Goal: Task Accomplishment & Management: Use online tool/utility

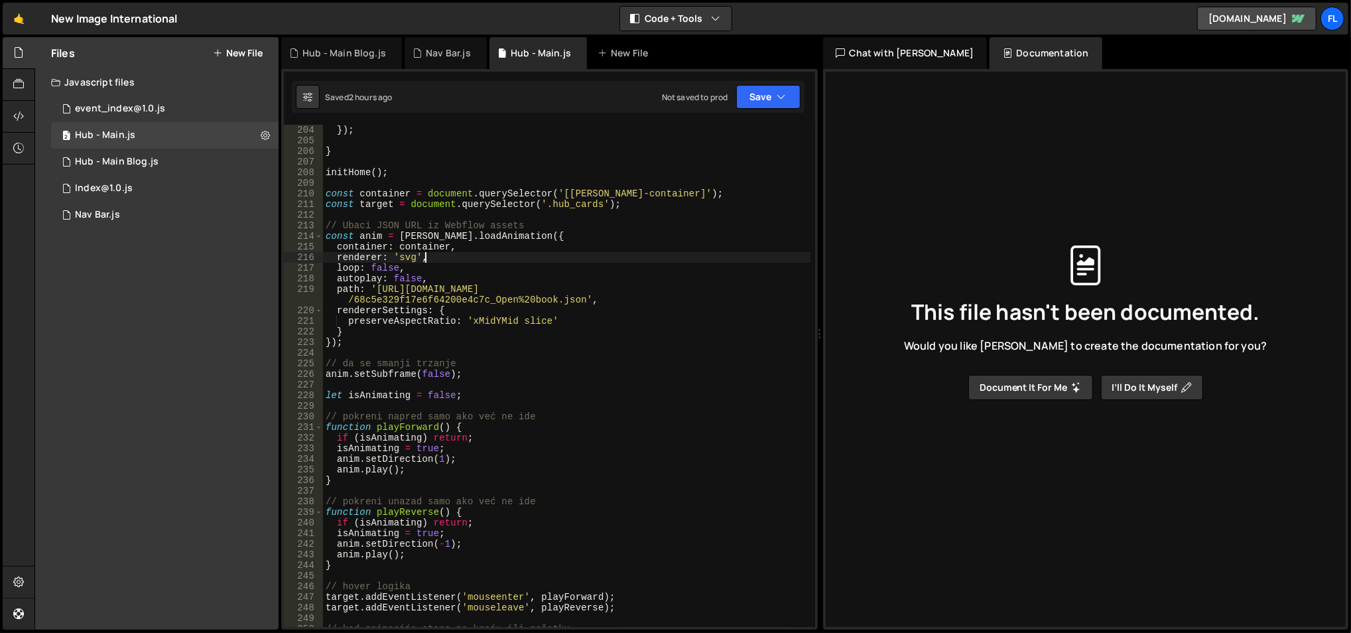
scroll to position [2165, 0]
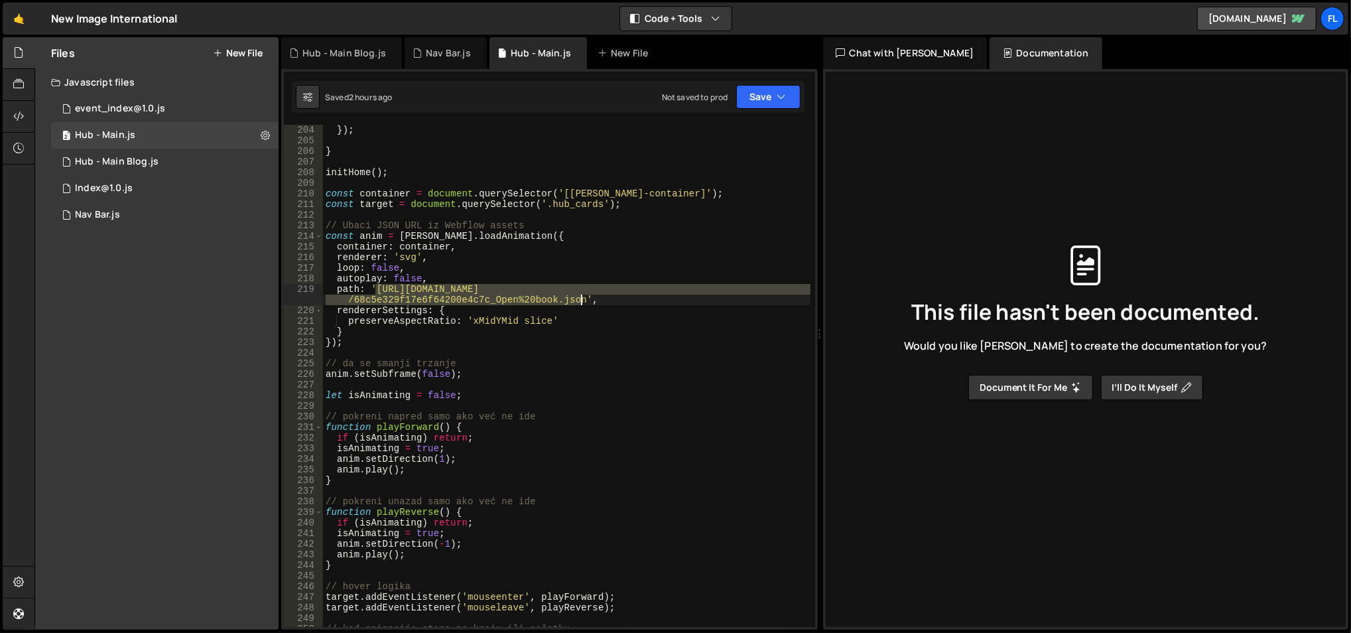
drag, startPoint x: 374, startPoint y: 287, endPoint x: 590, endPoint y: 324, distance: 218.8
click at [590, 324] on div "}) ; } initHome ( ) ; const container = document . querySelector ( '[[PERSON_NA…" at bounding box center [567, 387] width 488 height 525
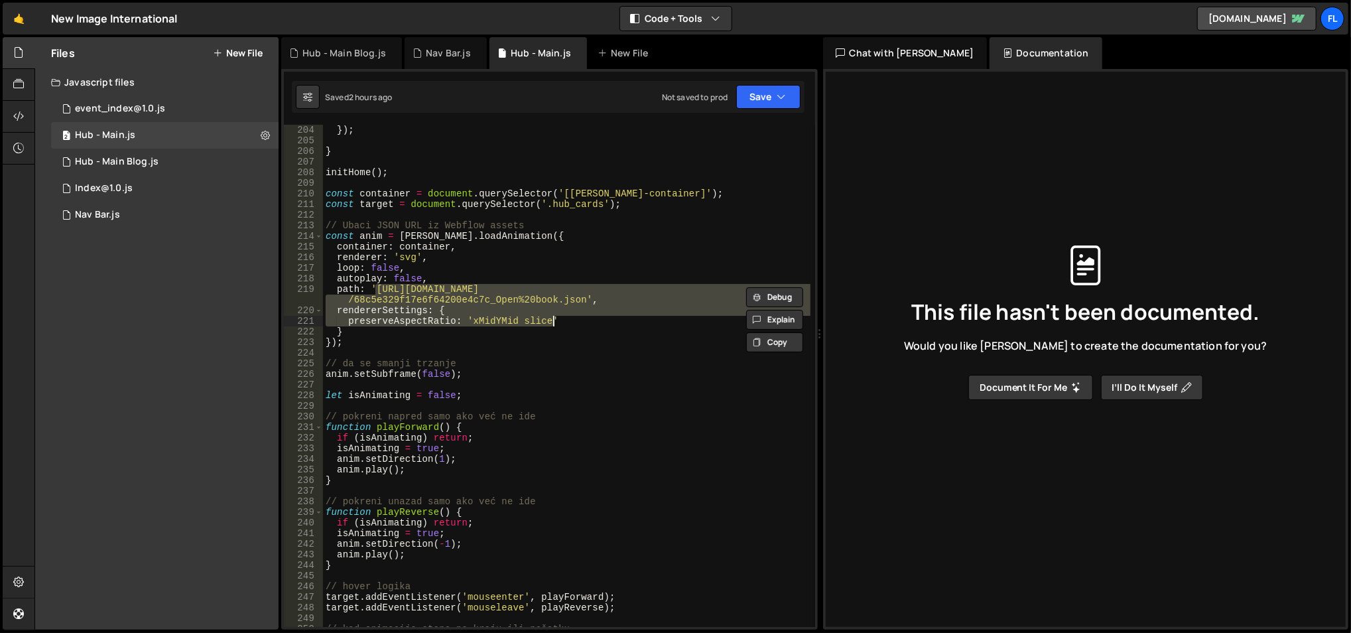
click at [582, 293] on div "}) ; } initHome ( ) ; const container = document . querySelector ( '[[PERSON_NA…" at bounding box center [567, 376] width 488 height 502
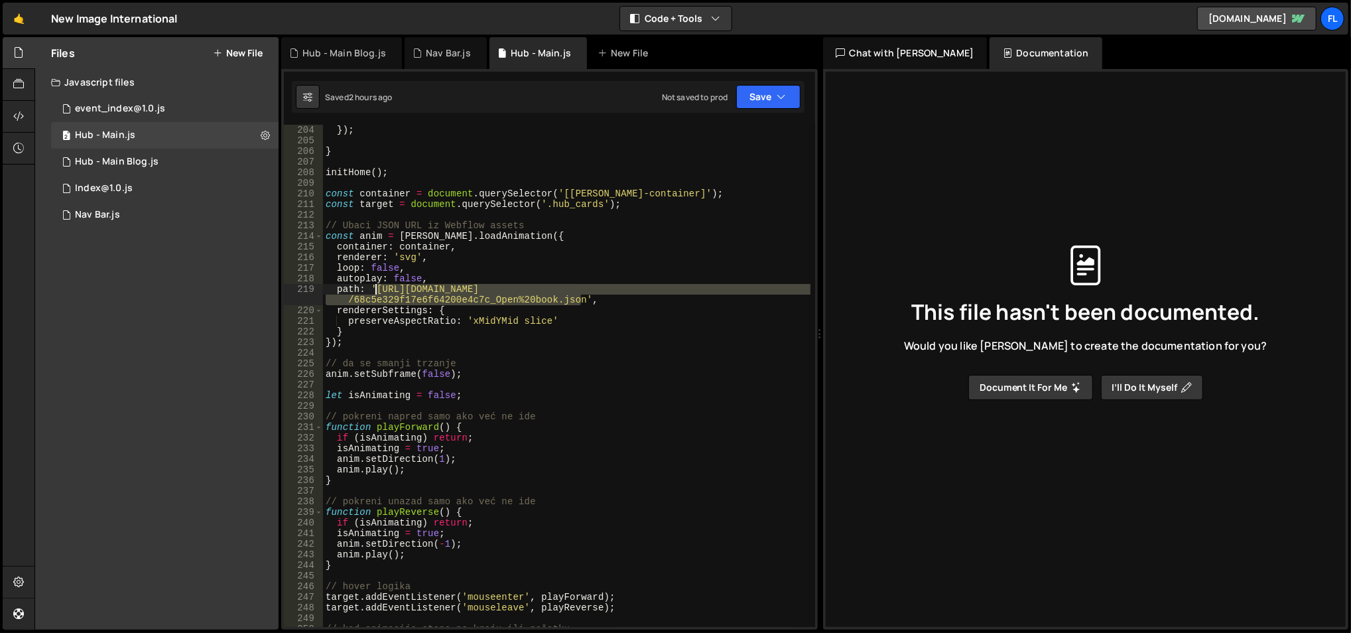
drag, startPoint x: 579, startPoint y: 296, endPoint x: 375, endPoint y: 290, distance: 204.4
click at [375, 290] on div "}) ; } initHome ( ) ; const container = document . querySelector ( '[[PERSON_NA…" at bounding box center [567, 387] width 488 height 525
paste textarea "dec3369955eeb0c88d1e"
click at [551, 267] on div "}) ; } initHome ( ) ; const container = document . querySelector ( '[[PERSON_NA…" at bounding box center [567, 387] width 488 height 525
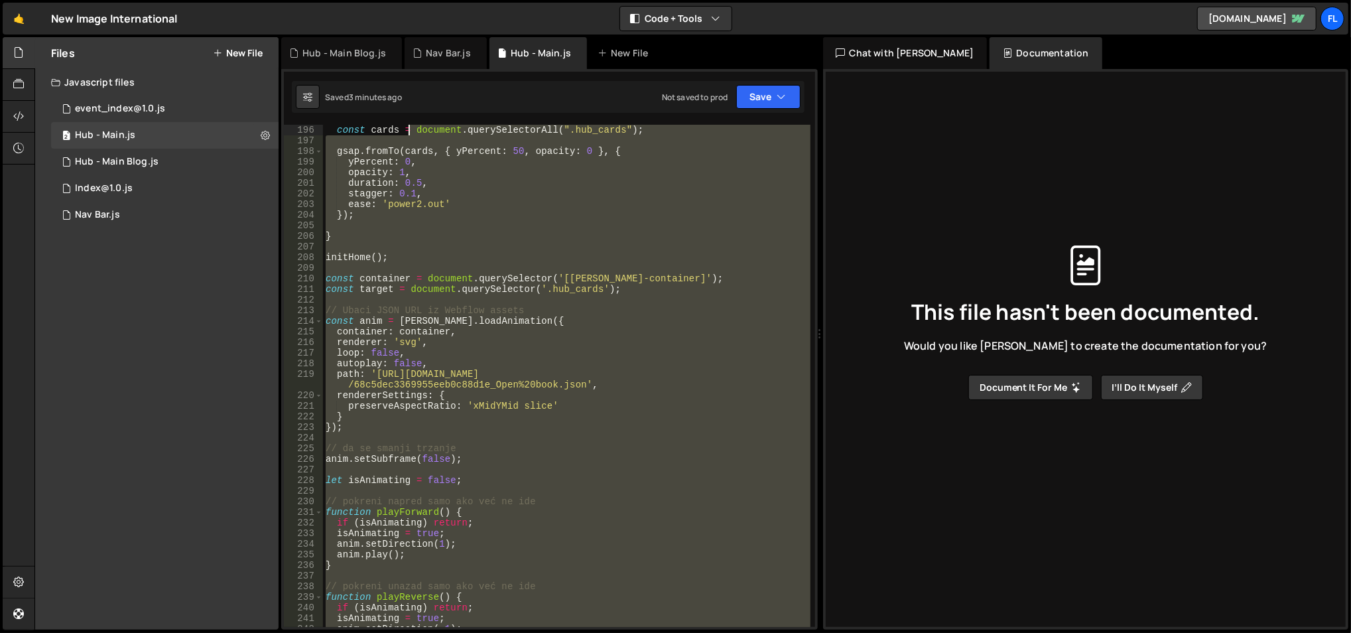
scroll to position [2080, 0]
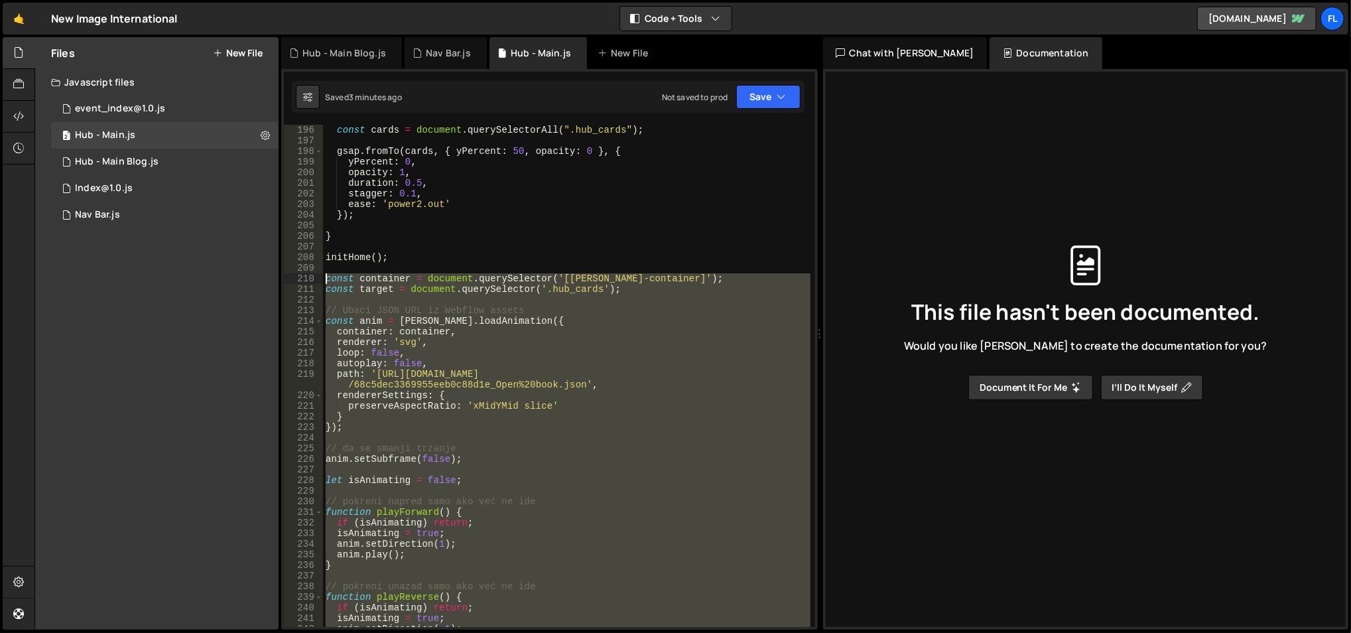
drag, startPoint x: 379, startPoint y: 469, endPoint x: 316, endPoint y: 275, distance: 204.1
click at [316, 275] on div "loop: false, 196 197 198 199 200 201 202 203 204 205 206 207 208 209 210 211 21…" at bounding box center [549, 376] width 531 height 502
click at [454, 324] on div "const cards = document . querySelectorAll ( ".hub_cards" ) ; gsap . fromTo ( ca…" at bounding box center [567, 376] width 488 height 502
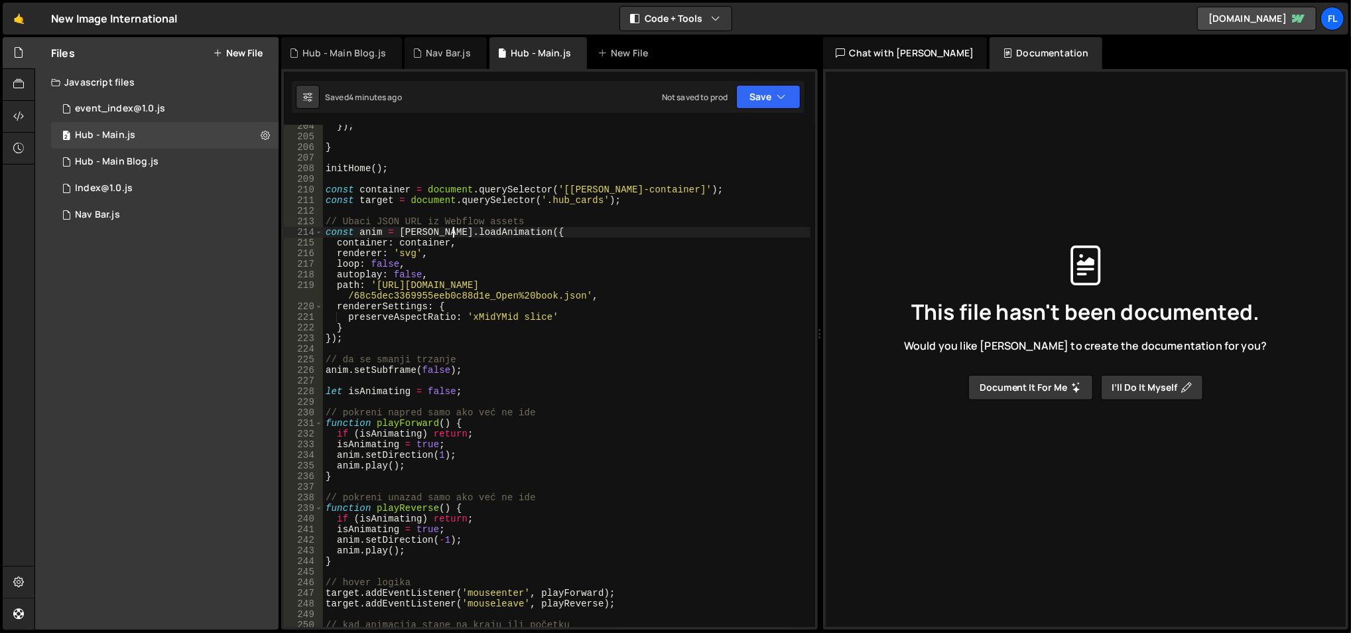
scroll to position [2169, 0]
click at [486, 369] on div "}) ; } initHome ( ) ; const container = document . querySelector ( '[[PERSON_NA…" at bounding box center [567, 383] width 488 height 525
click at [486, 369] on div "}) ; } initHome ( ) ; const container = document . querySelector ( '[[PERSON_NA…" at bounding box center [567, 376] width 488 height 502
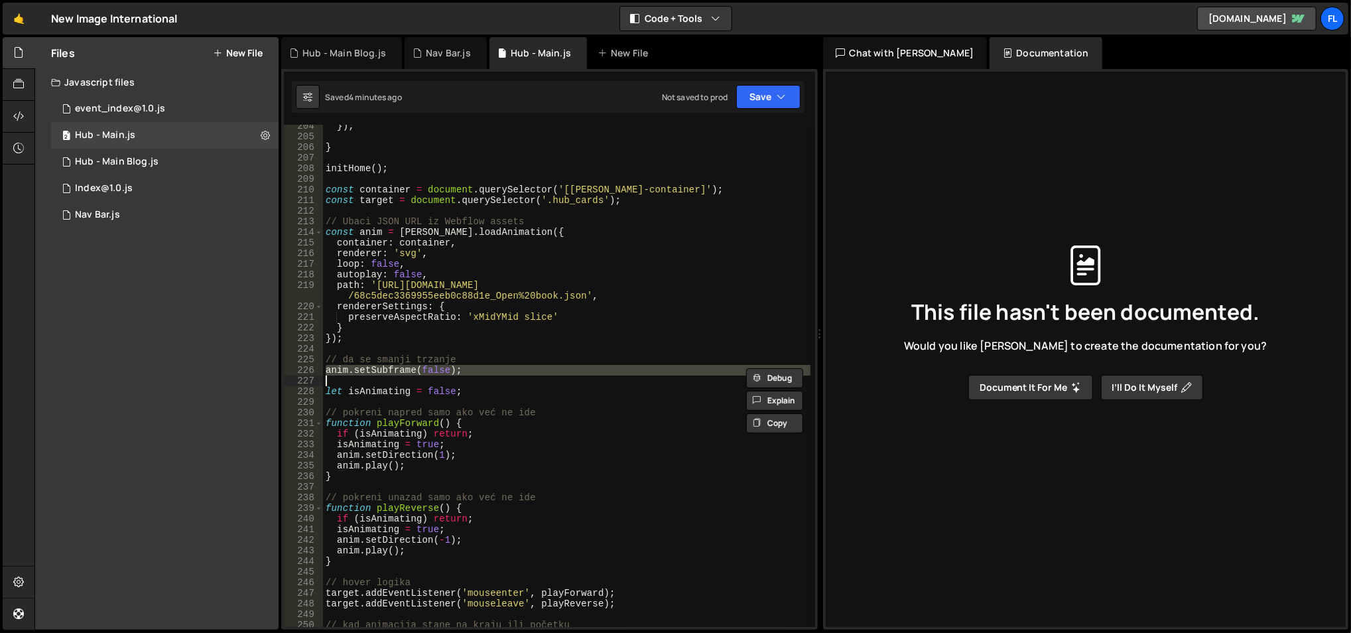
click at [486, 369] on div "}) ; } initHome ( ) ; const container = document . querySelector ( '[[PERSON_NA…" at bounding box center [567, 383] width 488 height 525
click at [486, 369] on div "}) ; } initHome ( ) ; const container = document . querySelector ( '[[PERSON_NA…" at bounding box center [567, 376] width 488 height 502
click at [486, 369] on div "}) ; } initHome ( ) ; const container = document . querySelector ( '[[PERSON_NA…" at bounding box center [567, 383] width 488 height 525
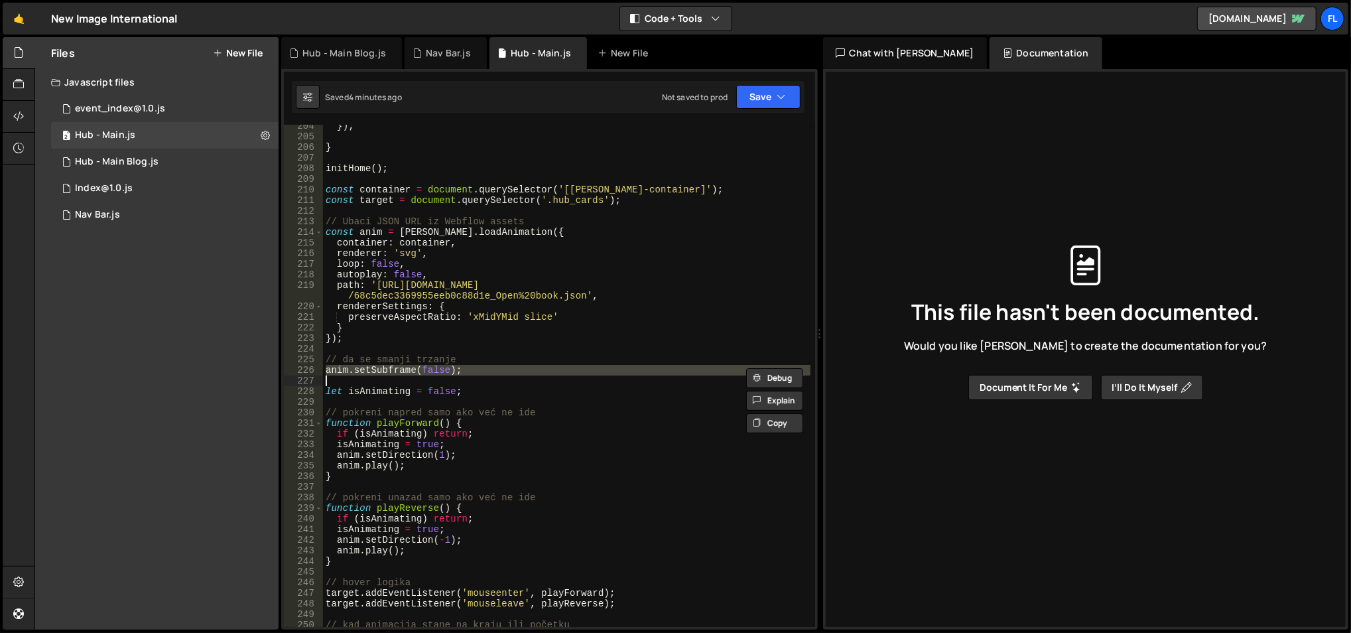
click at [486, 369] on div "}) ; } initHome ( ) ; const container = document . querySelector ( '[[PERSON_NA…" at bounding box center [567, 383] width 488 height 525
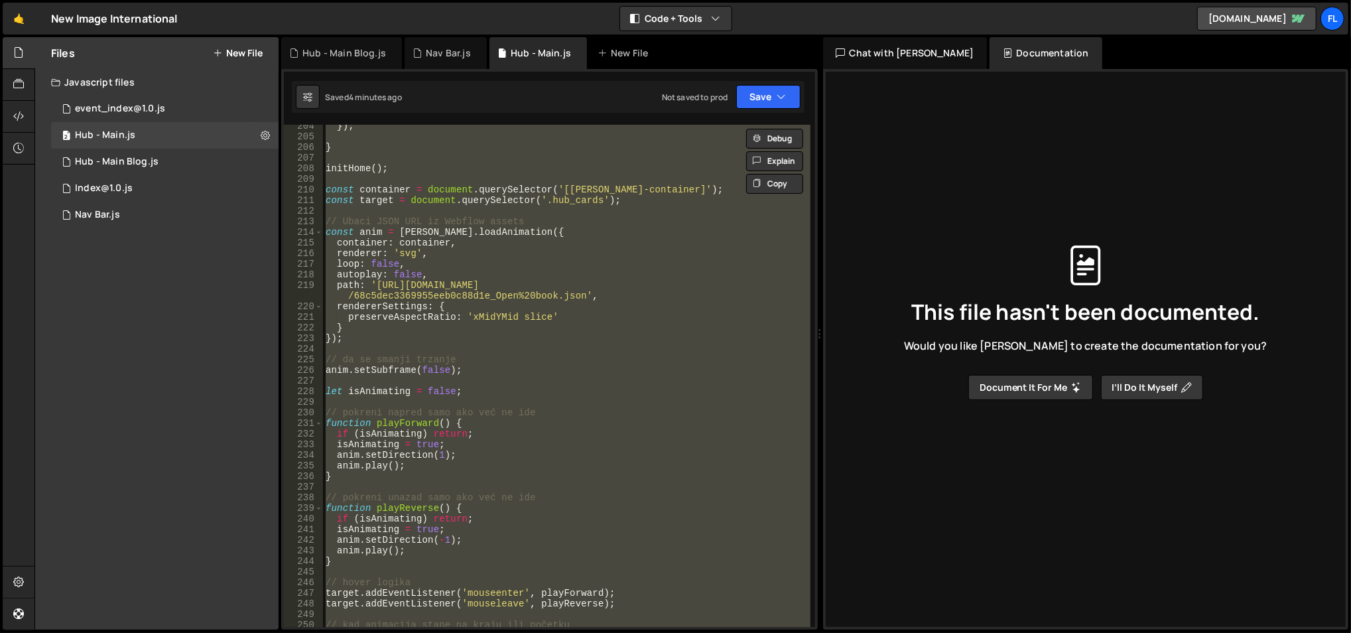
scroll to position [0, 1]
click at [486, 369] on div "}) ; } initHome ( ) ; const container = document . querySelector ( '[[PERSON_NA…" at bounding box center [567, 383] width 488 height 525
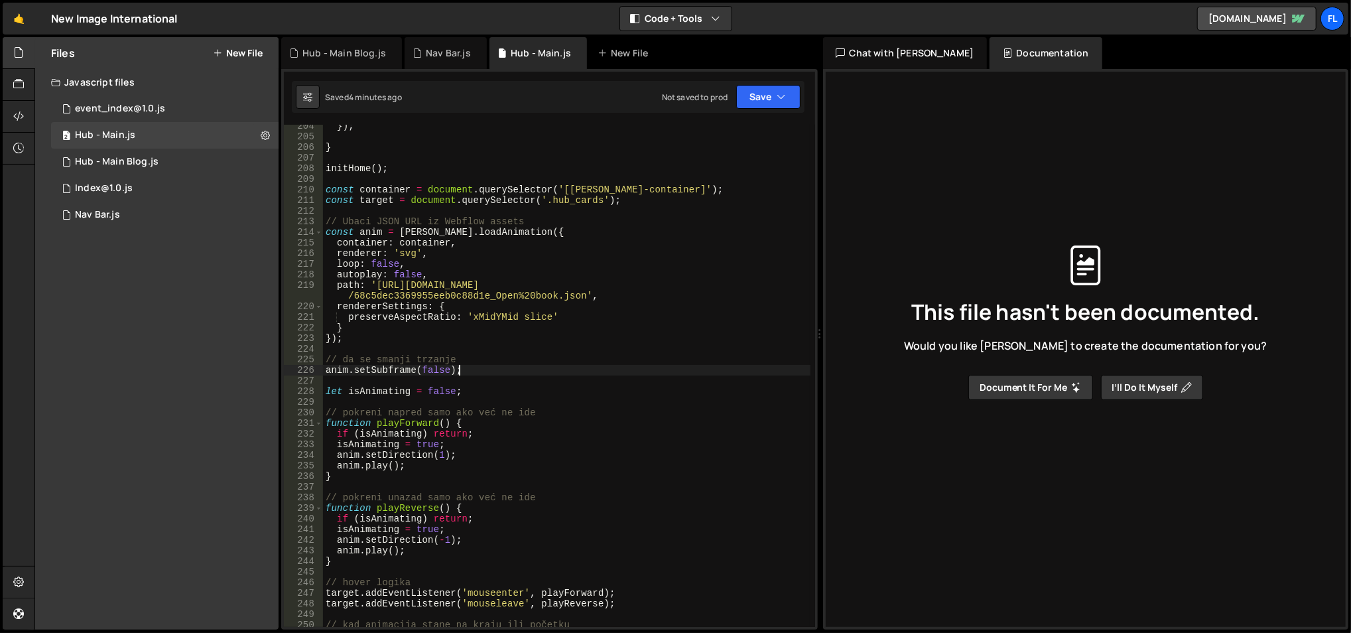
click at [486, 369] on div "}) ; } initHome ( ) ; const container = document . querySelector ( '[[PERSON_NA…" at bounding box center [567, 383] width 488 height 525
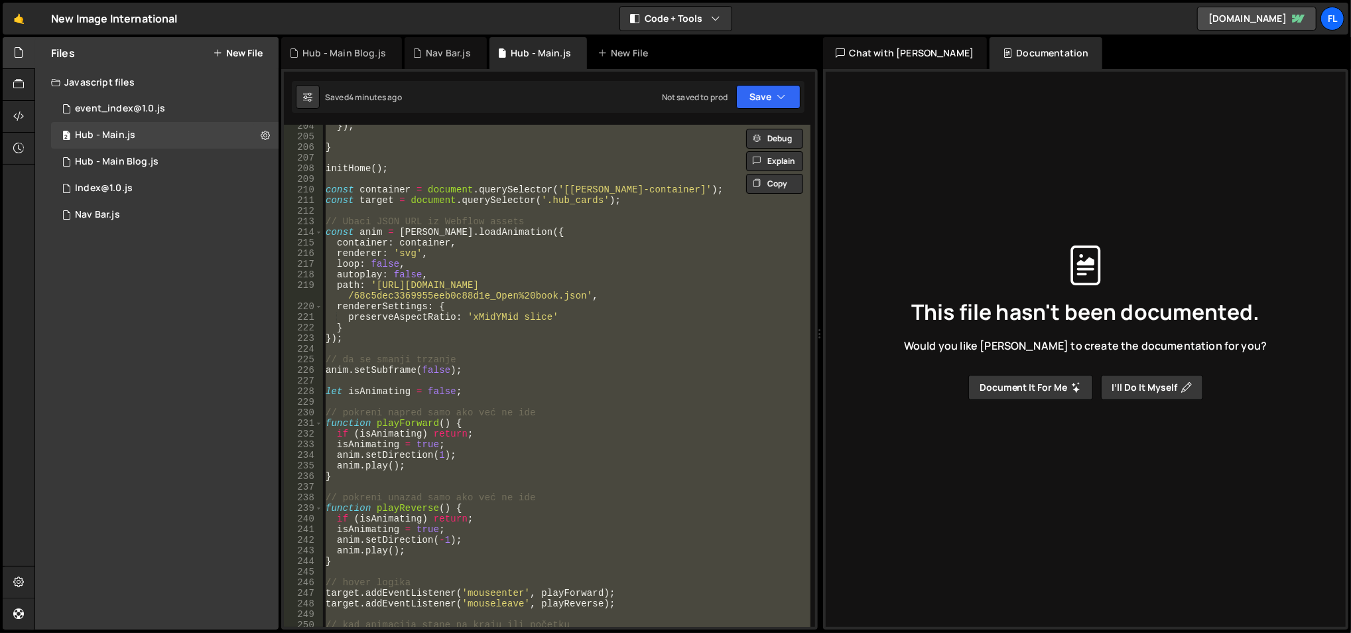
click at [486, 369] on div "}) ; } initHome ( ) ; const container = document . querySelector ( '[[PERSON_NA…" at bounding box center [567, 383] width 488 height 525
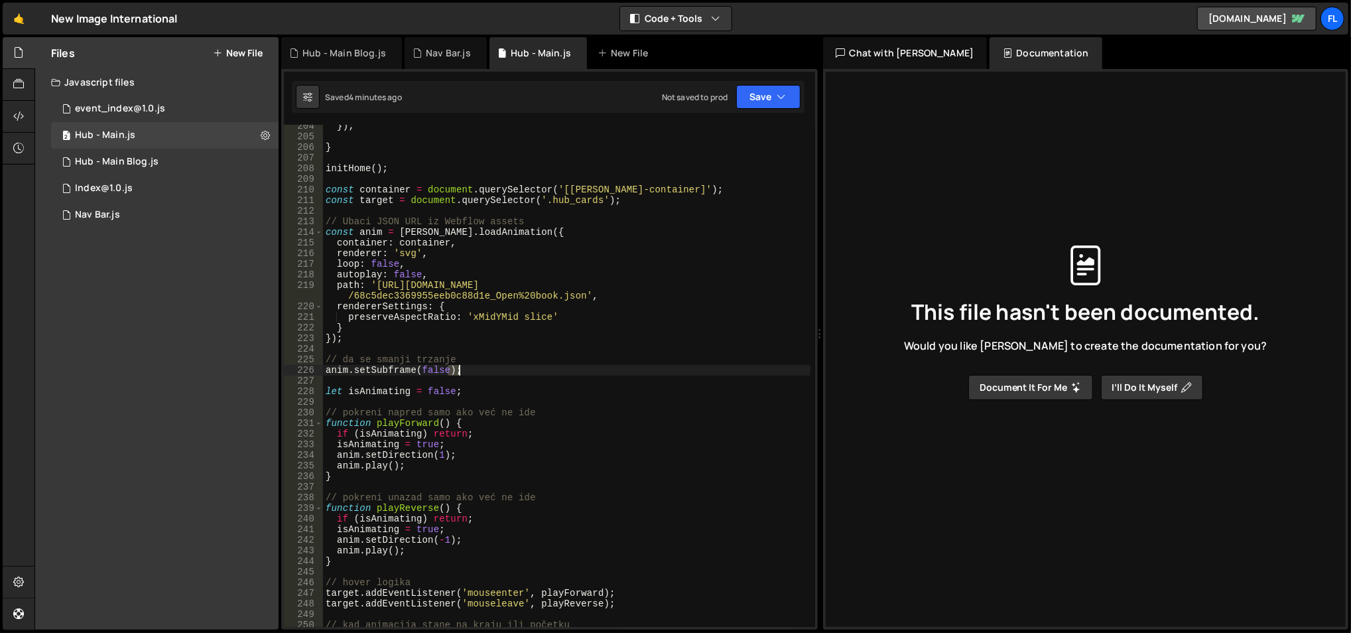
click at [486, 369] on div "}) ; } initHome ( ) ; const container = document . querySelector ( '[[PERSON_NA…" at bounding box center [567, 383] width 488 height 525
click at [419, 229] on div "}) ; } initHome ( ) ; const container = document . querySelector ( '[[PERSON_NA…" at bounding box center [567, 383] width 488 height 525
click at [454, 232] on div "}) ; } initHome ( ) ; const container = document . querySelector ( '[[PERSON_NA…" at bounding box center [567, 383] width 488 height 525
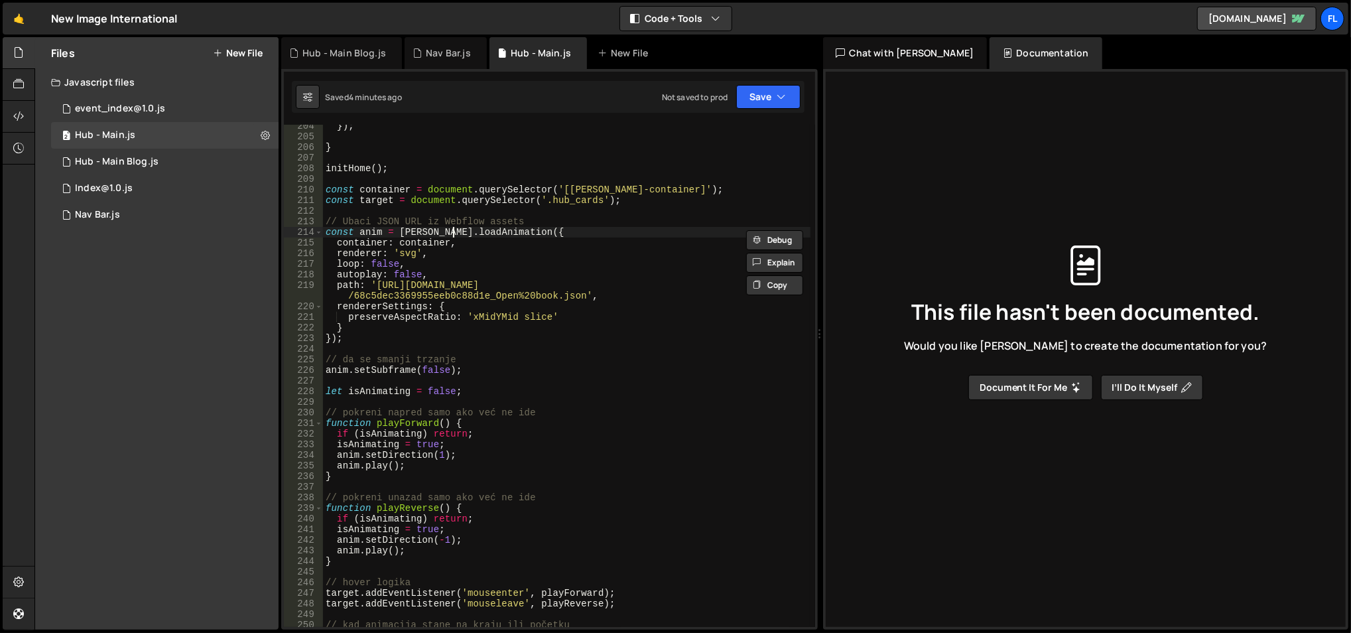
click at [454, 234] on div "}) ; } initHome ( ) ; const container = document . querySelector ( '[[PERSON_NA…" at bounding box center [567, 383] width 488 height 525
click at [371, 204] on div "}) ; } initHome ( ) ; const container = document . querySelector ( '[[PERSON_NA…" at bounding box center [567, 383] width 488 height 525
click at [378, 188] on div "}) ; } initHome ( ) ; const container = document . querySelector ( '[[PERSON_NA…" at bounding box center [567, 383] width 488 height 525
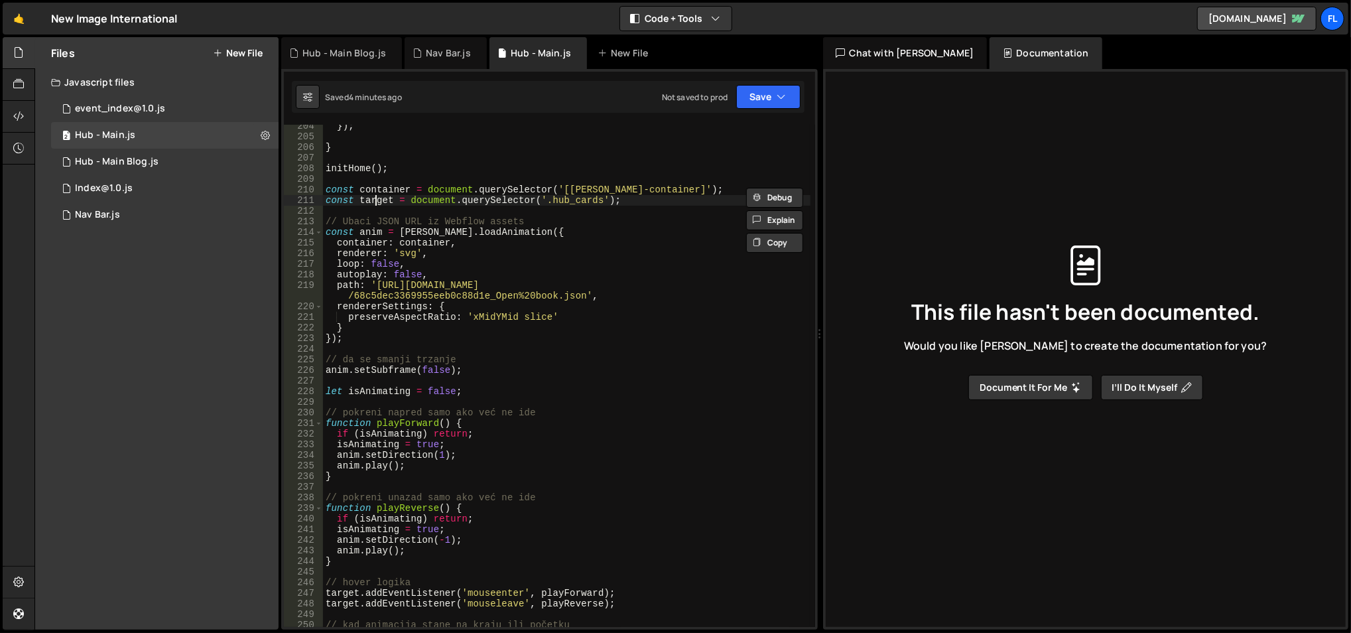
click at [375, 200] on div "}) ; } initHome ( ) ; const container = document . querySelector ( '[[PERSON_NA…" at bounding box center [567, 383] width 488 height 525
click at [376, 185] on div "}) ; } initHome ( ) ; const container = document . querySelector ( '[[PERSON_NA…" at bounding box center [567, 383] width 488 height 525
type textarea "const container = document.querySelector('[[PERSON_NAME]-container]');"
click at [376, 185] on div "}) ; } initHome ( ) ; const container = document . querySelector ( '[[PERSON_NA…" at bounding box center [567, 383] width 488 height 525
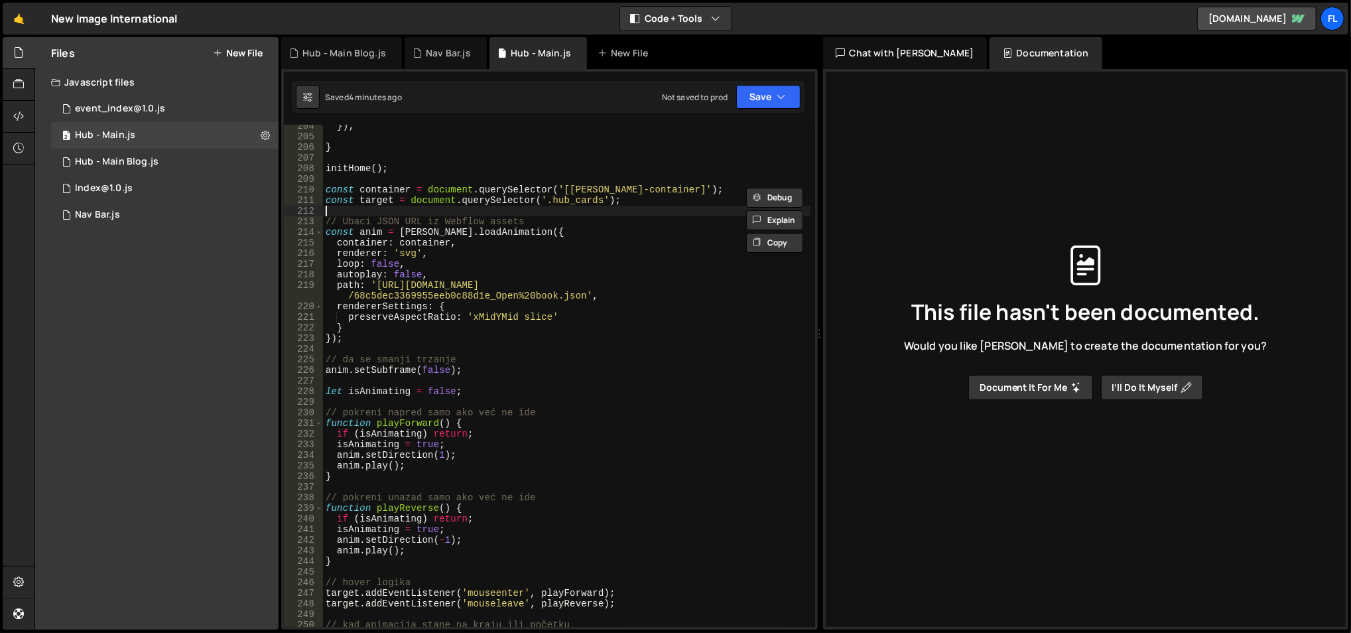
click at [357, 214] on div "}) ; } initHome ( ) ; const container = document . querySelector ( '[[PERSON_NA…" at bounding box center [567, 383] width 488 height 525
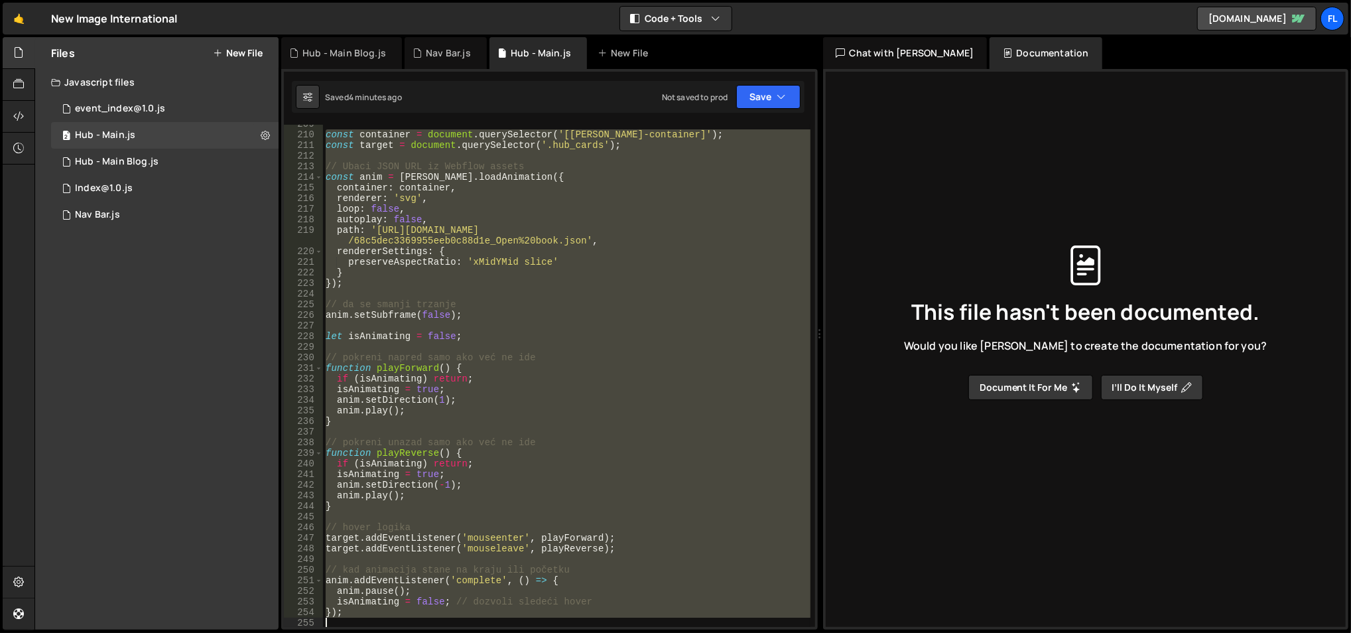
scroll to position [2224, 0]
drag, startPoint x: 324, startPoint y: 189, endPoint x: 553, endPoint y: 614, distance: 482.0
click at [553, 614] on div "const container = document . querySelector ( '[[PERSON_NAME]-container]' ) ; co…" at bounding box center [567, 381] width 488 height 525
paste textarea
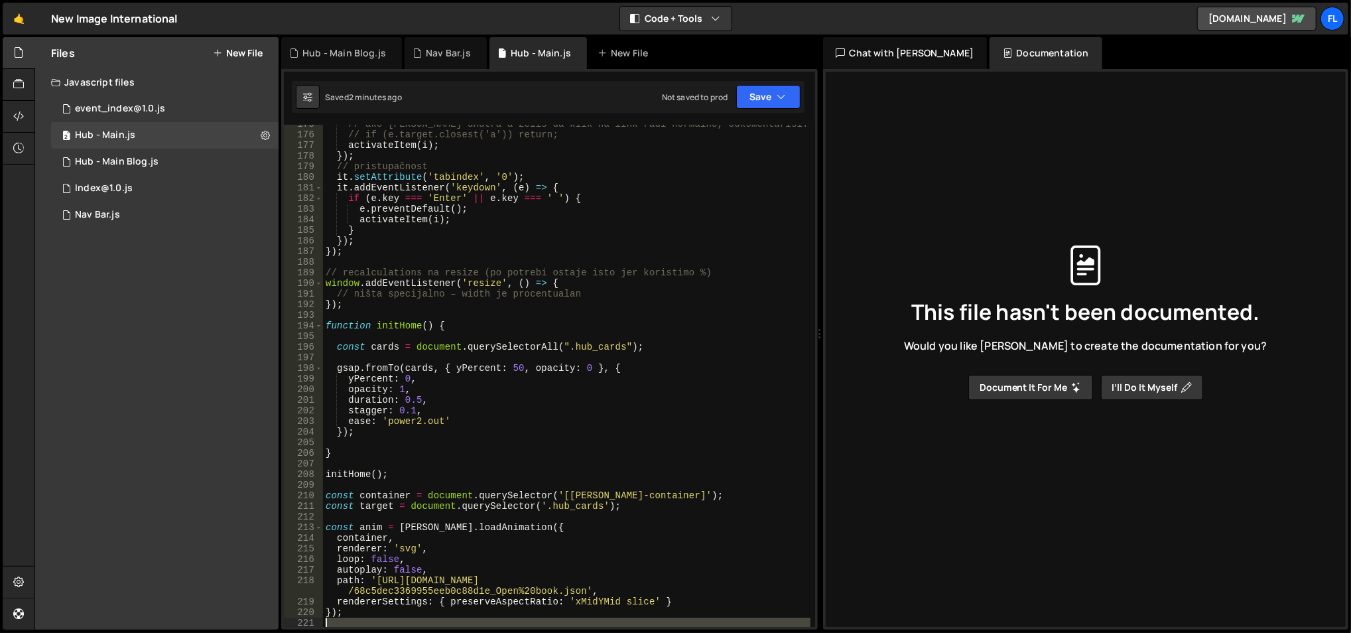
scroll to position [2149, 0]
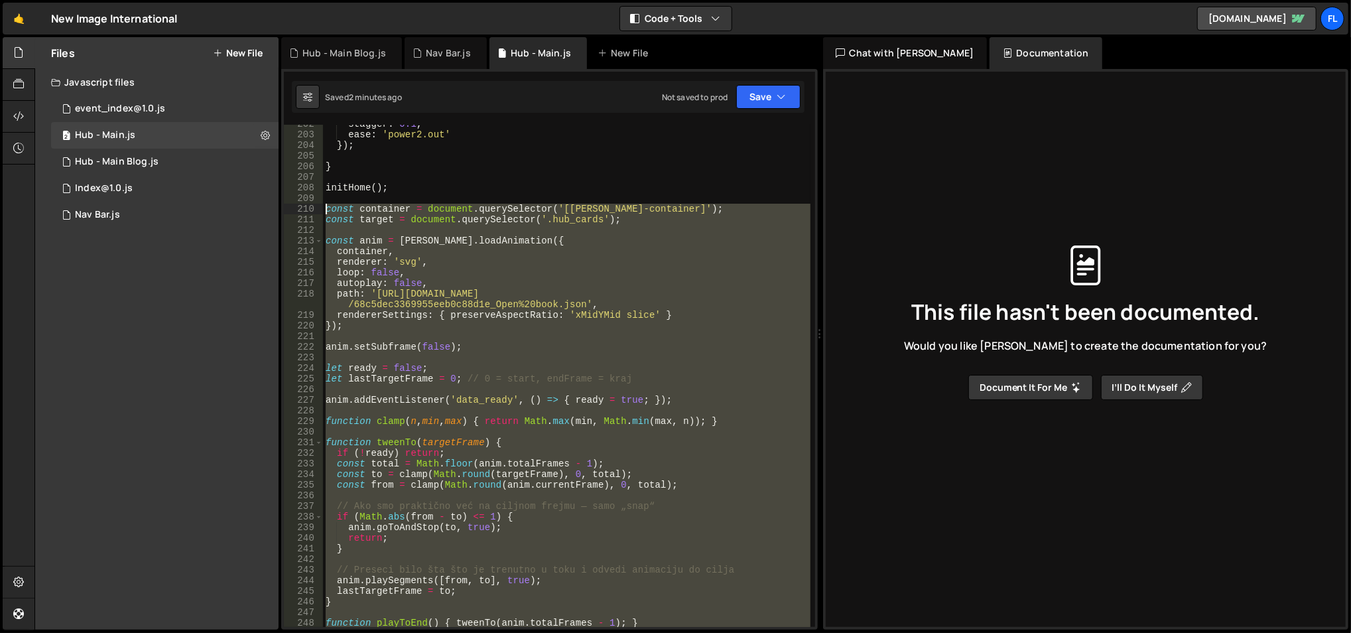
drag, startPoint x: 379, startPoint y: 588, endPoint x: 326, endPoint y: 211, distance: 381.2
click at [326, 211] on div "stagger : 0.1 , ease : 'power2.out' }) ; } initHome ( ) ; const container = doc…" at bounding box center [567, 381] width 488 height 525
paste textarea "}"
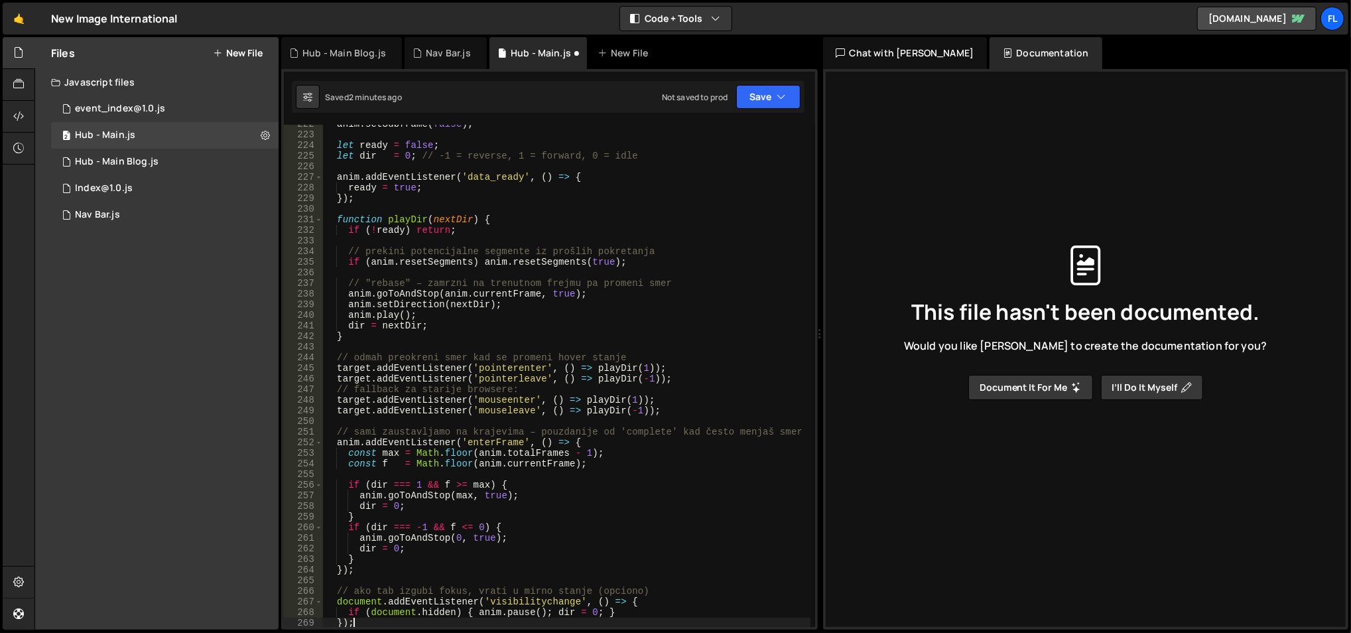
scroll to position [2372, 0]
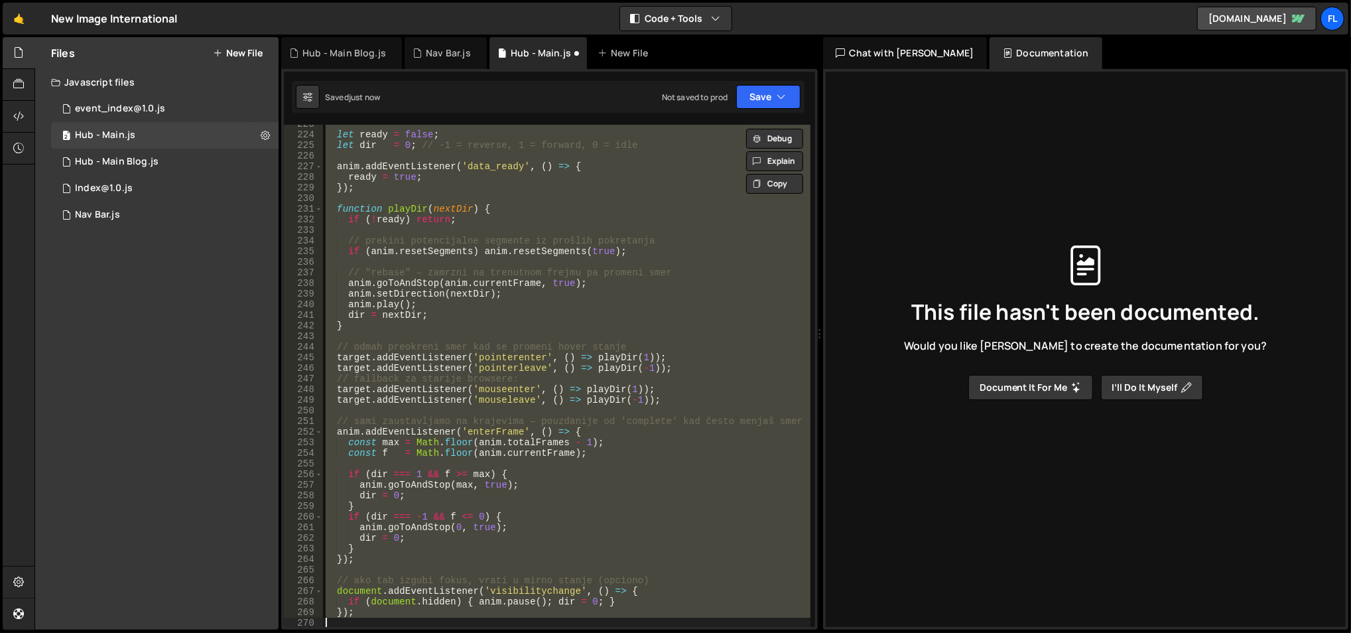
paste textarea
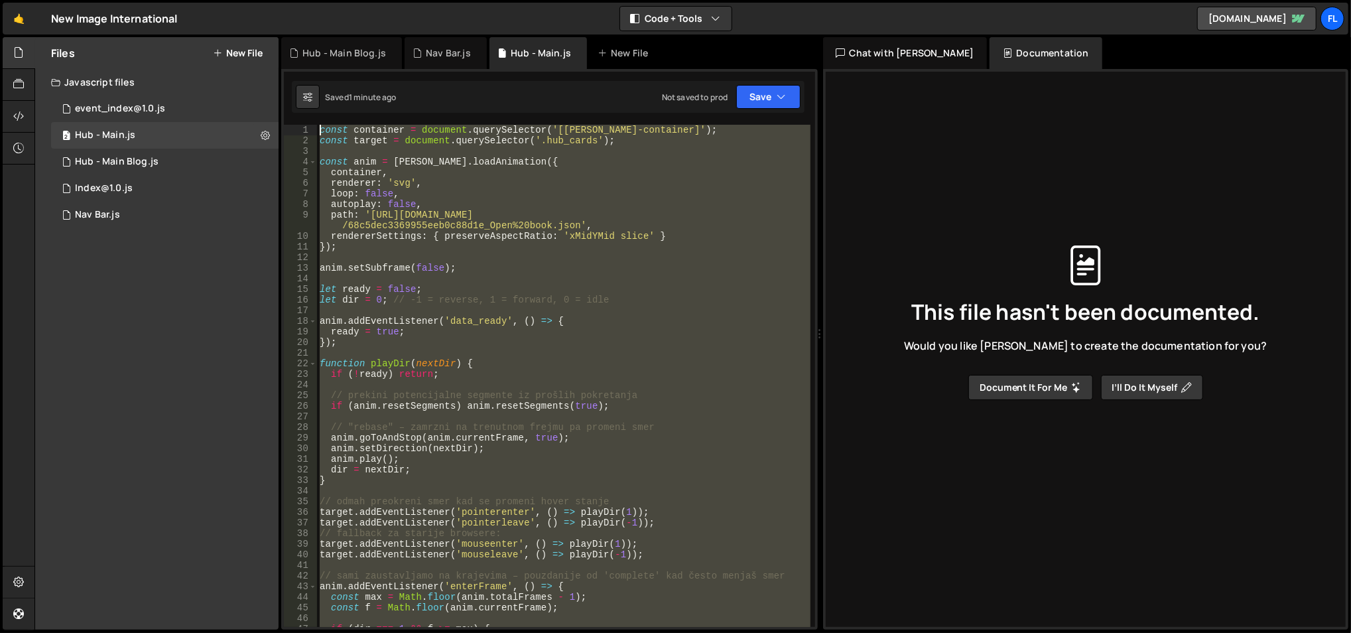
scroll to position [0, 0]
drag, startPoint x: 358, startPoint y: 391, endPoint x: 314, endPoint y: 133, distance: 262.5
click at [314, 133] on div "dir = 0; } 1 2 3 4 5 6 7 8 9 10 11 12 13 14 15 16 17 18 19 20 21 22 23 24 25 26…" at bounding box center [549, 376] width 531 height 502
paste textarea "}"
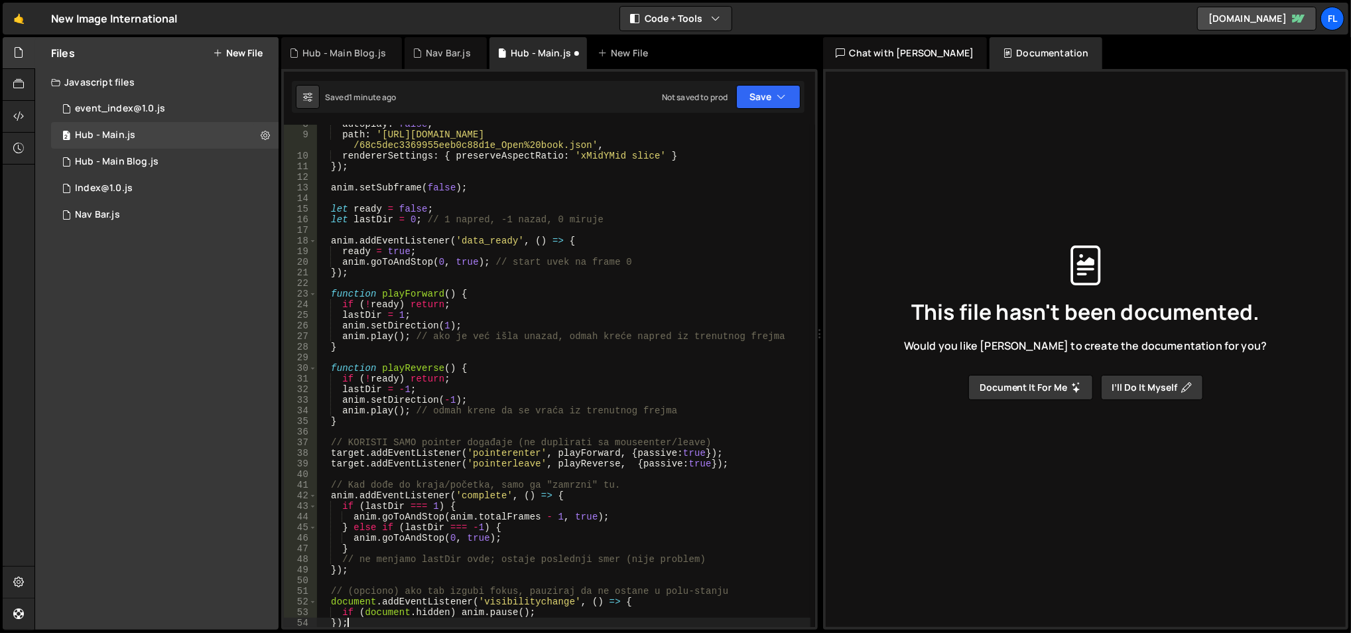
scroll to position [80, 0]
click at [762, 96] on button "Save" at bounding box center [768, 97] width 64 height 24
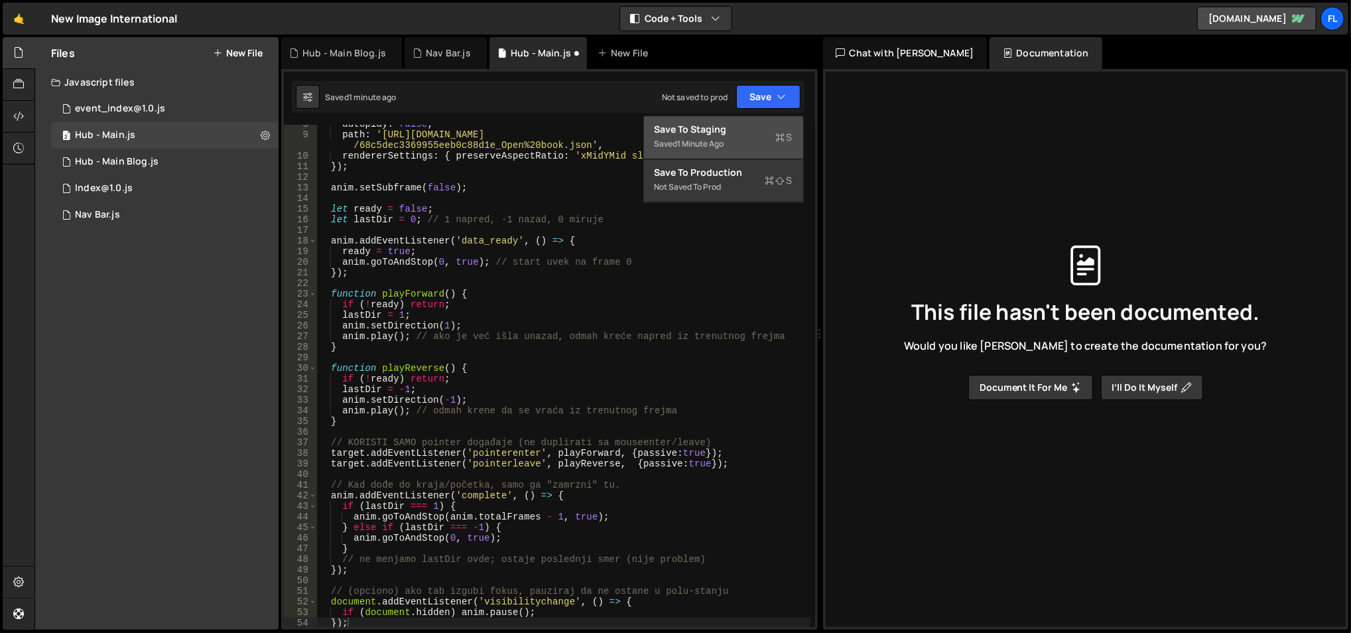
click at [728, 123] on div "Save to Staging S" at bounding box center [724, 129] width 138 height 13
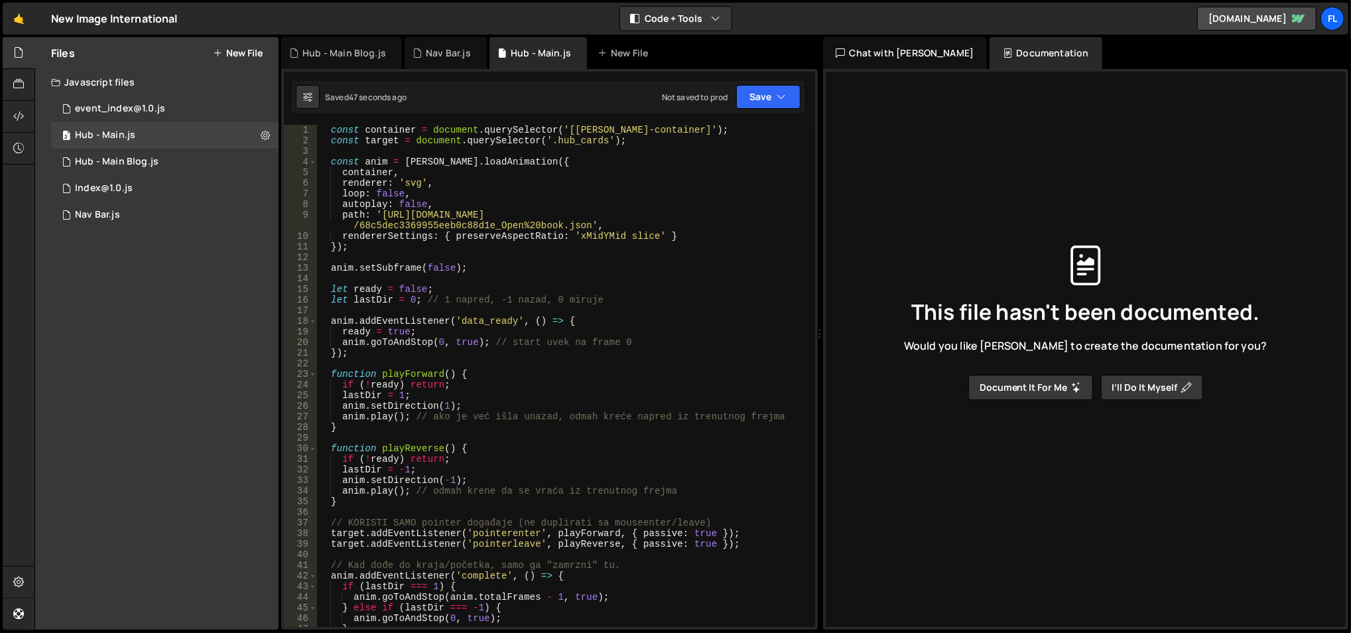
scroll to position [0, 0]
click at [513, 191] on div "const container = document . querySelector ( '[[PERSON_NAME]-container]' ) ; co…" at bounding box center [564, 387] width 494 height 525
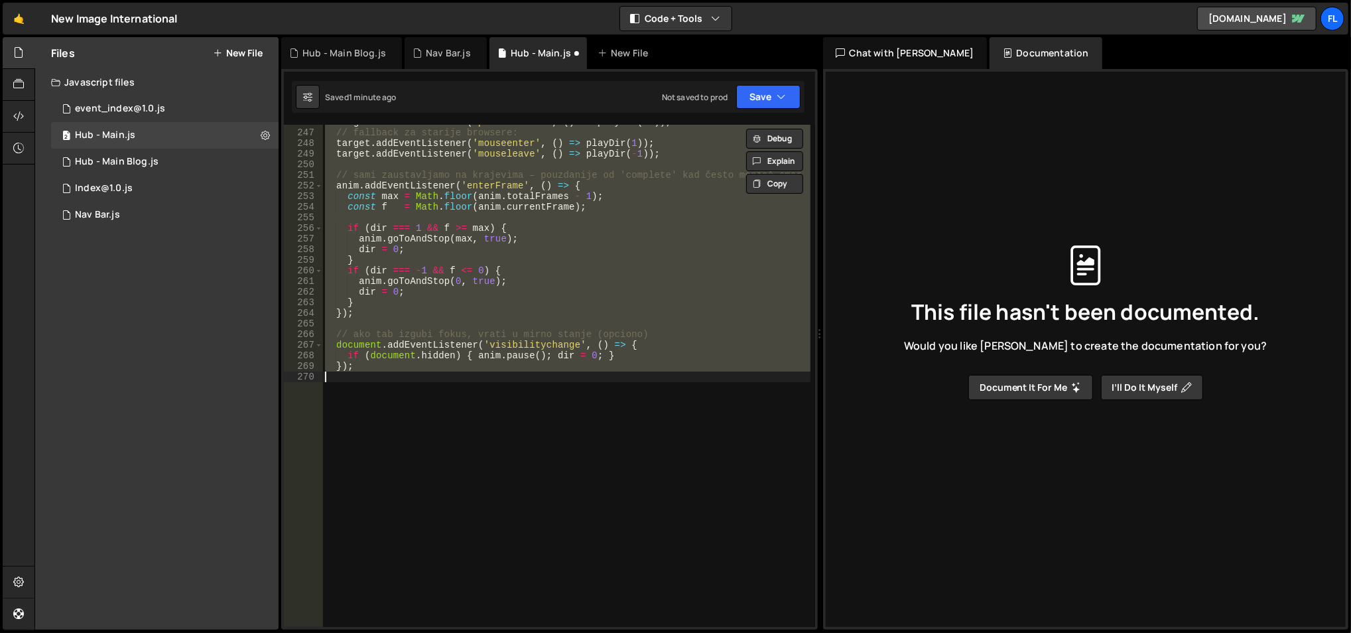
type textarea "anim.goToAndStop(lastTargetFrame, true); });"
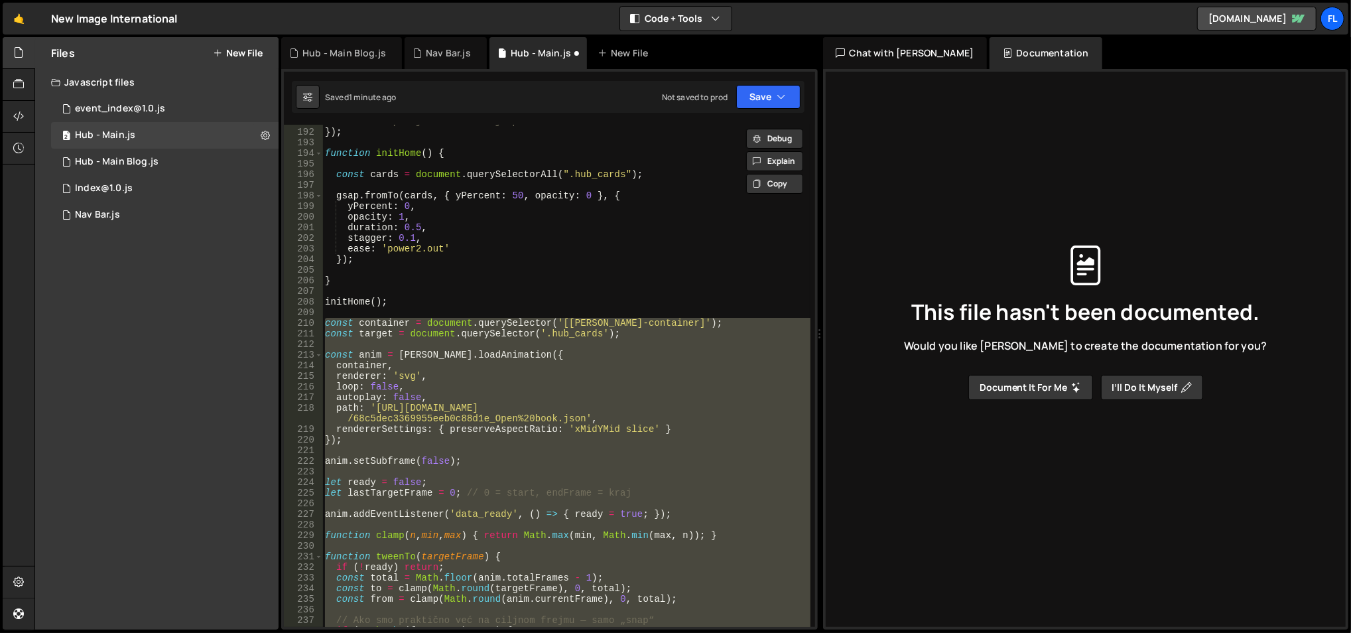
paste textarea
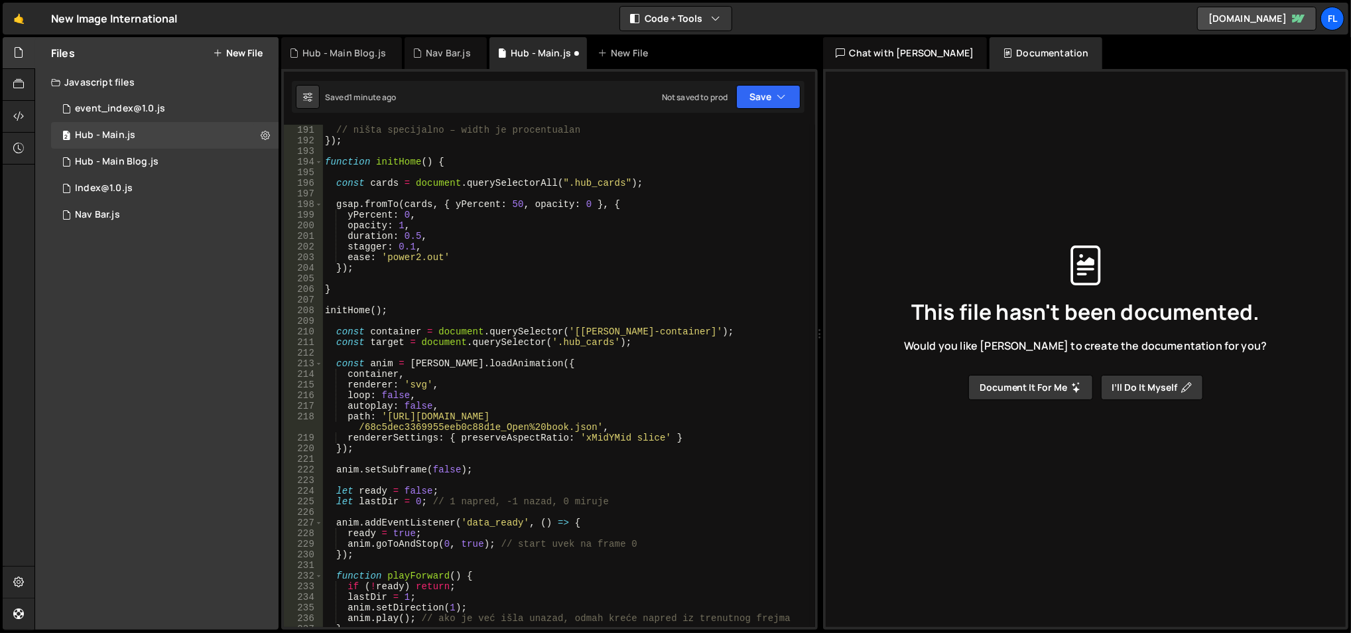
scroll to position [2025, 0]
click at [486, 264] on div "window . addEventListener ( 'resize' , ( ) => { // ništa specijalno – width je …" at bounding box center [566, 377] width 489 height 525
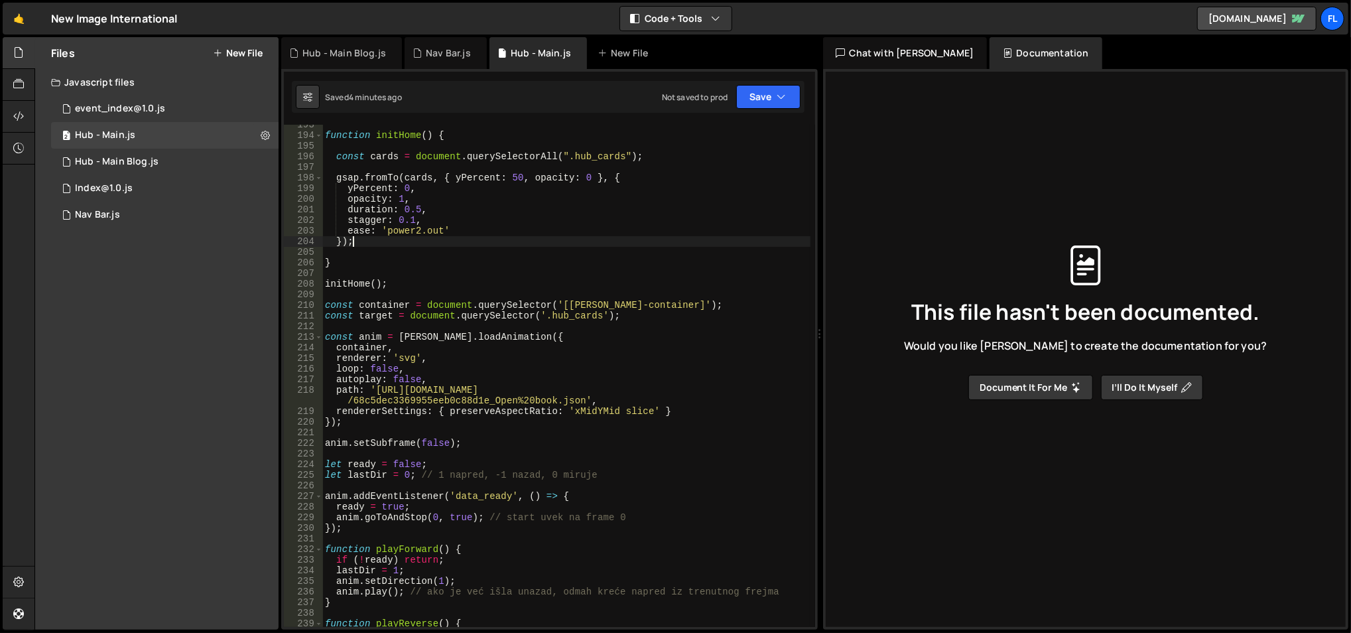
scroll to position [2054, 0]
click at [511, 304] on div "function initHome ( ) { const cards = document . querySelectorAll ( ".hub_cards…" at bounding box center [566, 381] width 489 height 525
click at [395, 303] on div "function initHome ( ) { const cards = document . querySelectorAll ( ".hub_cards…" at bounding box center [566, 381] width 489 height 525
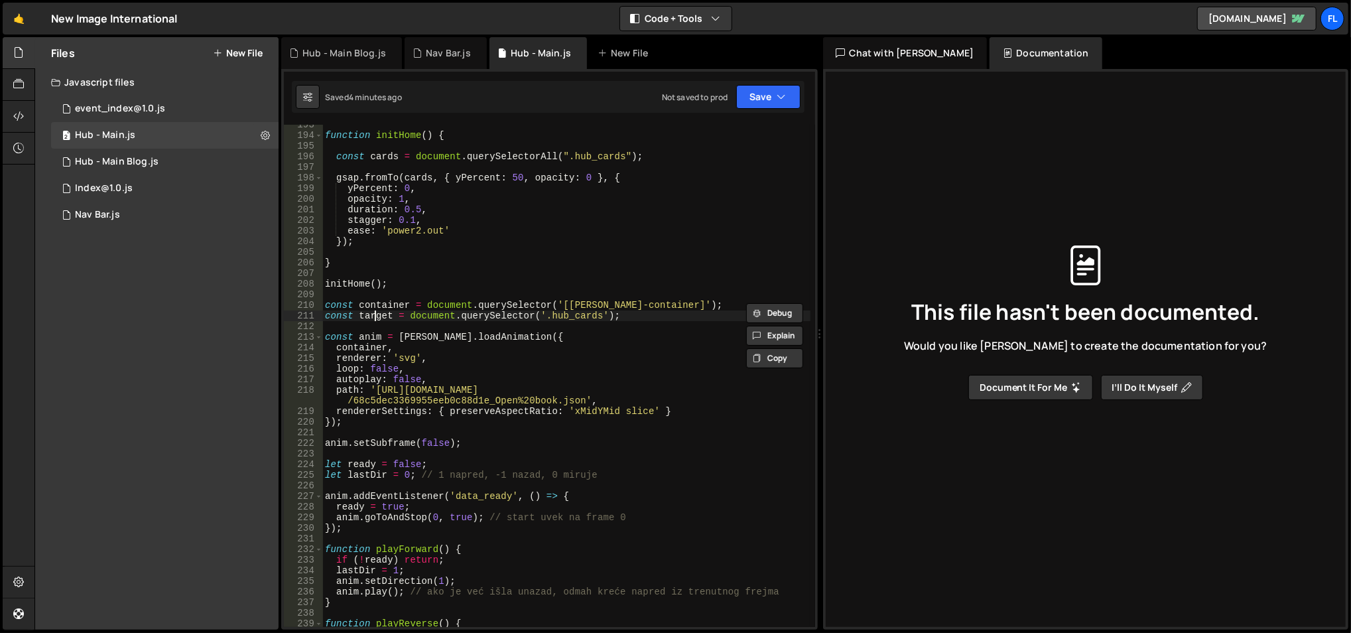
click at [376, 314] on div "function initHome ( ) { const cards = document . querySelectorAll ( ".hub_cards…" at bounding box center [566, 381] width 489 height 525
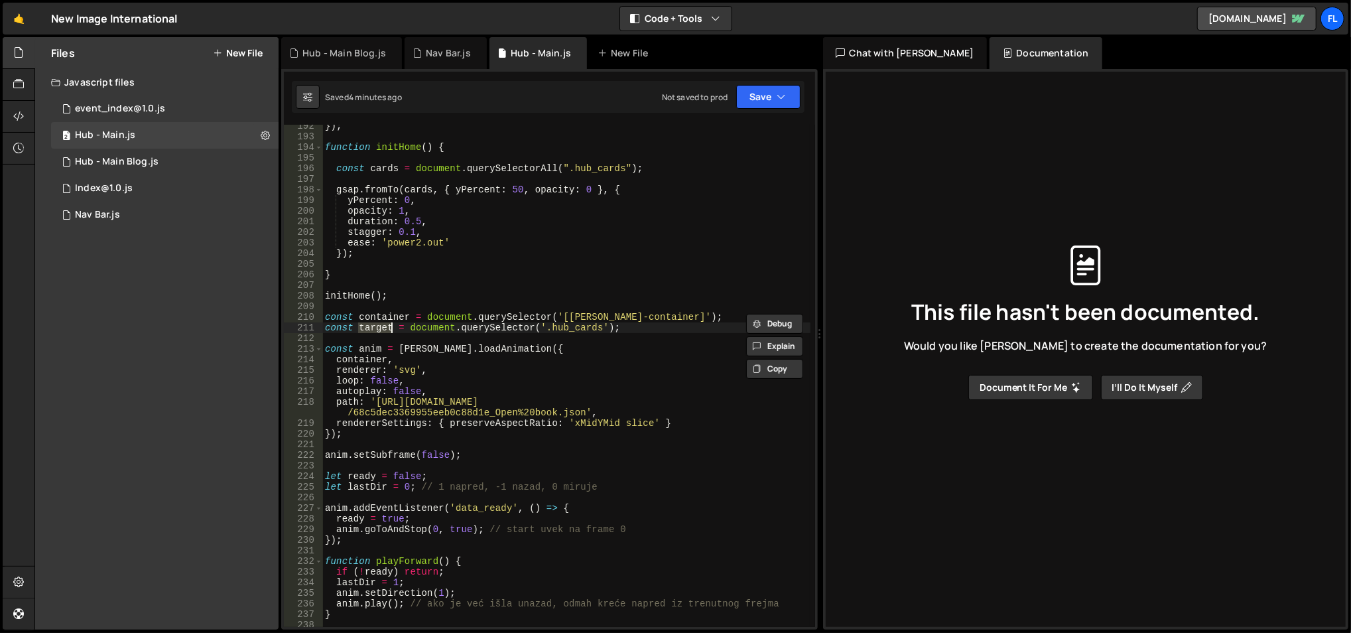
scroll to position [2041, 0]
click at [555, 212] on div "}) ; function initHome ( ) { const cards = document . querySelectorAll ( ".hub_…" at bounding box center [566, 383] width 489 height 525
type textarea "opacity: 1,"
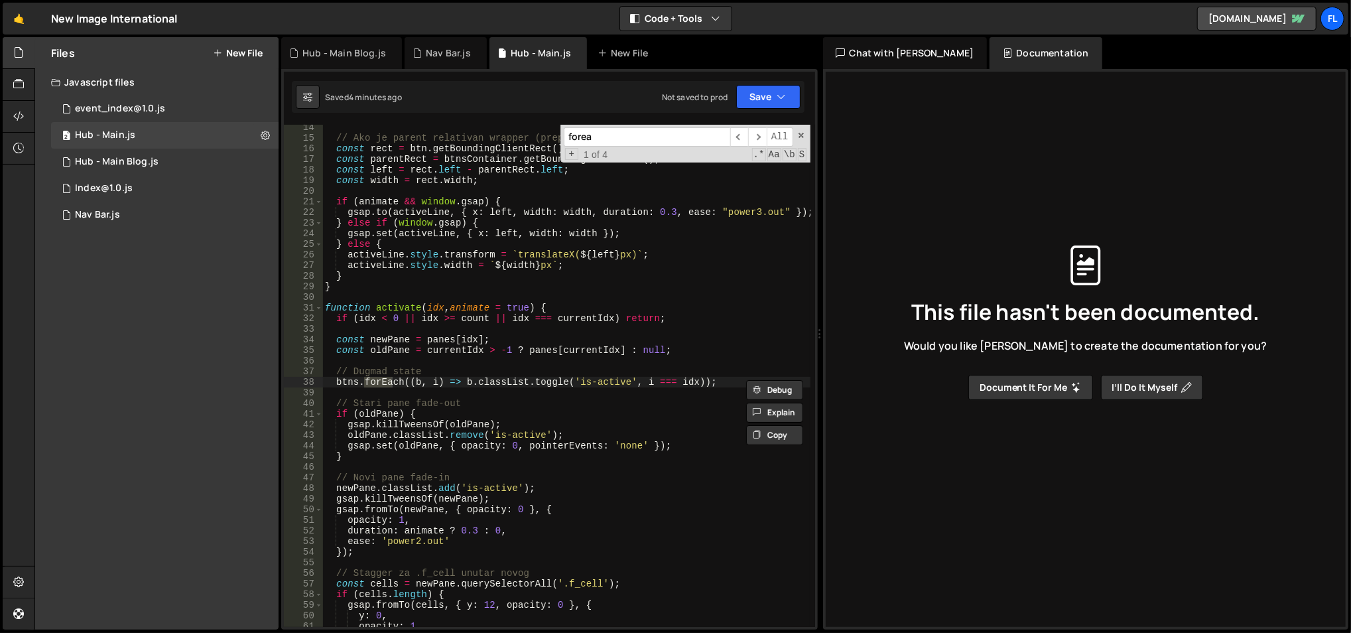
scroll to position [141, 0]
type input "foreac"
click at [383, 382] on div "// Ako je parent relativan wrapper (preporuka), pozicioniranje će biti tačno. c…" at bounding box center [566, 376] width 488 height 502
click at [383, 382] on div "// Ako je parent relativan wrapper (preporuka), pozicioniranje će biti tačno. c…" at bounding box center [566, 384] width 489 height 525
click at [803, 135] on span at bounding box center [801, 135] width 9 height 9
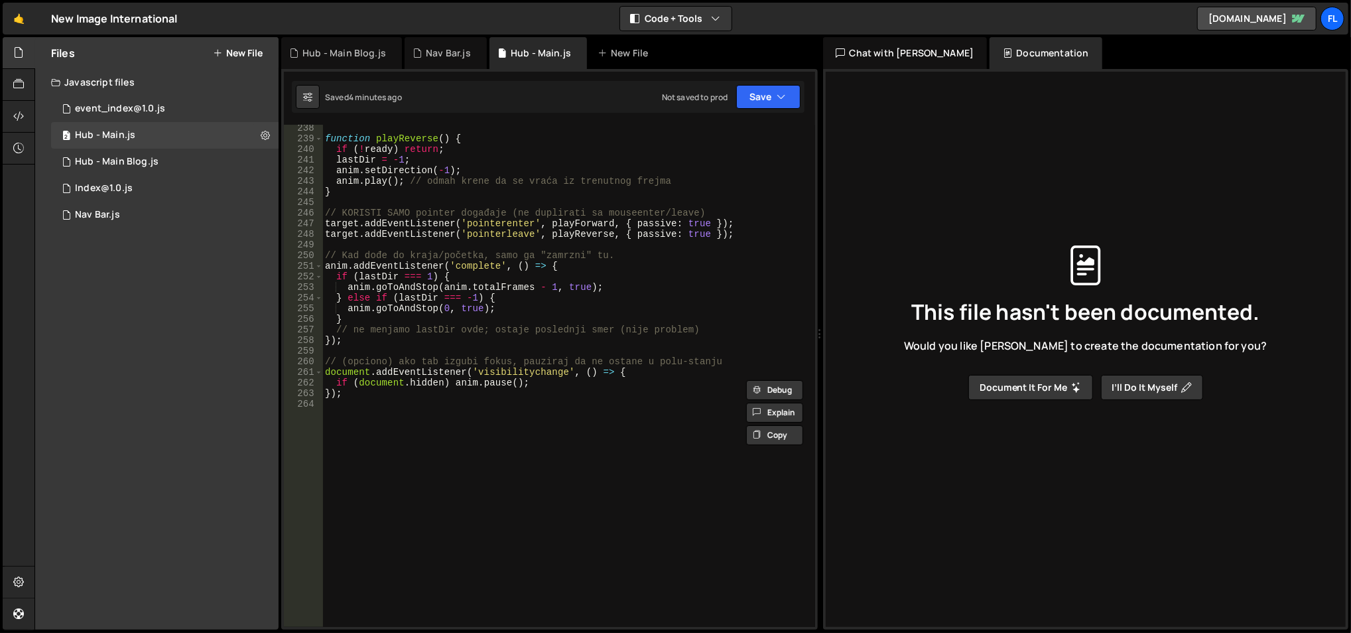
scroll to position [2535, 0]
click at [398, 405] on div "} function playReverse ( ) { if ( ! ready ) return ; lastDir = - 1 ; anim . set…" at bounding box center [566, 376] width 489 height 525
type textarea "});"
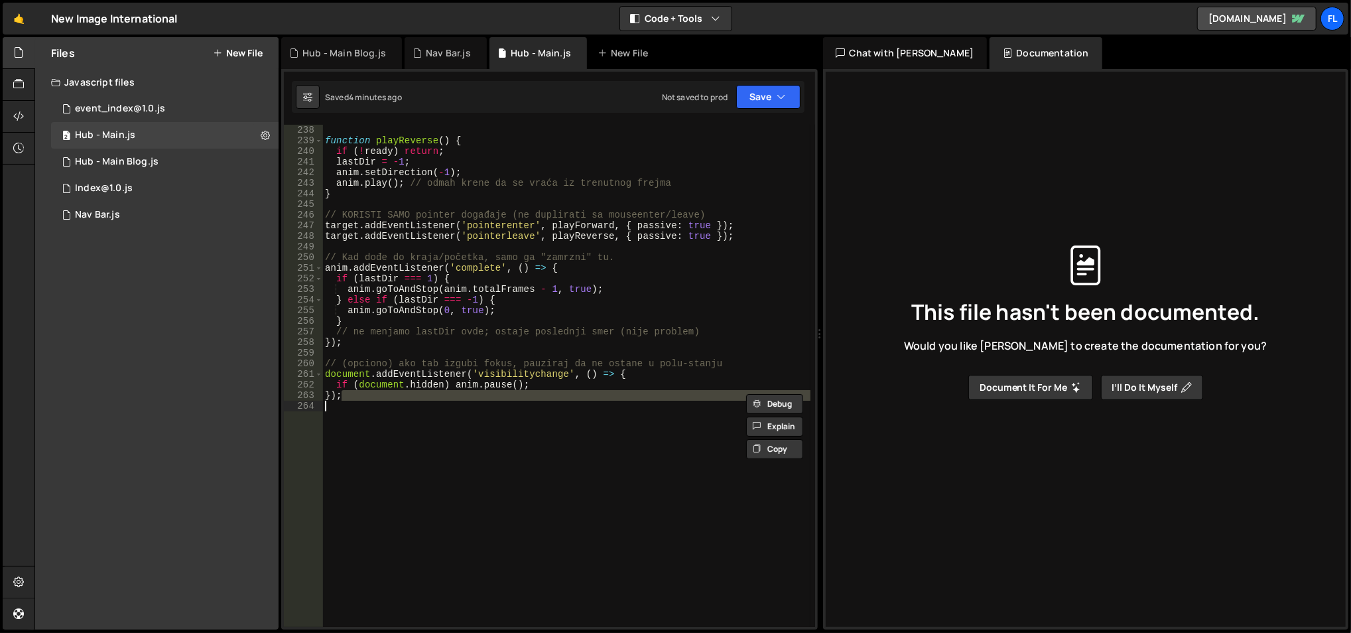
click at [393, 413] on div "} function playReverse ( ) { if ( ! ready ) return ; lastDir = - 1 ; anim . set…" at bounding box center [566, 376] width 488 height 502
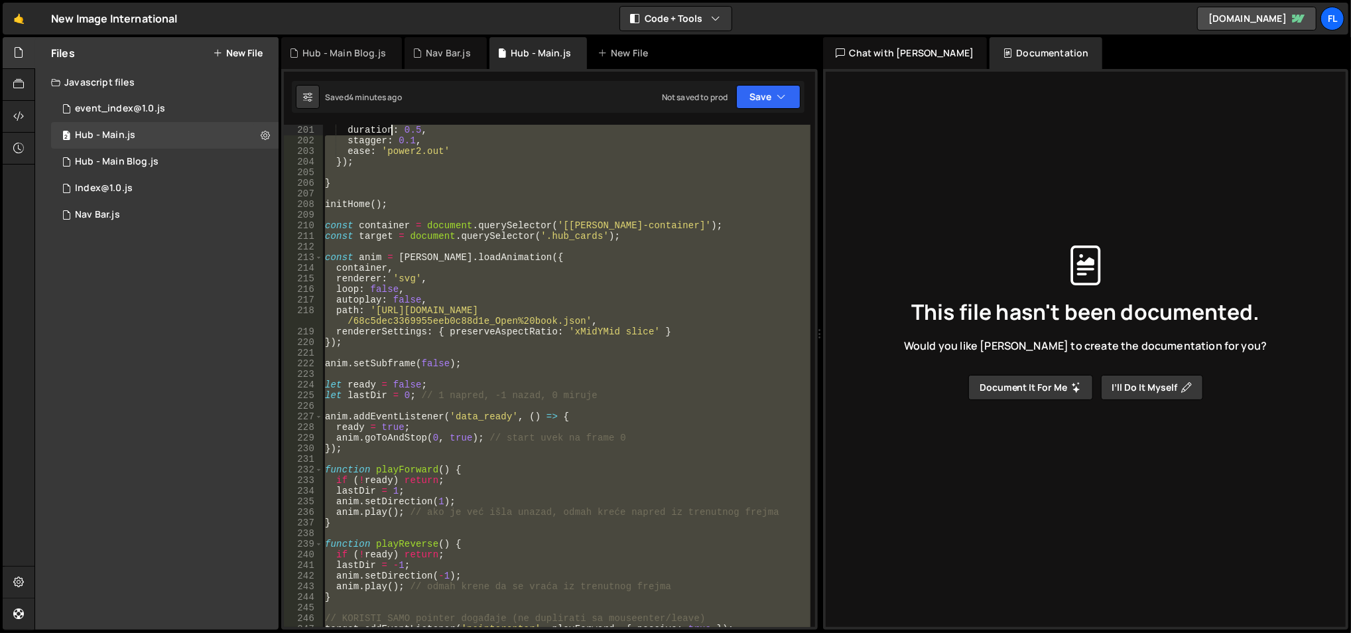
scroll to position [1974, 0]
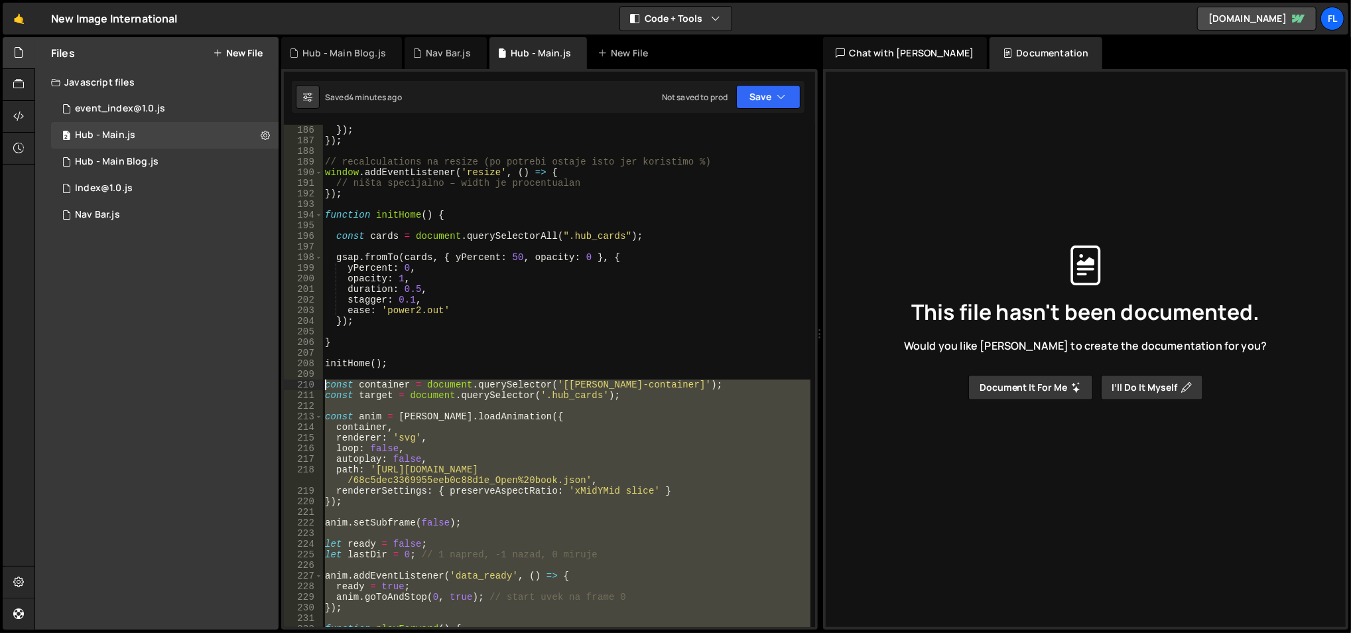
drag, startPoint x: 395, startPoint y: 401, endPoint x: 322, endPoint y: 387, distance: 74.4
click at [322, 387] on div "186 187 188 189 190 191 192 193 194 195 196 197 198 199 200 201 202 203 204 205…" at bounding box center [549, 376] width 531 height 502
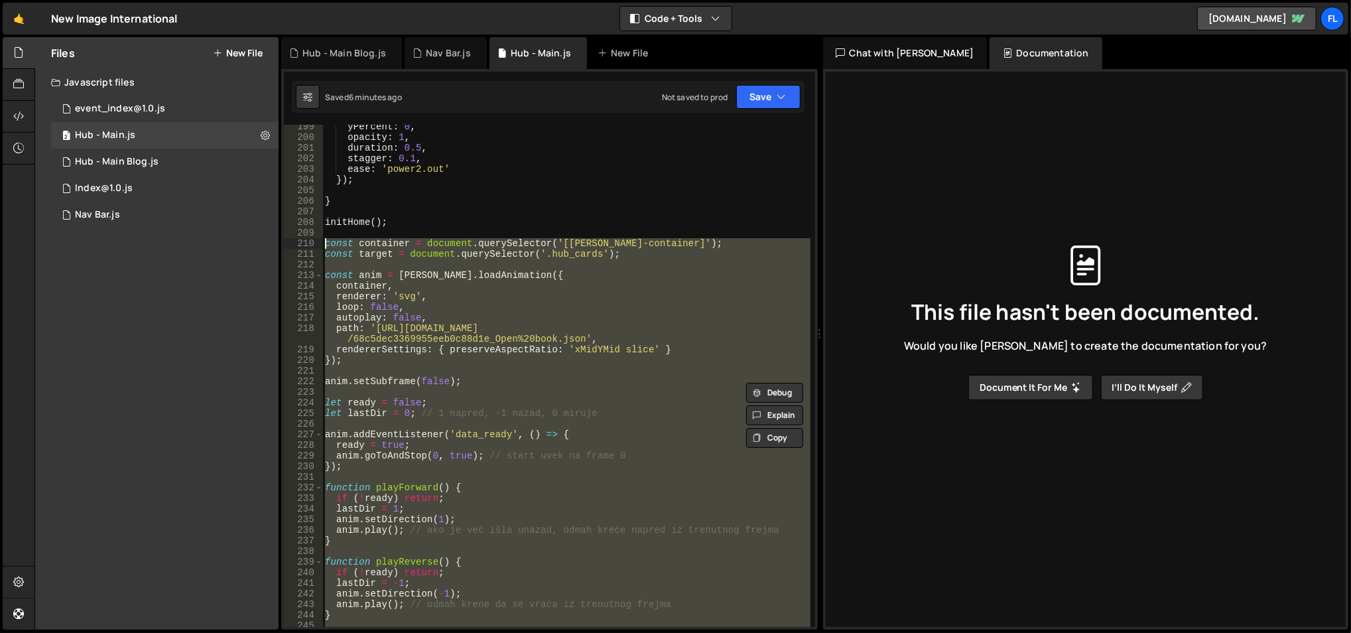
scroll to position [2116, 0]
click at [405, 342] on div "yPercent : 0 , opacity : 1 , duration : 0.5 , stagger : 0.1 , ease : 'power2.ou…" at bounding box center [566, 376] width 488 height 502
type textarea "path: '[URL][DOMAIN_NAME]',"
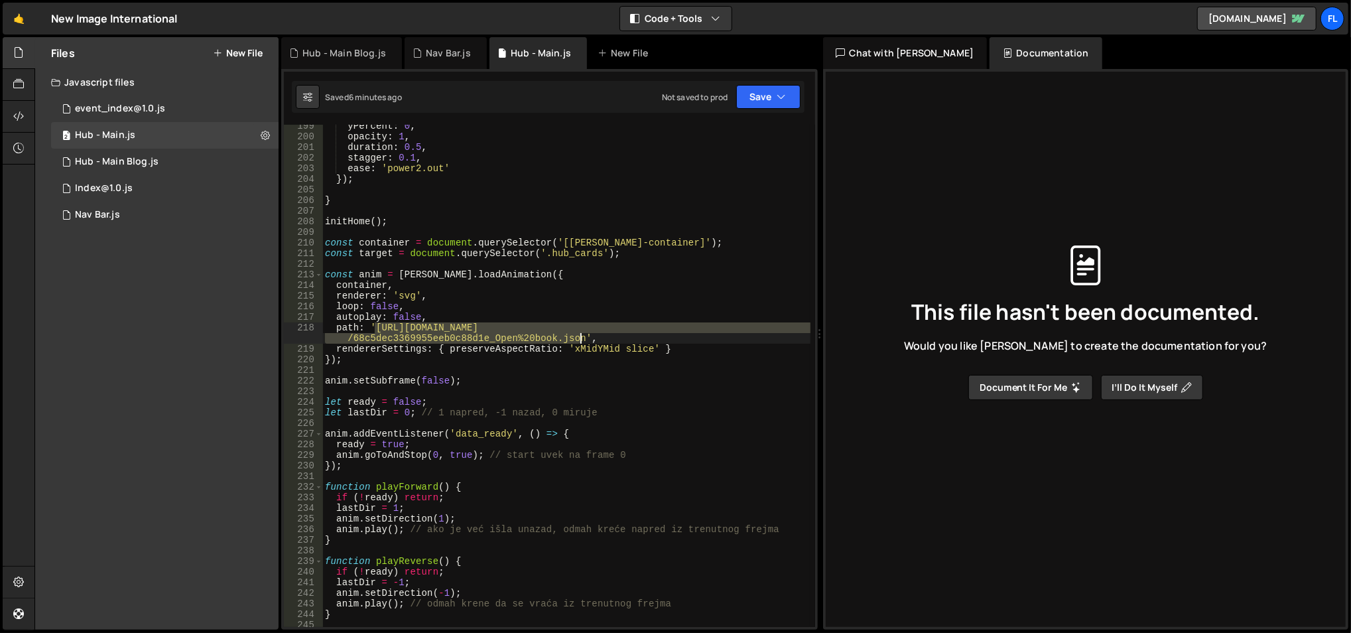
drag, startPoint x: 375, startPoint y: 327, endPoint x: 580, endPoint y: 335, distance: 205.1
click at [580, 335] on div "yPercent : 0 , opacity : 1 , duration : 0.5 , stagger : 0.1 , ease : 'power2.ou…" at bounding box center [566, 383] width 489 height 525
click at [389, 389] on div "yPercent : 0 , opacity : 1 , duration : 0.5 , stagger : 0.1 , ease : 'power2.ou…" at bounding box center [566, 383] width 489 height 525
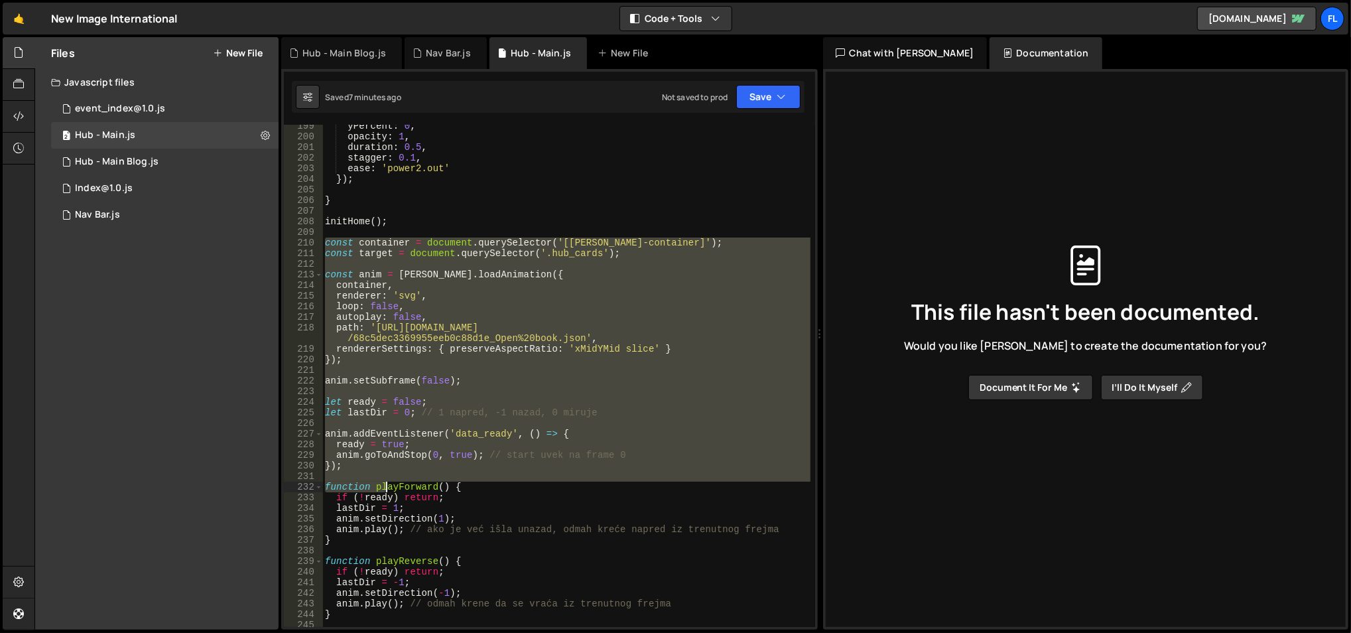
scroll to position [2319, 0]
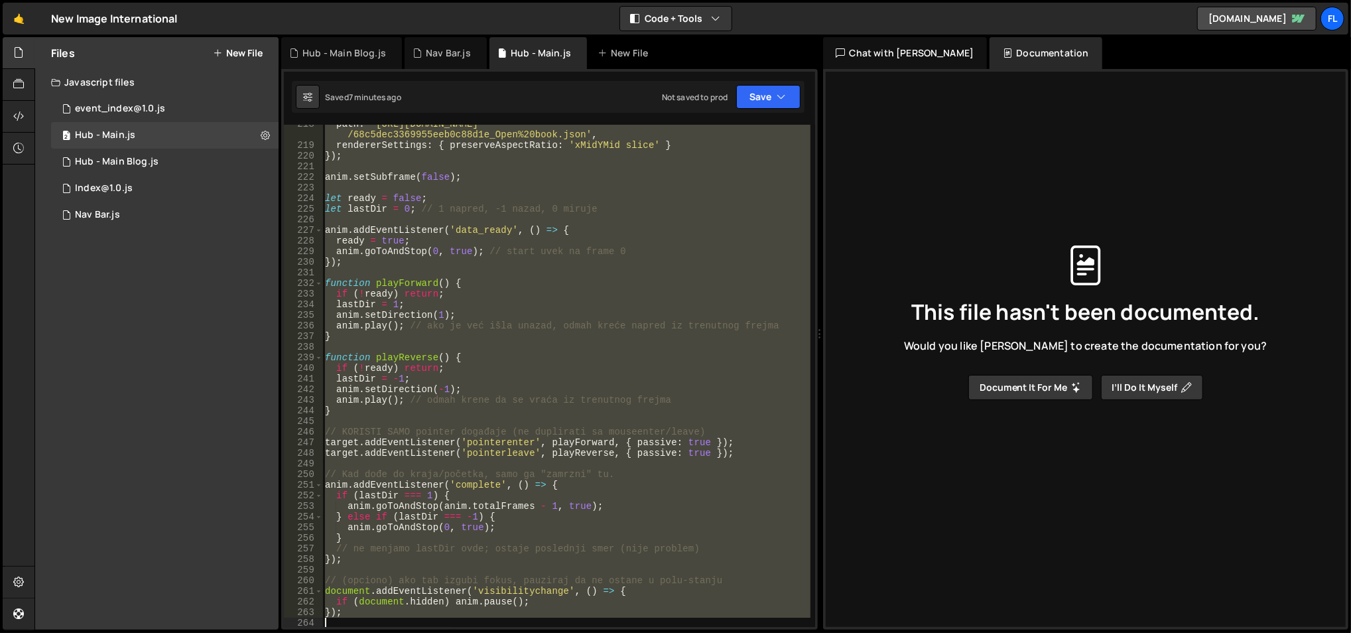
drag, startPoint x: 325, startPoint y: 241, endPoint x: 508, endPoint y: 641, distance: 439.9
click at [508, 632] on html "Projects [GEOGRAPHIC_DATA] Blog Fl Projects Your Teams Account Upgrade Logout" at bounding box center [675, 316] width 1351 height 633
paste textarea "});"
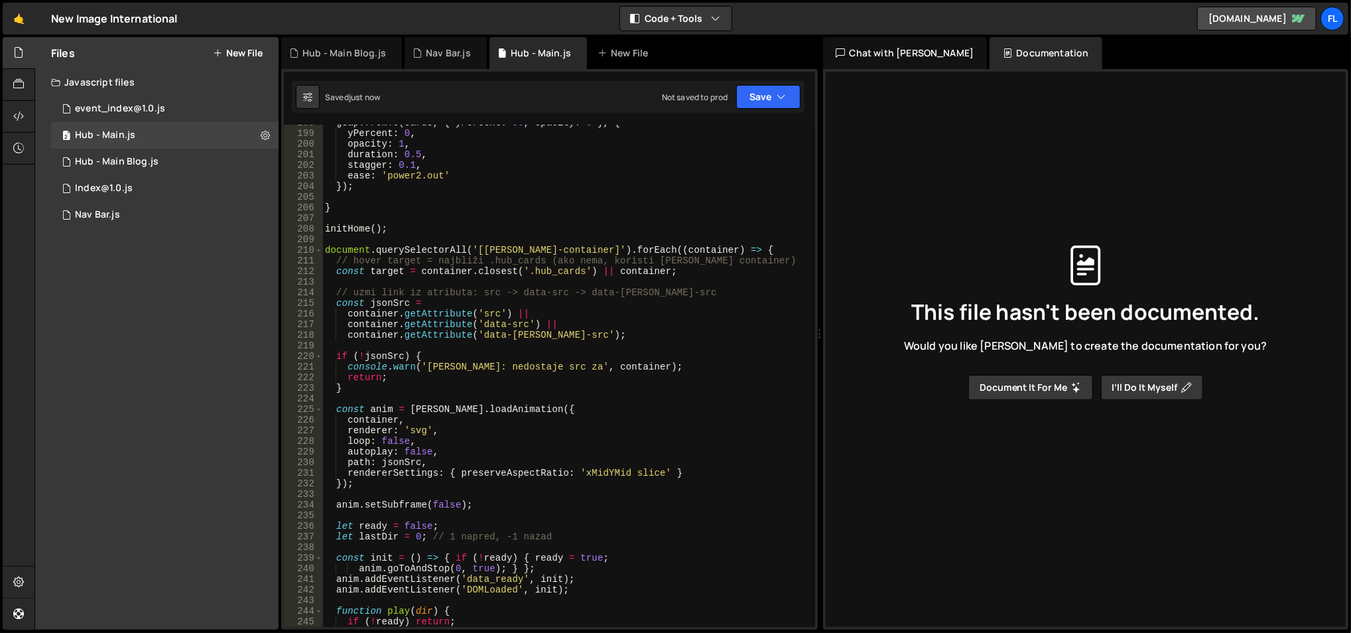
scroll to position [2108, 0]
click at [434, 294] on div "gsap . fromTo ( cards , { yPercent : 50 , opacity : 0 } , { yPercent : 0 , opac…" at bounding box center [566, 380] width 489 height 525
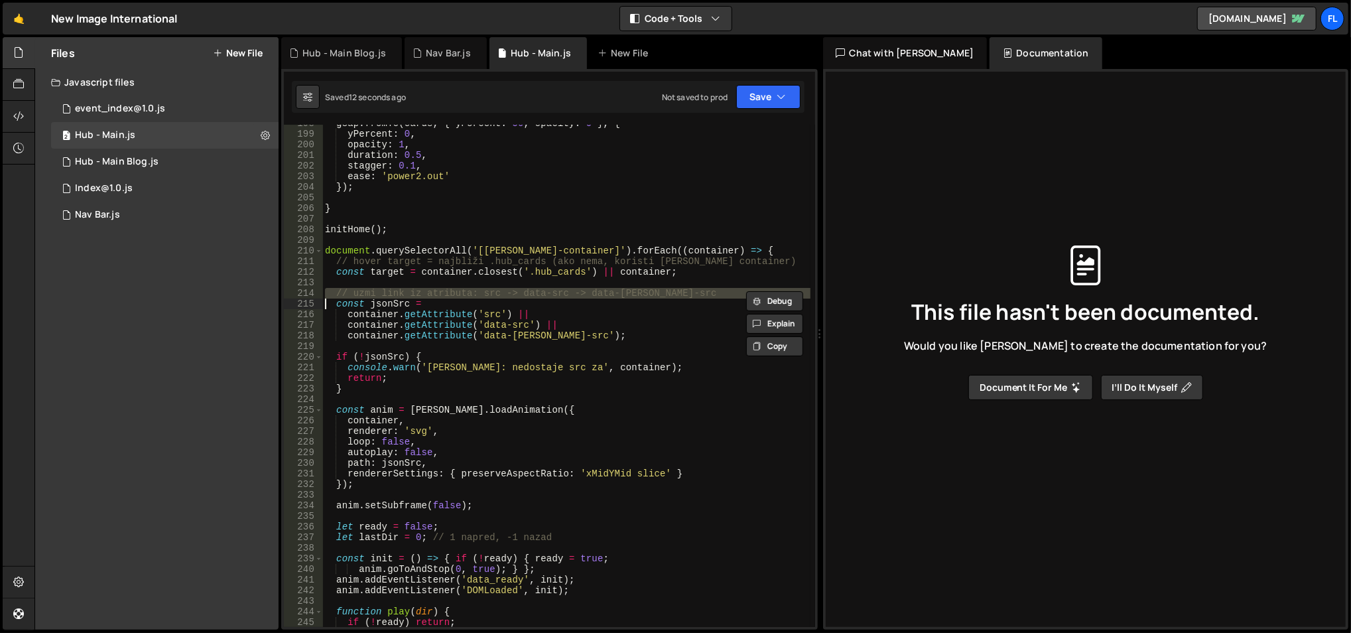
click at [434, 294] on div "gsap . fromTo ( cards , { yPercent : 50 , opacity : 0 } , { yPercent : 0 , opac…" at bounding box center [566, 376] width 488 height 502
click at [434, 294] on div "gsap . fromTo ( cards , { yPercent : 50 , opacity : 0 } , { yPercent : 0 , opac…" at bounding box center [566, 380] width 489 height 525
click at [434, 294] on div "gsap . fromTo ( cards , { yPercent : 50 , opacity : 0 } , { yPercent : 0 , opac…" at bounding box center [566, 376] width 488 height 502
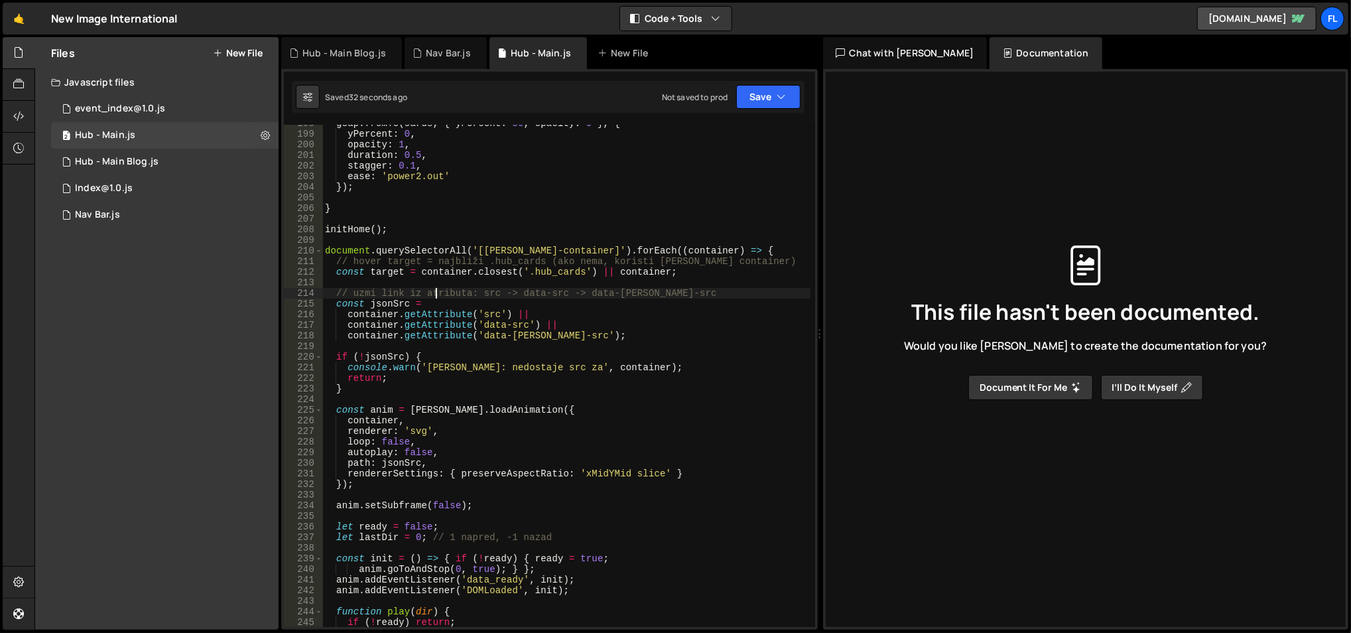
click at [394, 303] on div "gsap . fromTo ( cards , { yPercent : 50 , opacity : 0 } , { yPercent : 0 , opac…" at bounding box center [566, 380] width 489 height 525
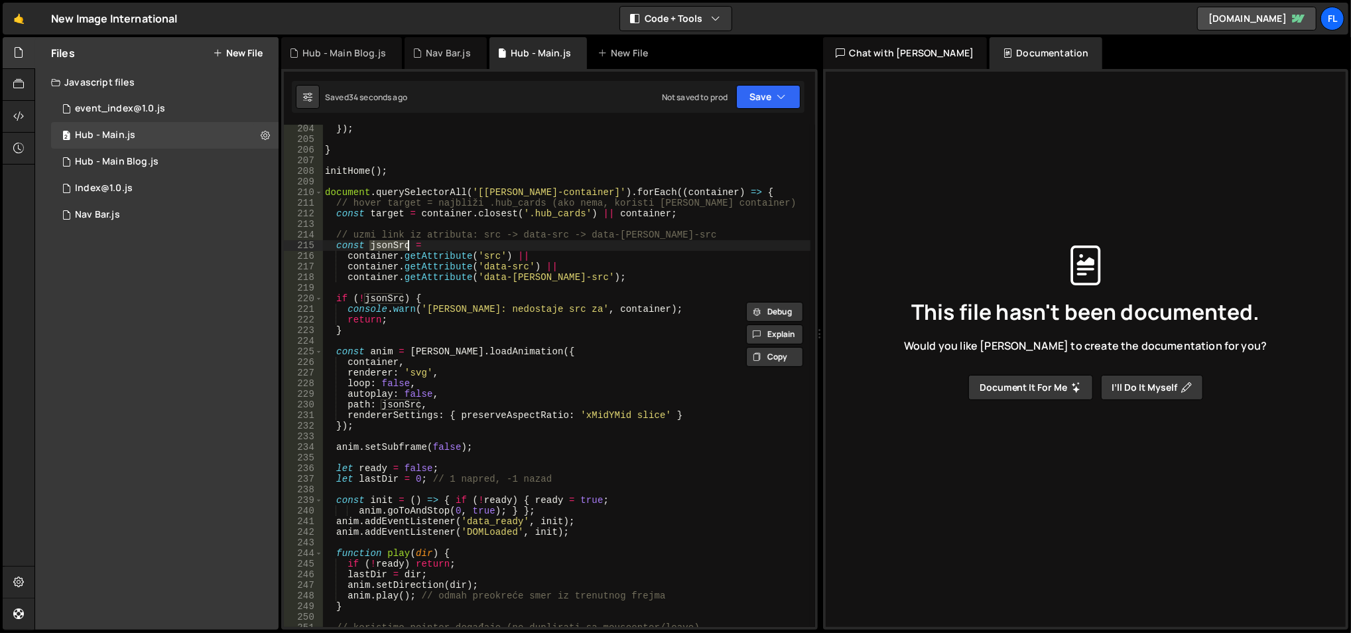
scroll to position [2158, 0]
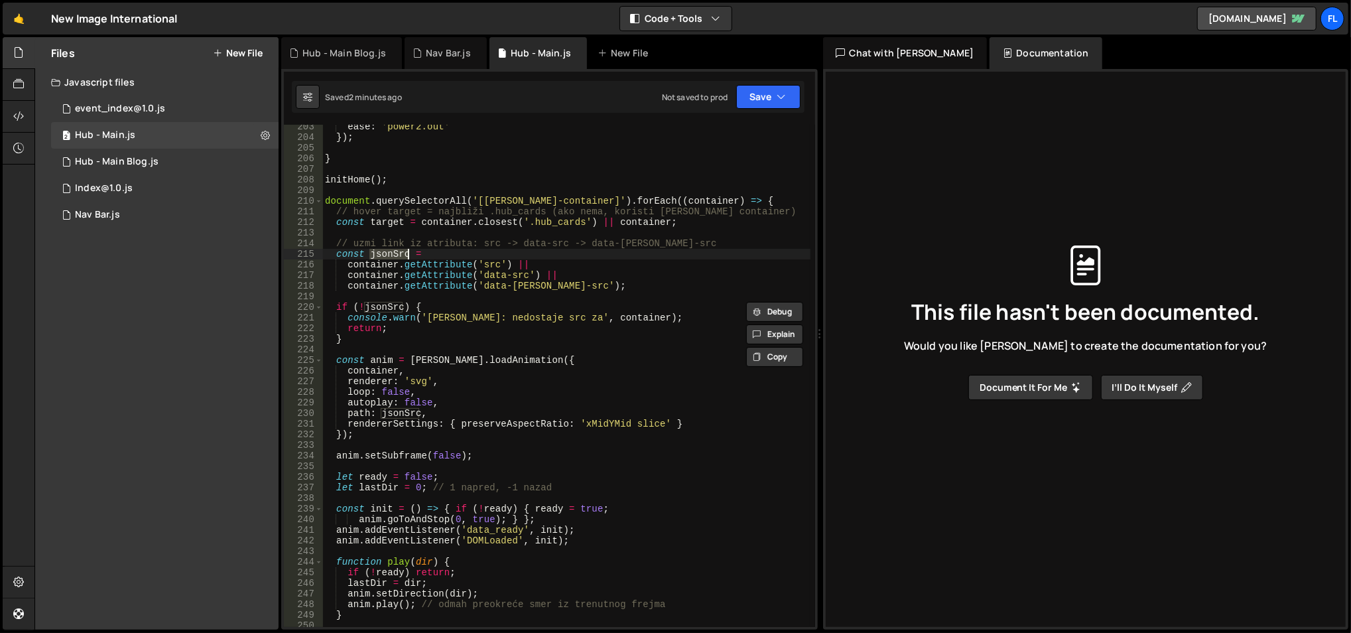
click at [454, 255] on div "ease : 'power2.out' }) ; } initHome ( ) ; document . querySelectorAll ( '[[PERS…" at bounding box center [566, 383] width 489 height 525
click at [561, 270] on div "ease : 'power2.out' }) ; } initHome ( ) ; document . querySelectorAll ( '[[PERS…" at bounding box center [566, 383] width 489 height 525
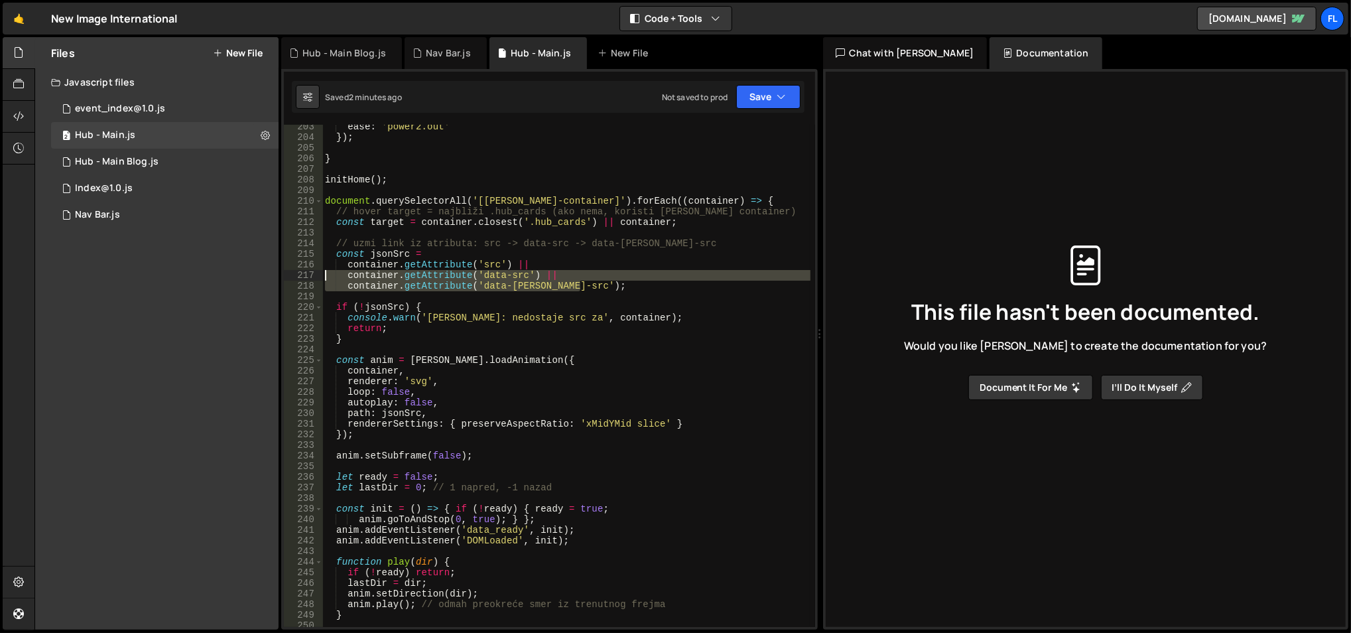
drag, startPoint x: 582, startPoint y: 281, endPoint x: 324, endPoint y: 272, distance: 258.9
click at [324, 272] on div "ease : 'power2.out' }) ; } initHome ( ) ; document . querySelectorAll ( '[[PERS…" at bounding box center [566, 383] width 489 height 525
type textarea "container.getAttribute('data-src') || container.getAttribute('data-[PERSON_NAME…"
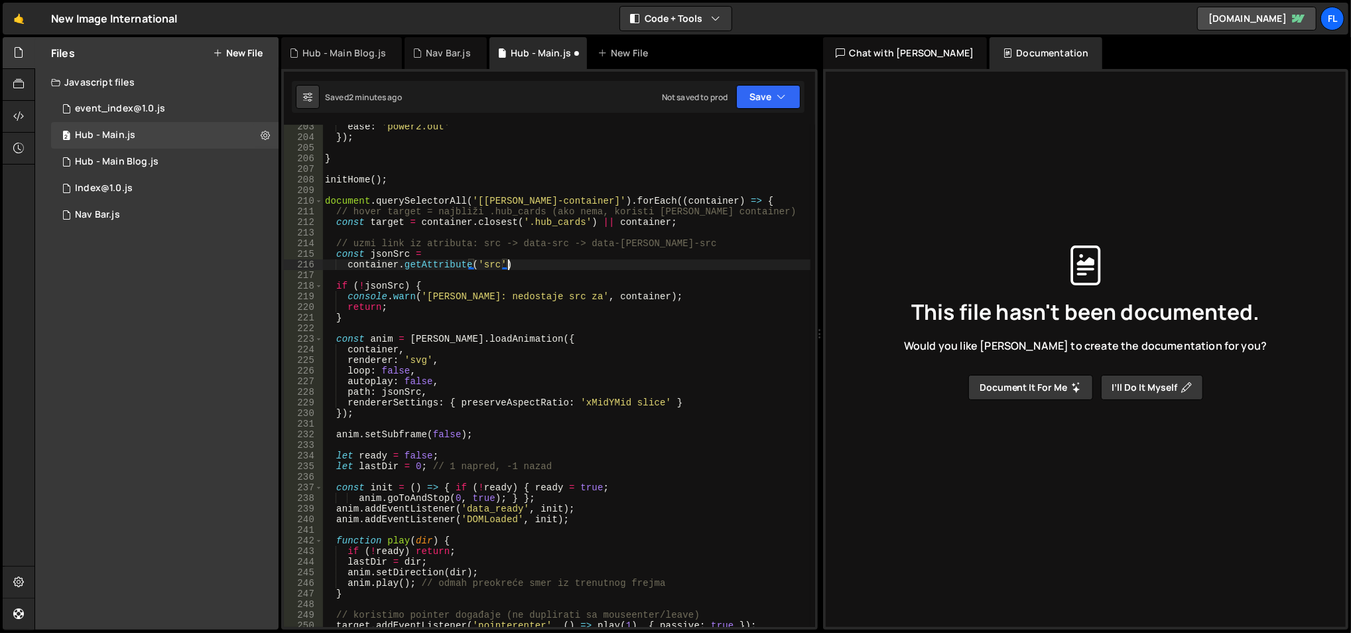
scroll to position [0, 12]
click at [345, 266] on div "ease : 'power2.out' }) ; } initHome ( ) ; document . querySelectorAll ( '[[PERS…" at bounding box center [566, 383] width 489 height 525
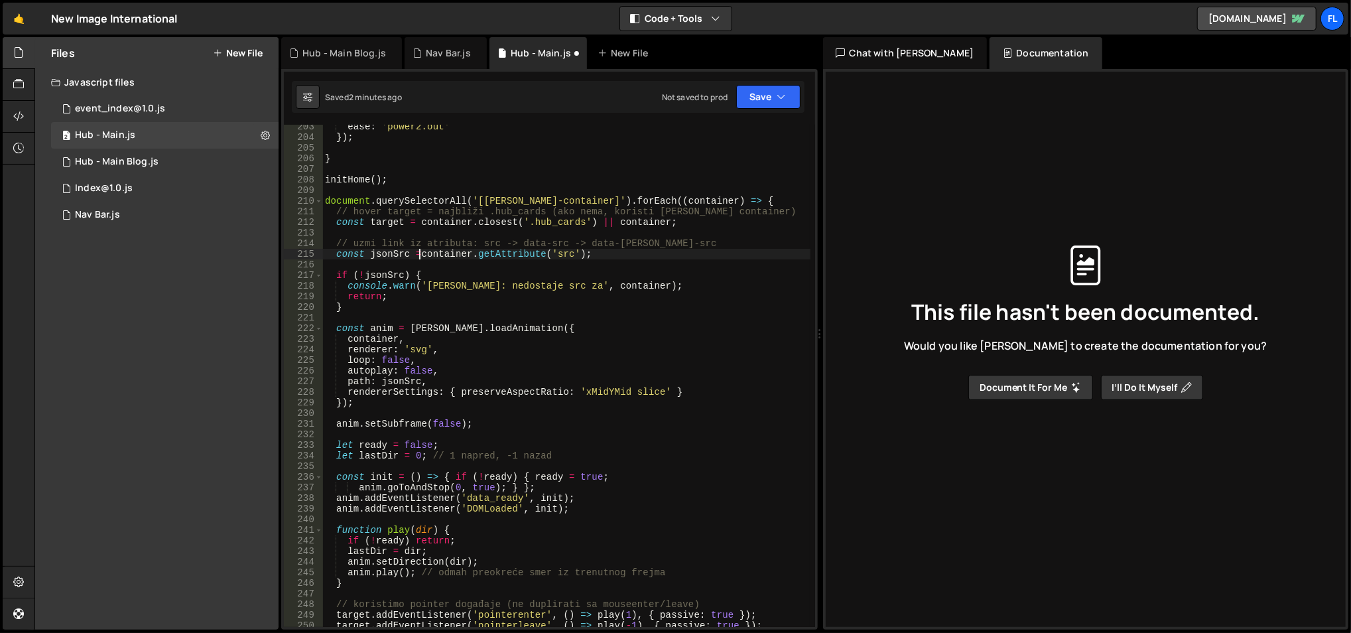
type textarea "const jsonSrc = container.getAttribute('src');"
click at [500, 259] on div "ease : 'power2.out' }) ; } initHome ( ) ; document . querySelectorAll ( '[[PERS…" at bounding box center [566, 383] width 489 height 525
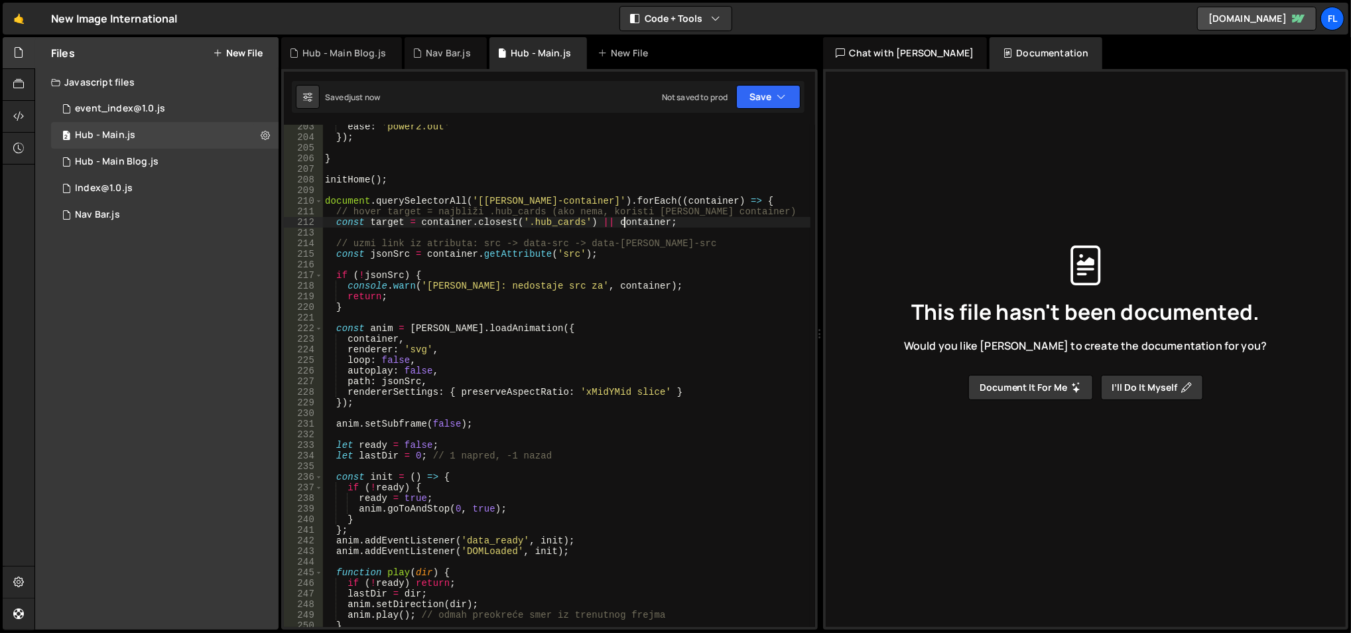
click at [623, 221] on div "ease : 'power2.out' }) ; } initHome ( ) ; document . querySelectorAll ( '[[PERS…" at bounding box center [566, 383] width 489 height 525
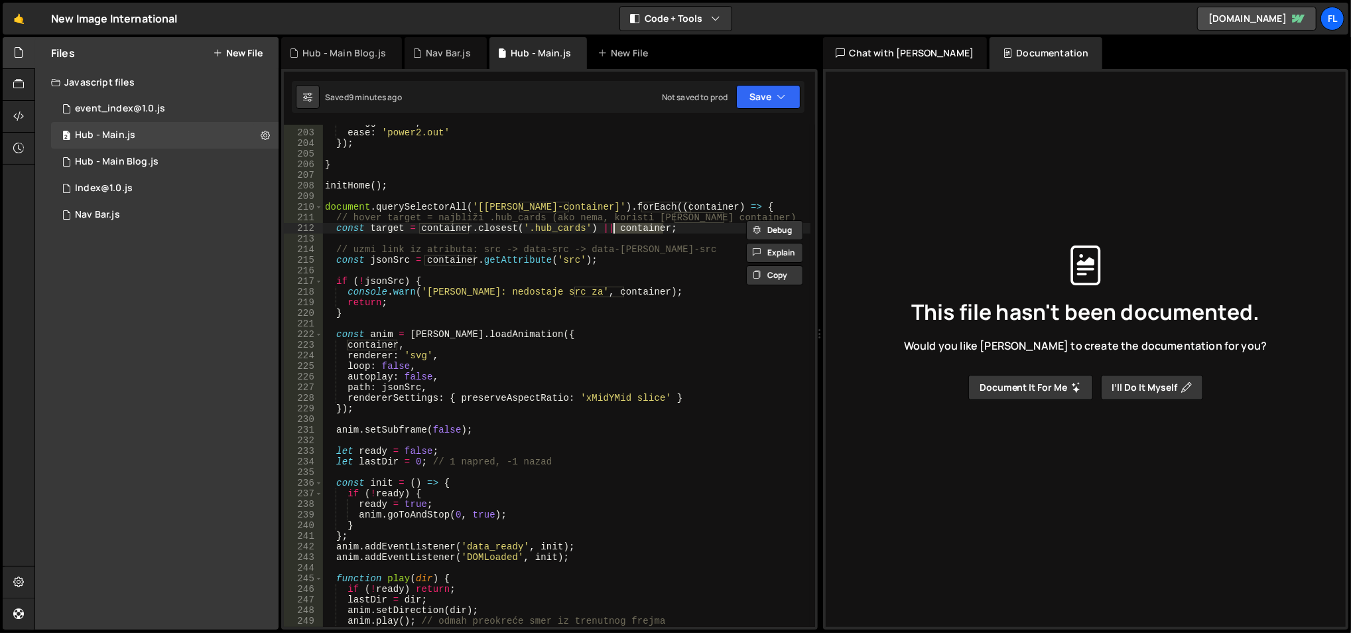
click at [434, 308] on div "stagger : 0.1 , ease : 'power2.out' }) ; } initHome ( ) ; document . querySelec…" at bounding box center [566, 379] width 489 height 525
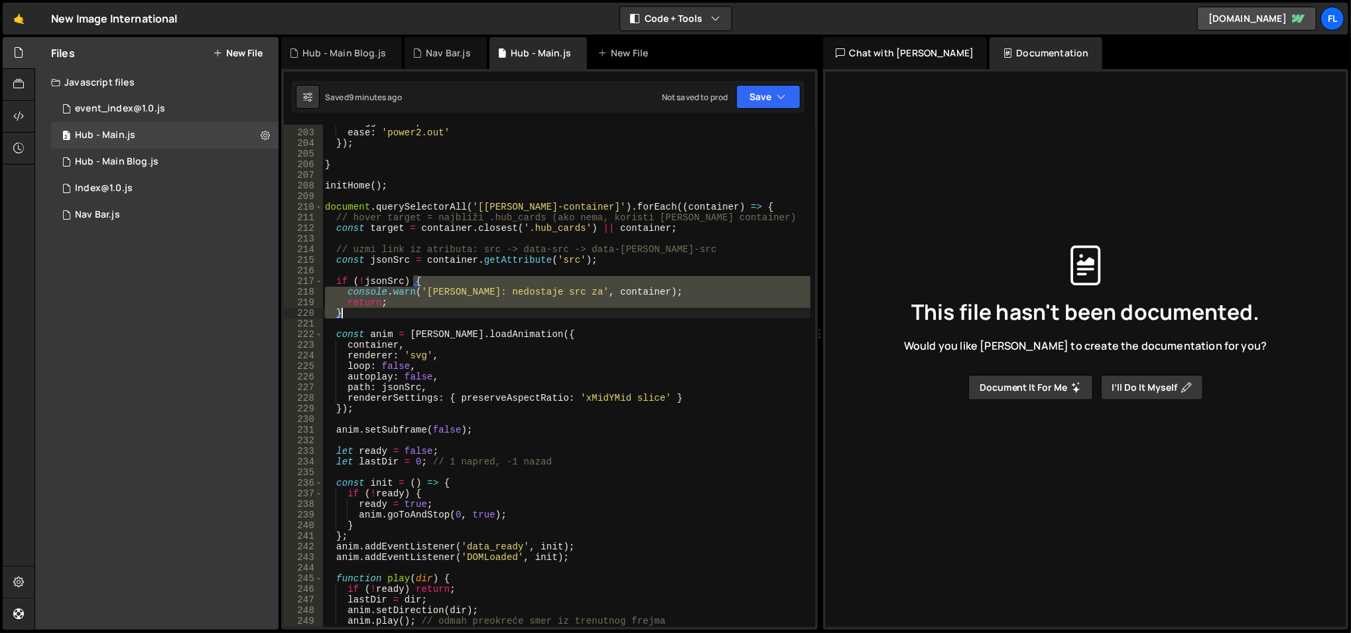
click at [434, 308] on div "stagger : 0.1 , ease : 'power2.out' }) ; } initHome ( ) ; document . querySelec…" at bounding box center [566, 379] width 489 height 525
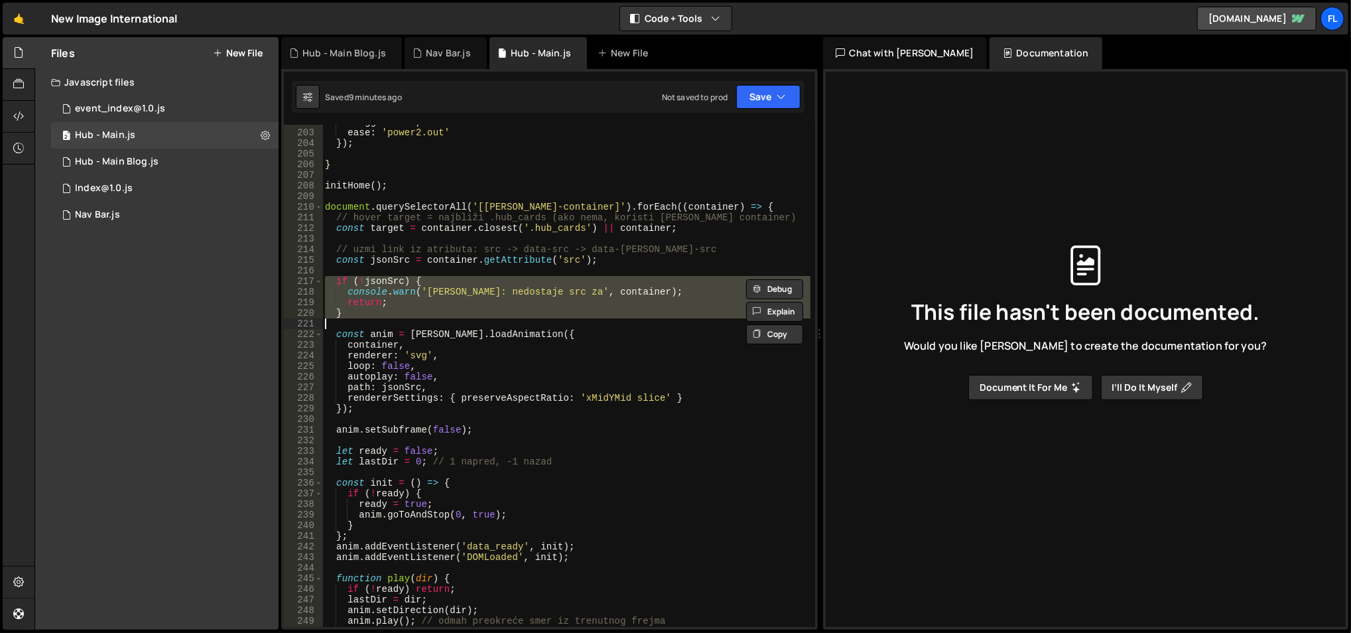
click at [434, 308] on div "stagger : 0.1 , ease : 'power2.out' }) ; } initHome ( ) ; document . querySelec…" at bounding box center [566, 376] width 488 height 502
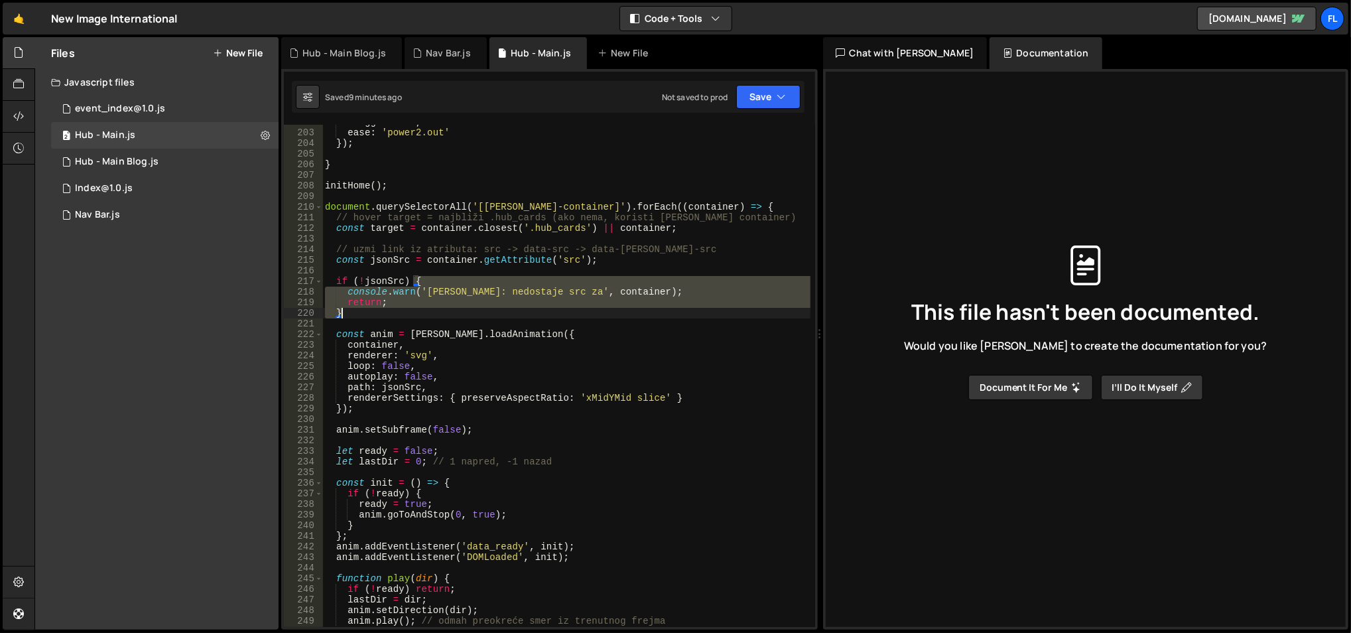
click at [434, 308] on div "stagger : 0.1 , ease : 'power2.out' }) ; } initHome ( ) ; document . querySelec…" at bounding box center [566, 379] width 489 height 525
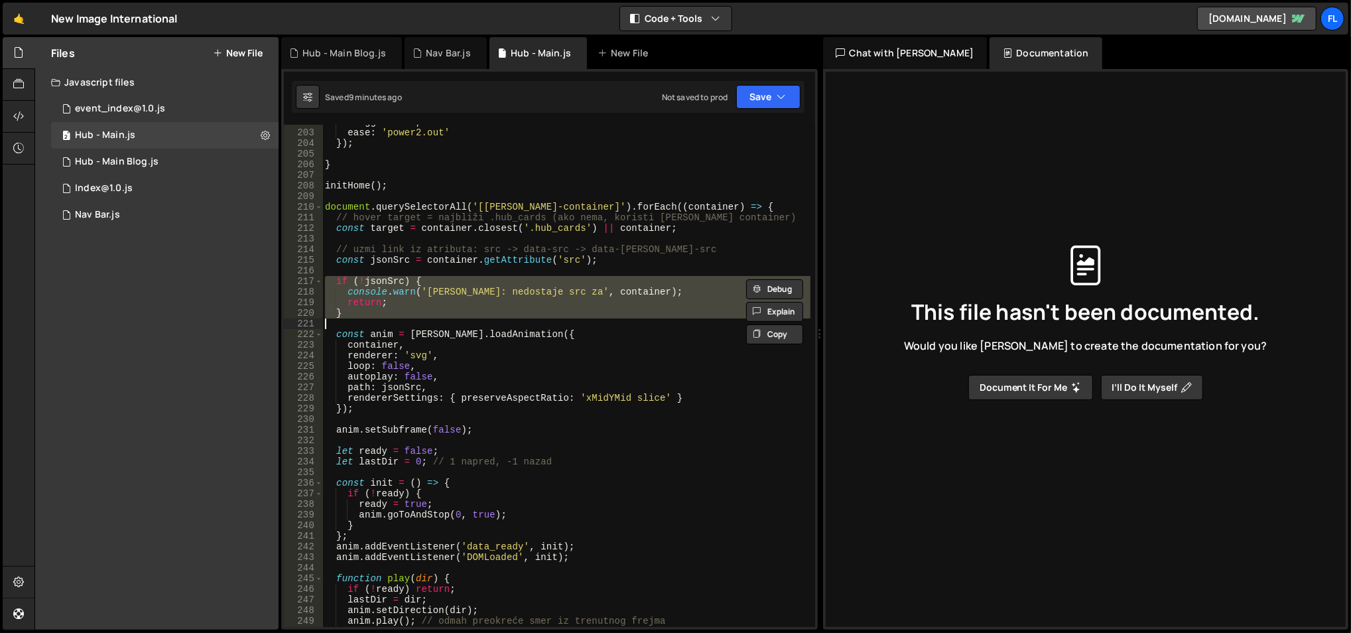
click at [434, 308] on div "stagger : 0.1 , ease : 'power2.out' }) ; } initHome ( ) ; document . querySelec…" at bounding box center [566, 379] width 489 height 525
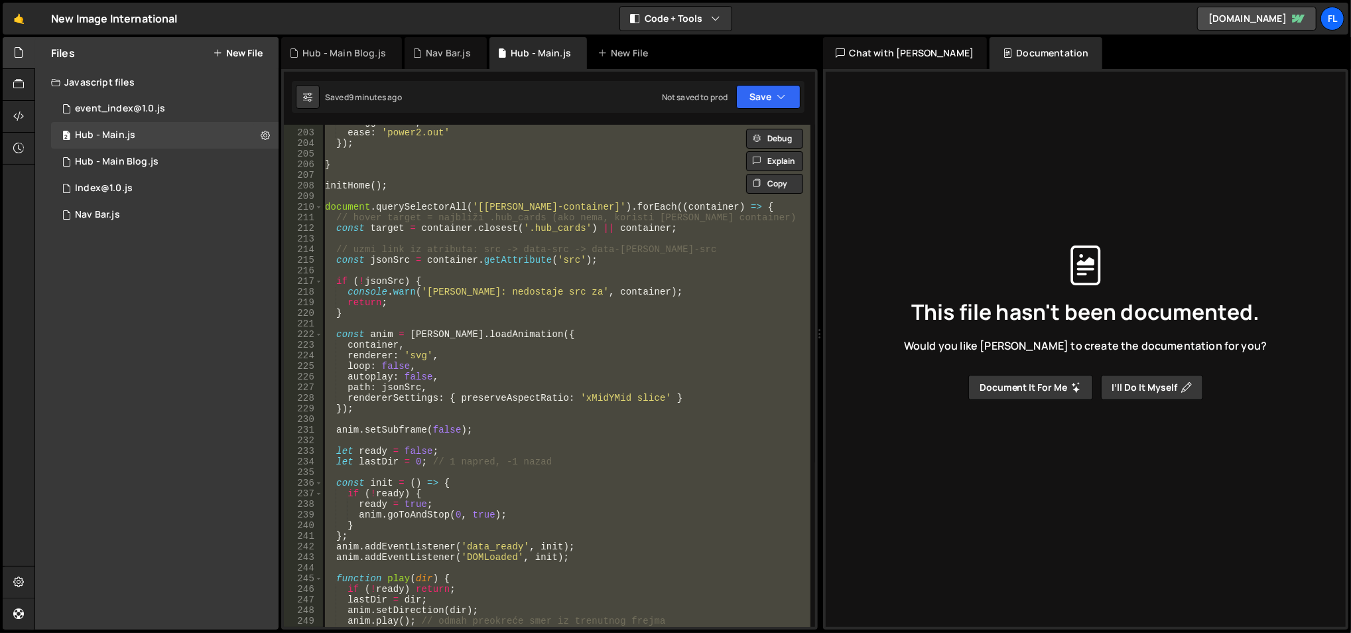
click at [434, 308] on div "stagger : 0.1 , ease : 'power2.out' }) ; } initHome ( ) ; document . querySelec…" at bounding box center [566, 376] width 488 height 502
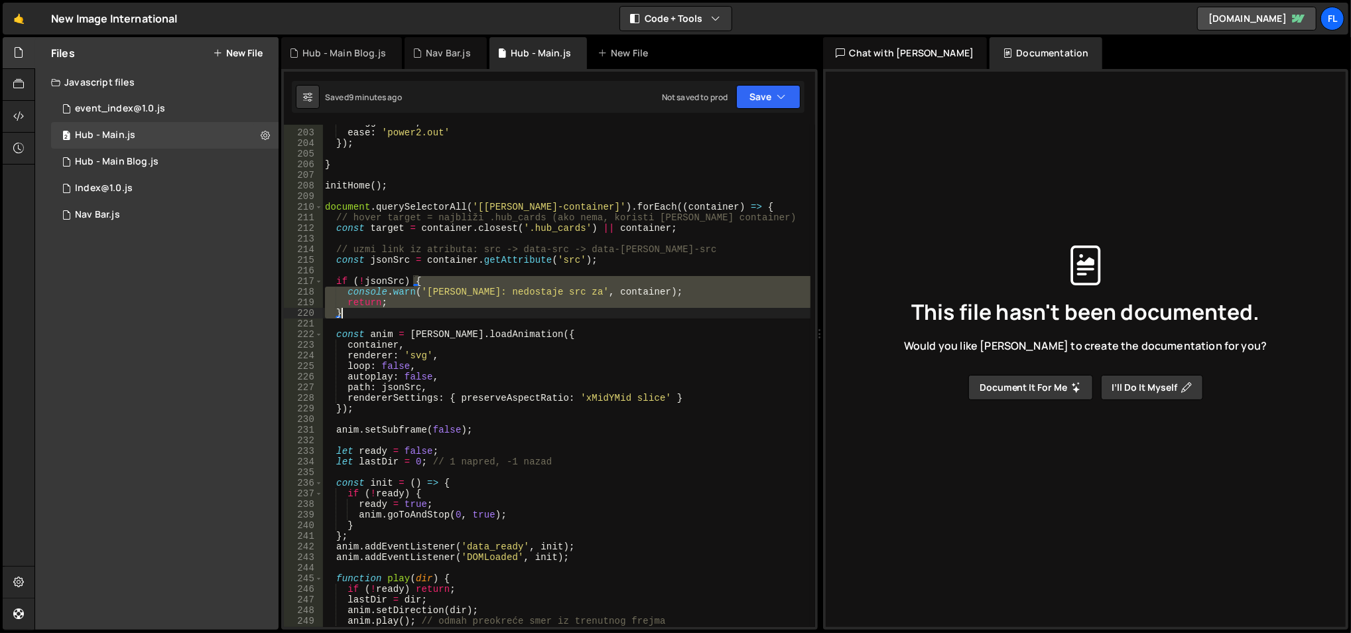
click at [434, 308] on div "stagger : 0.1 , ease : 'power2.out' }) ; } initHome ( ) ; document . querySelec…" at bounding box center [566, 379] width 489 height 525
click at [434, 308] on div "stagger : 0.1 , ease : 'power2.out' }) ; } initHome ( ) ; document . querySelec…" at bounding box center [566, 376] width 488 height 502
click at [434, 308] on div "stagger : 0.1 , ease : 'power2.out' }) ; } initHome ( ) ; document . querySelec…" at bounding box center [566, 379] width 489 height 525
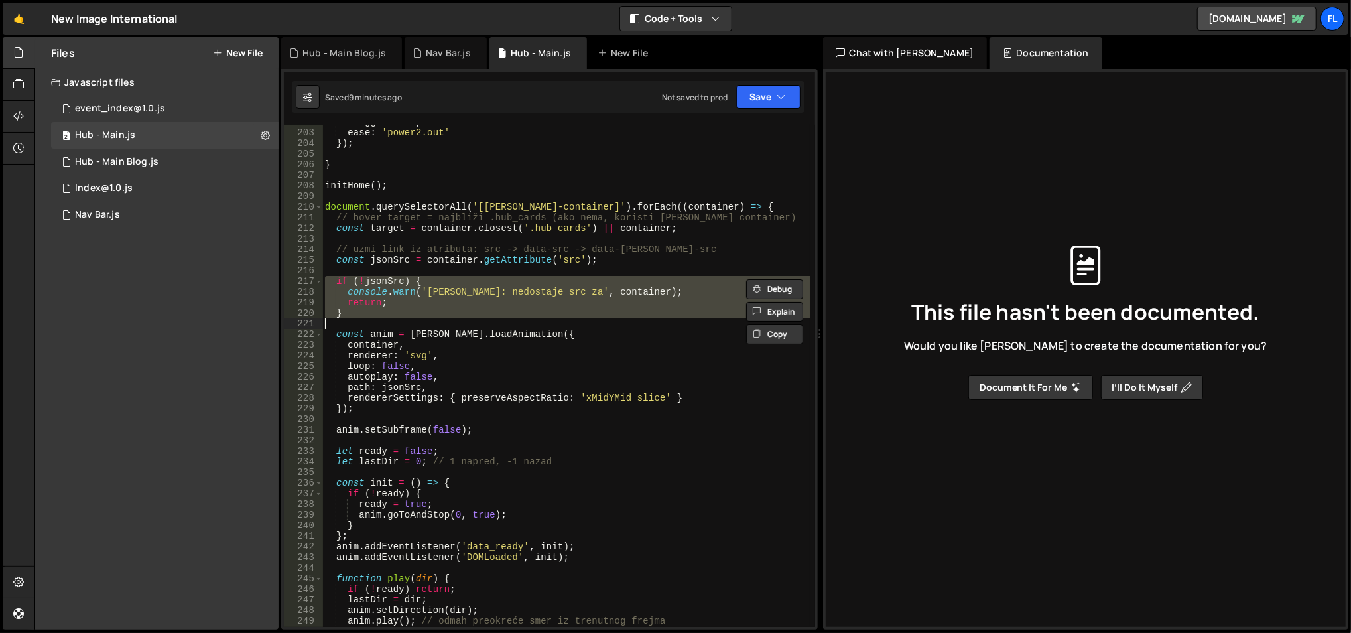
click at [434, 308] on div "stagger : 0.1 , ease : 'power2.out' }) ; } initHome ( ) ; document . querySelec…" at bounding box center [566, 376] width 488 height 502
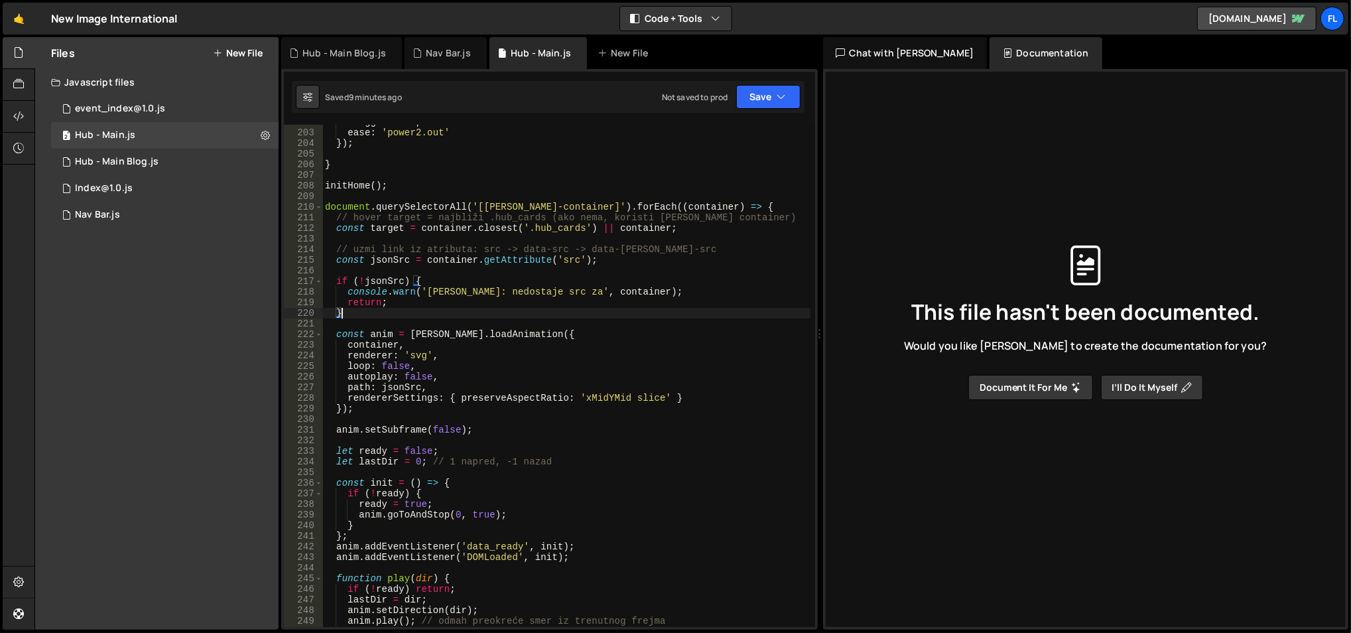
click at [387, 230] on div "stagger : 0.1 , ease : 'power2.out' }) ; } initHome ( ) ; document . querySelec…" at bounding box center [566, 379] width 489 height 525
type textarea "const target = container.closest('.hub_cards') || container;"
click at [387, 230] on div "stagger : 0.1 , ease : 'power2.out' }) ; } initHome ( ) ; document . querySelec…" at bounding box center [566, 379] width 489 height 525
click at [446, 228] on div "stagger : 0.1 , ease : 'power2.out' }) ; } initHome ( ) ; document . querySelec…" at bounding box center [566, 379] width 489 height 525
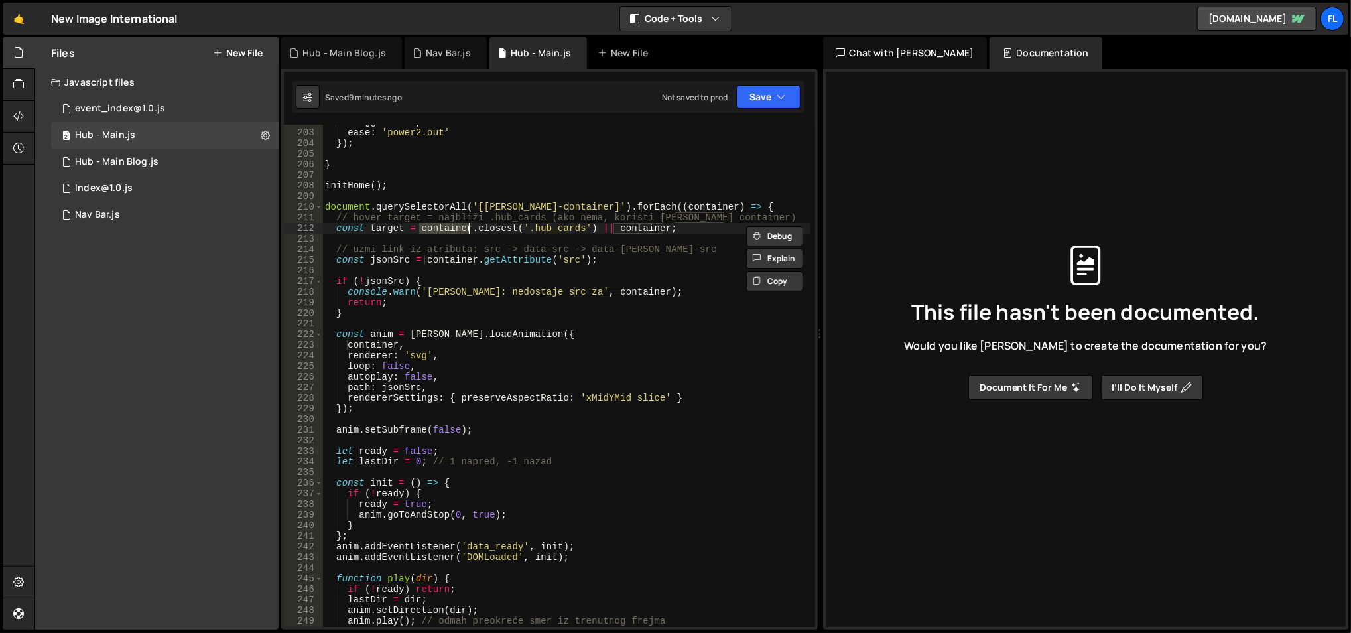
click at [598, 241] on div "stagger : 0.1 , ease : 'power2.out' }) ; } initHome ( ) ; document . querySelec…" at bounding box center [566, 379] width 489 height 525
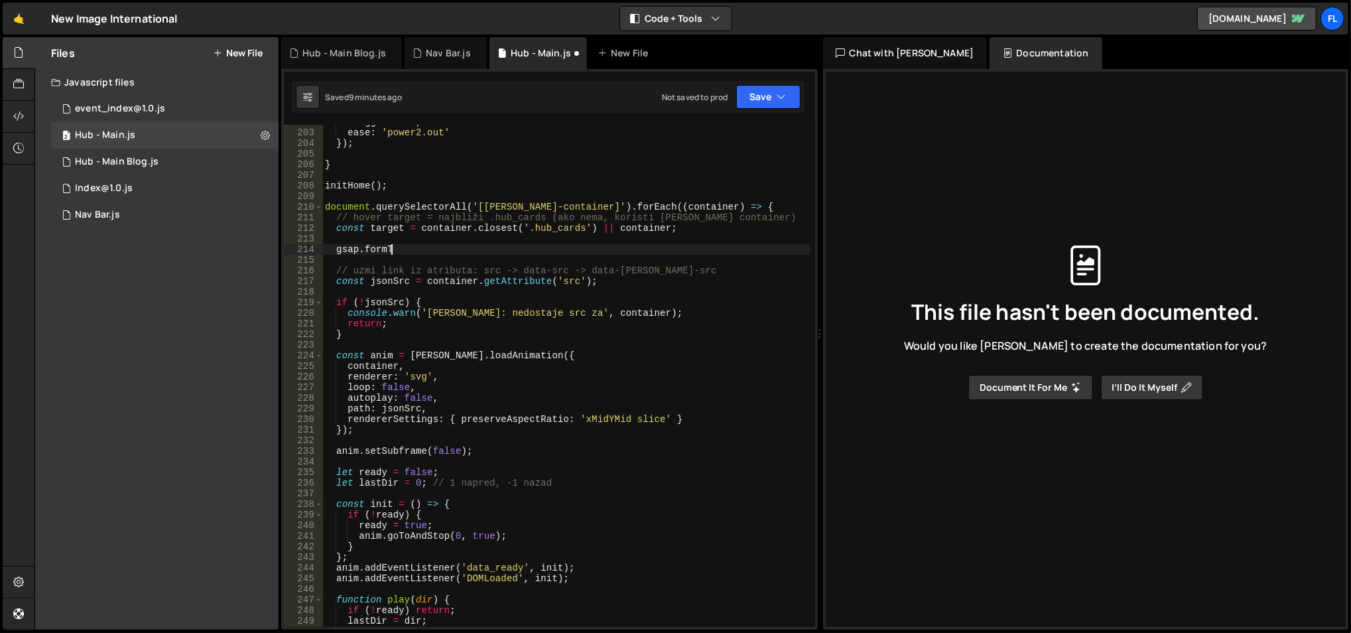
scroll to position [0, 4]
click at [376, 244] on div "stagger : 0.1 , ease : 'power2.out' }) ; } initHome ( ) ; document . querySelec…" at bounding box center [566, 379] width 489 height 525
type textarea "gsap.formTo"
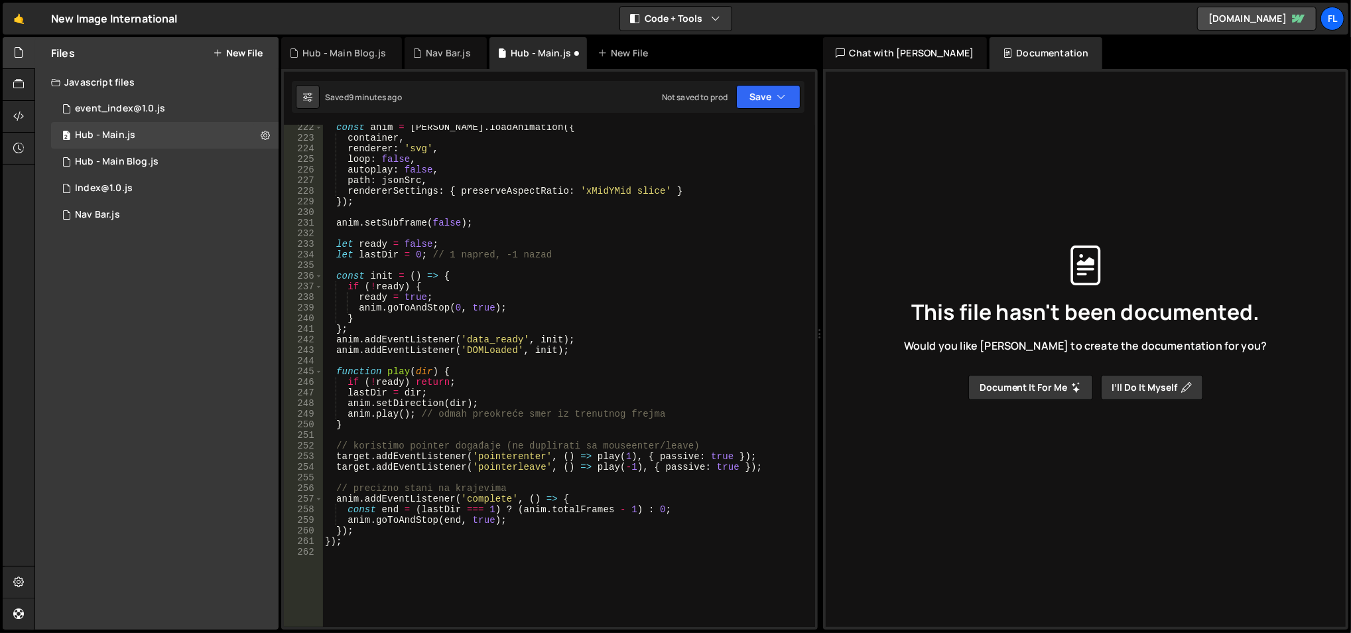
scroll to position [2386, 0]
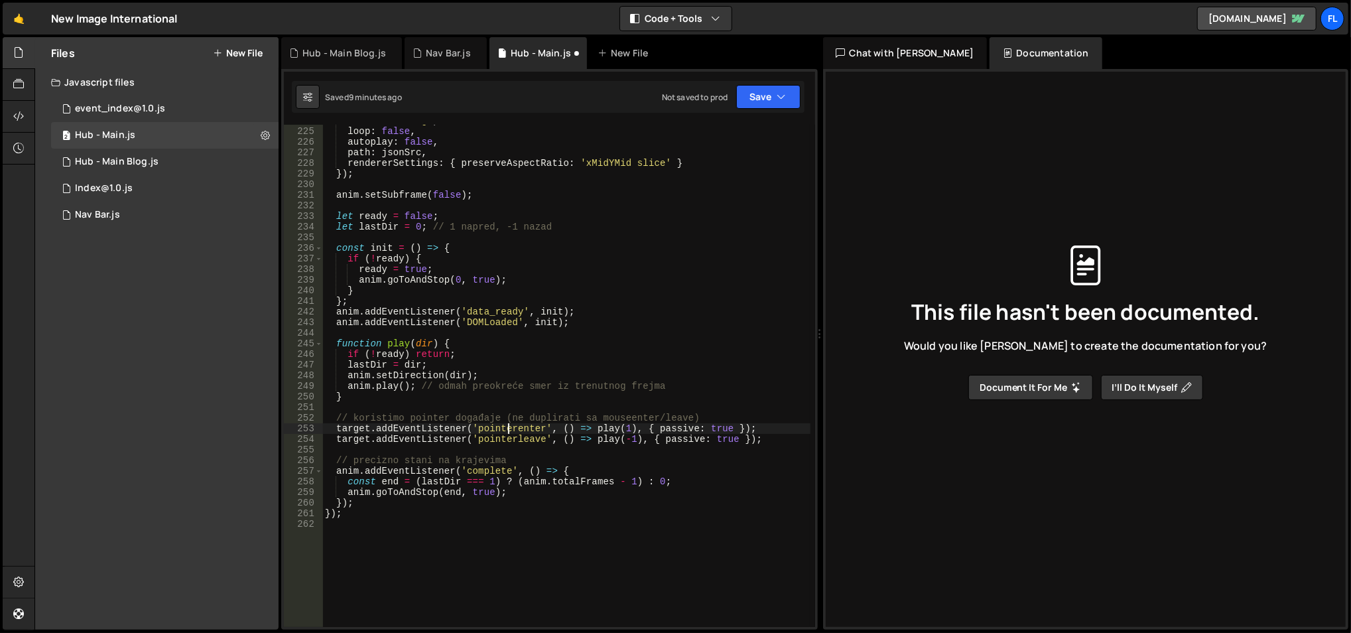
click at [505, 433] on div "renderer : 'svg' , loop : false , autoplay : false , path : jsonSrc , rendererS…" at bounding box center [566, 377] width 489 height 525
type textarea "target.addEventListener('pointerenter', () => play(1), { passive: true });"
click at [505, 433] on div "renderer : 'svg' , loop : false , autoplay : false , path : jsonSrc , rendererS…" at bounding box center [566, 376] width 488 height 502
click at [505, 433] on div "renderer : 'svg' , loop : false , autoplay : false , path : jsonSrc , rendererS…" at bounding box center [566, 377] width 489 height 525
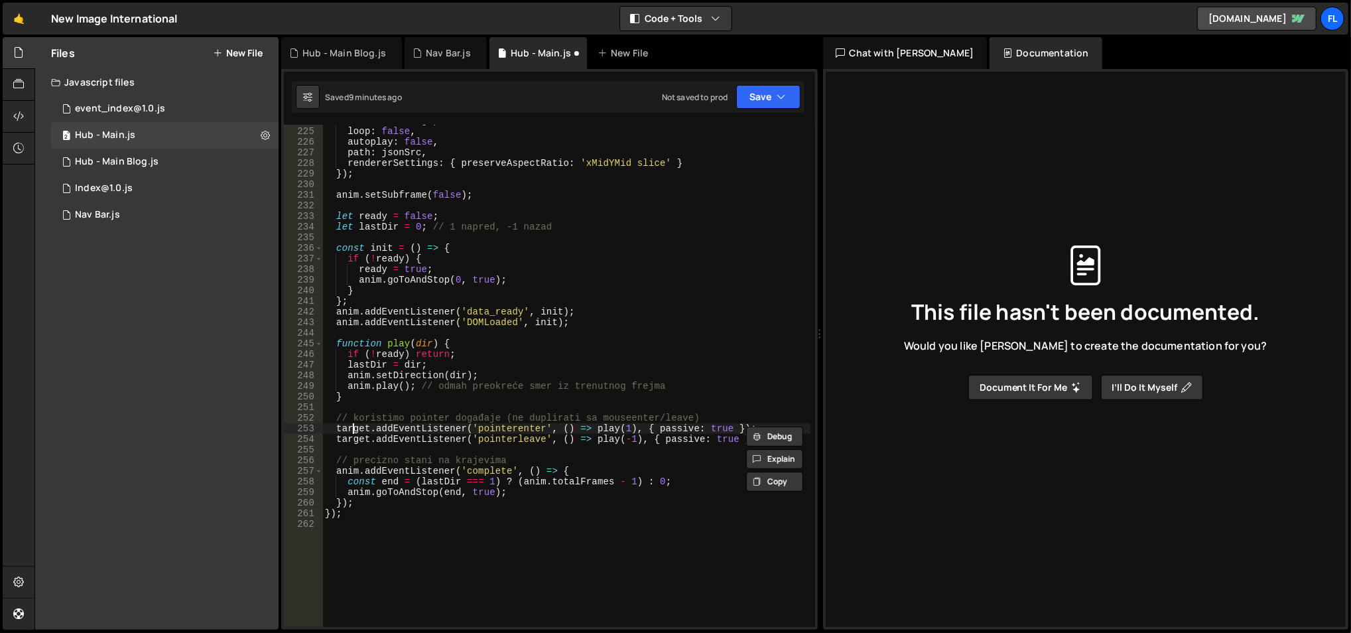
click at [355, 431] on div "renderer : 'svg' , loop : false , autoplay : false , path : jsonSrc , rendererS…" at bounding box center [566, 377] width 489 height 525
click at [649, 425] on div "renderer : 'svg' , loop : false , autoplay : false , path : jsonSrc , rendererS…" at bounding box center [566, 377] width 489 height 525
click at [672, 433] on div "renderer : 'svg' , loop : false , autoplay : false , path : jsonSrc , rendererS…" at bounding box center [566, 377] width 489 height 525
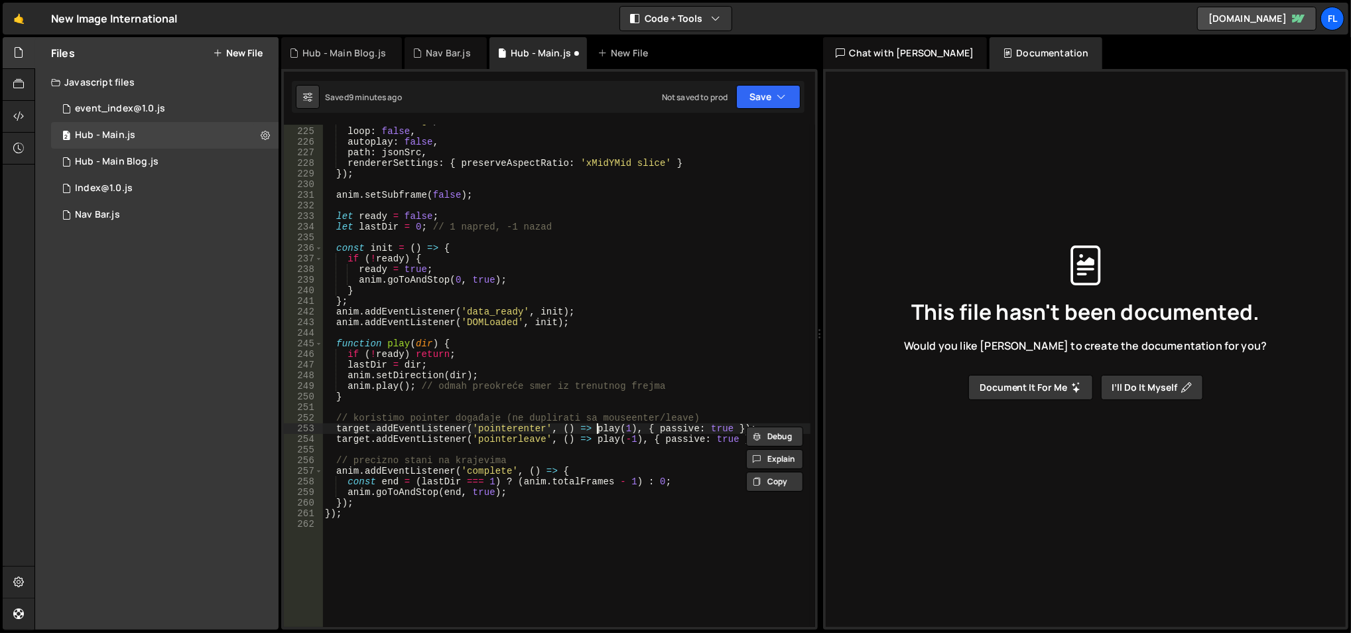
click at [598, 430] on div "renderer : 'svg' , loop : false , autoplay : false , path : jsonSrc , rendererS…" at bounding box center [566, 377] width 489 height 525
click at [535, 334] on div "renderer : 'svg' , loop : false , autoplay : false , path : jsonSrc , rendererS…" at bounding box center [566, 377] width 489 height 525
click at [528, 350] on div "renderer : 'svg' , loop : false , autoplay : false , path : jsonSrc , rendererS…" at bounding box center [566, 377] width 489 height 525
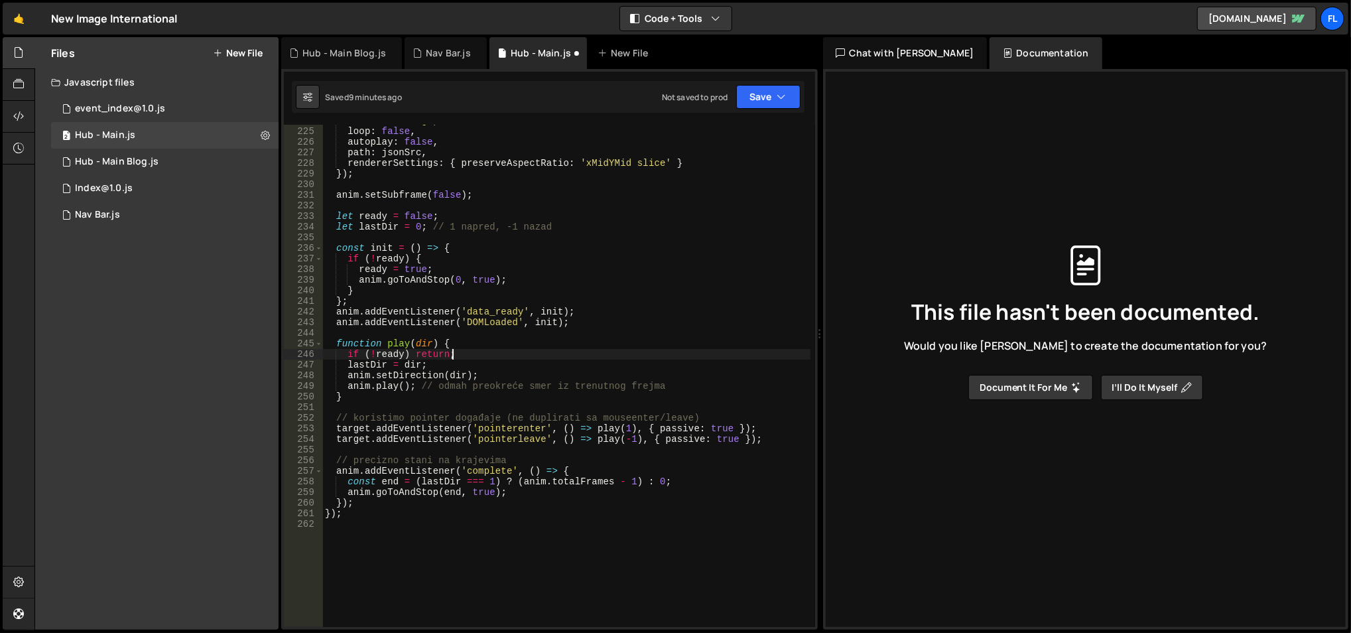
click at [528, 350] on div "renderer : 'svg' , loop : false , autoplay : false , path : jsonSrc , rendererS…" at bounding box center [566, 377] width 489 height 525
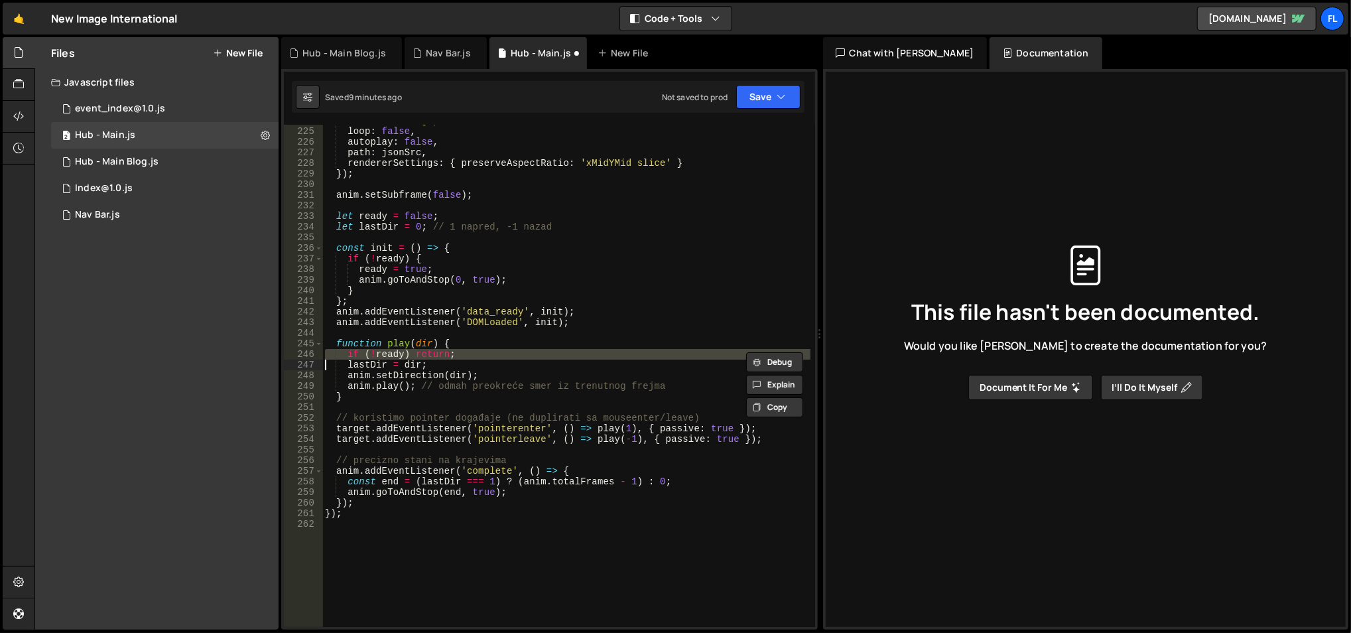
click at [528, 350] on div "renderer : 'svg' , loop : false , autoplay : false , path : jsonSrc , rendererS…" at bounding box center [566, 377] width 489 height 525
click at [528, 344] on div "renderer : 'svg' , loop : false , autoplay : false , path : jsonSrc , rendererS…" at bounding box center [566, 377] width 489 height 525
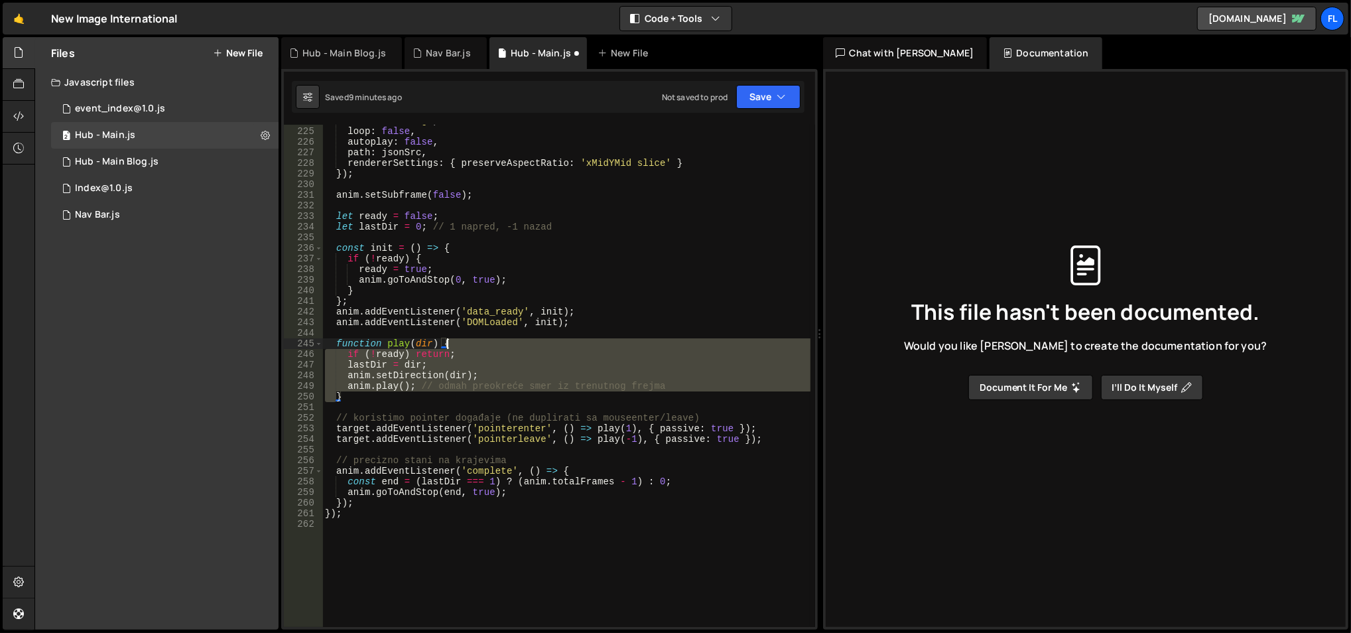
click at [528, 344] on div "renderer : 'svg' , loop : false , autoplay : false , path : jsonSrc , rendererS…" at bounding box center [566, 377] width 489 height 525
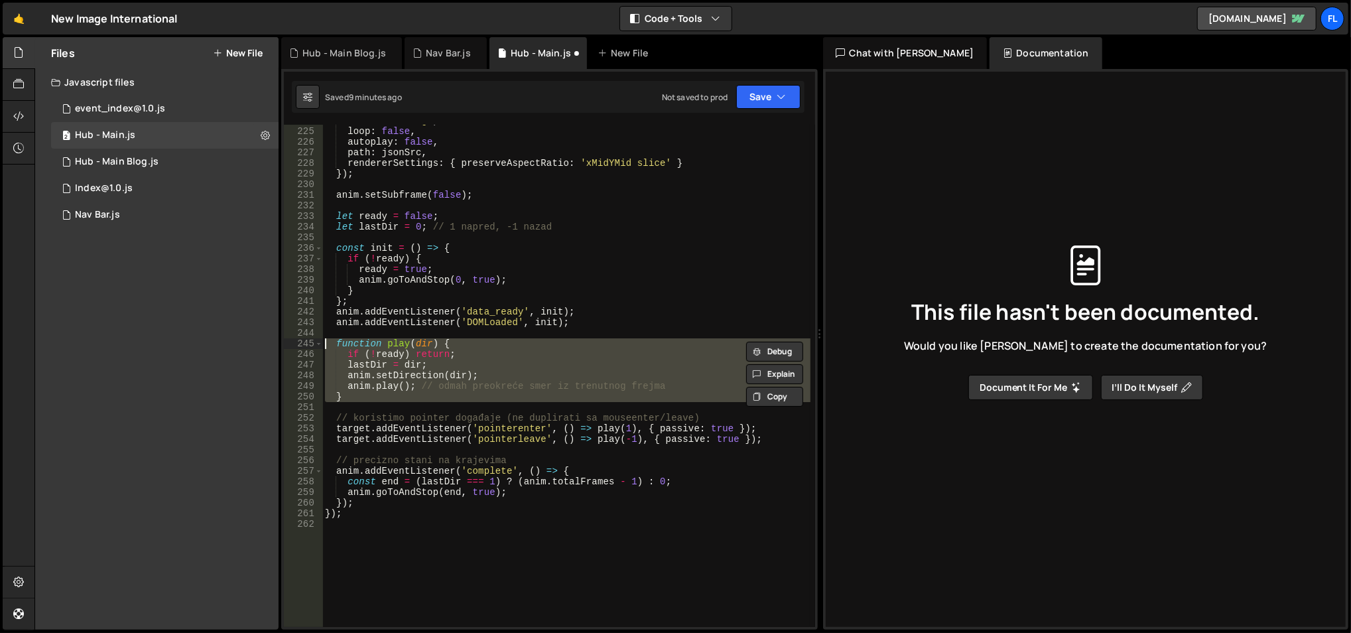
click at [528, 344] on div "renderer : 'svg' , loop : false , autoplay : false , path : jsonSrc , rendererS…" at bounding box center [566, 376] width 488 height 502
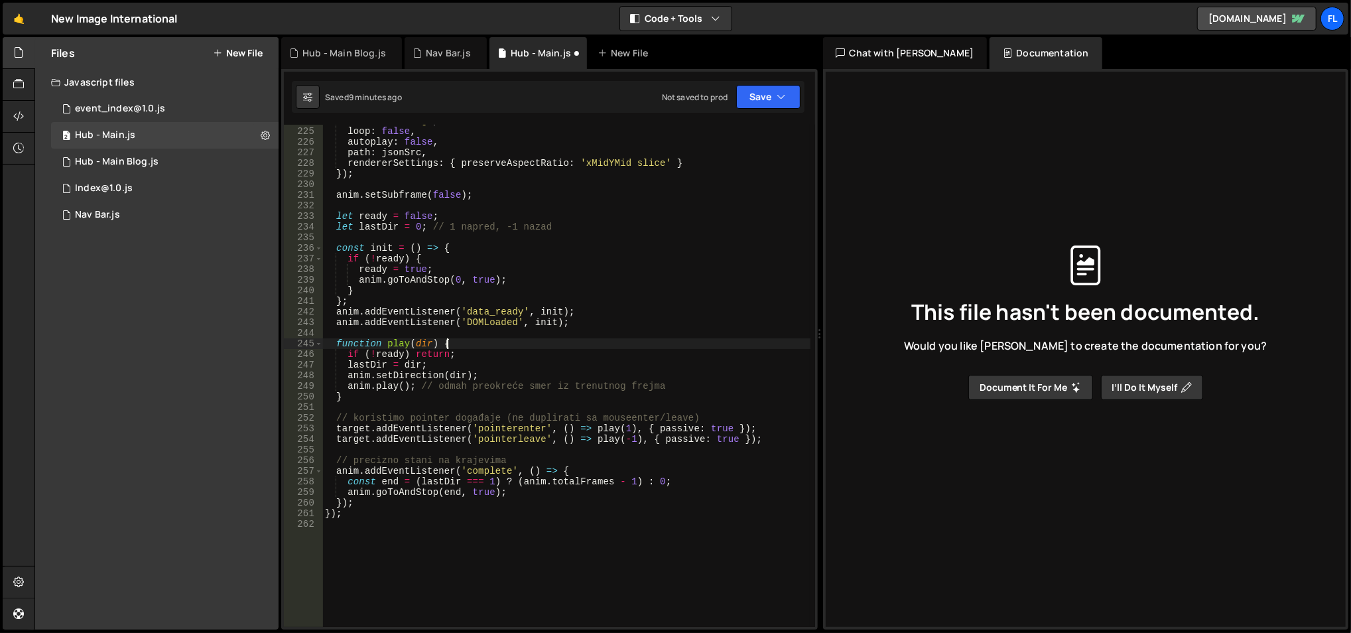
click at [528, 344] on div "renderer : 'svg' , loop : false , autoplay : false , path : jsonSrc , rendererS…" at bounding box center [566, 377] width 489 height 525
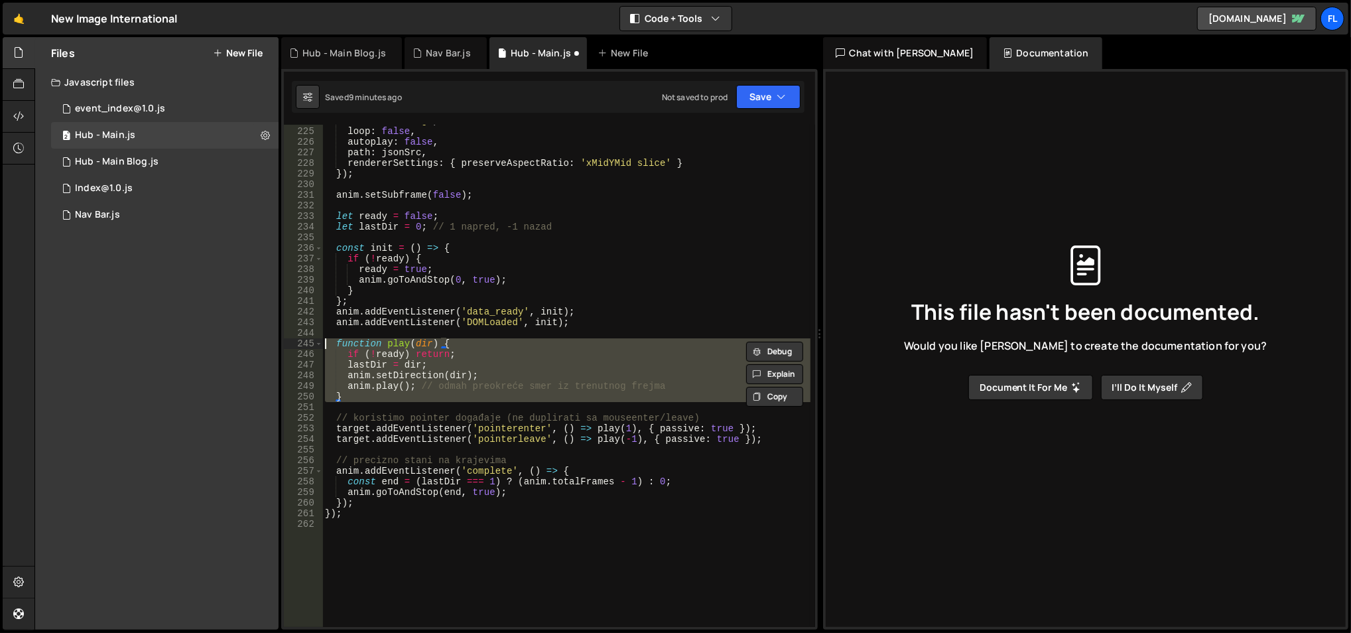
click at [528, 344] on div "renderer : 'svg' , loop : false , autoplay : false , path : jsonSrc , rendererS…" at bounding box center [566, 377] width 489 height 525
click at [528, 344] on div "renderer : 'svg' , loop : false , autoplay : false , path : jsonSrc , rendererS…" at bounding box center [566, 376] width 488 height 502
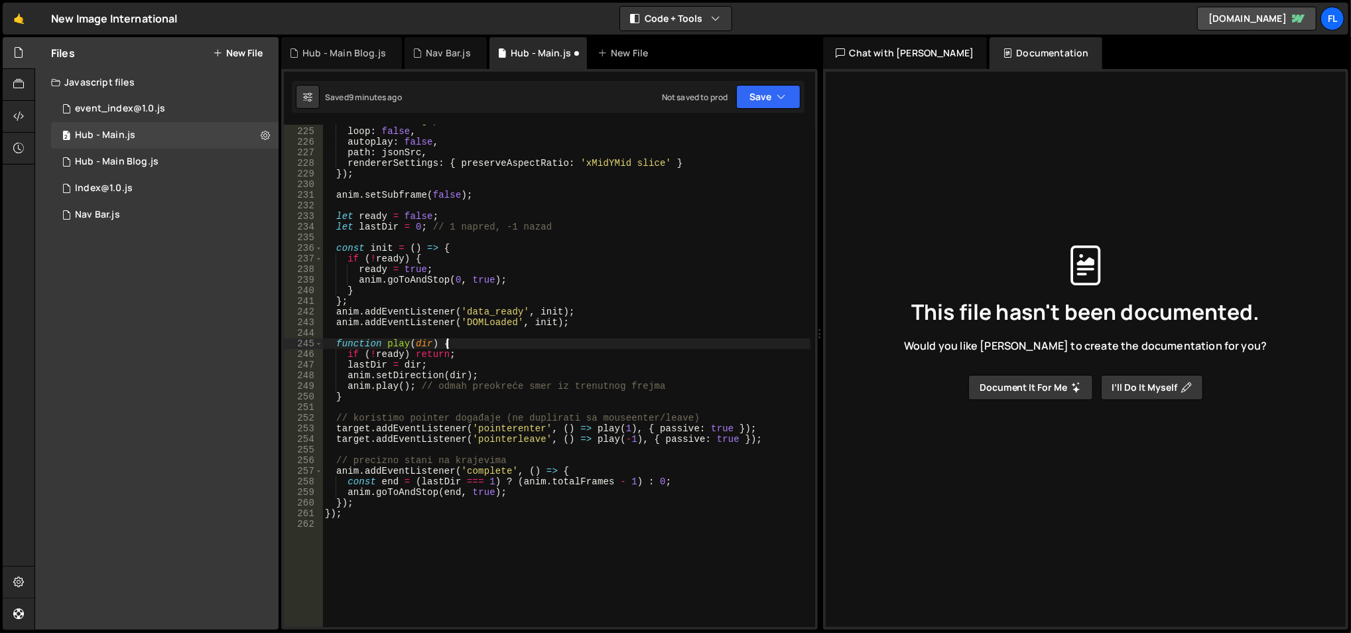
click at [528, 344] on div "renderer : 'svg' , loop : false , autoplay : false , path : jsonSrc , rendererS…" at bounding box center [566, 377] width 489 height 525
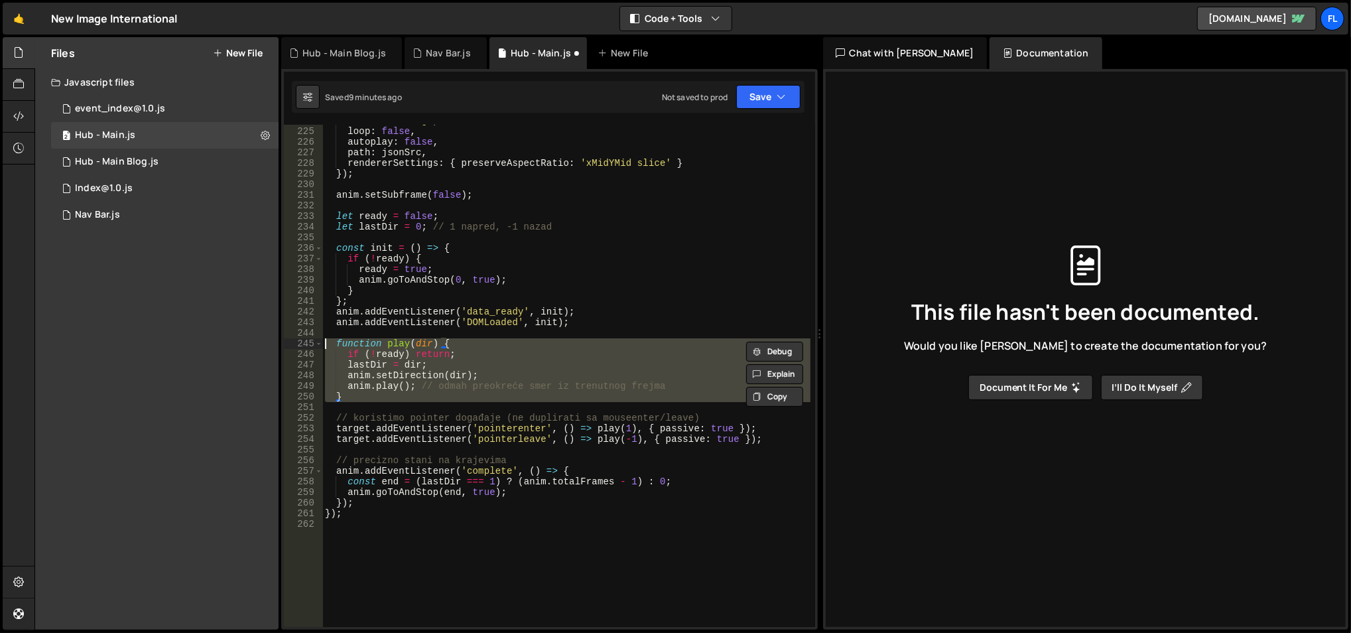
click at [528, 344] on div "renderer : 'svg' , loop : false , autoplay : false , path : jsonSrc , rendererS…" at bounding box center [566, 377] width 489 height 525
click at [528, 344] on div "renderer : 'svg' , loop : false , autoplay : false , path : jsonSrc , rendererS…" at bounding box center [566, 376] width 488 height 502
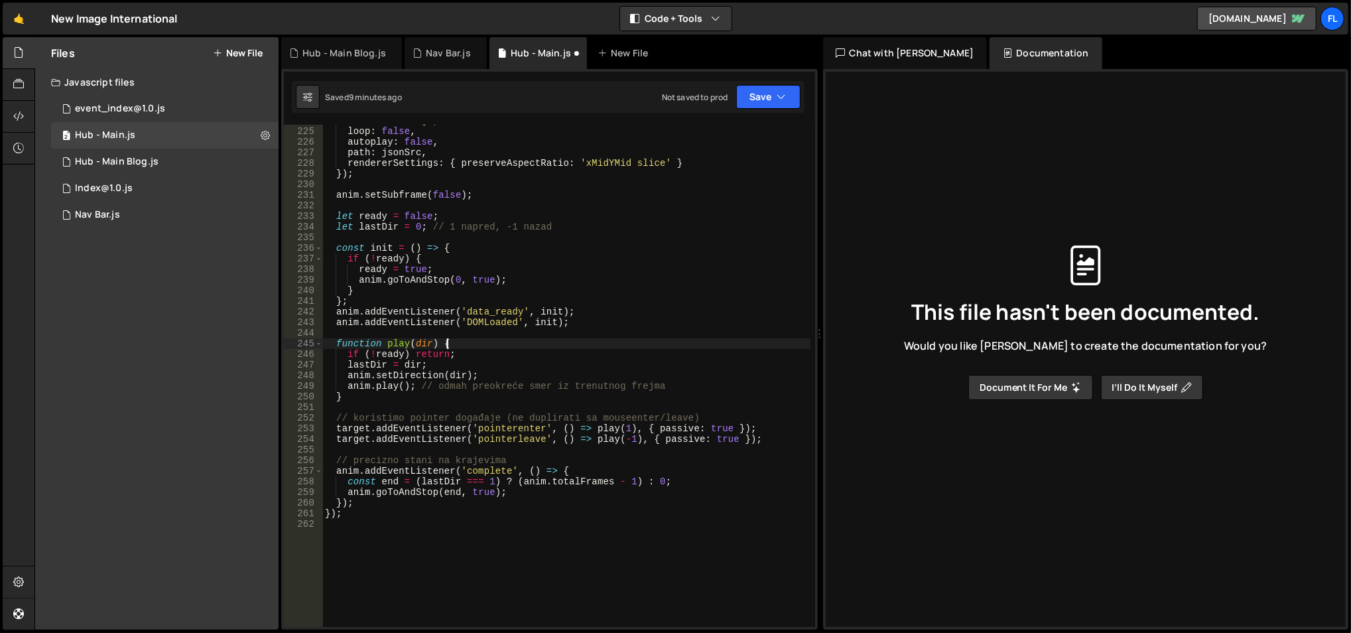
click at [528, 344] on div "renderer : 'svg' , loop : false , autoplay : false , path : jsonSrc , rendererS…" at bounding box center [566, 377] width 489 height 525
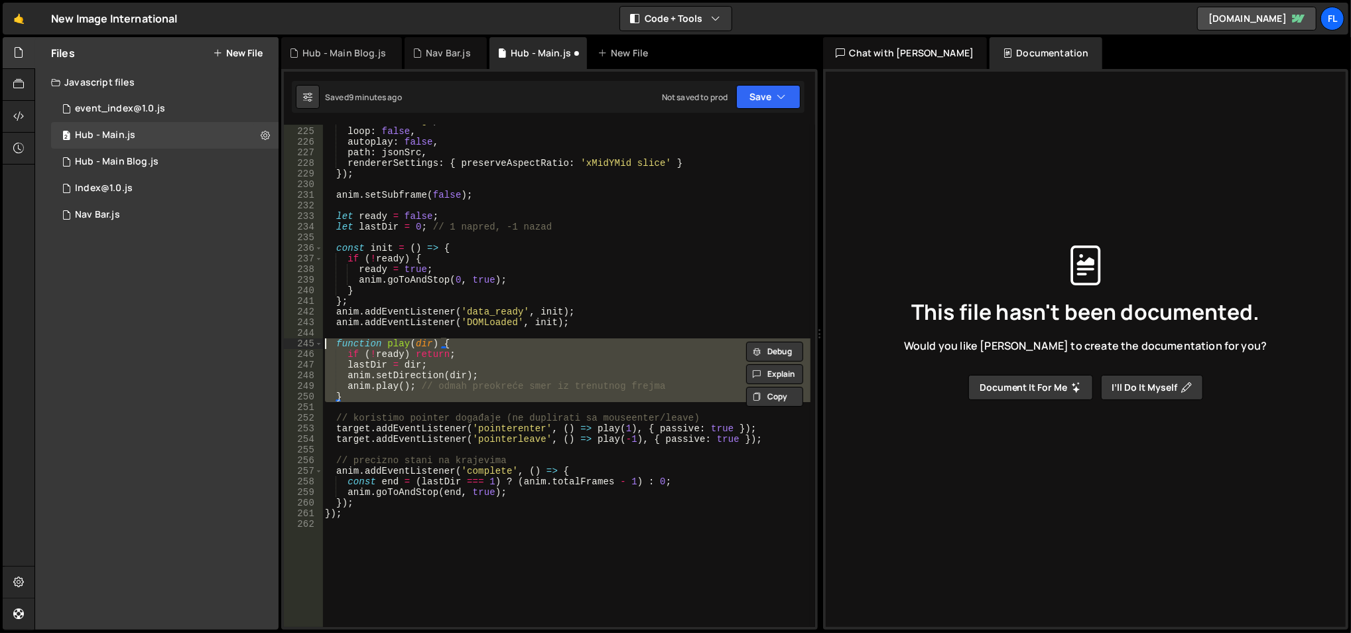
click at [528, 344] on div "renderer : 'svg' , loop : false , autoplay : false , path : jsonSrc , rendererS…" at bounding box center [566, 377] width 489 height 525
click at [528, 344] on div "renderer : 'svg' , loop : false , autoplay : false , path : jsonSrc , rendererS…" at bounding box center [566, 376] width 488 height 502
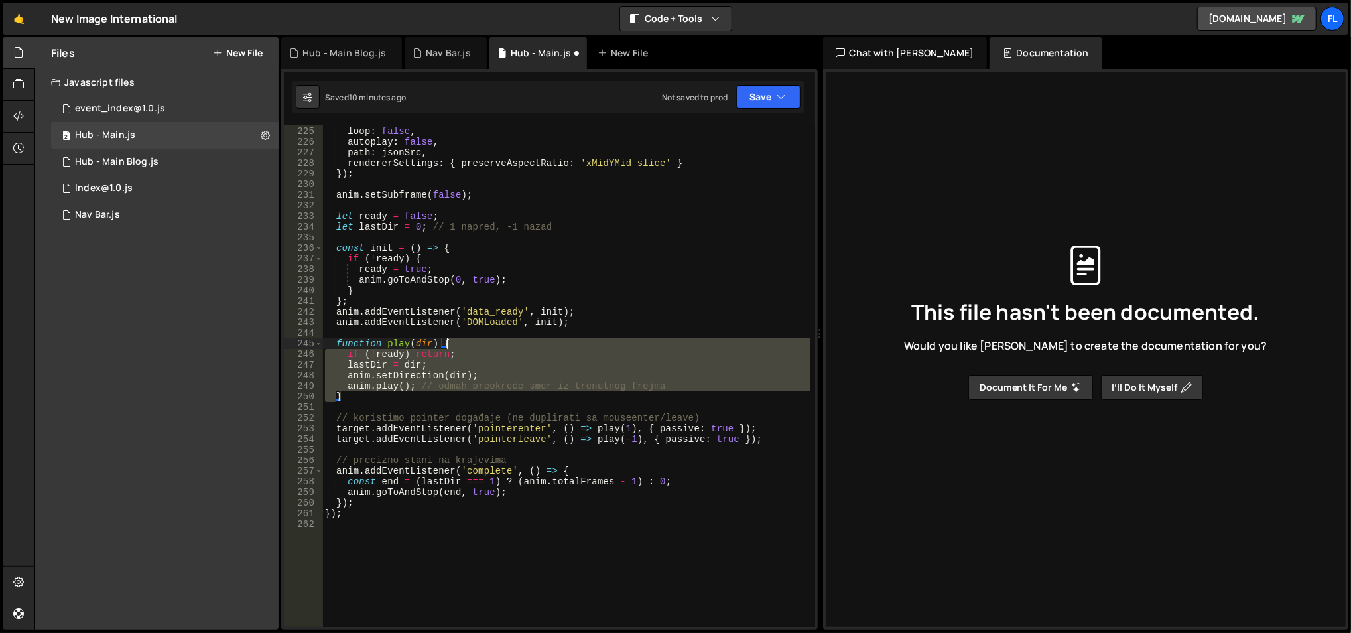
click at [528, 344] on div "renderer : 'svg' , loop : false , autoplay : false , path : jsonSrc , rendererS…" at bounding box center [566, 377] width 489 height 525
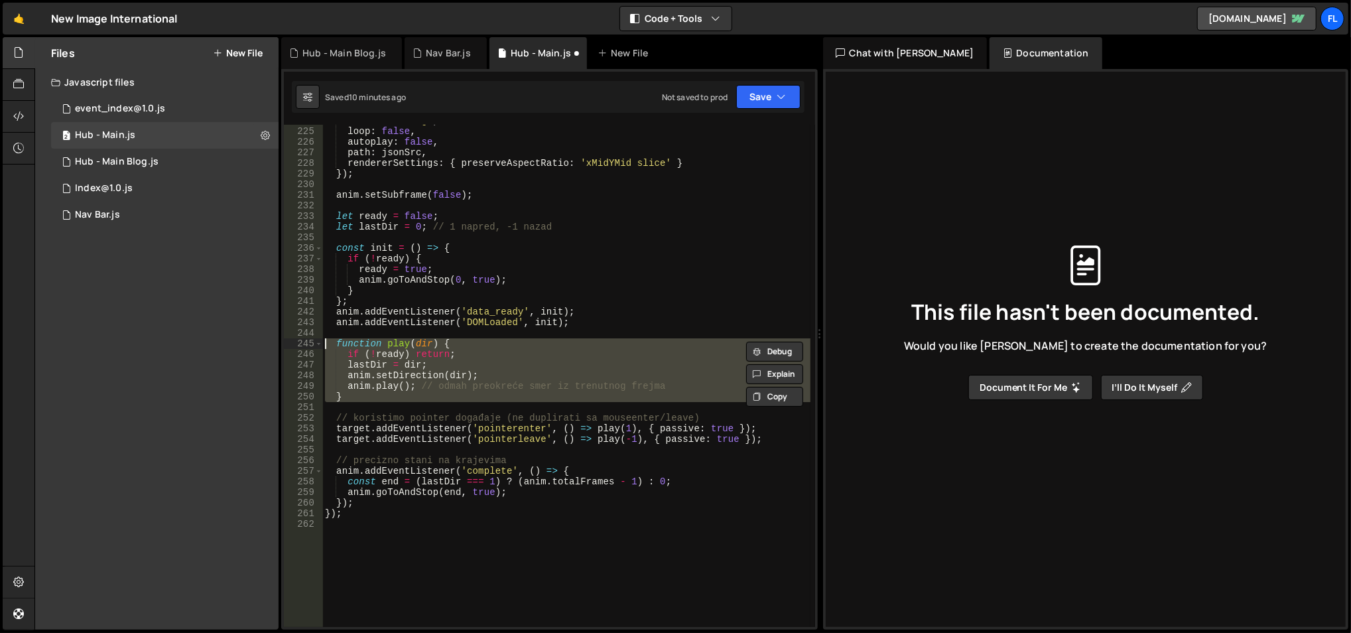
click at [528, 344] on div "renderer : 'svg' , loop : false , autoplay : false , path : jsonSrc , rendererS…" at bounding box center [566, 376] width 488 height 502
click at [528, 344] on div "renderer : 'svg' , loop : false , autoplay : false , path : jsonSrc , rendererS…" at bounding box center [566, 377] width 489 height 525
click at [528, 344] on div "renderer : 'svg' , loop : false , autoplay : false , path : jsonSrc , rendererS…" at bounding box center [566, 376] width 488 height 502
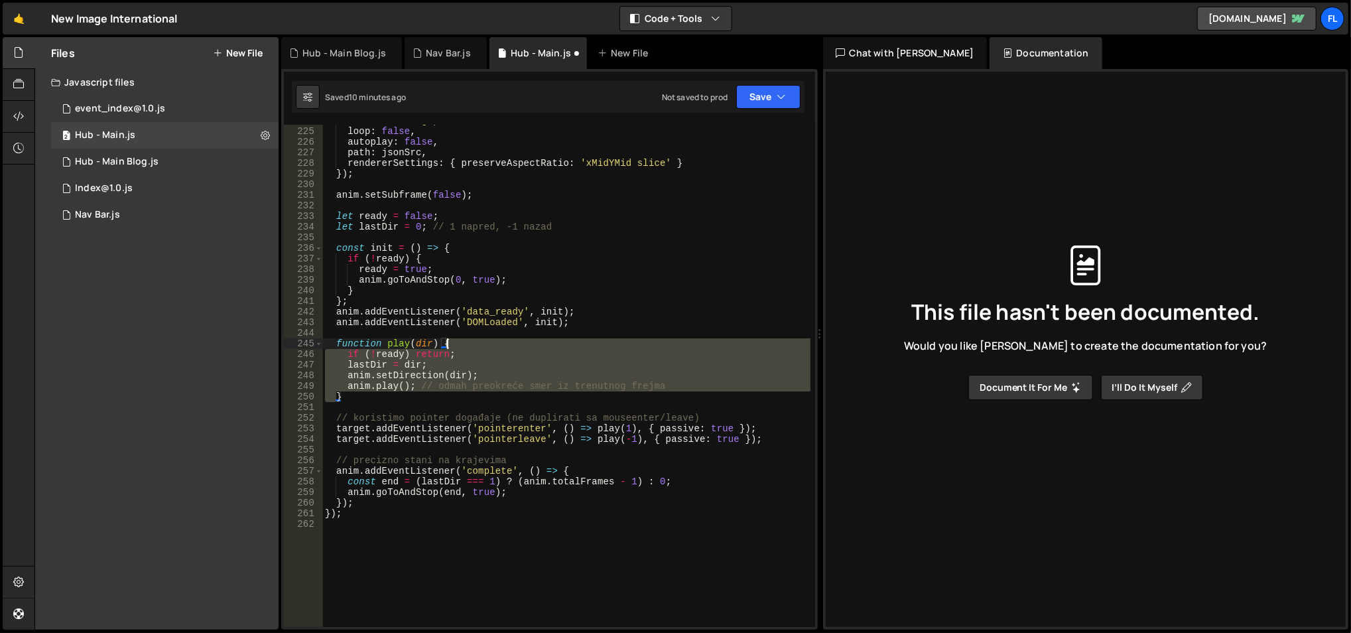
click at [528, 344] on div "renderer : 'svg' , loop : false , autoplay : false , path : jsonSrc , rendererS…" at bounding box center [566, 377] width 489 height 525
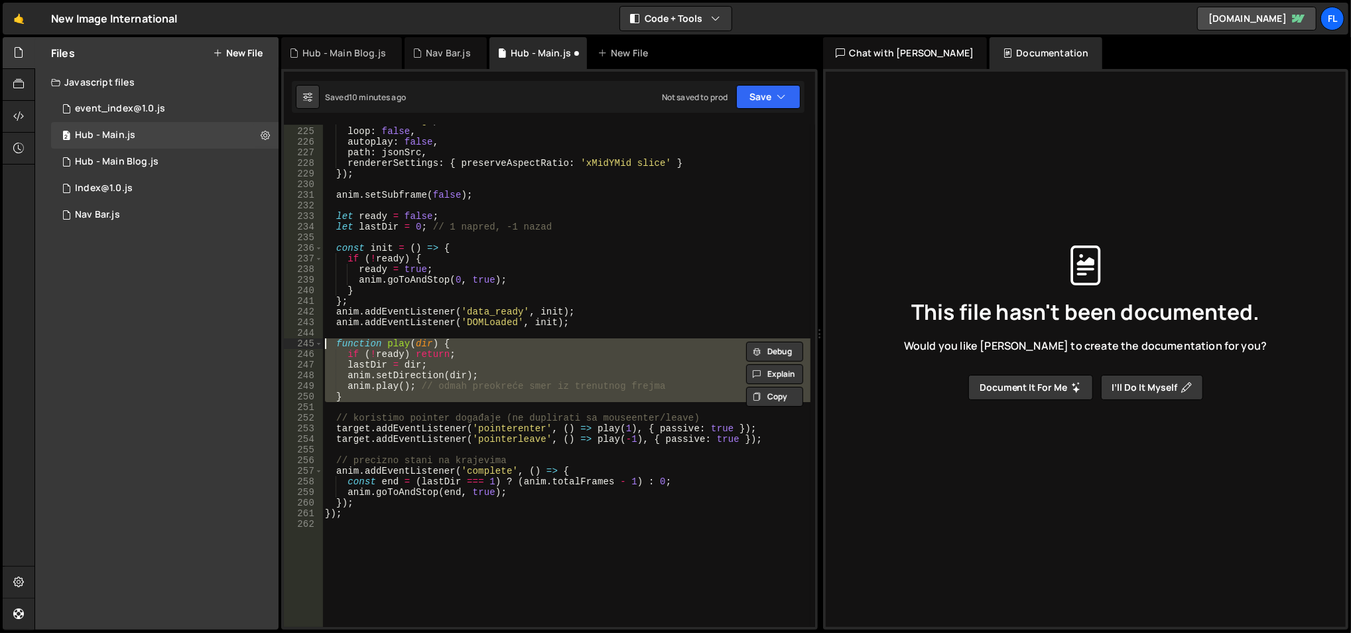
click at [528, 344] on div "renderer : 'svg' , loop : false , autoplay : false , path : jsonSrc , rendererS…" at bounding box center [566, 376] width 488 height 502
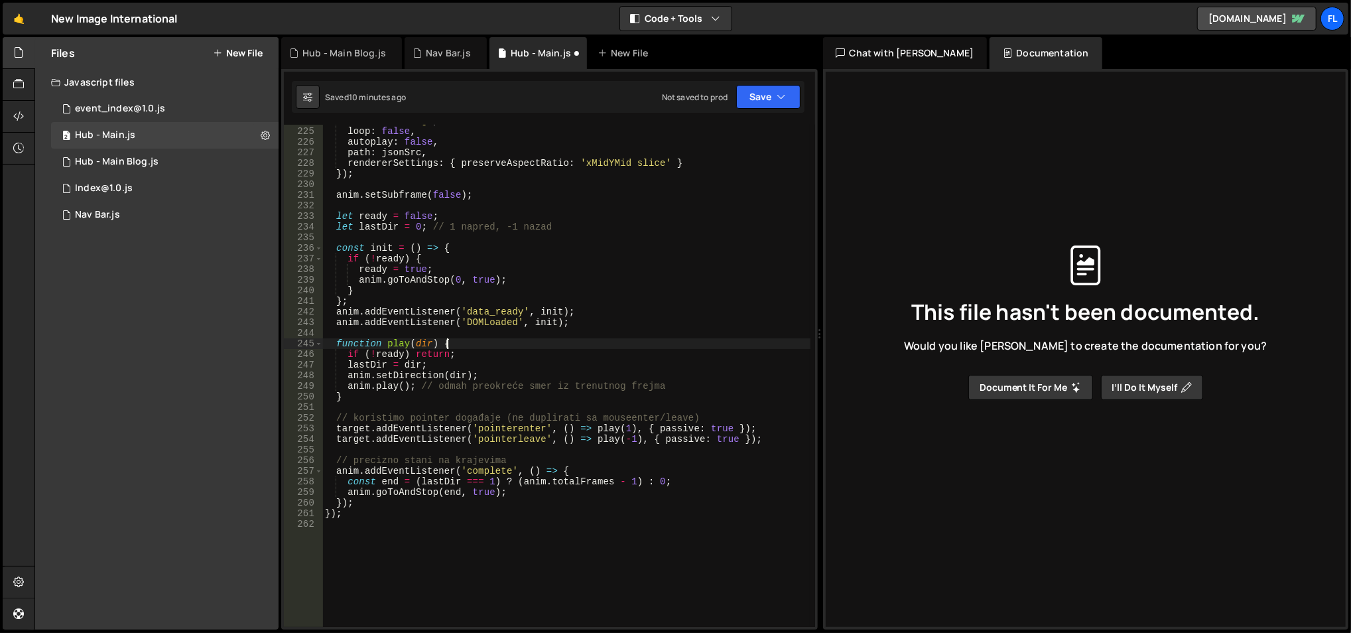
click at [528, 344] on div "renderer : 'svg' , loop : false , autoplay : false , path : jsonSrc , rendererS…" at bounding box center [566, 377] width 489 height 525
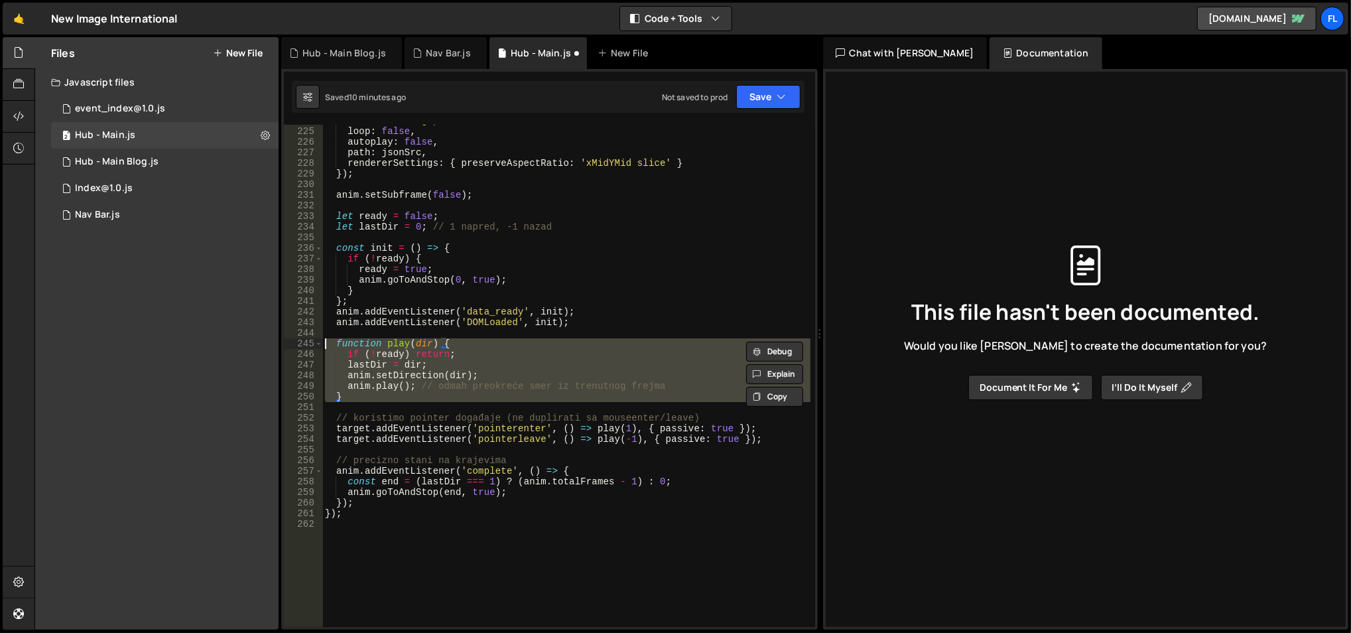
click at [528, 344] on div "renderer : 'svg' , loop : false , autoplay : false , path : jsonSrc , rendererS…" at bounding box center [566, 377] width 489 height 525
click at [528, 344] on div "renderer : 'svg' , loop : false , autoplay : false , path : jsonSrc , rendererS…" at bounding box center [566, 376] width 488 height 502
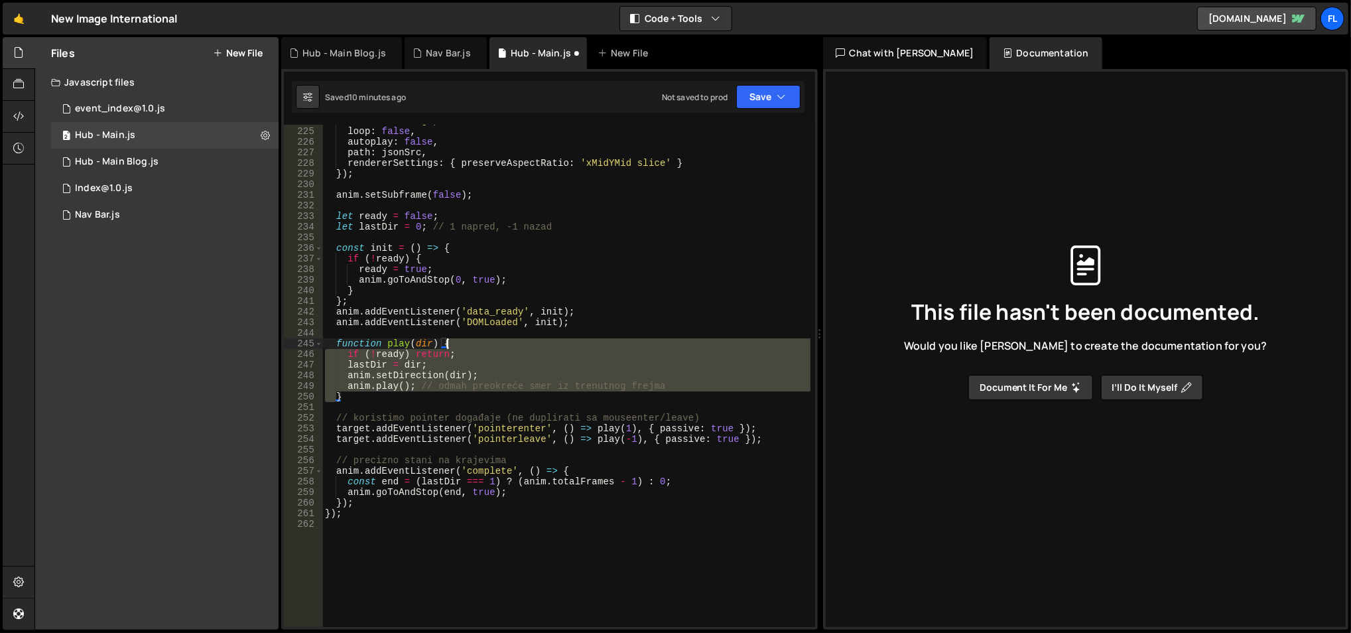
click at [528, 344] on div "renderer : 'svg' , loop : false , autoplay : false , path : jsonSrc , rendererS…" at bounding box center [566, 377] width 489 height 525
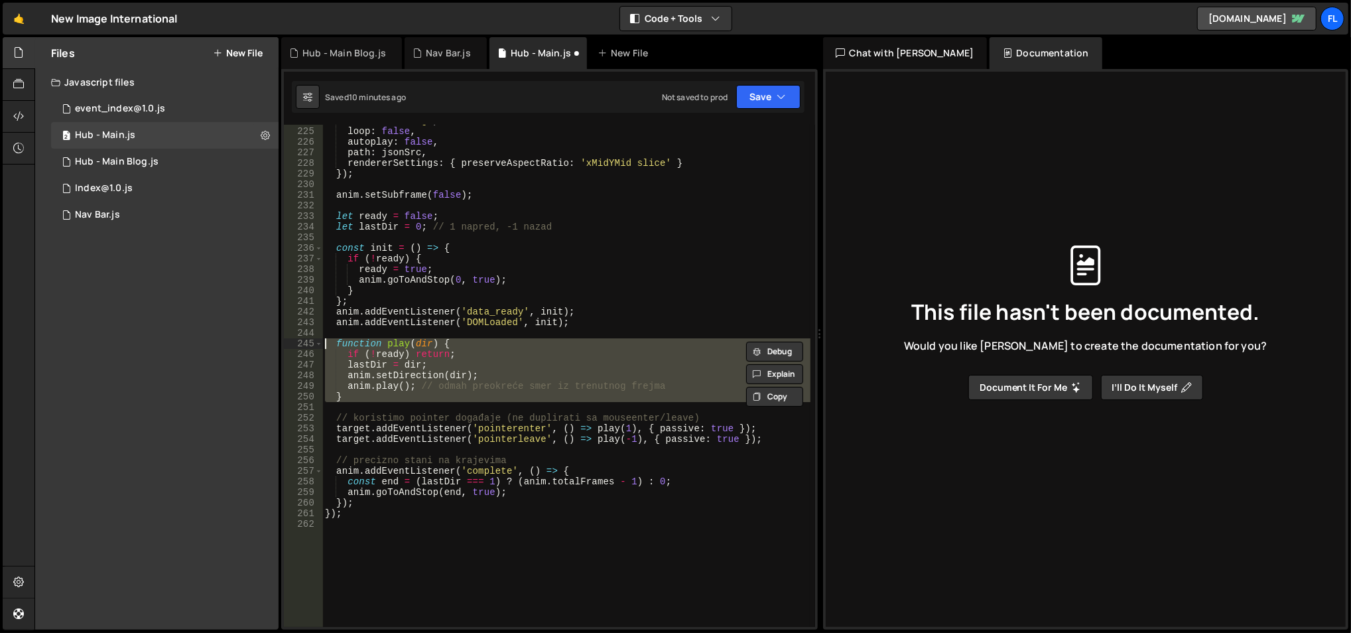
click at [528, 344] on div "renderer : 'svg' , loop : false , autoplay : false , path : jsonSrc , rendererS…" at bounding box center [566, 377] width 489 height 525
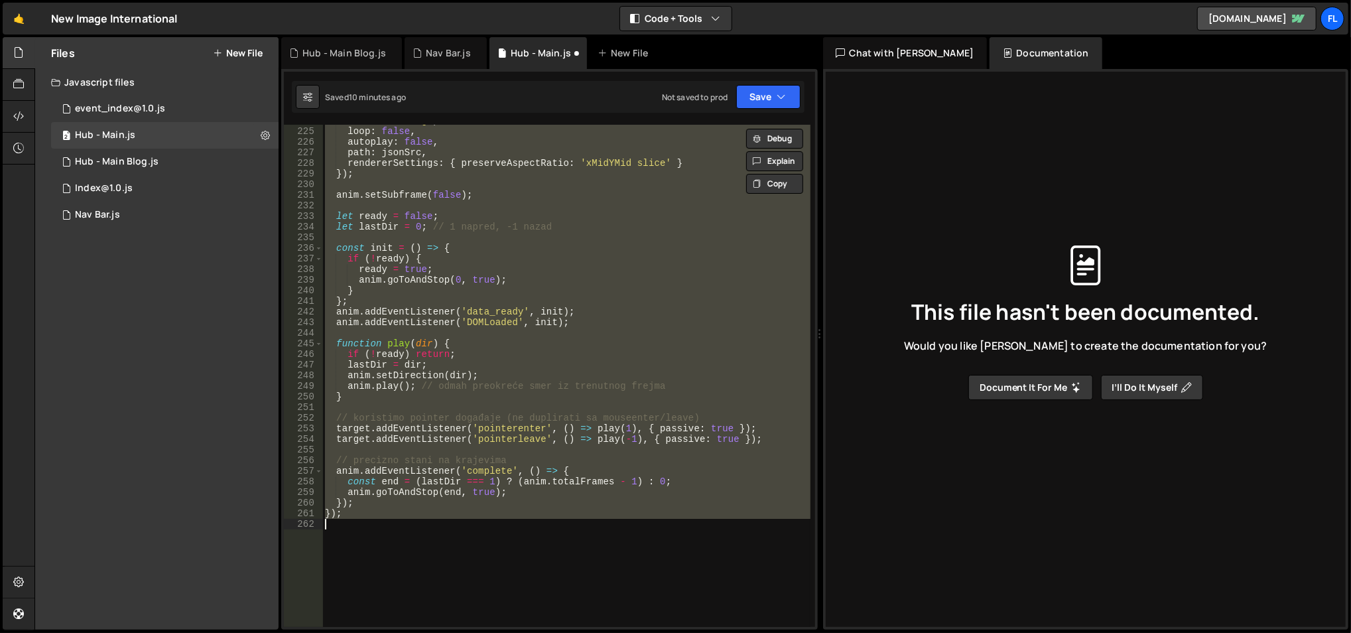
click at [528, 344] on div "renderer : 'svg' , loop : false , autoplay : false , path : jsonSrc , rendererS…" at bounding box center [566, 377] width 489 height 525
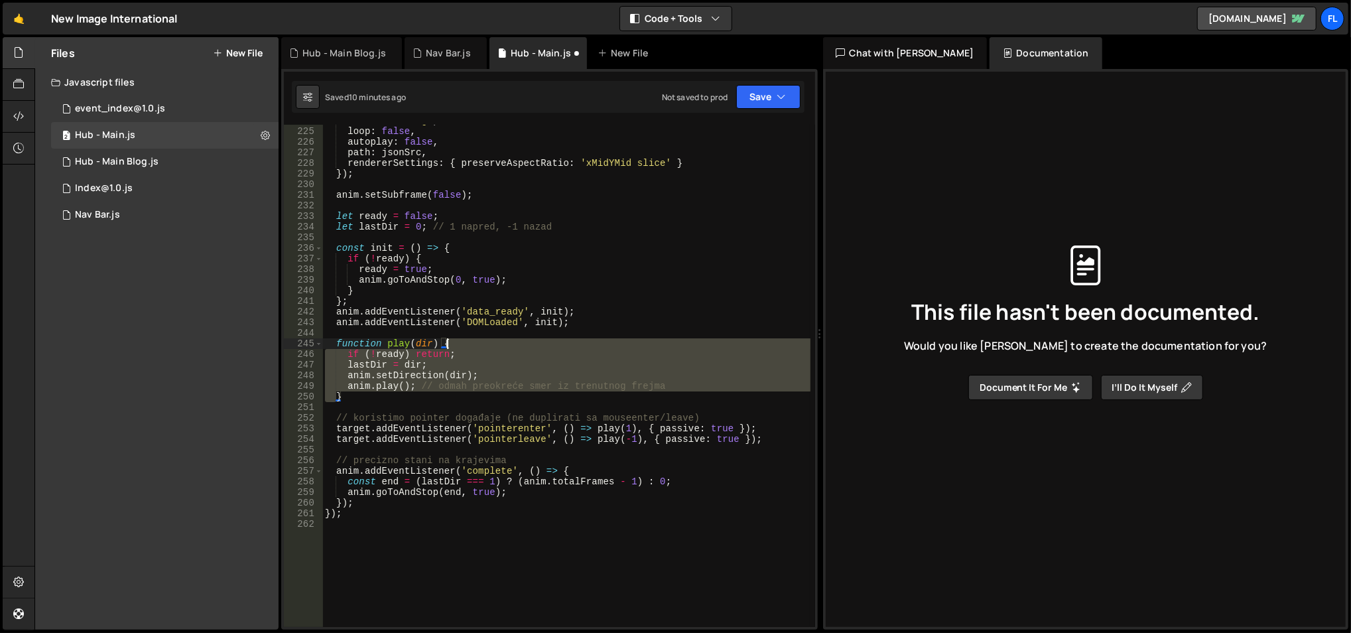
click at [528, 344] on div "renderer : 'svg' , loop : false , autoplay : false , path : jsonSrc , rendererS…" at bounding box center [566, 377] width 489 height 525
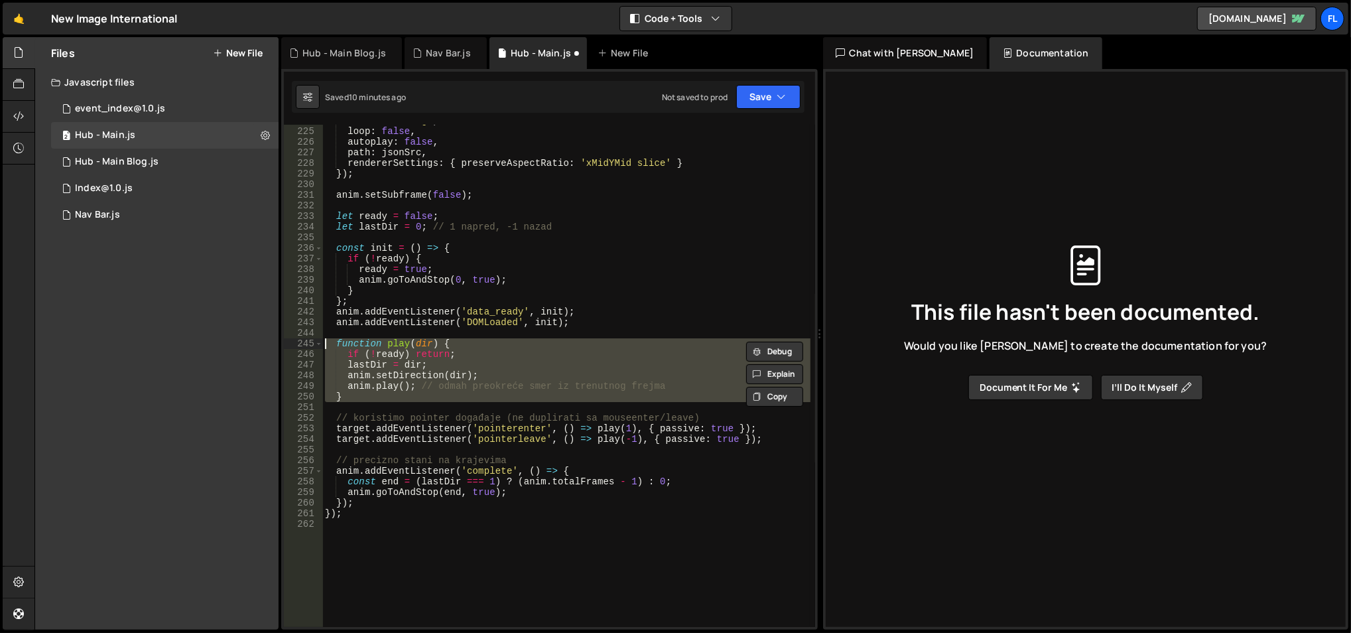
click at [528, 344] on div "renderer : 'svg' , loop : false , autoplay : false , path : jsonSrc , rendererS…" at bounding box center [566, 377] width 489 height 525
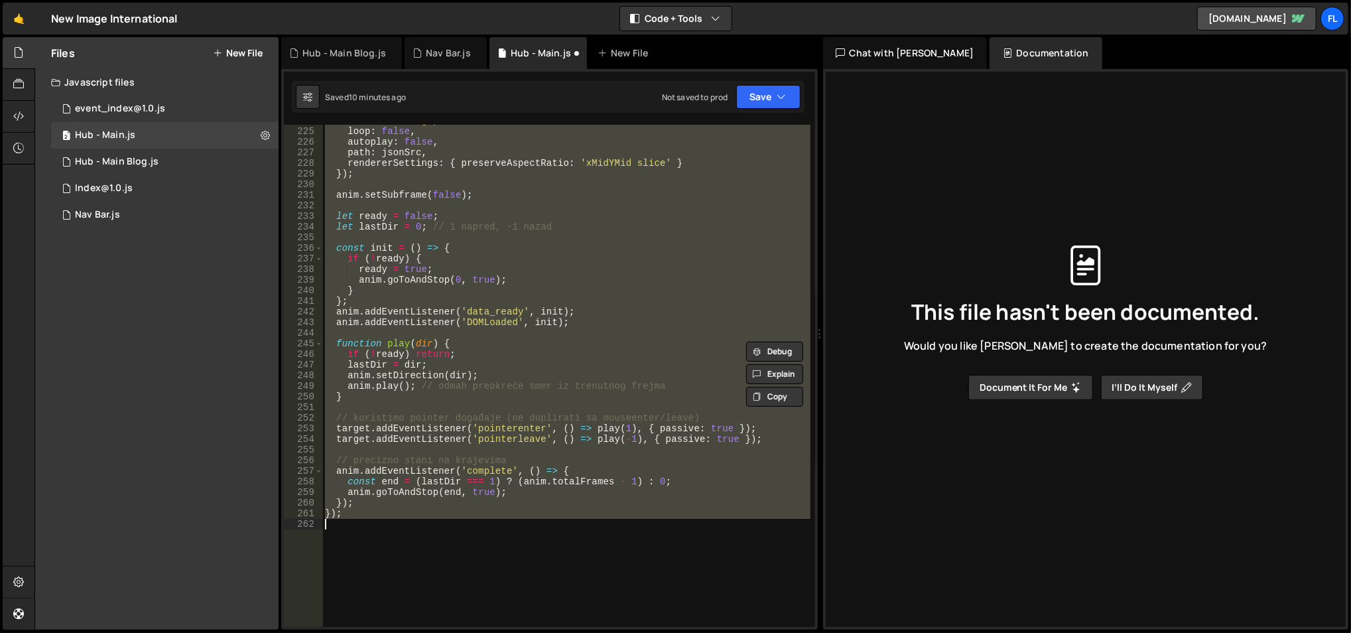
click at [528, 344] on div "renderer : 'svg' , loop : false , autoplay : false , path : jsonSrc , rendererS…" at bounding box center [566, 377] width 489 height 525
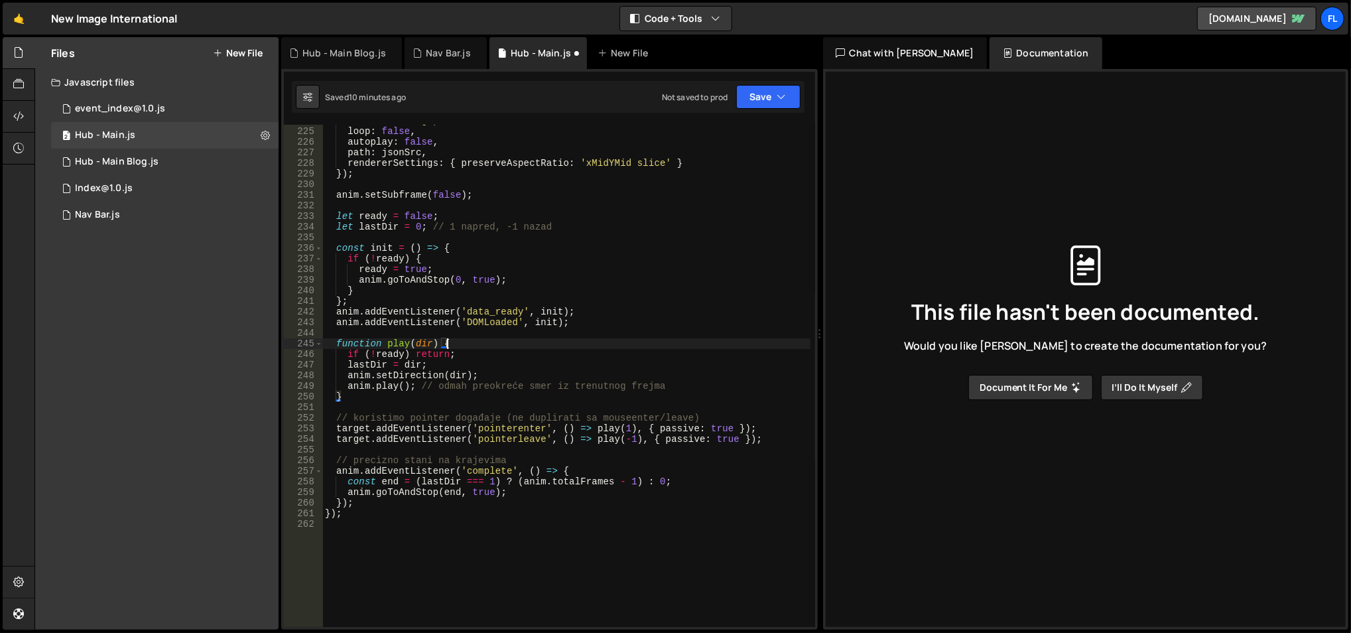
click at [528, 344] on div "renderer : 'svg' , loop : false , autoplay : false , path : jsonSrc , rendererS…" at bounding box center [566, 377] width 489 height 525
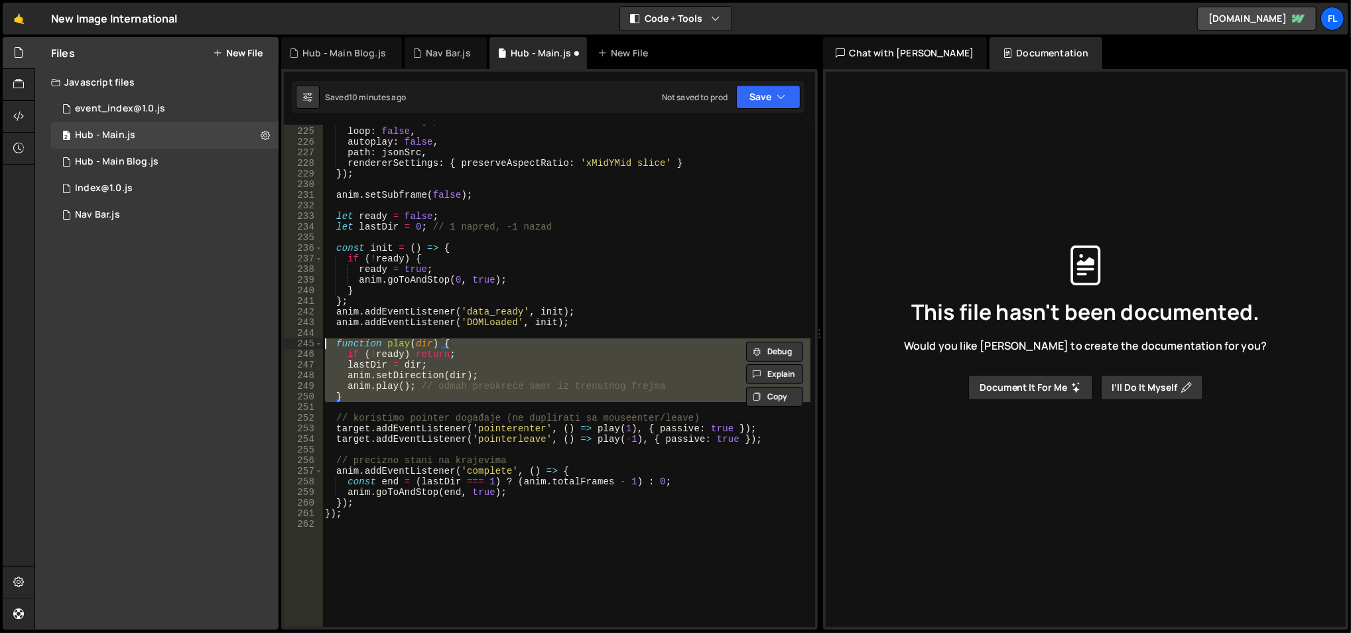
click at [528, 344] on div "renderer : 'svg' , loop : false , autoplay : false , path : jsonSrc , rendererS…" at bounding box center [566, 377] width 489 height 525
click at [528, 344] on div "renderer : 'svg' , loop : false , autoplay : false , path : jsonSrc , rendererS…" at bounding box center [566, 376] width 488 height 502
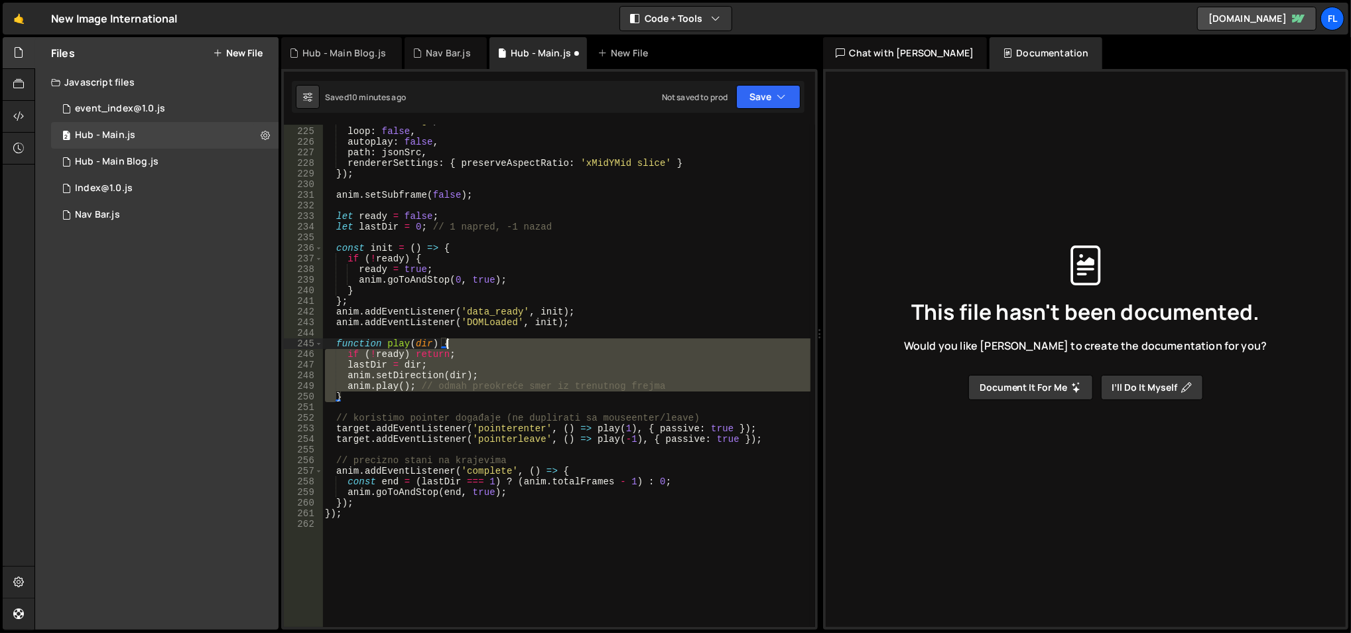
click at [528, 344] on div "renderer : 'svg' , loop : false , autoplay : false , path : jsonSrc , rendererS…" at bounding box center [566, 377] width 489 height 525
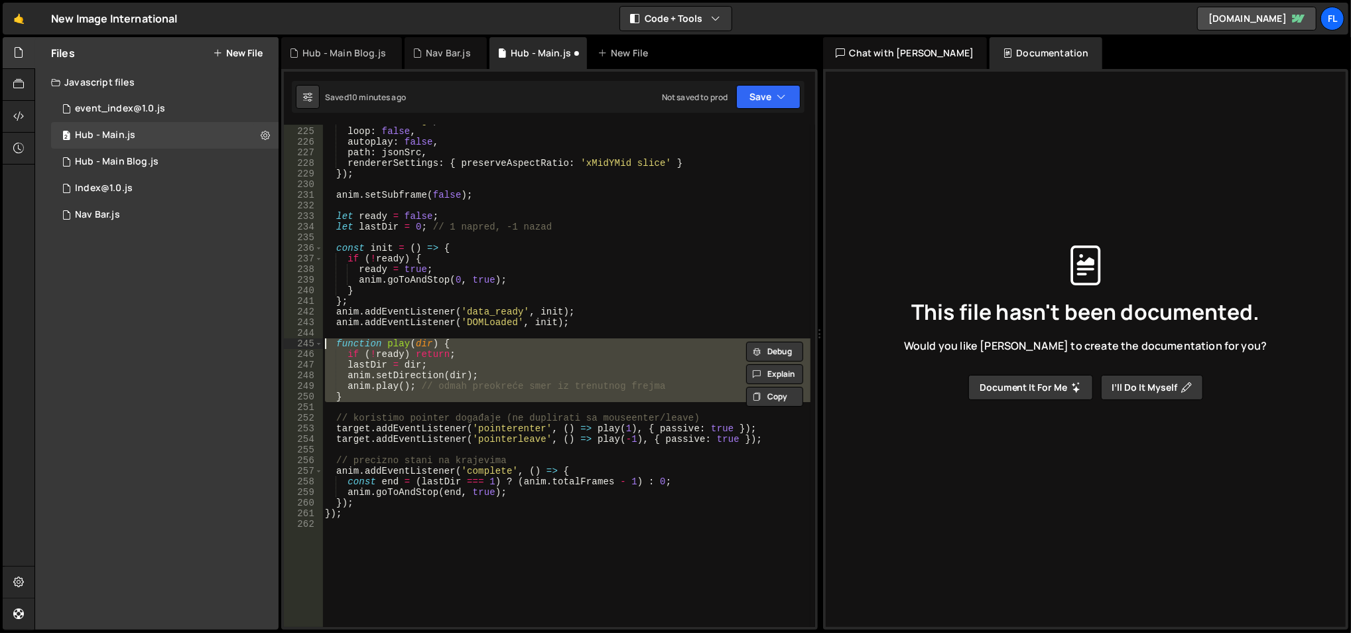
click at [528, 344] on div "renderer : 'svg' , loop : false , autoplay : false , path : jsonSrc , rendererS…" at bounding box center [566, 376] width 488 height 502
click at [528, 344] on div "renderer : 'svg' , loop : false , autoplay : false , path : jsonSrc , rendererS…" at bounding box center [566, 377] width 489 height 525
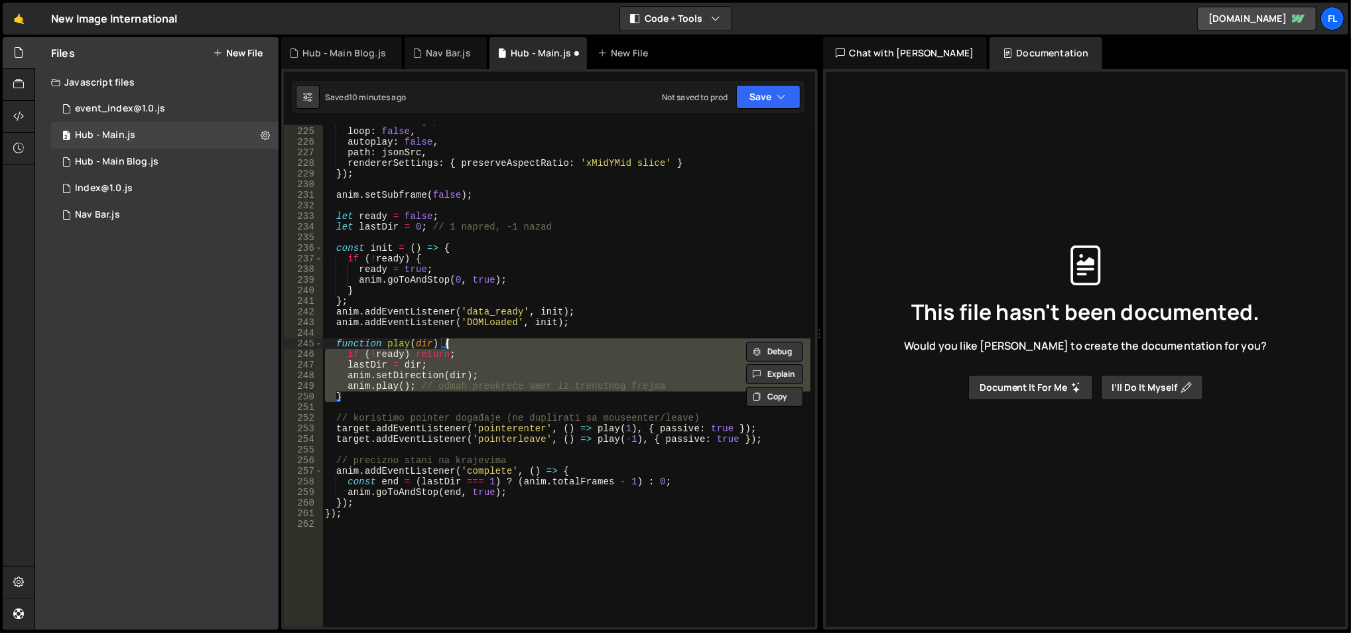
click at [528, 344] on div "renderer : 'svg' , loop : false , autoplay : false , path : jsonSrc , rendererS…" at bounding box center [566, 377] width 489 height 525
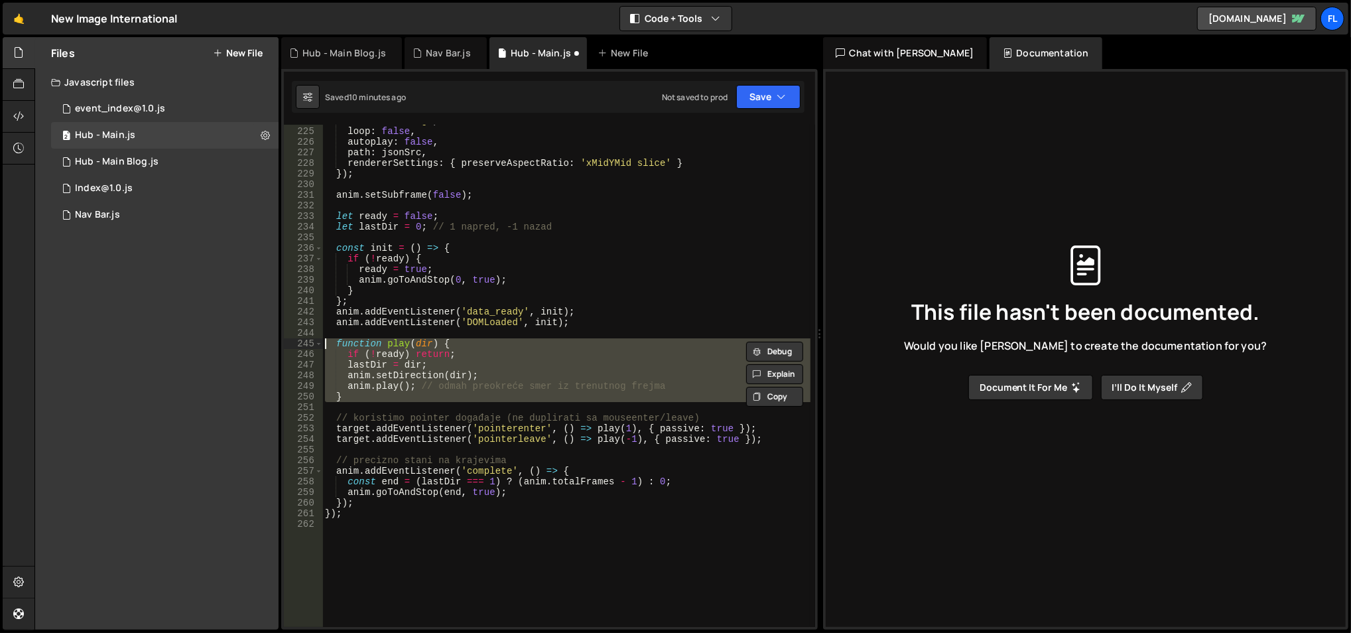
click at [528, 344] on div "renderer : 'svg' , loop : false , autoplay : false , path : jsonSrc , rendererS…" at bounding box center [566, 376] width 488 height 502
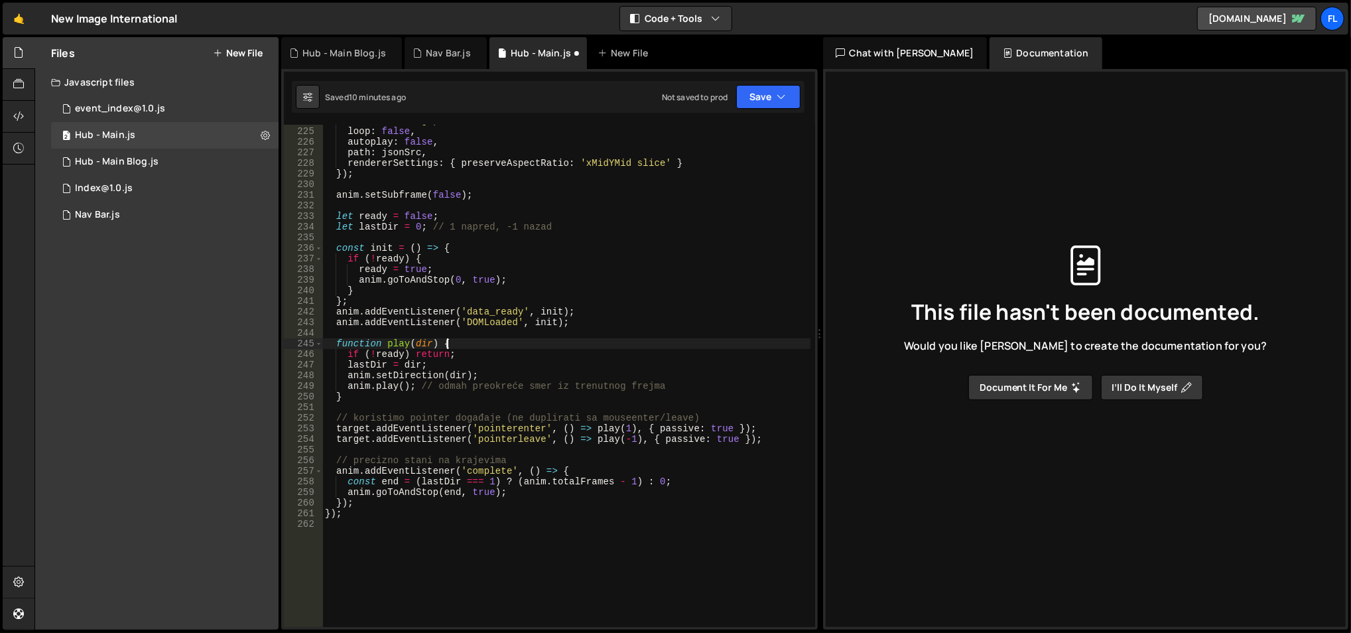
click at [528, 344] on div "renderer : 'svg' , loop : false , autoplay : false , path : jsonSrc , rendererS…" at bounding box center [566, 377] width 489 height 525
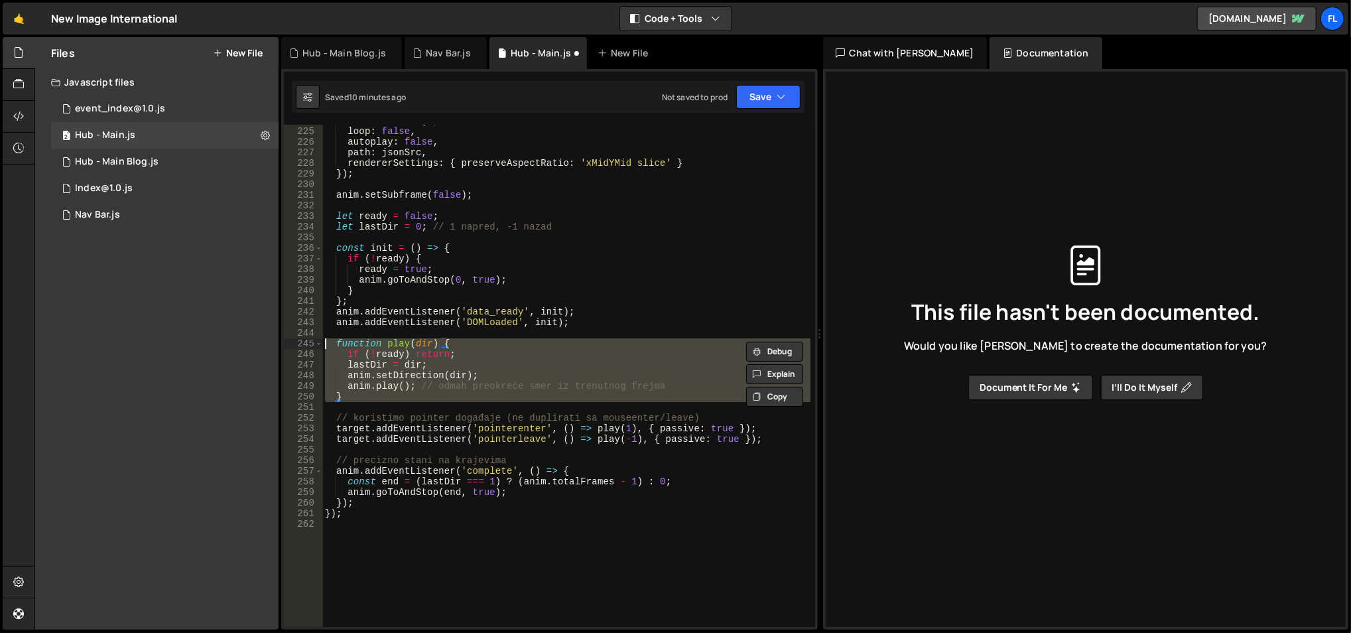
click at [528, 344] on div "renderer : 'svg' , loop : false , autoplay : false , path : jsonSrc , rendererS…" at bounding box center [566, 377] width 489 height 525
click at [528, 344] on div "renderer : 'svg' , loop : false , autoplay : false , path : jsonSrc , rendererS…" at bounding box center [566, 376] width 488 height 502
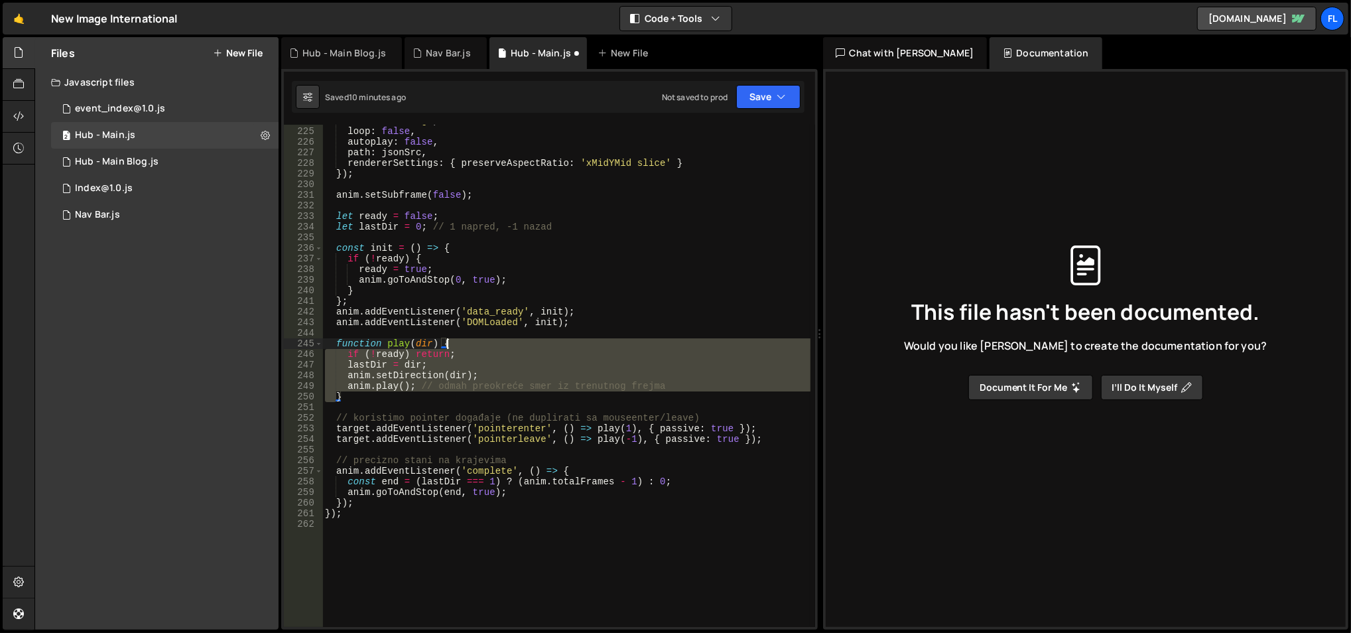
click at [528, 344] on div "renderer : 'svg' , loop : false , autoplay : false , path : jsonSrc , rendererS…" at bounding box center [566, 377] width 489 height 525
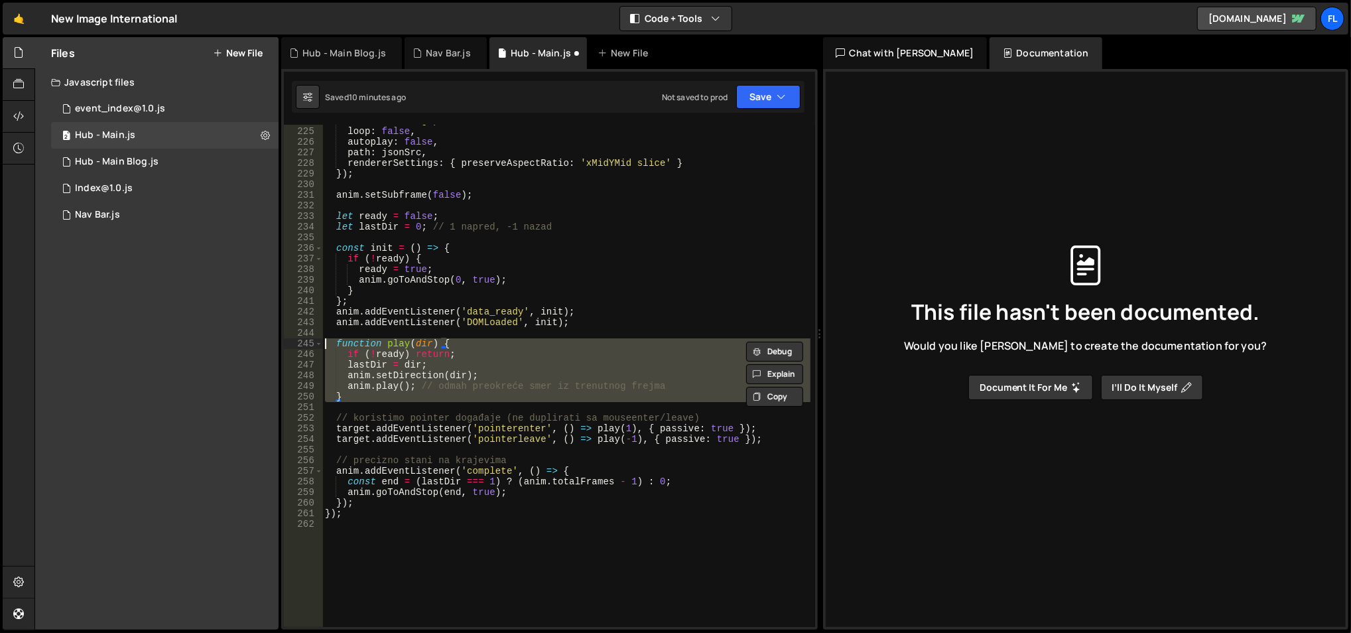
click at [528, 344] on div "renderer : 'svg' , loop : false , autoplay : false , path : jsonSrc , rendererS…" at bounding box center [566, 377] width 489 height 525
click at [528, 344] on div "renderer : 'svg' , loop : false , autoplay : false , path : jsonSrc , rendererS…" at bounding box center [566, 376] width 488 height 502
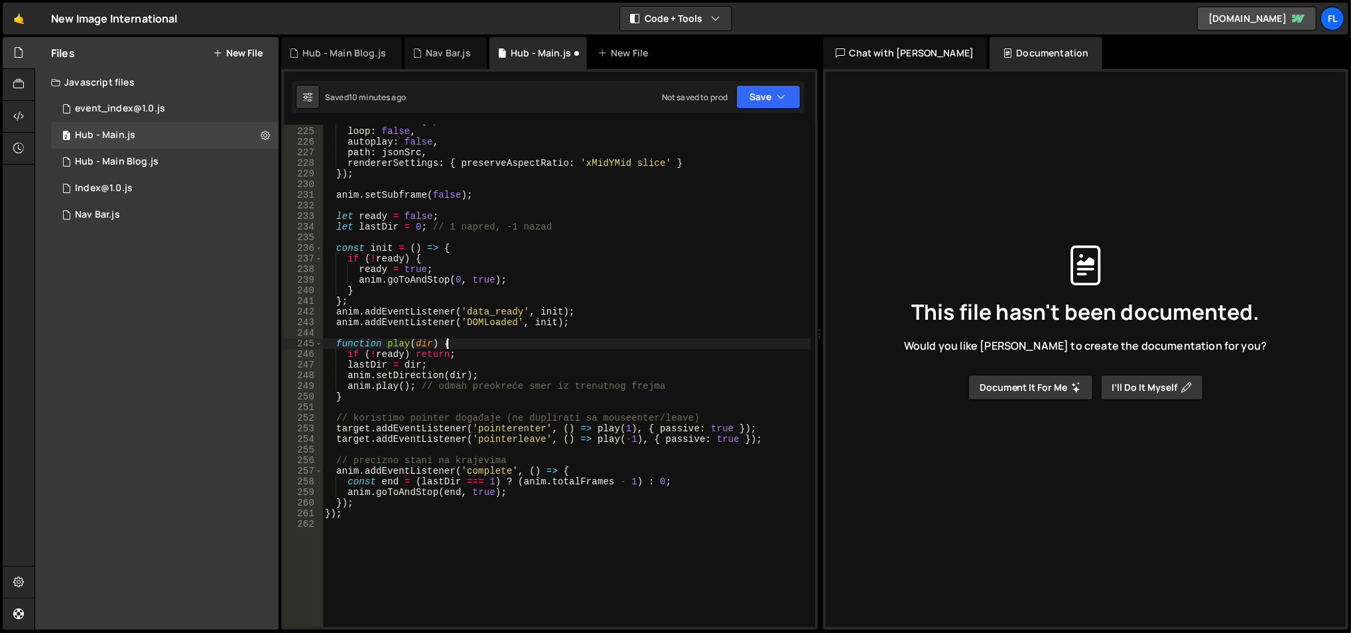
click at [528, 344] on div "renderer : 'svg' , loop : false , autoplay : false , path : jsonSrc , rendererS…" at bounding box center [566, 377] width 489 height 525
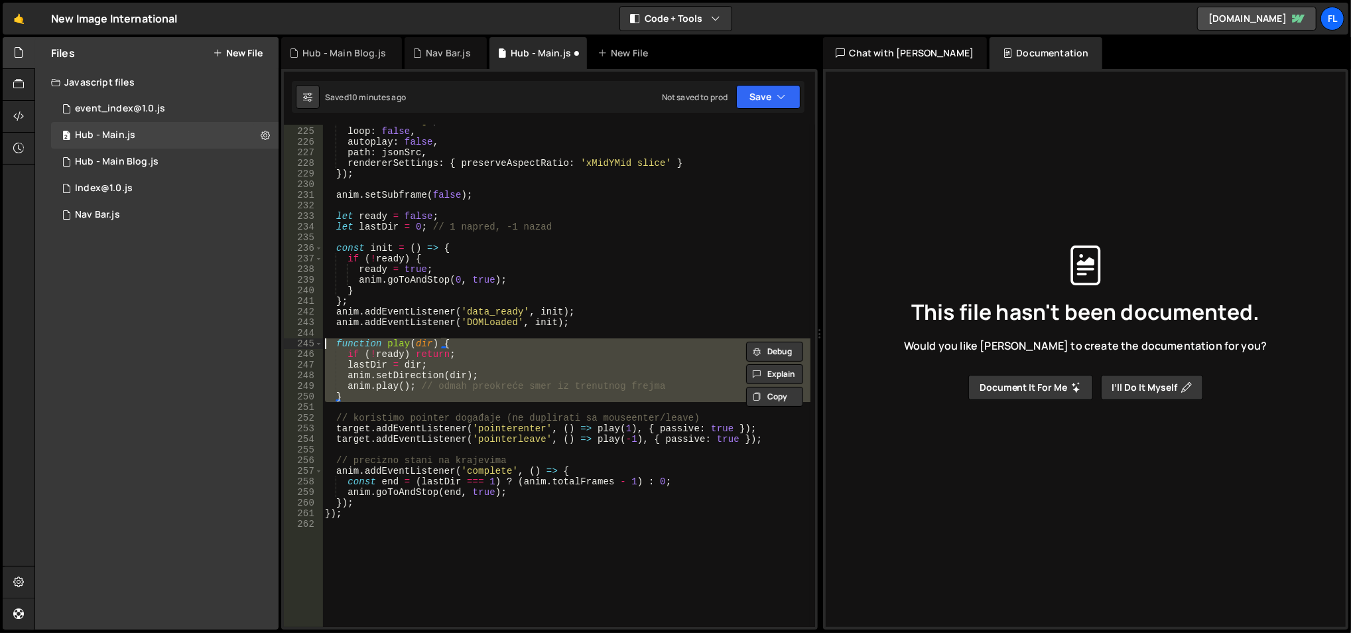
click at [528, 344] on div "renderer : 'svg' , loop : false , autoplay : false , path : jsonSrc , rendererS…" at bounding box center [566, 377] width 489 height 525
click at [528, 344] on div "renderer : 'svg' , loop : false , autoplay : false , path : jsonSrc , rendererS…" at bounding box center [566, 376] width 488 height 502
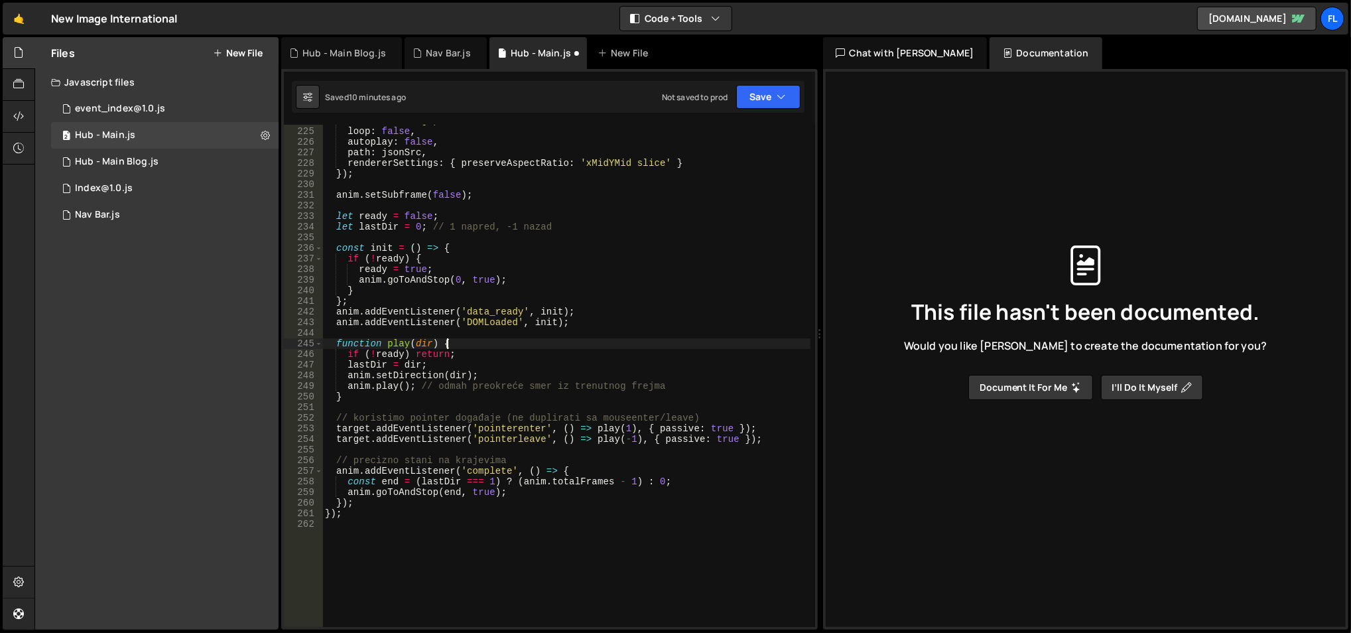
click at [528, 344] on div "renderer : 'svg' , loop : false , autoplay : false , path : jsonSrc , rendererS…" at bounding box center [566, 377] width 489 height 525
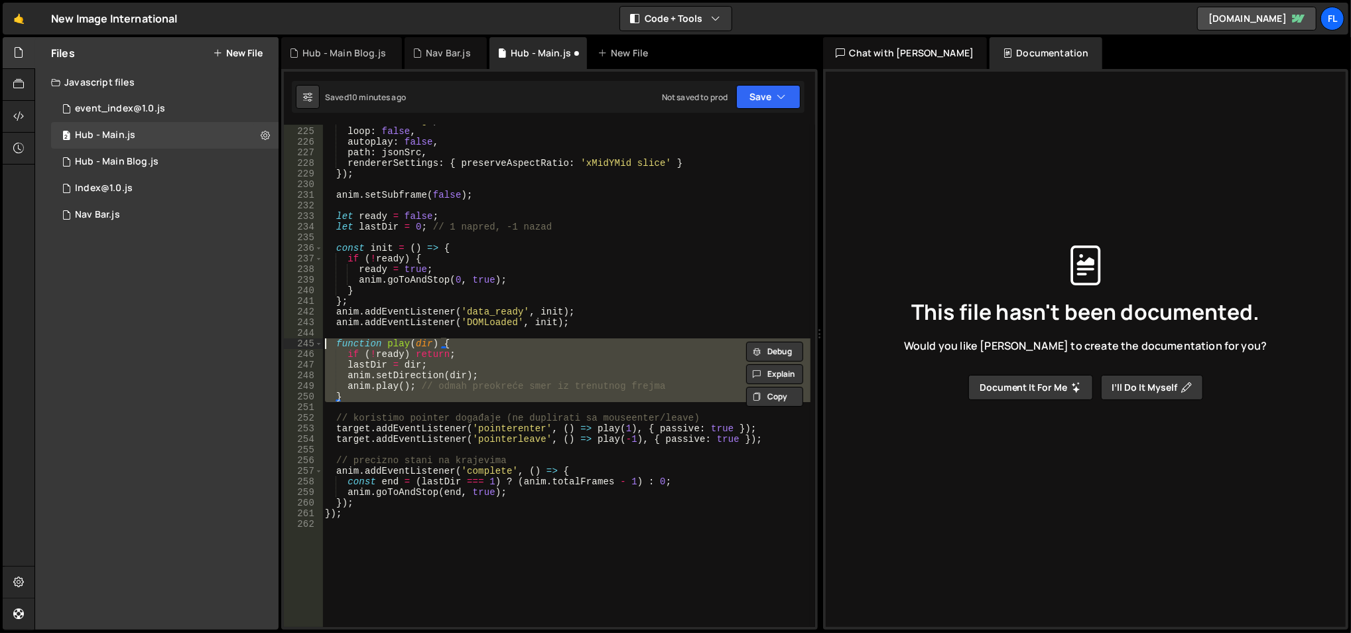
click at [528, 344] on div "renderer : 'svg' , loop : false , autoplay : false , path : jsonSrc , rendererS…" at bounding box center [566, 377] width 489 height 525
click at [528, 344] on div "renderer : 'svg' , loop : false , autoplay : false , path : jsonSrc , rendererS…" at bounding box center [566, 376] width 488 height 502
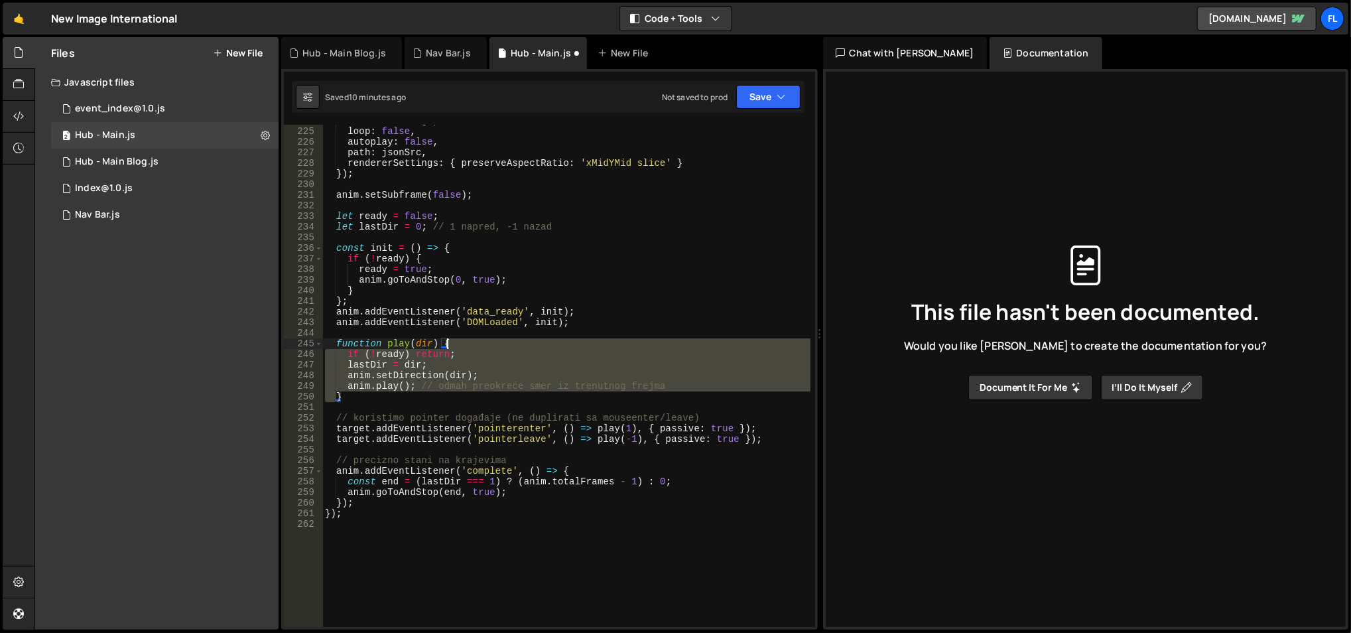
click at [528, 344] on div "renderer : 'svg' , loop : false , autoplay : false , path : jsonSrc , rendererS…" at bounding box center [566, 377] width 489 height 525
click at [528, 344] on div "renderer : 'svg' , loop : false , autoplay : false , path : jsonSrc , rendererS…" at bounding box center [566, 376] width 488 height 502
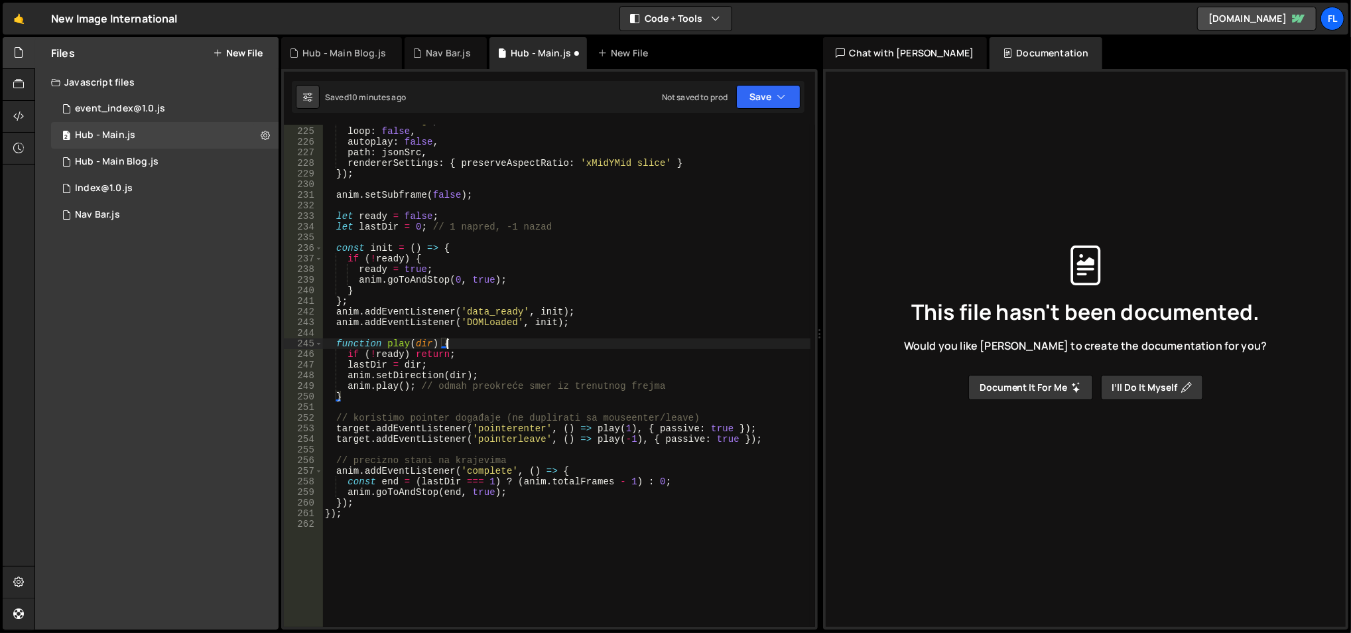
click at [528, 344] on div "renderer : 'svg' , loop : false , autoplay : false , path : jsonSrc , rendererS…" at bounding box center [566, 377] width 489 height 525
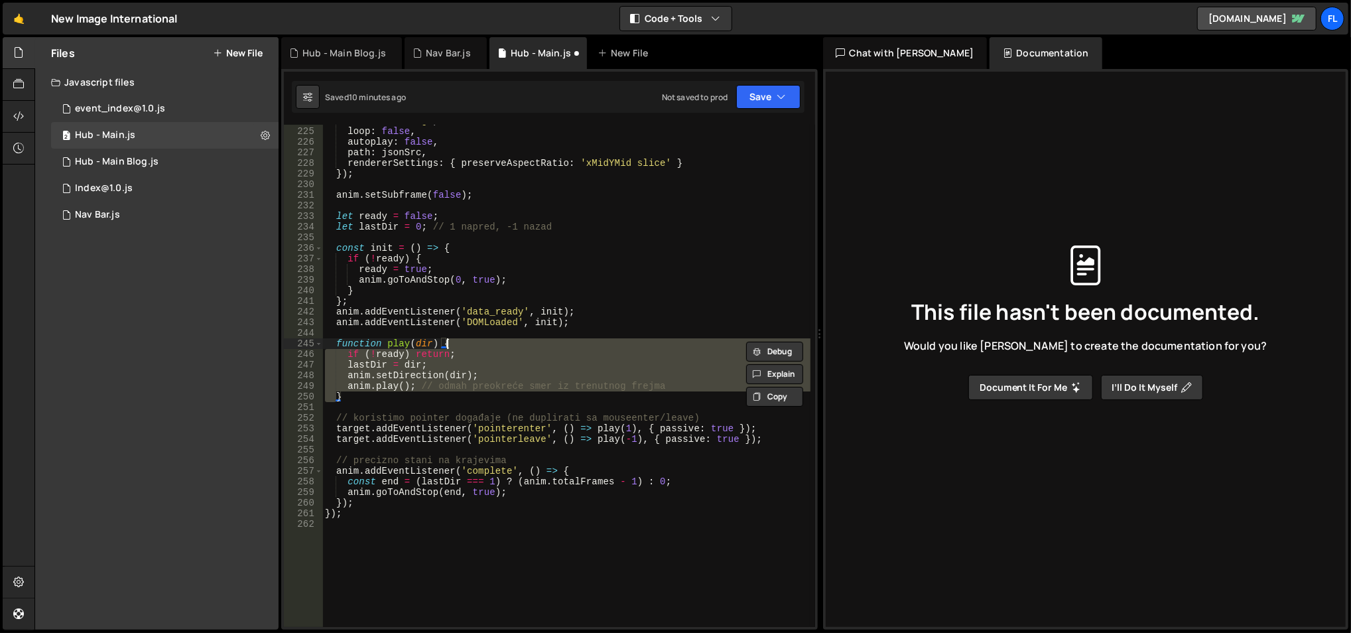
click at [528, 344] on div "renderer : 'svg' , loop : false , autoplay : false , path : jsonSrc , rendererS…" at bounding box center [566, 376] width 488 height 502
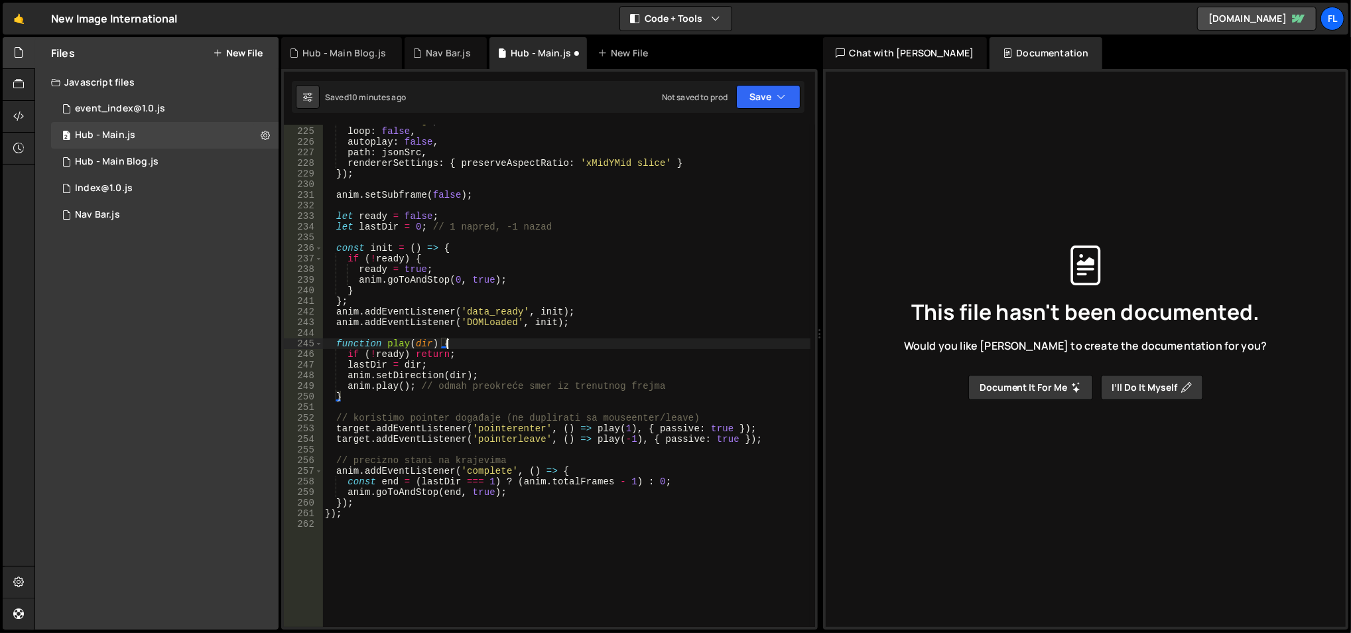
click at [634, 427] on div "renderer : 'svg' , loop : false , autoplay : false , path : jsonSrc , rendererS…" at bounding box center [566, 377] width 489 height 525
click at [460, 438] on div "renderer : 'svg' , loop : false , autoplay : false , path : jsonSrc , rendererS…" at bounding box center [566, 377] width 489 height 525
click at [519, 415] on div "renderer : 'svg' , loop : false , autoplay : false , path : jsonSrc , rendererS…" at bounding box center [566, 377] width 489 height 525
click at [633, 426] on div "renderer : 'svg' , loop : false , autoplay : false , path : jsonSrc , rendererS…" at bounding box center [566, 377] width 489 height 525
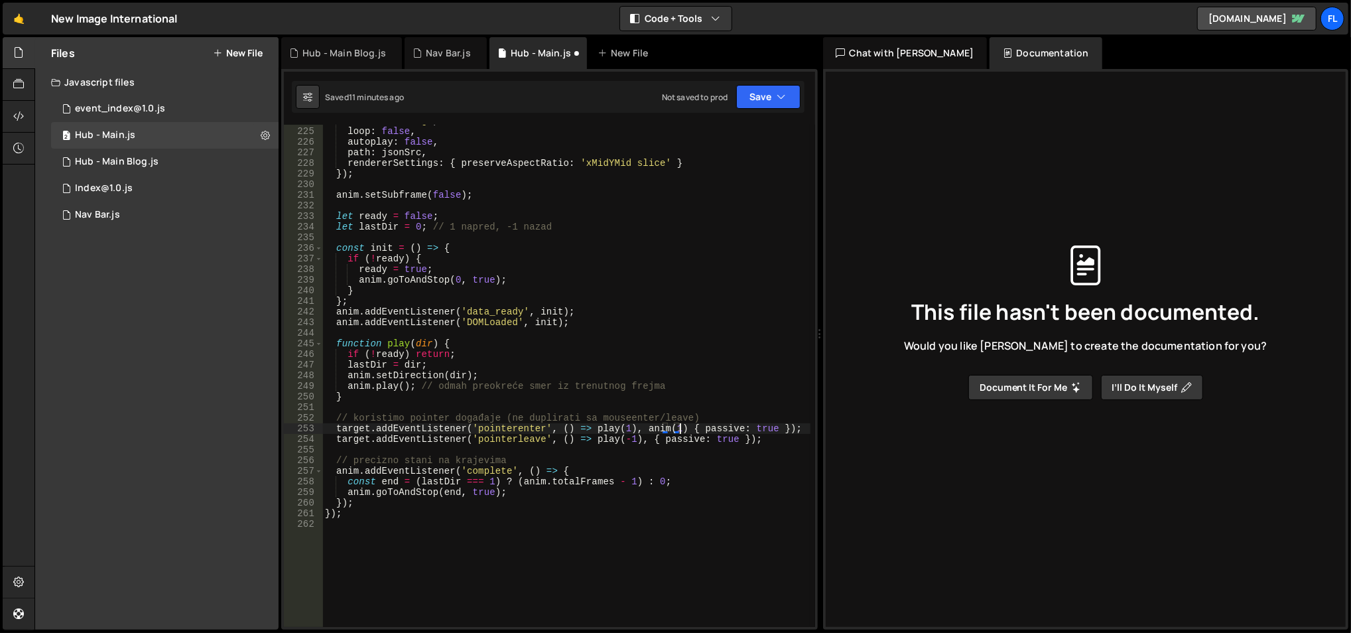
scroll to position [0, 25]
click at [641, 443] on div "renderer : 'svg' , loop : false , autoplay : false , path : jsonSrc , rendererS…" at bounding box center [566, 377] width 489 height 525
click at [503, 398] on div "renderer : 'svg' , loop : false , autoplay : false , path : jsonSrc , rendererS…" at bounding box center [566, 377] width 489 height 525
type textarea "}"
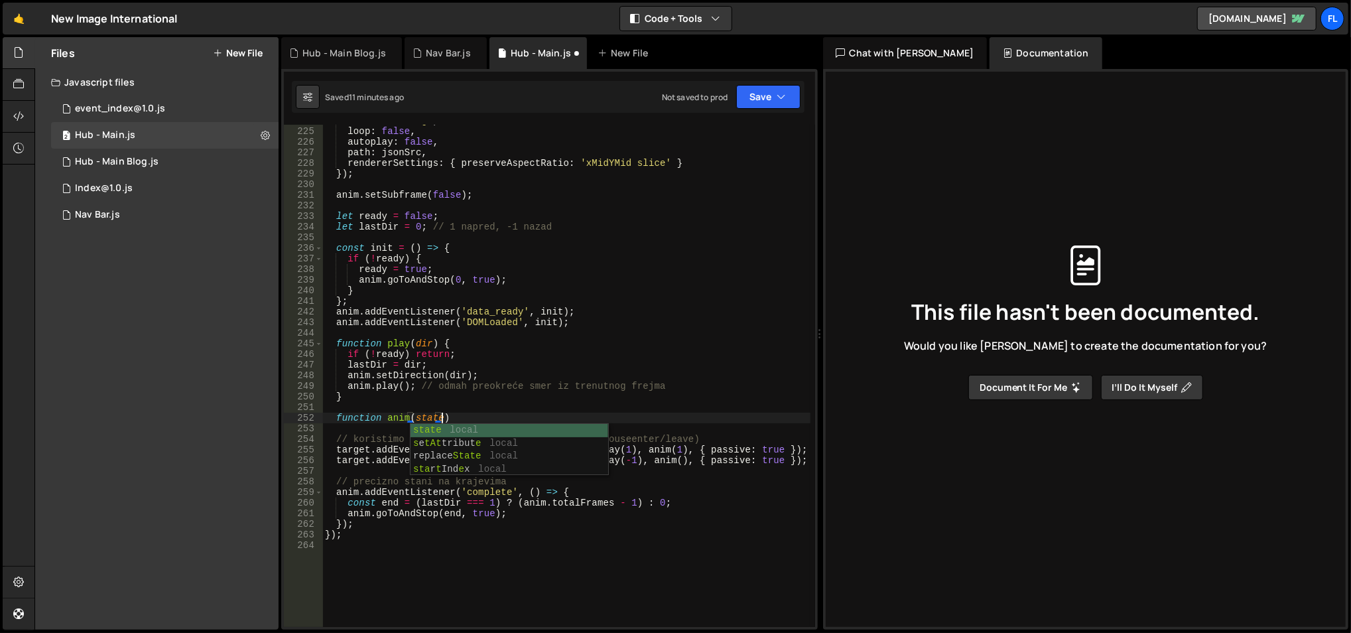
scroll to position [0, 7]
type textarea "function anim(state) {"
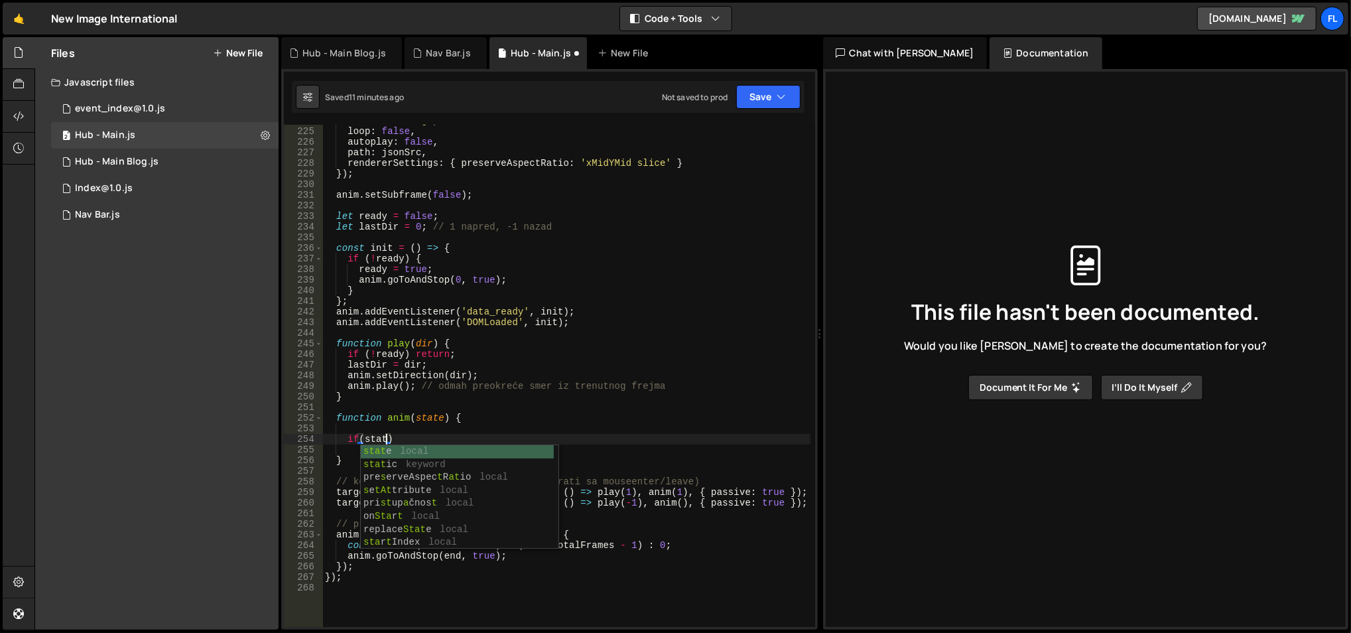
scroll to position [0, 3]
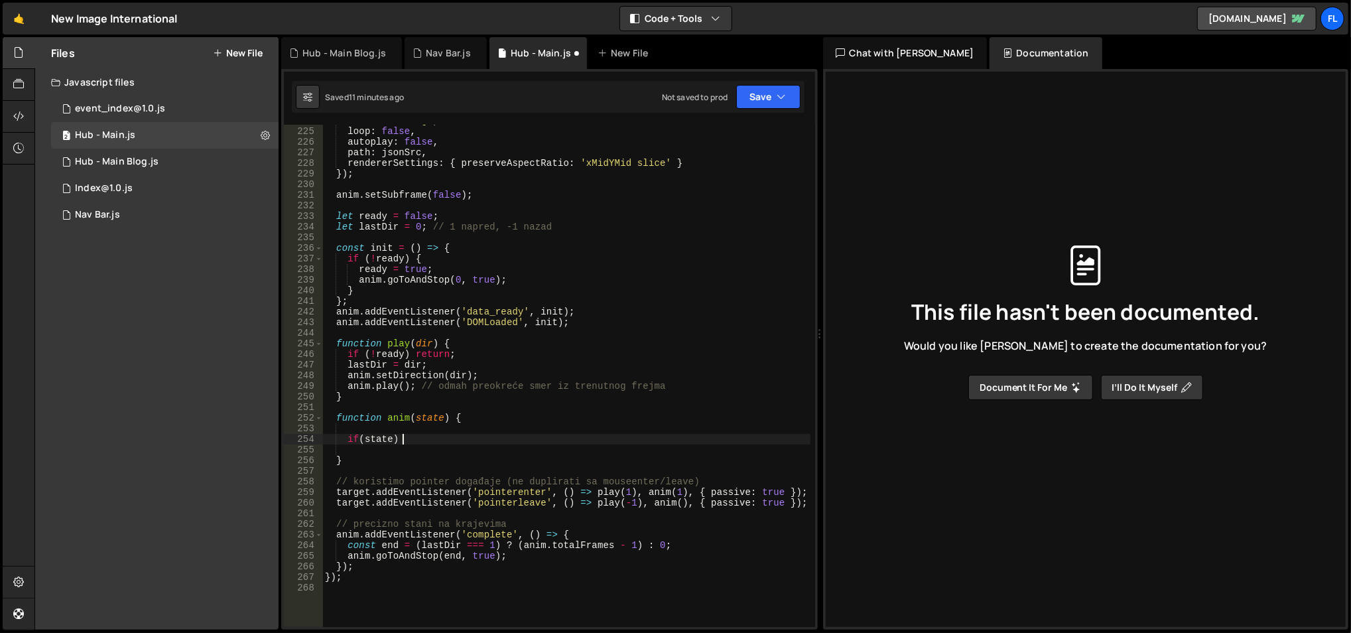
type textarea "if(state) {"
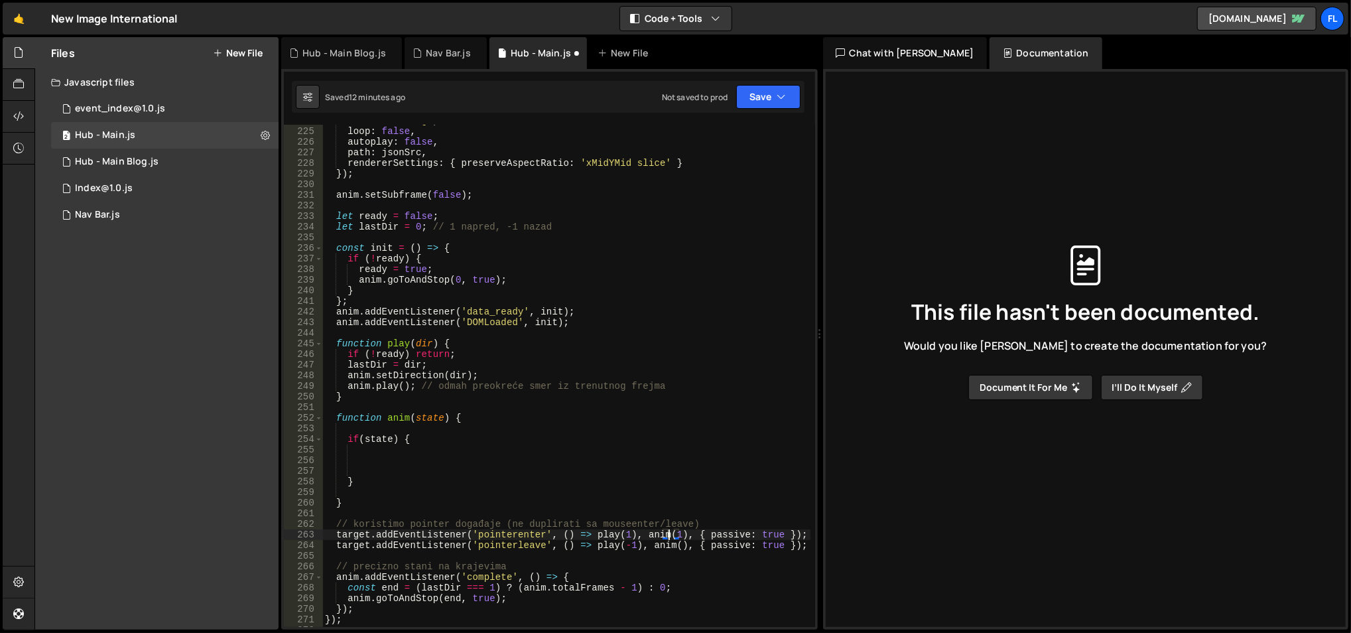
click at [671, 531] on div "renderer : 'svg' , loop : false , autoplay : false , path : jsonSrc , rendererS…" at bounding box center [566, 377] width 489 height 525
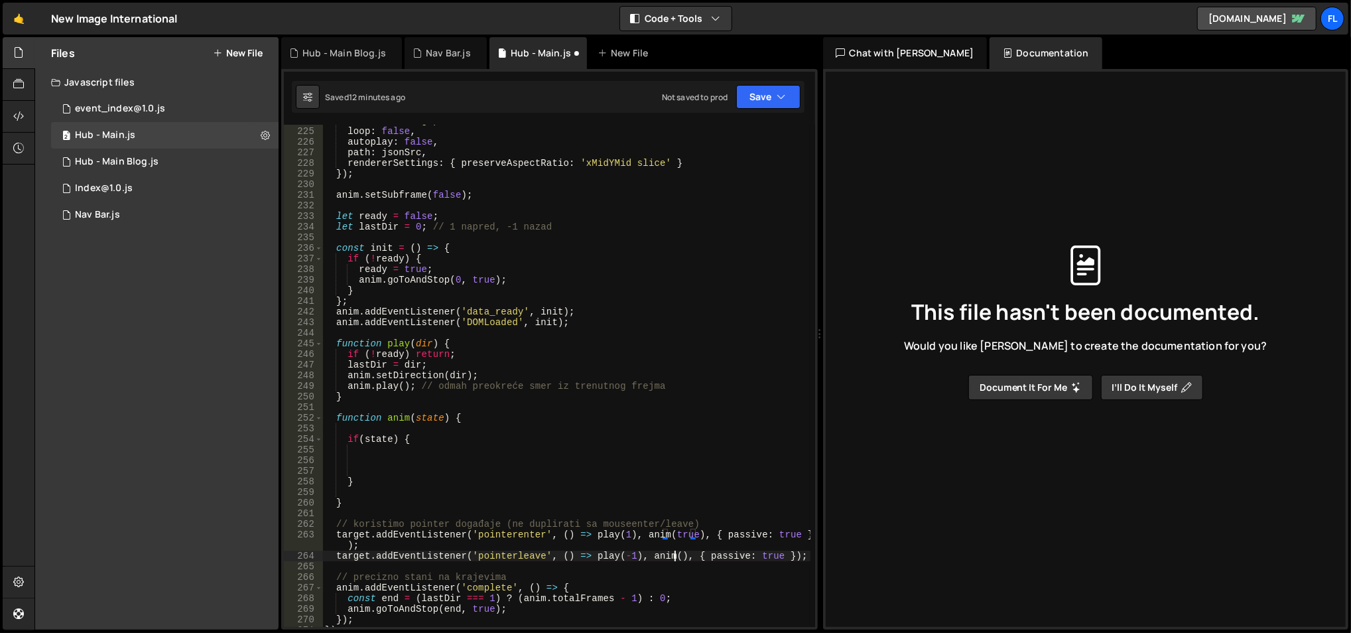
click at [672, 555] on div "renderer : 'svg' , loop : false , autoplay : false , path : jsonSrc , rendererS…" at bounding box center [566, 377] width 489 height 525
click at [473, 444] on div "renderer : 'svg' , loop : false , autoplay : false , path : jsonSrc , rendererS…" at bounding box center [566, 377] width 489 height 525
click at [426, 416] on div "renderer : 'svg' , loop : false , autoplay : false , path : jsonSrc , rendererS…" at bounding box center [566, 377] width 489 height 525
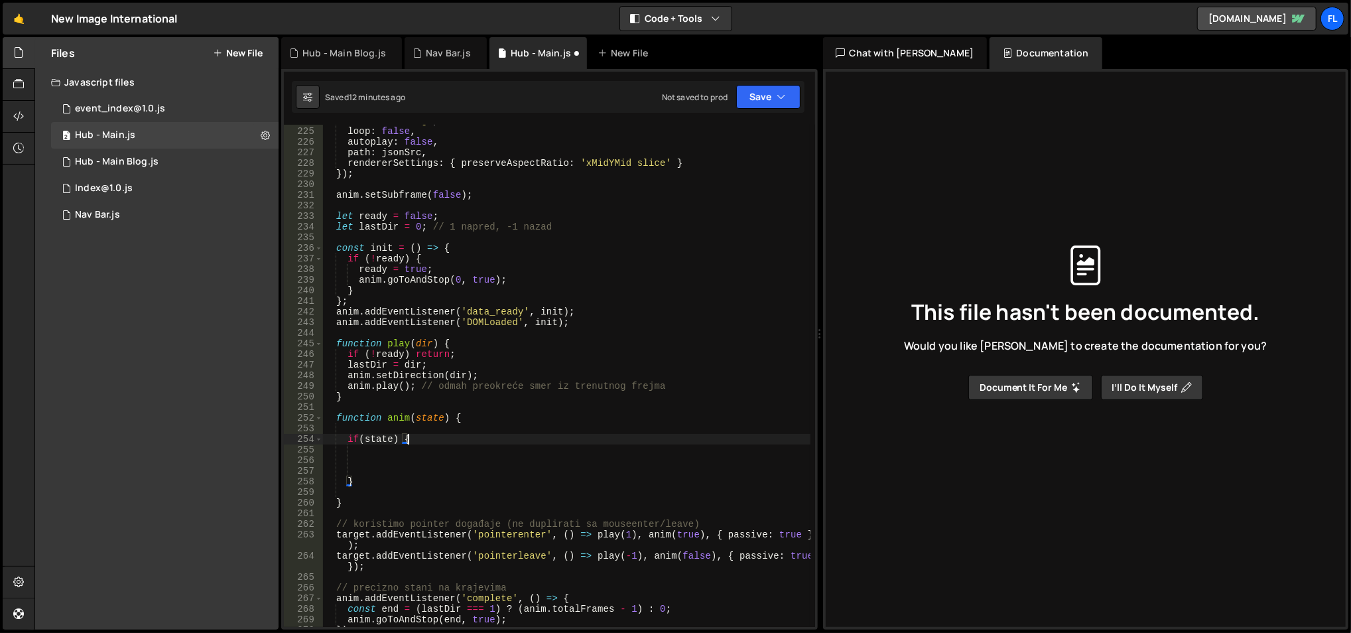
type textarea "function anim(state) {"
click at [426, 416] on div "renderer : 'svg' , loop : false , autoplay : false , path : jsonSrc , rendererS…" at bounding box center [566, 377] width 489 height 525
click at [421, 468] on div "renderer : 'svg' , loop : false , autoplay : false , path : jsonSrc , rendererS…" at bounding box center [566, 377] width 489 height 525
click at [420, 464] on div "renderer : 'svg' , loop : false , autoplay : false , path : jsonSrc , rendererS…" at bounding box center [566, 377] width 489 height 525
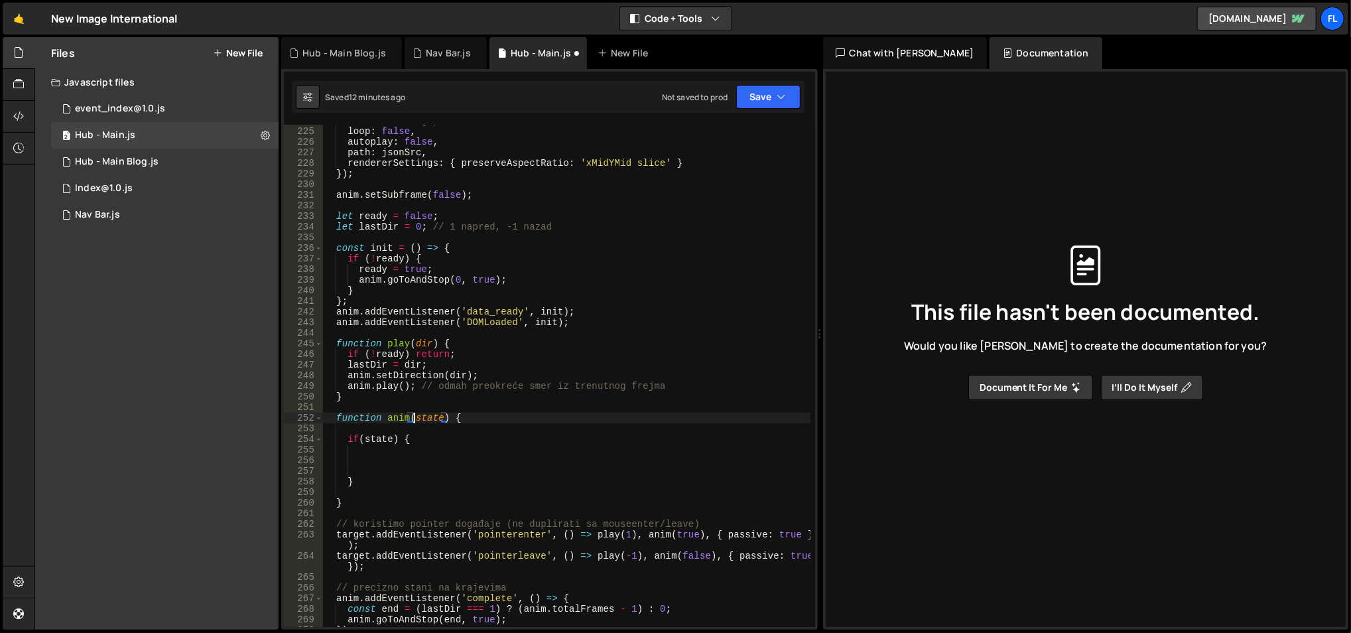
click at [414, 417] on div "renderer : 'svg' , loop : false , autoplay : false , path : jsonSrc , rendererS…" at bounding box center [566, 377] width 489 height 525
type textarea "function anim(bool state) {"
click at [444, 405] on div "renderer : 'svg' , loop : false , autoplay : false , path : jsonSrc , rendererS…" at bounding box center [566, 377] width 489 height 525
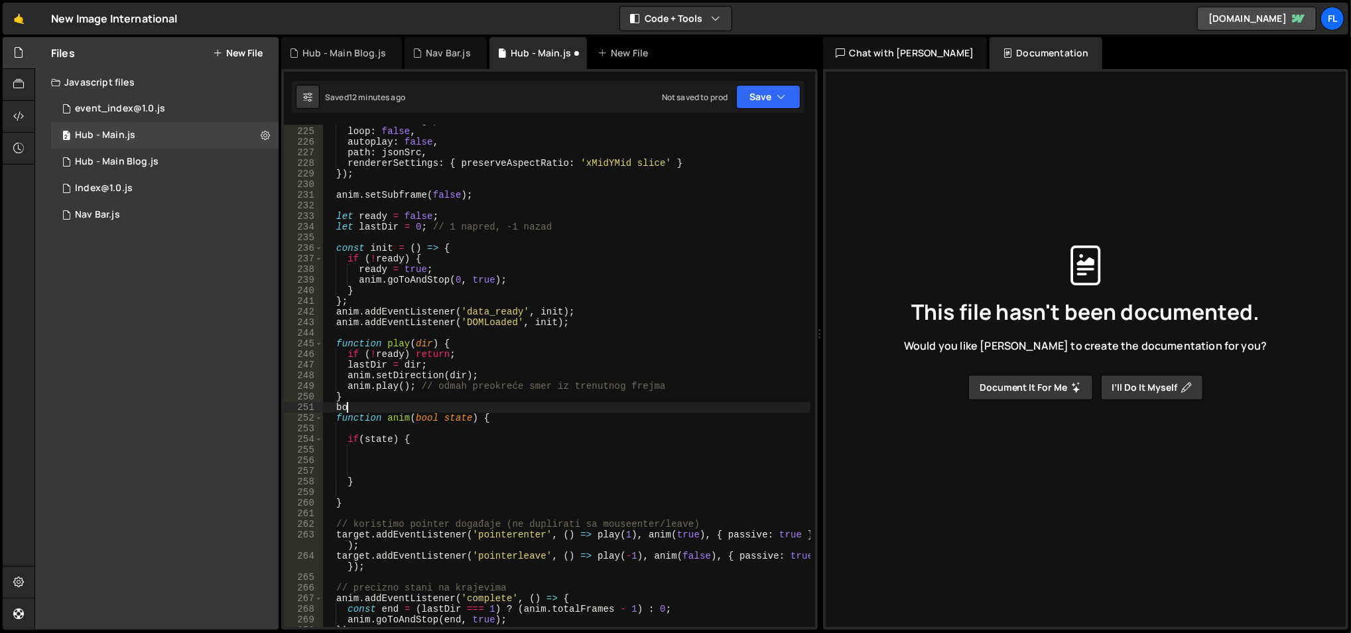
type textarea "b"
click at [427, 417] on div "renderer : 'svg' , loop : false , autoplay : false , path : jsonSrc , rendererS…" at bounding box center [566, 377] width 489 height 525
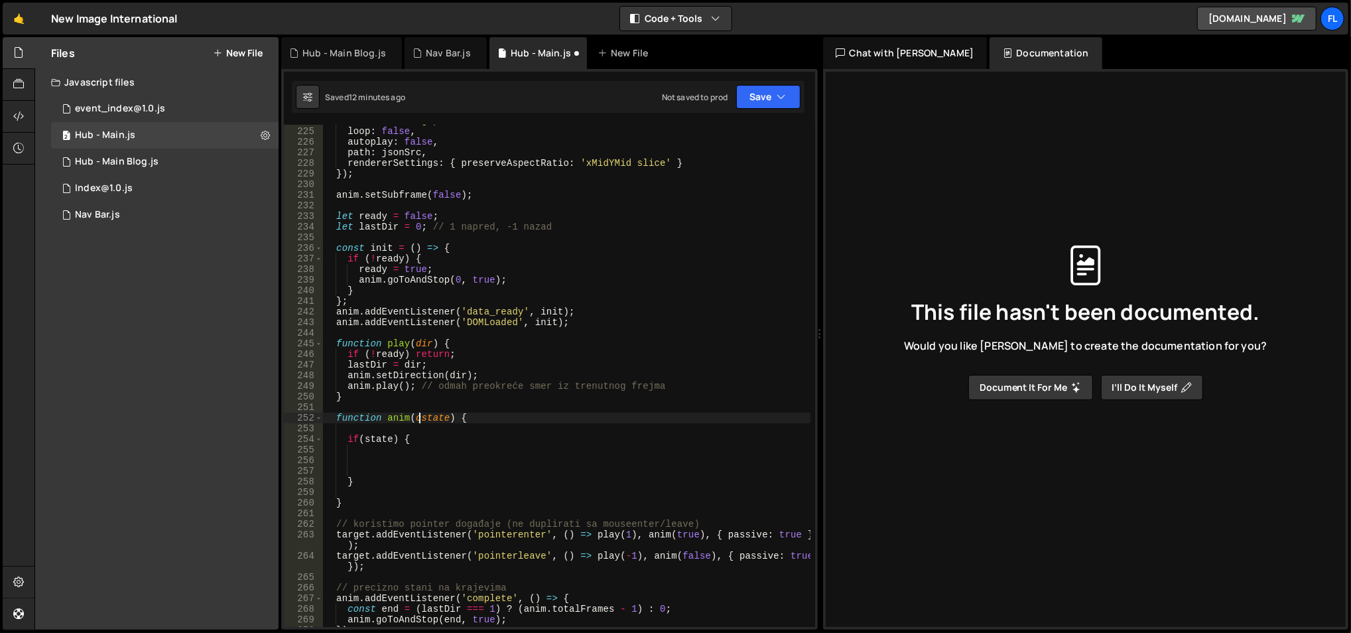
type textarea "function anim(state) {"
click at [406, 452] on div "renderer : 'svg' , loop : false , autoplay : false , path : jsonSrc , rendererS…" at bounding box center [566, 377] width 489 height 525
click at [406, 458] on div "renderer : 'svg' , loop : false , autoplay : false , path : jsonSrc , rendererS…" at bounding box center [566, 377] width 489 height 525
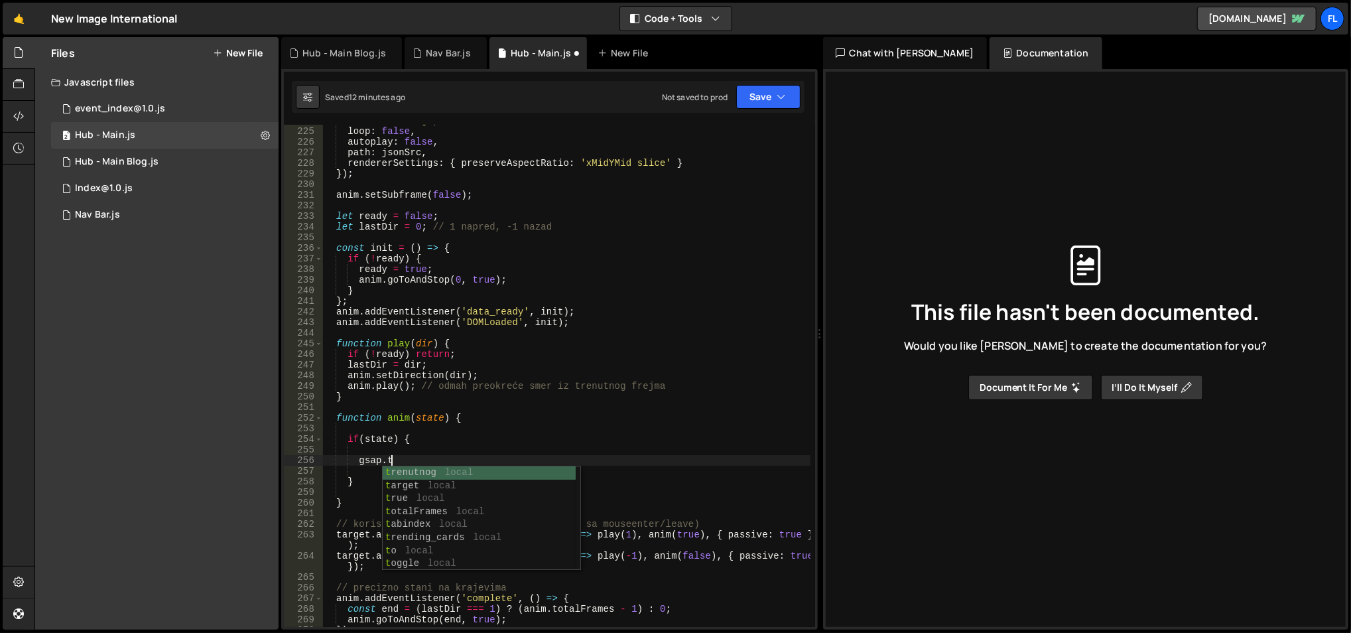
scroll to position [0, 4]
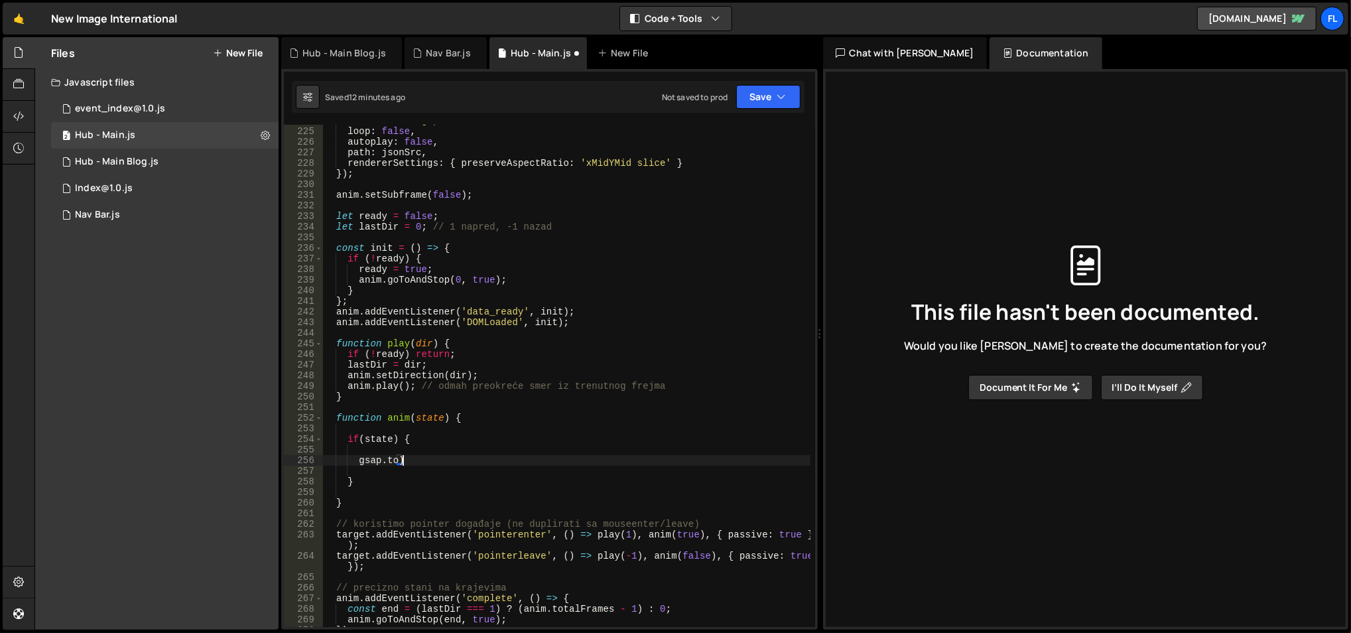
type textarea "[DOMAIN_NAME]("
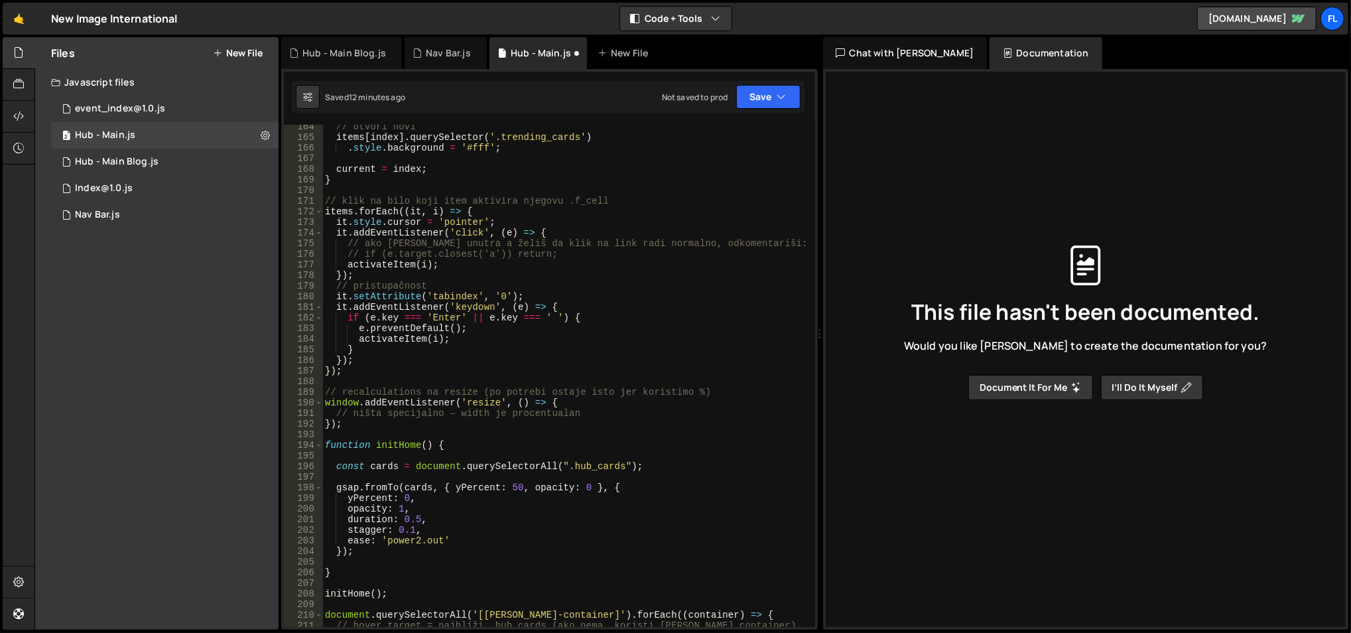
scroll to position [1733, 0]
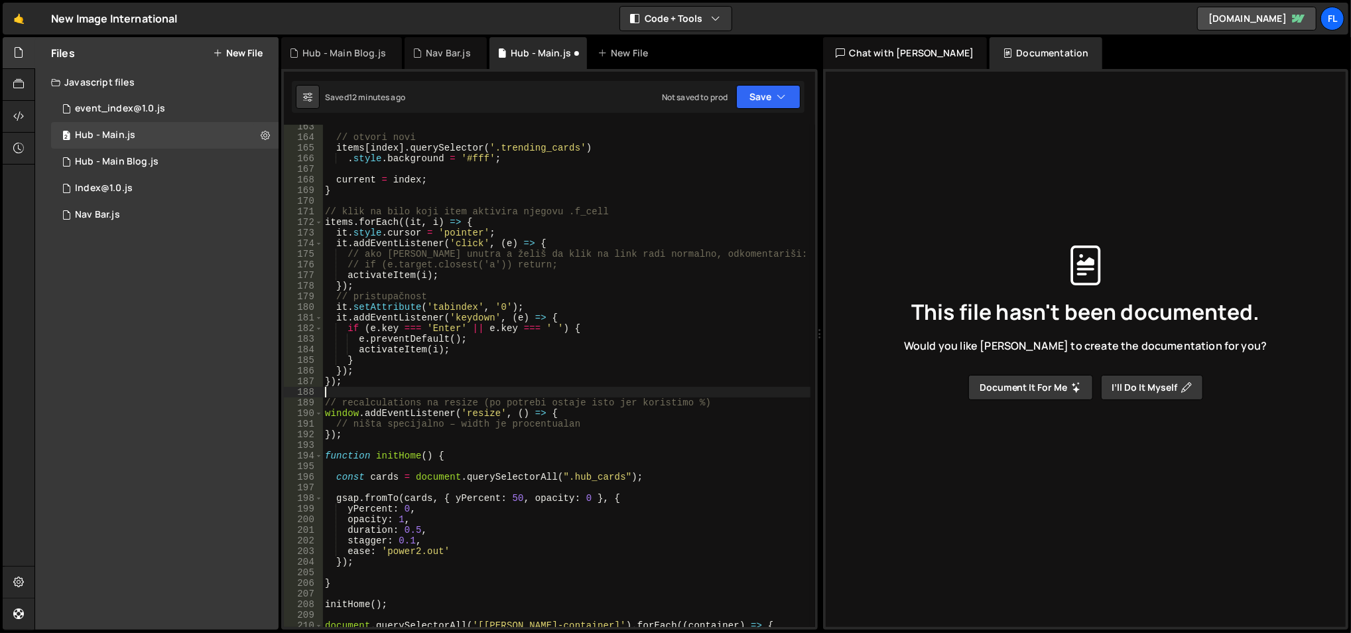
click at [553, 396] on div "// otvori novi items [ index ] . querySelector ( '.trending_cards' ) . style . …" at bounding box center [566, 383] width 489 height 525
drag, startPoint x: 379, startPoint y: 552, endPoint x: 523, endPoint y: 178, distance: 400.0
click at [523, 178] on div "// otvori novi items [ index ] . querySelector ( '.trending_cards' ) . style . …" at bounding box center [566, 383] width 489 height 525
type textarea "current = index;"
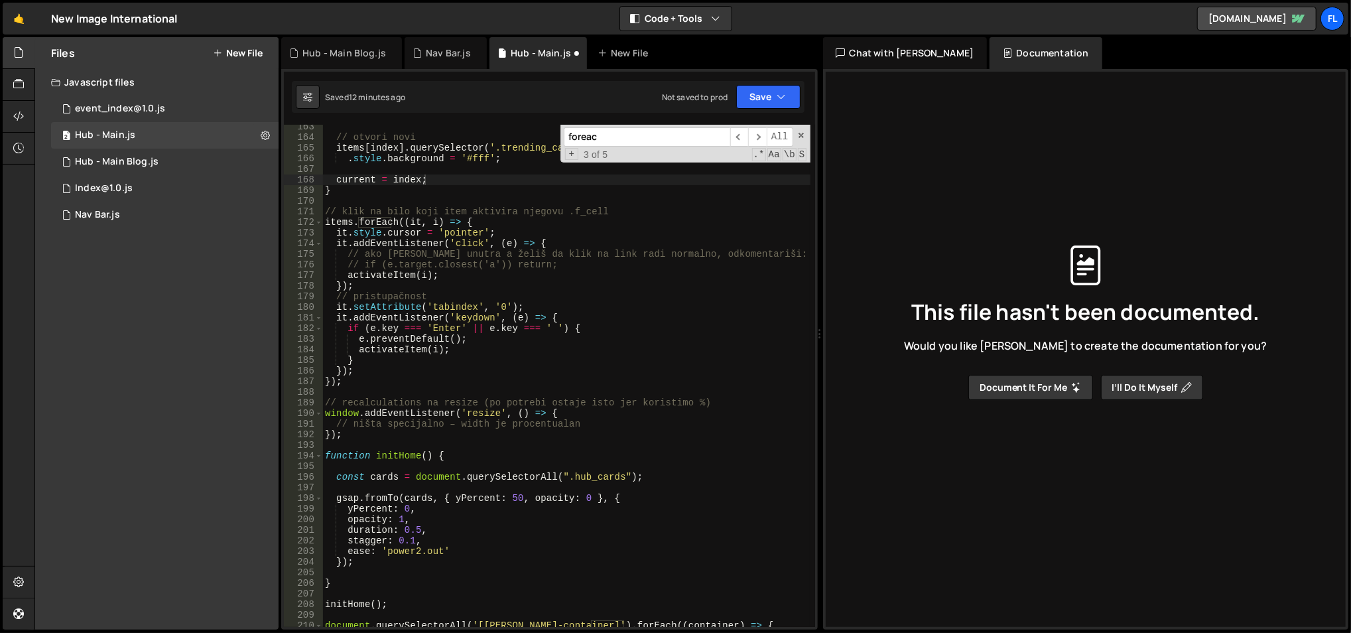
type input "g"
type textarea "// klik na bilo koji item aktivira njegovu .f_cell"
type input "gs"
type textarea "gsap.fromTo(cards, { yPercent: 50, opacity: 0 }, {"
type input "gsap.t"
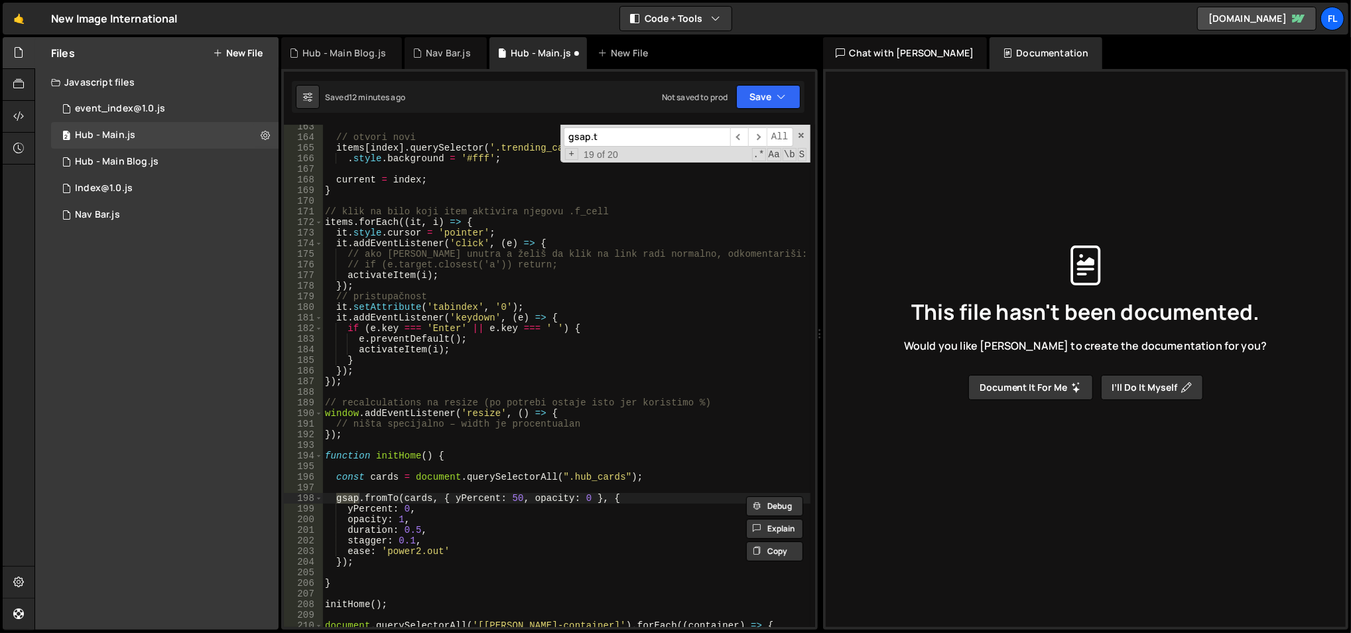
type textarea "[DOMAIN_NAME]()"
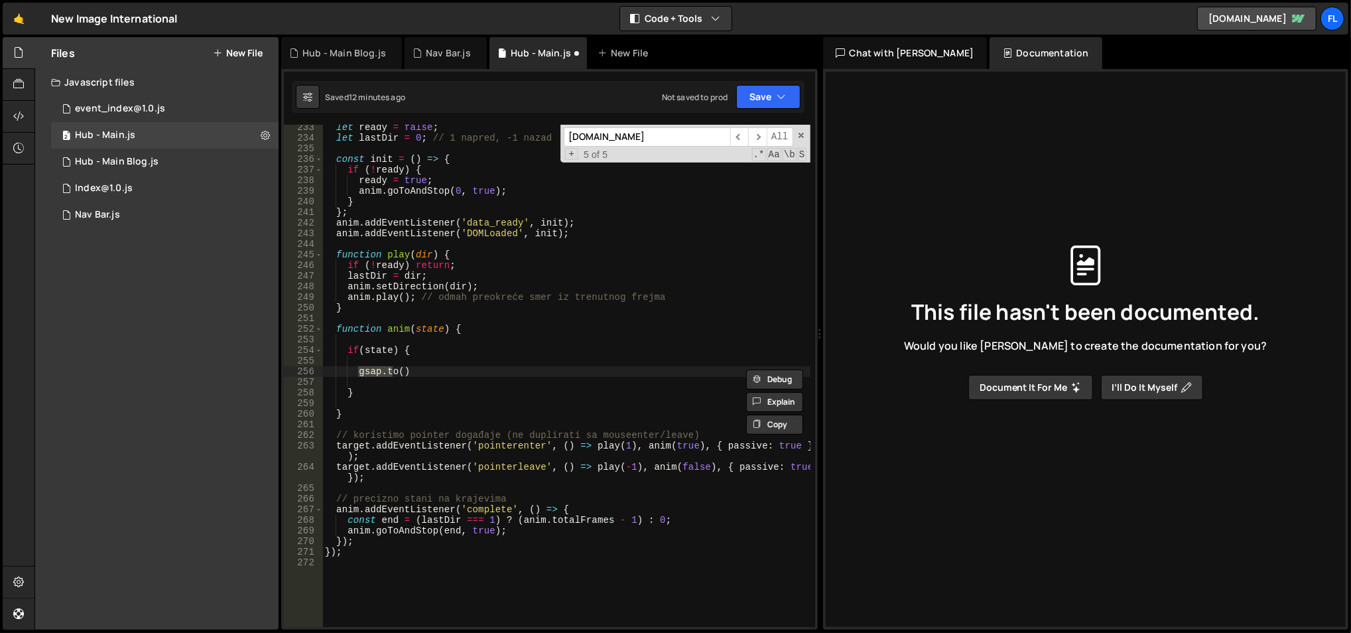
scroll to position [2476, 0]
type input "[DOMAIN_NAME]"
click at [754, 136] on span "​" at bounding box center [757, 136] width 19 height 19
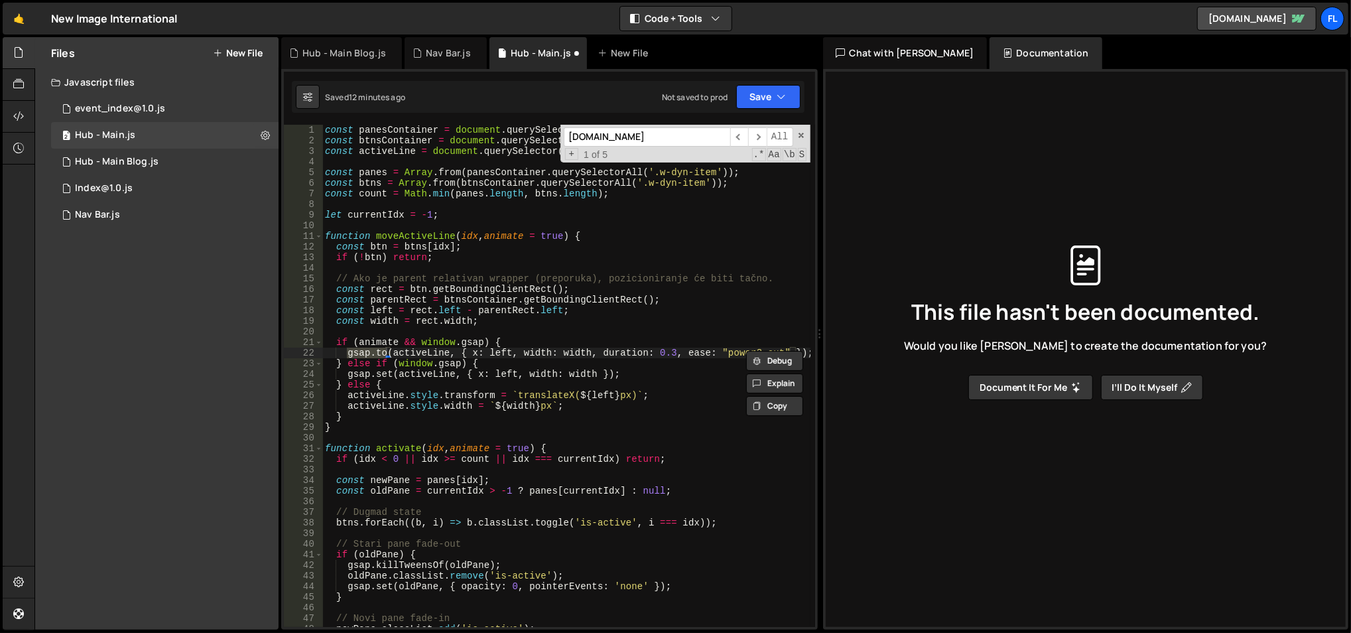
click at [396, 346] on div "const panesContainer = document . querySelector ( '[blog-attribute="main-conten…" at bounding box center [566, 387] width 489 height 525
click at [396, 352] on div "const panesContainer = document . querySelector ( '[blog-attribute="main-conten…" at bounding box center [566, 387] width 489 height 525
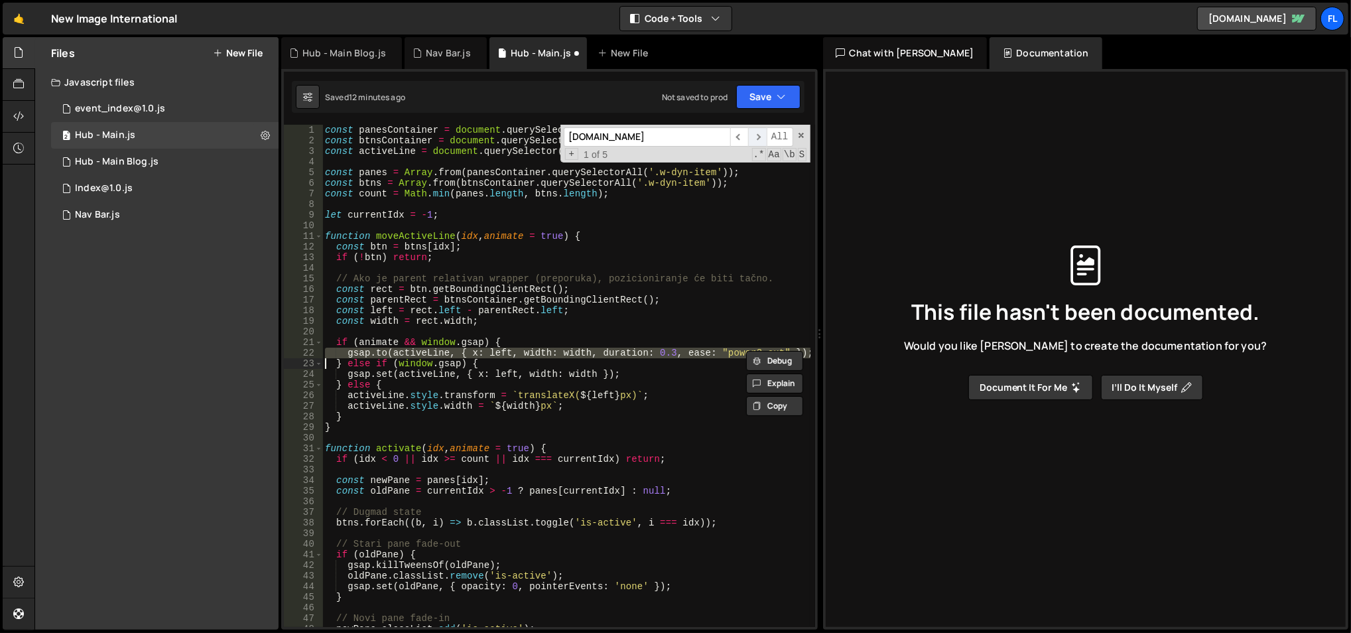
click at [757, 134] on span "​" at bounding box center [757, 136] width 19 height 19
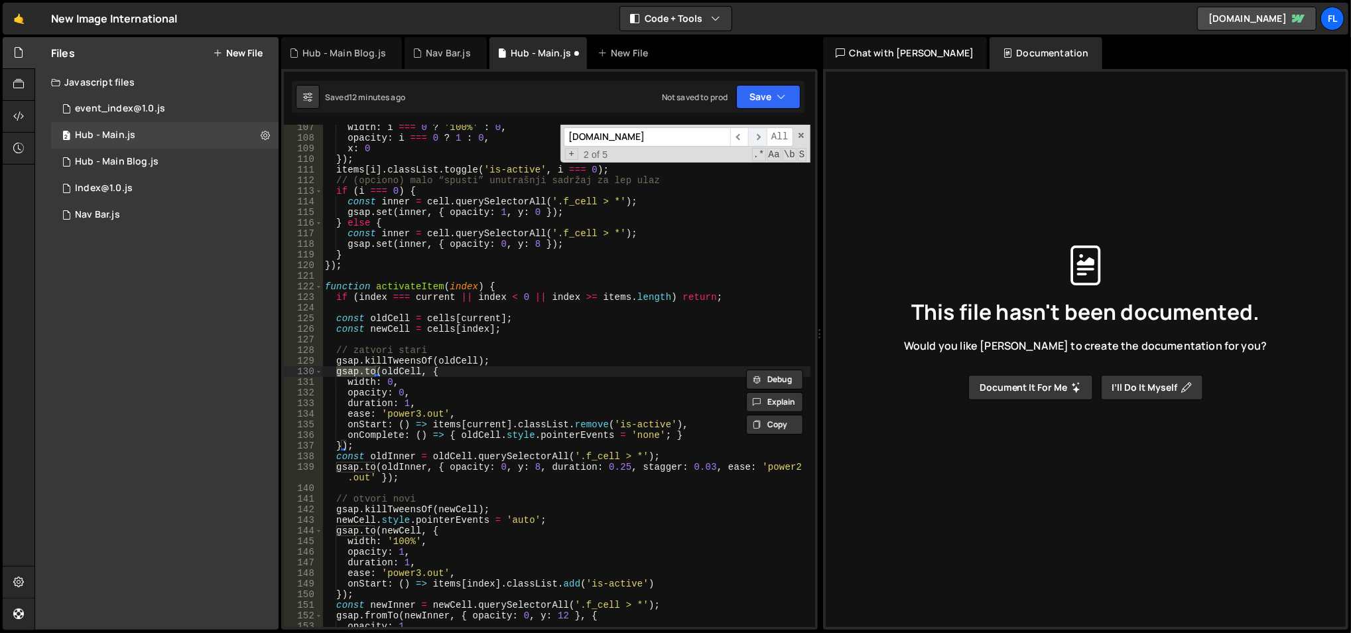
click at [757, 134] on span "​" at bounding box center [757, 136] width 19 height 19
type textarea "[DOMAIN_NAME]()"
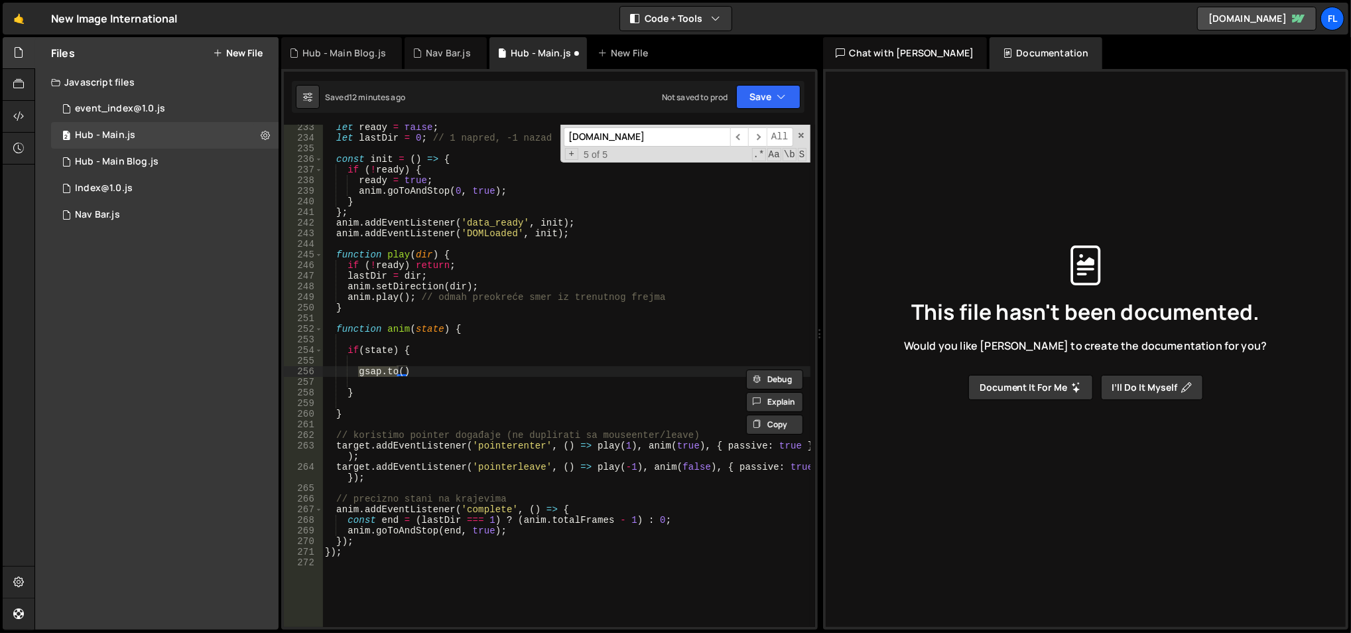
click at [413, 369] on div "let ready = false ; let lastDir = 0 ; // 1 napred, -1 nazad const init = ( ) =>…" at bounding box center [566, 384] width 489 height 525
drag, startPoint x: 419, startPoint y: 369, endPoint x: 358, endPoint y: 370, distance: 61.0
click at [358, 370] on div "let ready = false ; let lastDir = 0 ; // 1 napred, -1 nazad const init = ( ) =>…" at bounding box center [566, 384] width 489 height 525
paste textarea
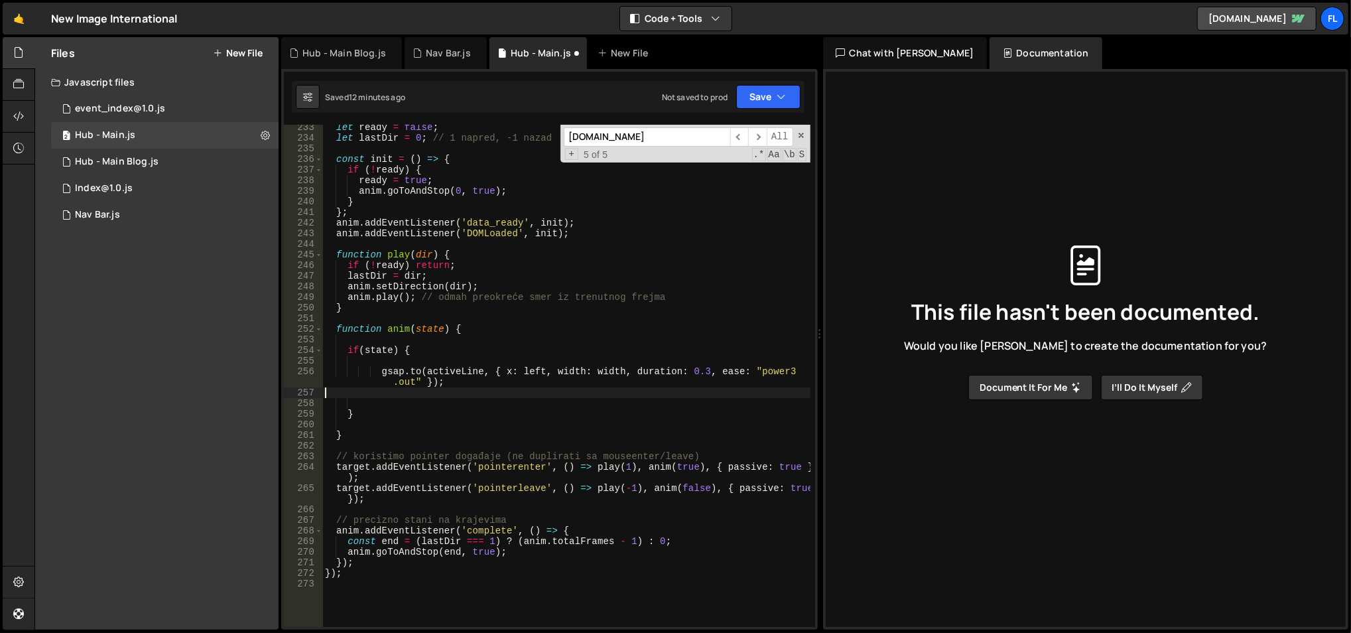
click at [468, 354] on div "let ready = false ; let lastDir = 0 ; // 1 napred, -1 nazad const init = ( ) =>…" at bounding box center [566, 384] width 489 height 525
click at [388, 383] on div "let ready = false ; let lastDir = 0 ; // 1 napred, -1 nazad const init = ( ) =>…" at bounding box center [566, 384] width 489 height 525
type textarea "[DOMAIN_NAME](activeLine, { x: left, width: width, duration: 0.3, ease: "power3…"
click at [465, 370] on div "let ready = false ; let lastDir = 0 ; // 1 napred, -1 nazad const init = ( ) =>…" at bounding box center [566, 384] width 489 height 525
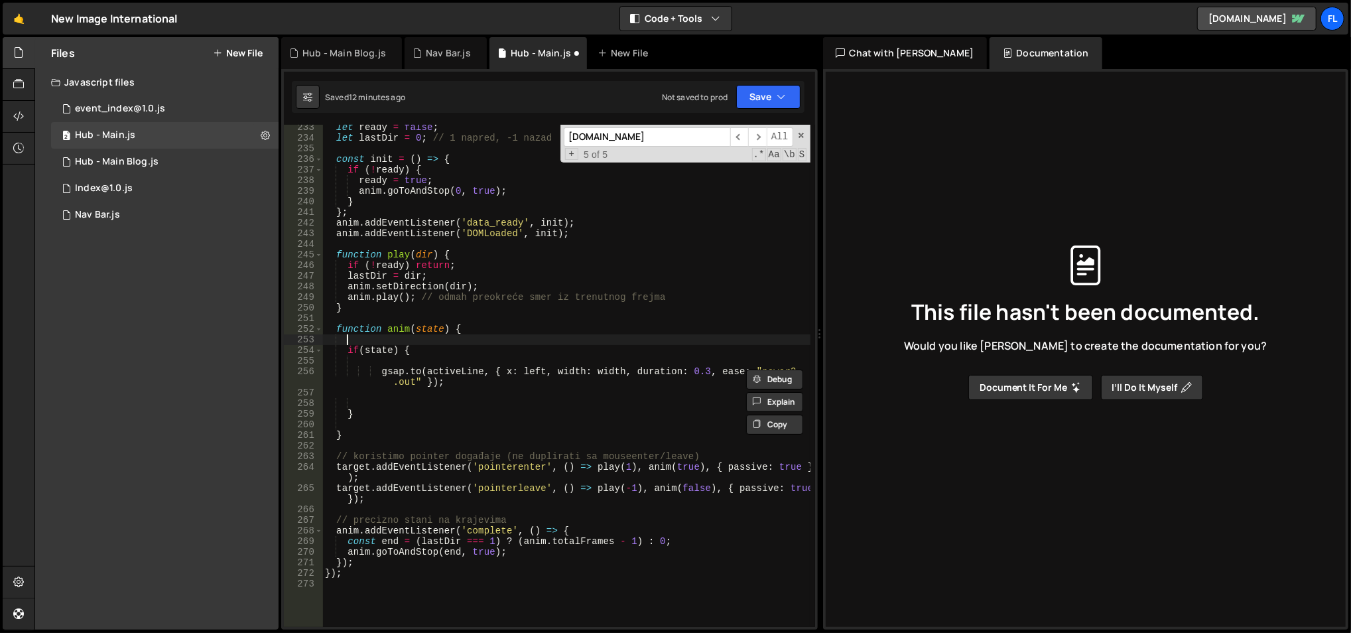
click at [543, 342] on div "let ready = false ; let lastDir = 0 ; // 1 napred, -1 nazad const init = ( ) =>…" at bounding box center [566, 384] width 489 height 525
click at [446, 373] on div "let ready = false ; let lastDir = 0 ; // 1 napred, -1 nazad const init = ( ) =>…" at bounding box center [566, 384] width 489 height 525
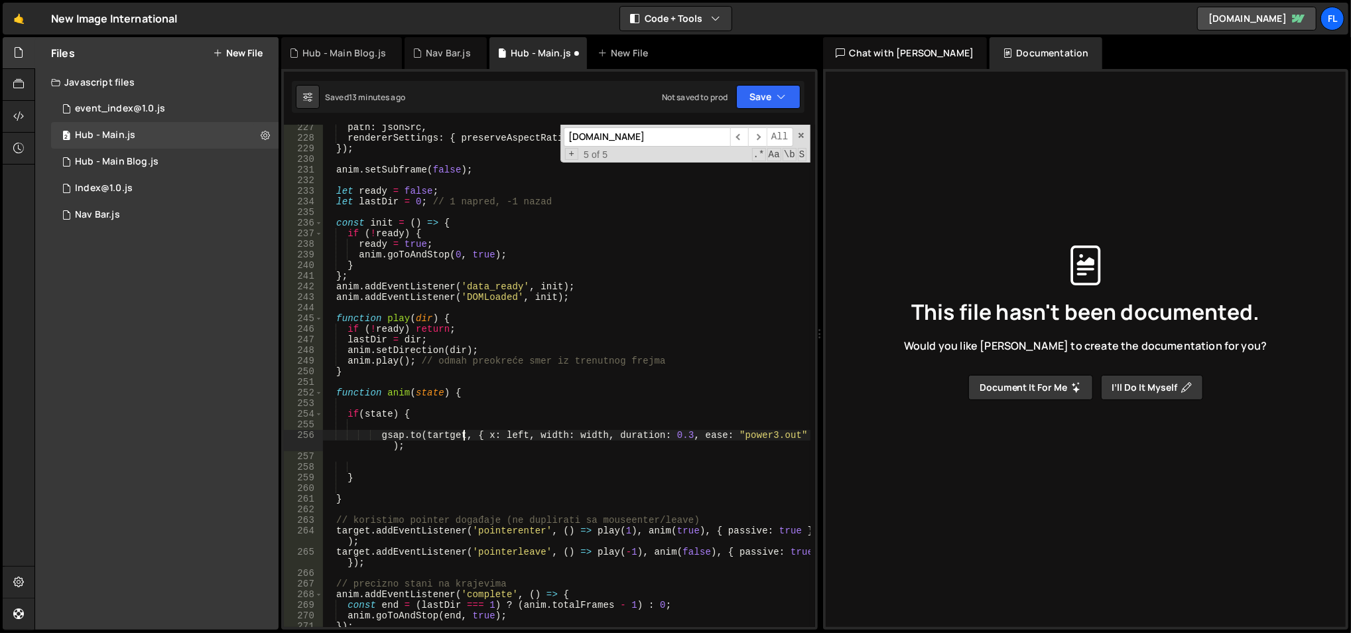
scroll to position [0, 9]
click at [488, 436] on div "path : jsonSrc , rendererSettings : { preserveAspectRatio : 'xMidYMid slice' } …" at bounding box center [566, 384] width 489 height 525
drag, startPoint x: 485, startPoint y: 436, endPoint x: 608, endPoint y: 435, distance: 122.7
click at [608, 435] on div "path : jsonSrc , rendererSettings : { preserveAspectRatio : 'xMidYMid slice' } …" at bounding box center [566, 384] width 489 height 525
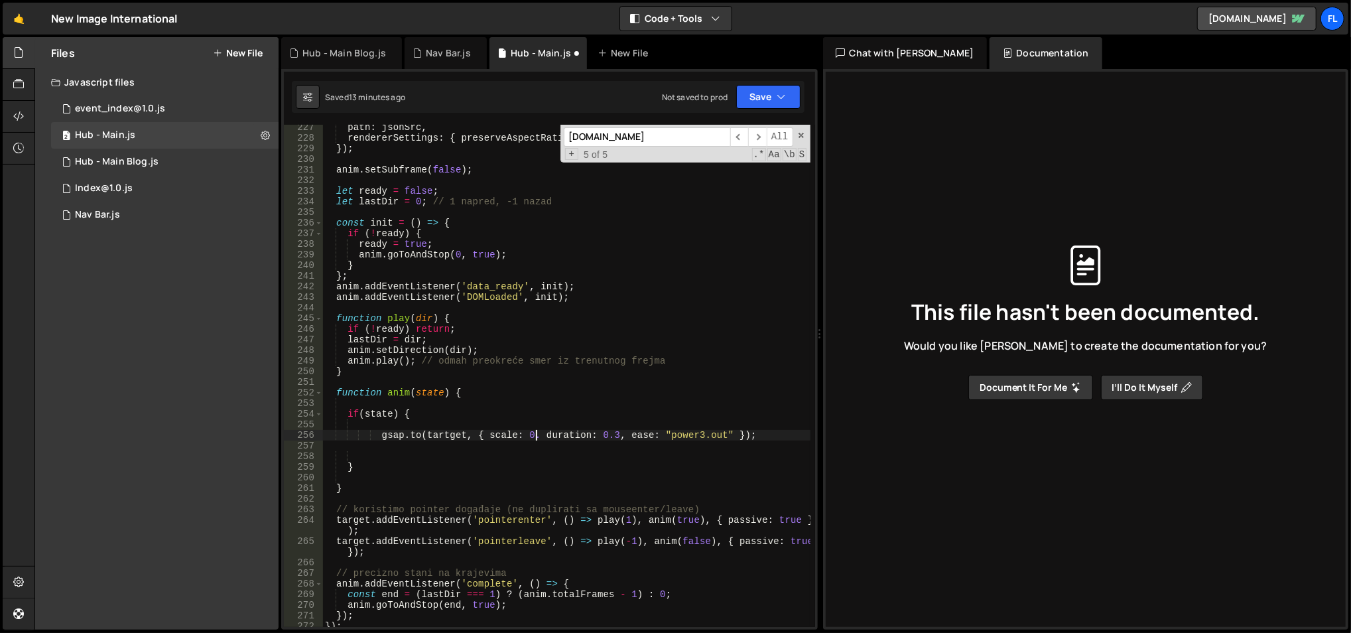
scroll to position [0, 15]
type textarea "[DOMAIN_NAME](tartget, { scale: 1.05 duration: 0.3, ease: "power3.out" });"
click at [665, 443] on div "path : jsonSrc , rendererSettings : { preserveAspectRatio : 'xMidYMid slice' } …" at bounding box center [566, 384] width 489 height 525
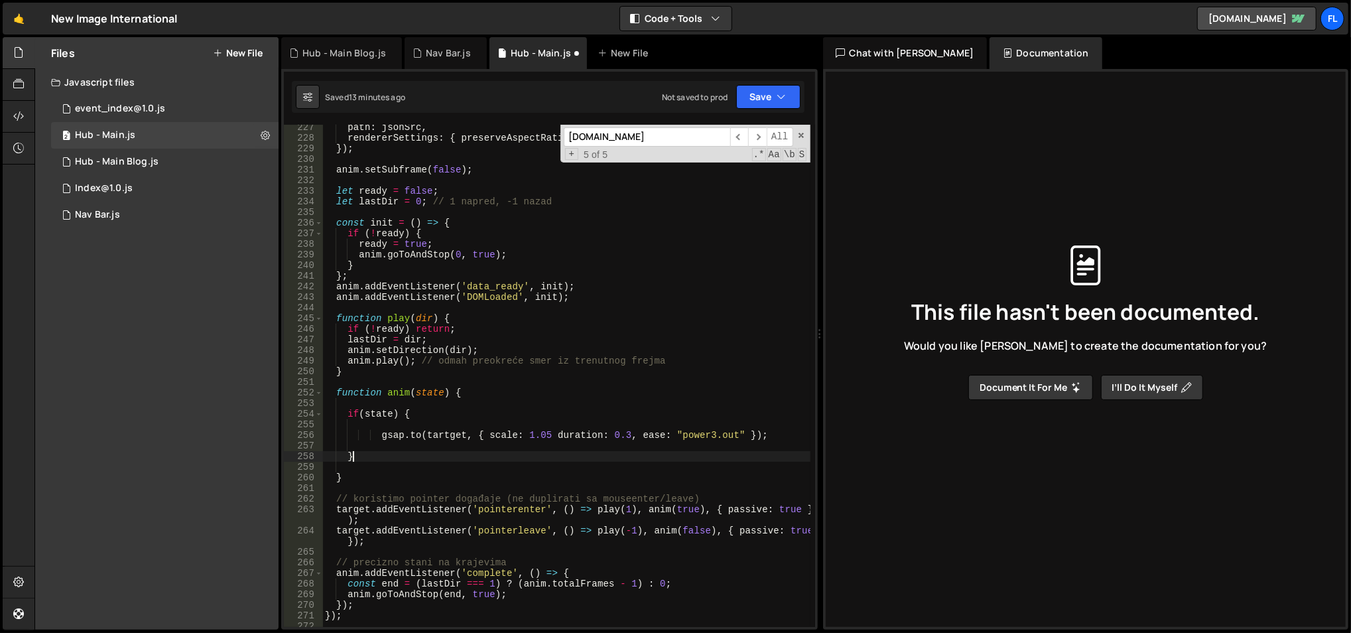
click at [645, 452] on div "path : jsonSrc , rendererSettings : { preserveAspectRatio : 'xMidYMid slice' } …" at bounding box center [566, 384] width 489 height 525
type textarea "}"
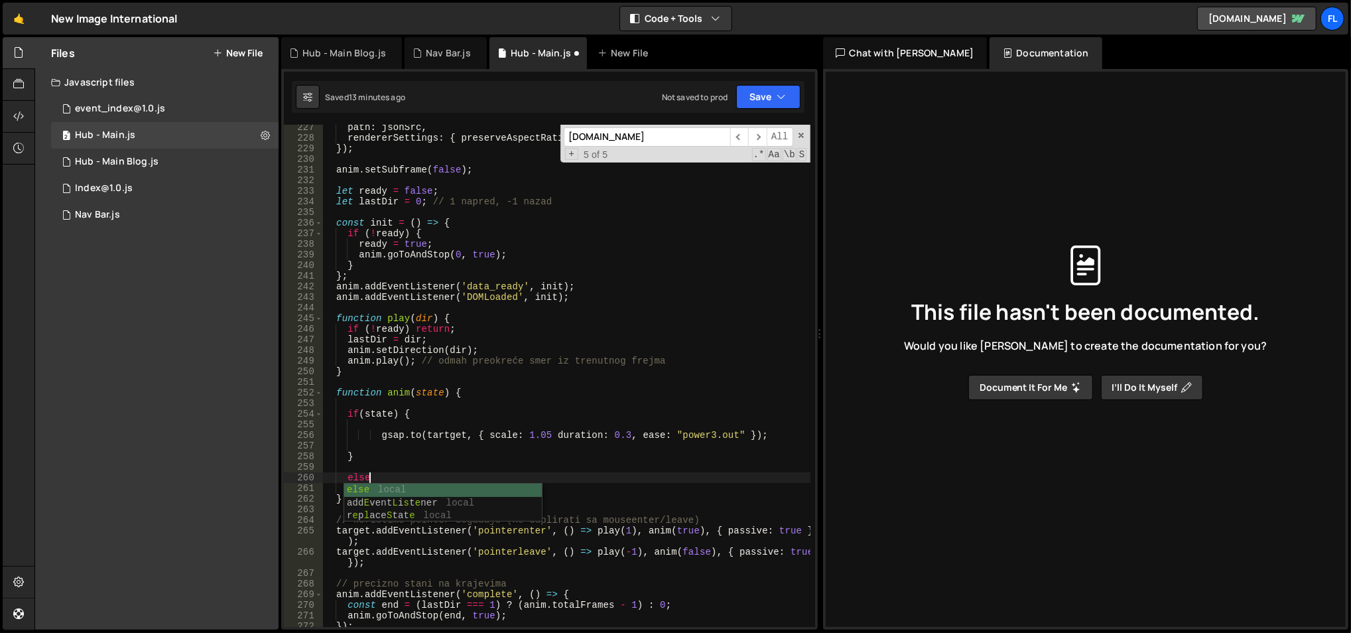
scroll to position [0, 3]
type textarea "else {"
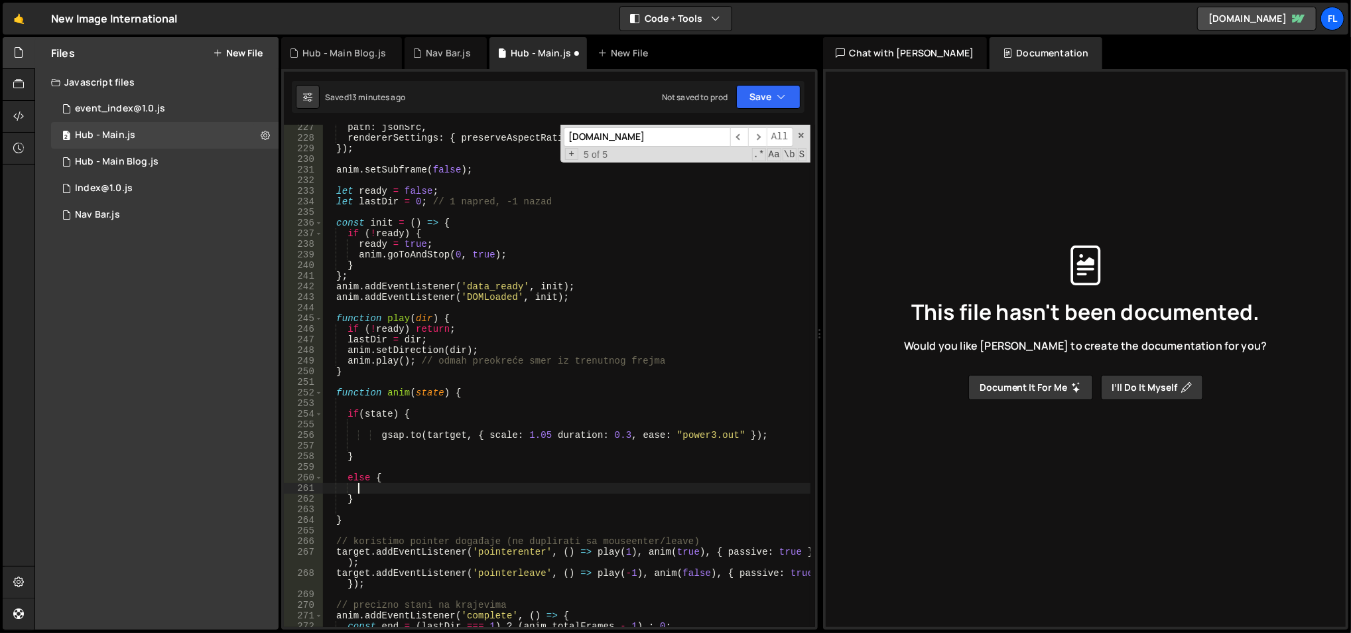
scroll to position [0, 1]
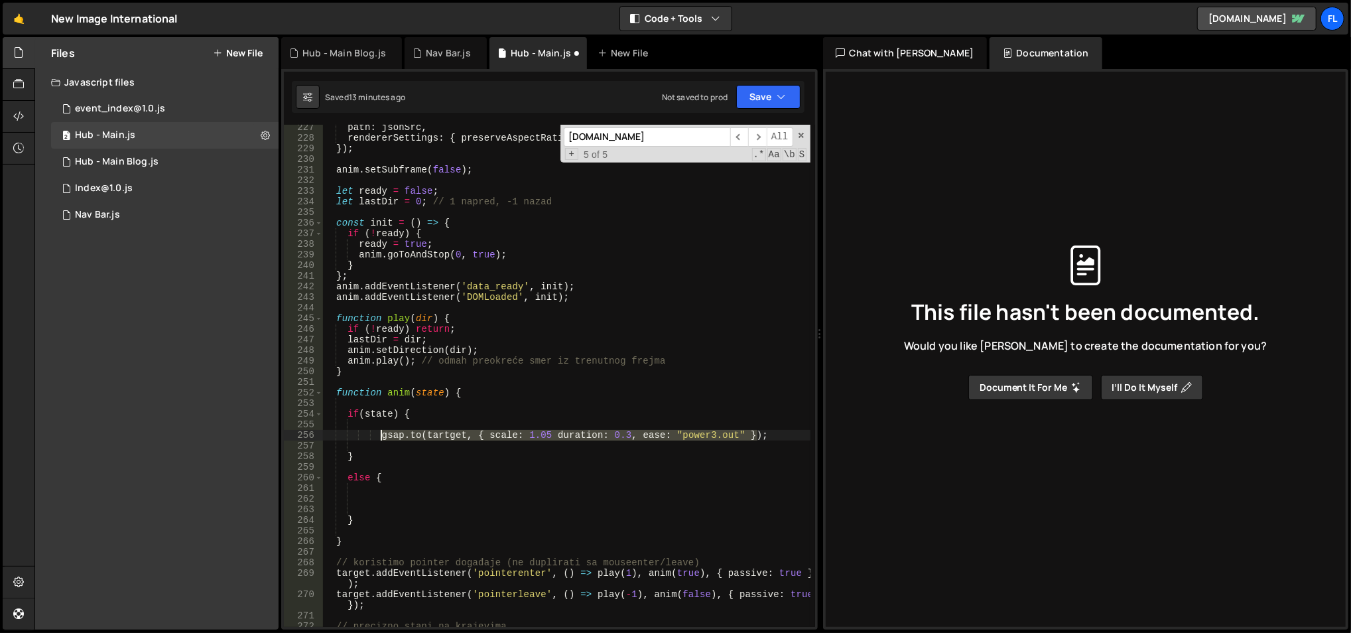
drag, startPoint x: 771, startPoint y: 434, endPoint x: 378, endPoint y: 438, distance: 392.7
click at [378, 438] on div "path : jsonSrc , rendererSettings : { preserveAspectRatio : 'xMidYMid slice' } …" at bounding box center [566, 384] width 489 height 525
type textarea "[DOMAIN_NAME](tartget, { scale: 1.05 duration: 0.3, ease: "power3.out" });"
click at [386, 502] on div "path : jsonSrc , rendererSettings : { preserveAspectRatio : 'xMidYMid slice' } …" at bounding box center [566, 384] width 489 height 525
paste textarea "[DOMAIN_NAME](tartget, { scale: 1.05 duration: 0.3, ease: "power3.out" });"
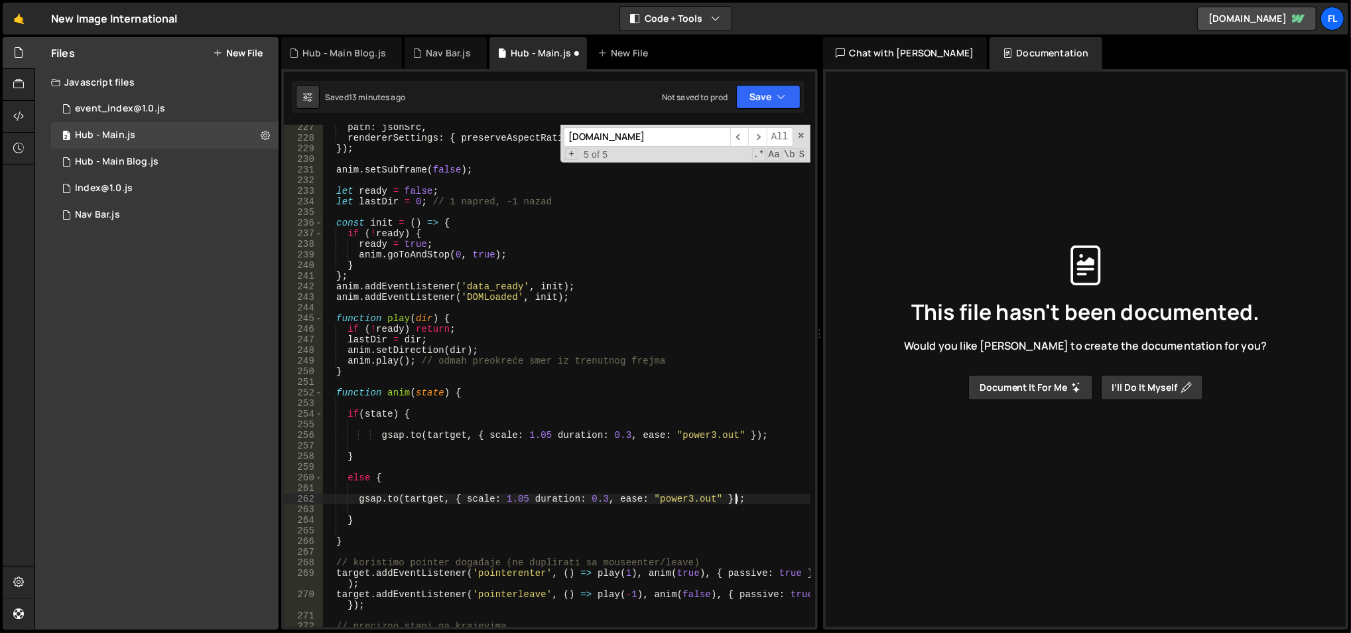
click at [523, 498] on div "path : jsonSrc , rendererSettings : { preserveAspectRatio : 'xMidYMid slice' } …" at bounding box center [566, 384] width 489 height 525
type textarea "[DOMAIN_NAME](tartget, { scale: 1 duration: 0.3, ease: "power3.out" });"
click at [539, 469] on div "path : jsonSrc , rendererSettings : { preserveAspectRatio : 'xMidYMid slice' } …" at bounding box center [566, 384] width 489 height 525
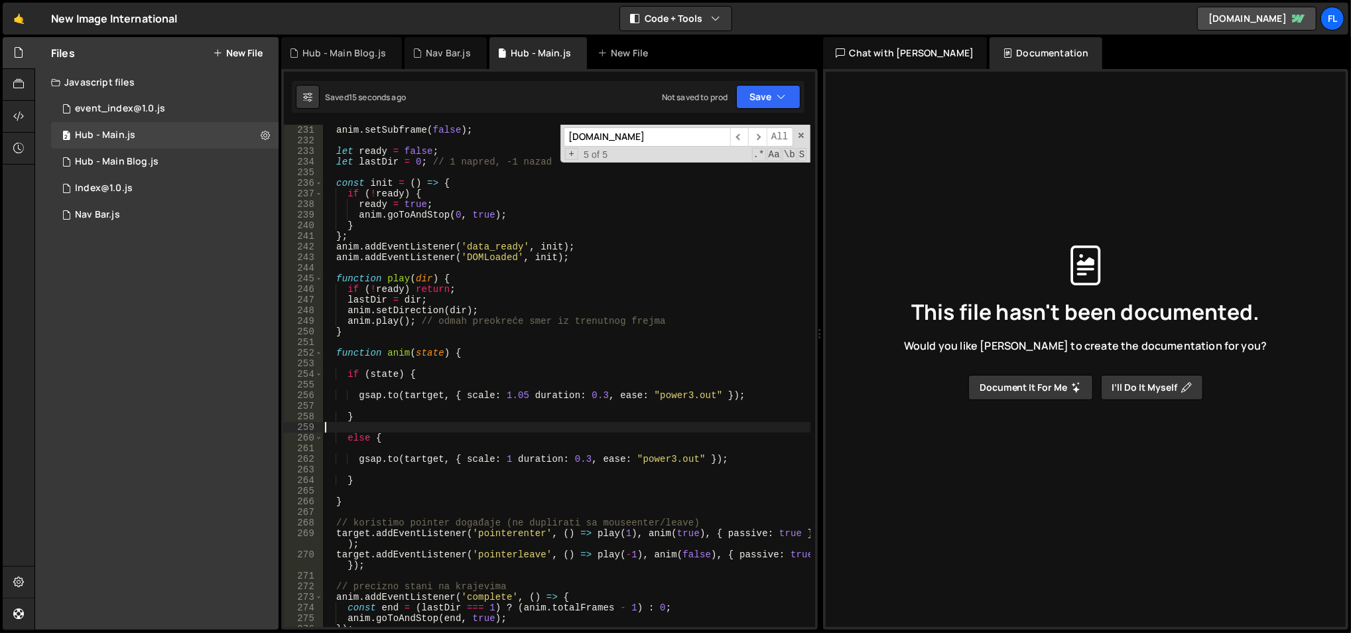
scroll to position [2486, 0]
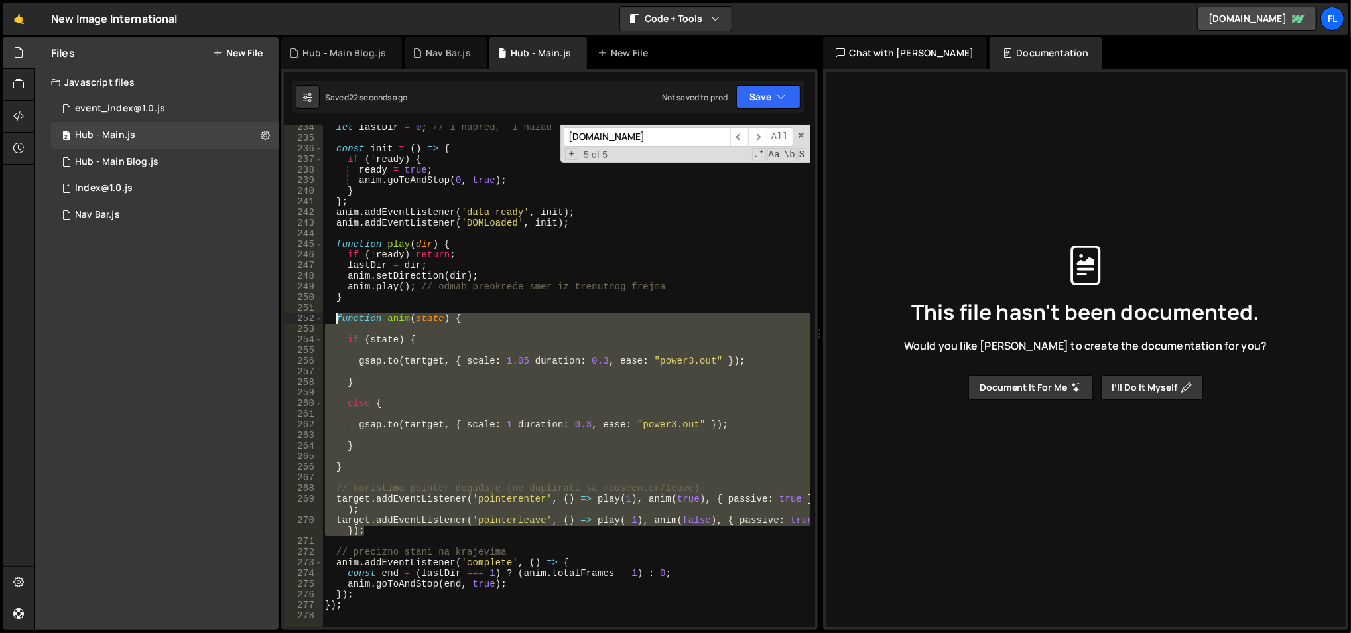
drag, startPoint x: 387, startPoint y: 533, endPoint x: 337, endPoint y: 322, distance: 217.5
click at [337, 322] on div "let lastDir = 0 ; // 1 napred, -1 nazad const init = ( ) => { if ( ! ready ) { …" at bounding box center [566, 384] width 489 height 525
click at [722, 503] on div "let lastDir = 0 ; // 1 napred, -1 nazad const init = ( ) => { if ( ! ready ) { …" at bounding box center [566, 376] width 488 height 502
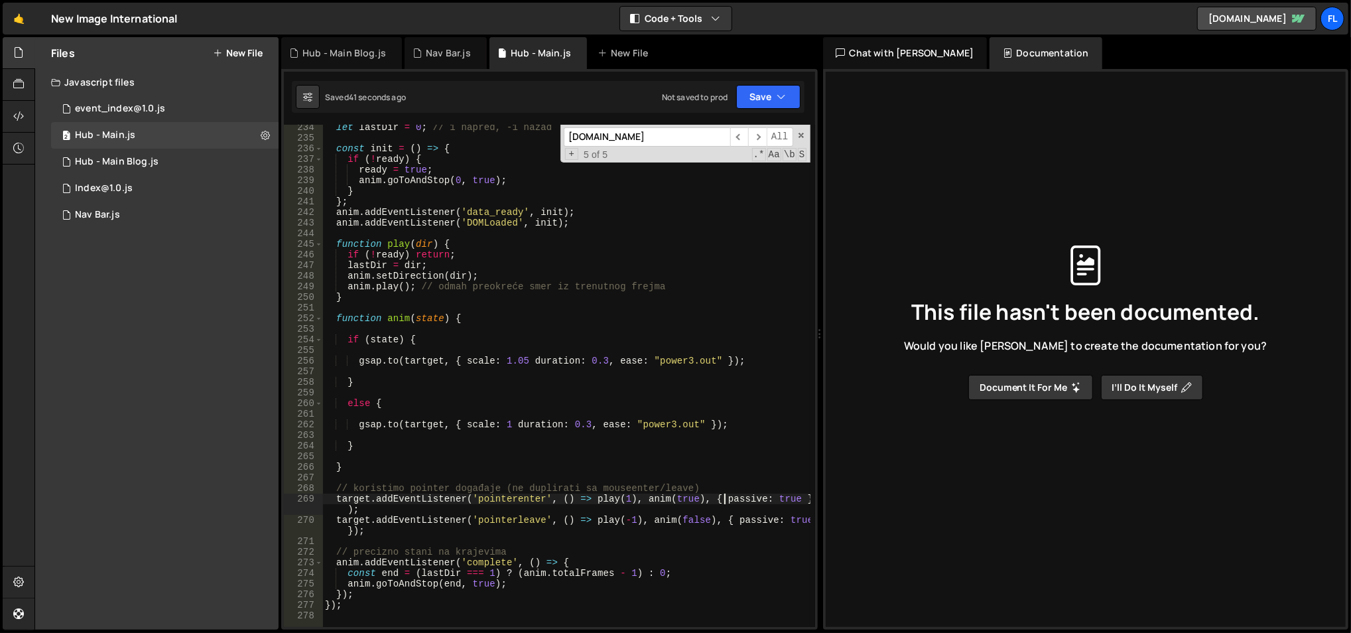
click at [722, 503] on div "let lastDir = 0 ; // 1 napred, -1 nazad const init = ( ) => { if ( ! ready ) { …" at bounding box center [566, 384] width 489 height 525
click at [606, 423] on div "let lastDir = 0 ; // 1 napred, -1 nazad const init = ( ) => { if ( ! ready ) { …" at bounding box center [566, 384] width 489 height 525
click at [418, 242] on div "let lastDir = 0 ; // 1 napred, -1 nazad const init = ( ) => { if ( ! ready ) { …" at bounding box center [566, 384] width 489 height 525
click at [637, 502] on div "let lastDir = 0 ; // 1 napred, -1 nazad const init = ( ) => { if ( ! ready ) { …" at bounding box center [566, 384] width 489 height 525
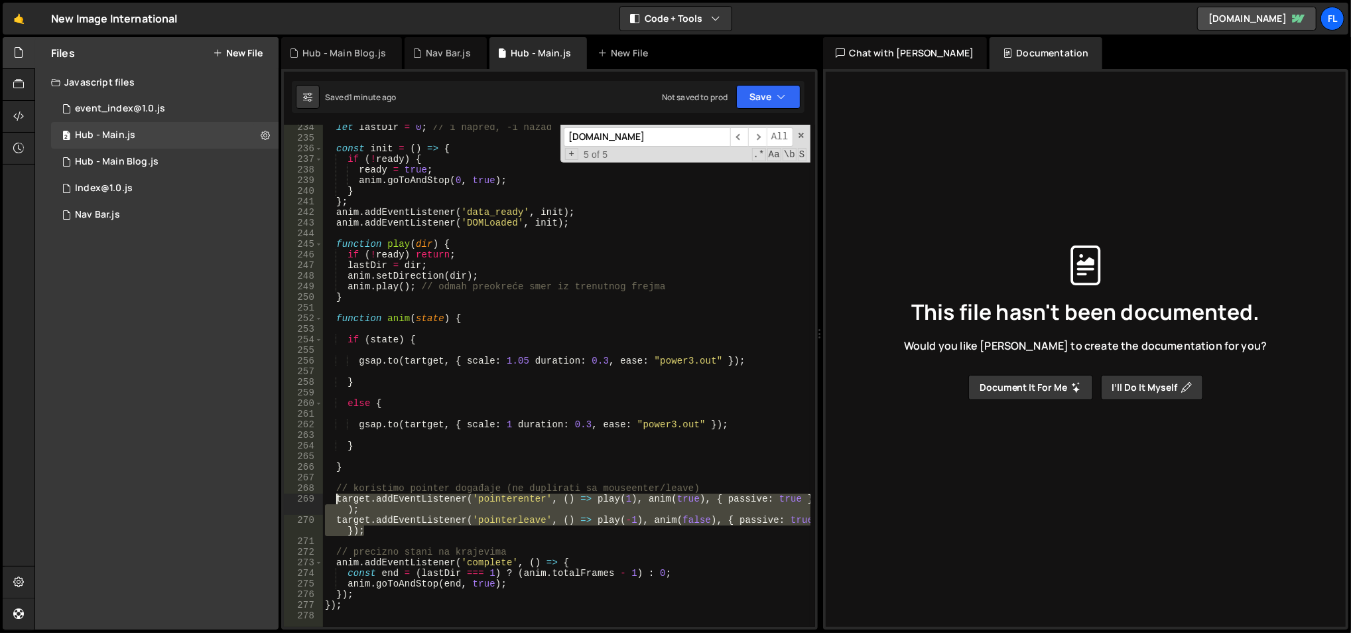
drag, startPoint x: 383, startPoint y: 533, endPoint x: 336, endPoint y: 497, distance: 59.7
click at [336, 497] on div "let lastDir = 0 ; // 1 napred, -1 nazad const init = ( ) => { if ( ! ready ) { …" at bounding box center [566, 384] width 489 height 525
paste textarea "}"
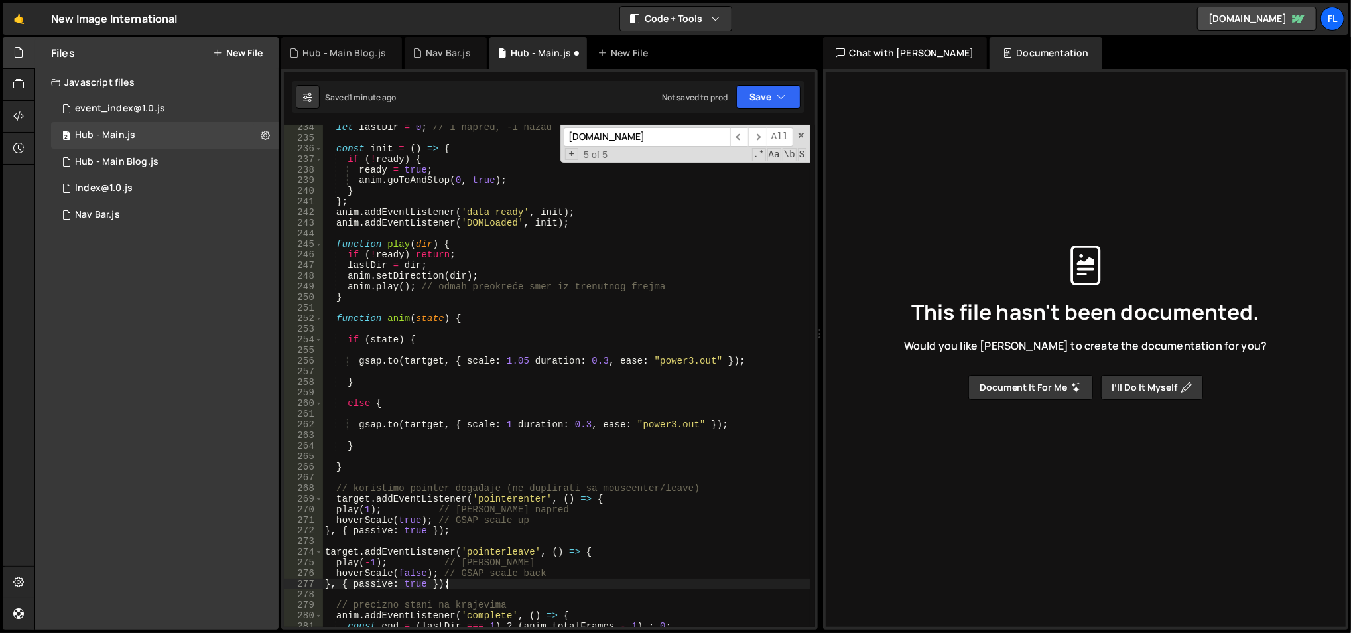
scroll to position [2525, 0]
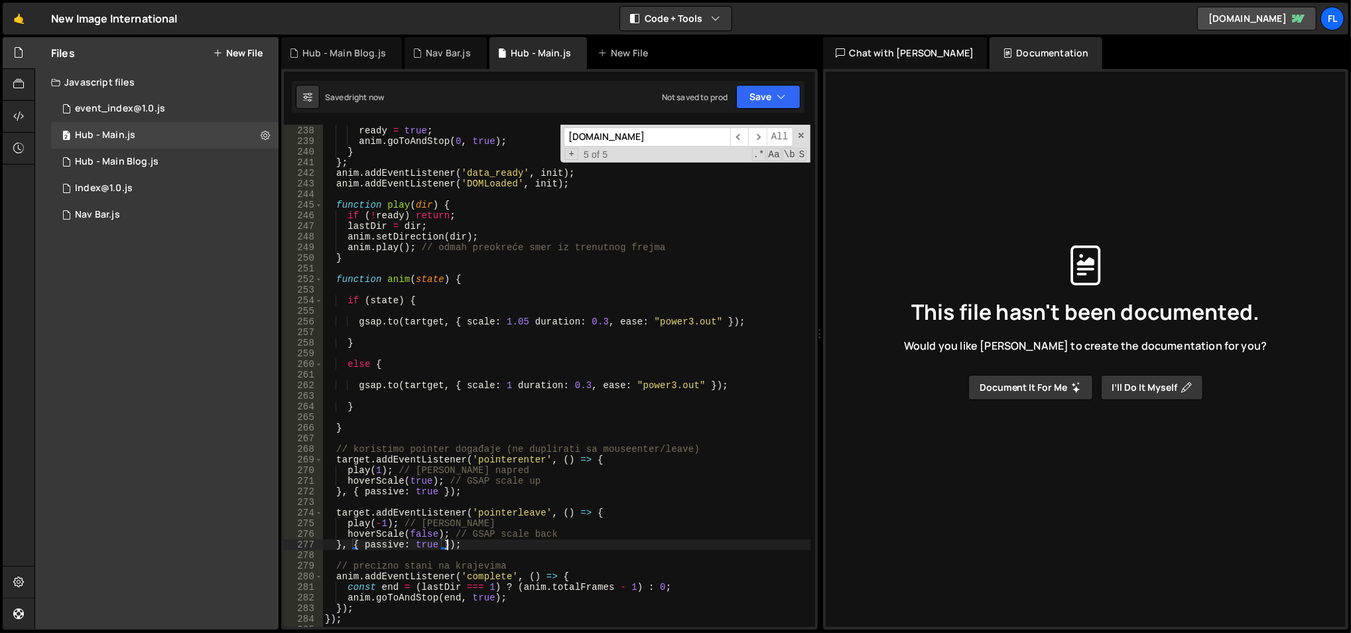
click at [361, 538] on div "if ( ! ready ) { ready = true ; anim . goToAndStop ( 0 , true ) ; } } ; anim . …" at bounding box center [566, 377] width 489 height 525
click at [397, 281] on div "if ( ! ready ) { ready = true ; anim . goToAndStop ( 0 , true ) ; } } ; anim . …" at bounding box center [566, 377] width 489 height 525
paste textarea "hoverScale"
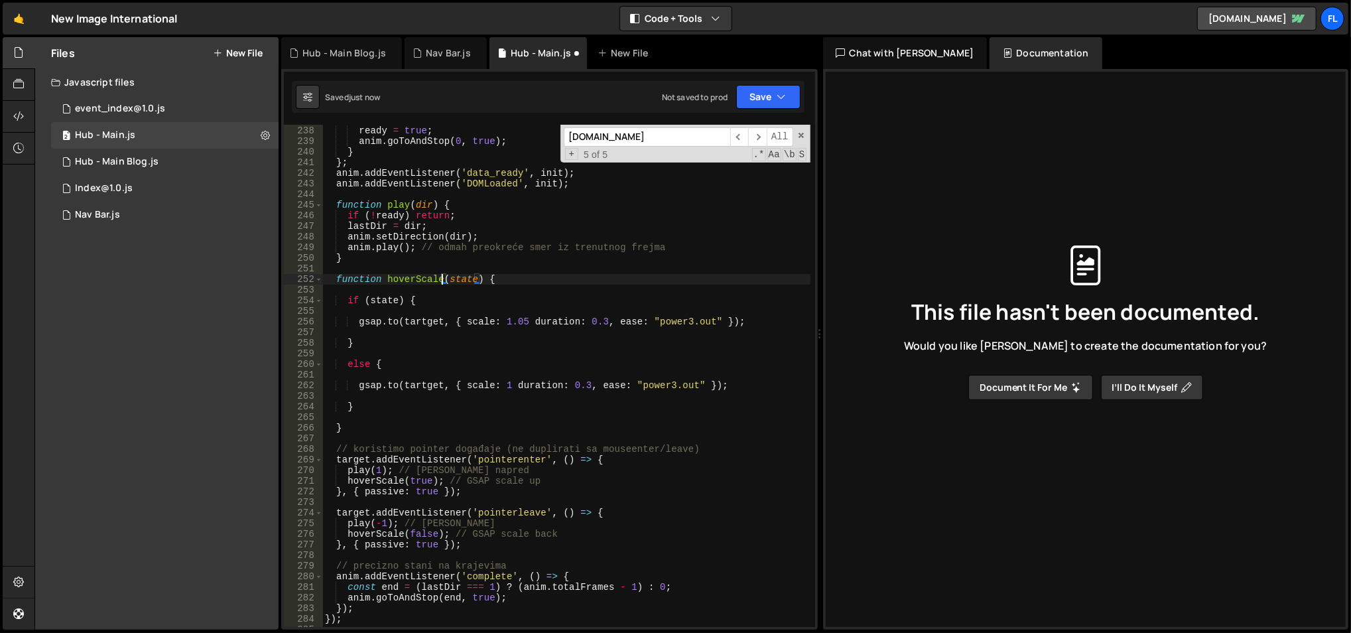
click at [525, 321] on div "if ( ! ready ) { ready = true ; anim . goToAndStop ( 0 , true ) ; } } ; anim . …" at bounding box center [566, 377] width 489 height 525
click at [507, 384] on div "if ( ! ready ) { ready = true ; anim . goToAndStop ( 0 , true ) ; } } ; anim . …" at bounding box center [566, 377] width 489 height 525
click at [426, 318] on div "if ( ! ready ) { ready = true ; anim . goToAndStop ( 0 , true ) ; } } ; anim . …" at bounding box center [566, 377] width 489 height 525
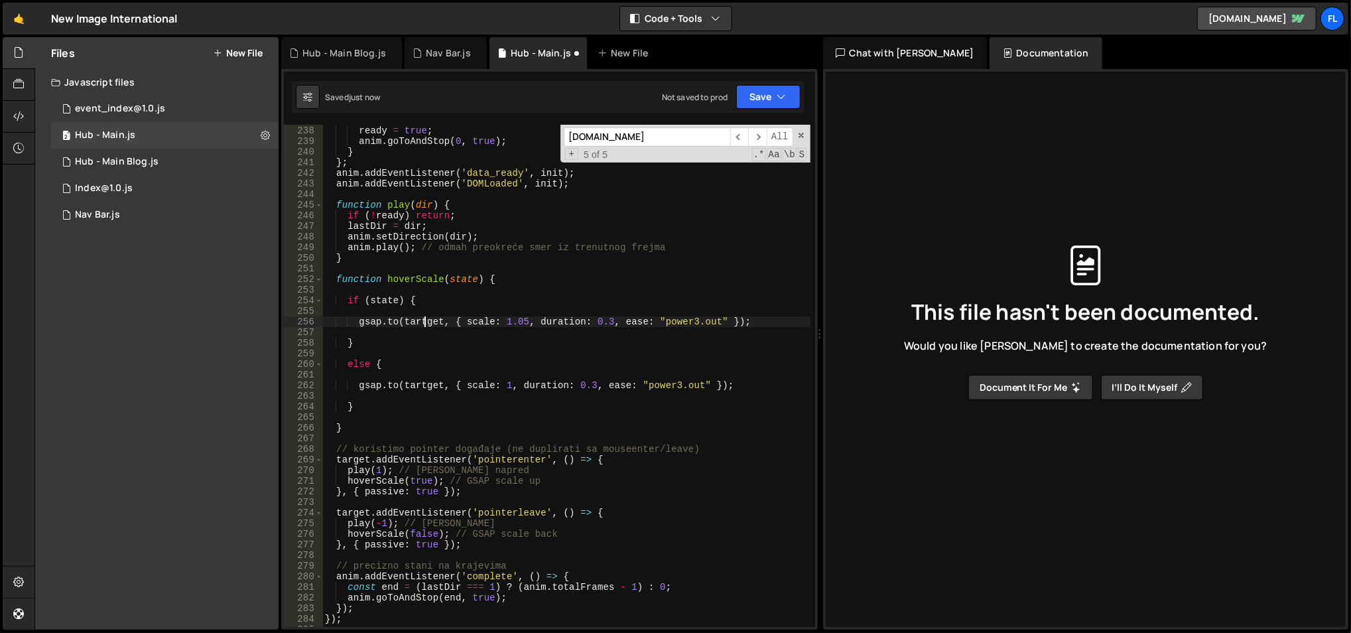
click at [426, 318] on div "if ( ! ready ) { ready = true ; anim . goToAndStop ( 0 , true ) ; } } ; anim . …" at bounding box center [566, 377] width 489 height 525
click at [441, 335] on div "target local tar t get local" at bounding box center [498, 354] width 198 height 52
click at [427, 385] on div "if ( ! ready ) { ready = true ; anim . goToAndStop ( 0 , true ) ; } } ; anim . …" at bounding box center [566, 377] width 489 height 525
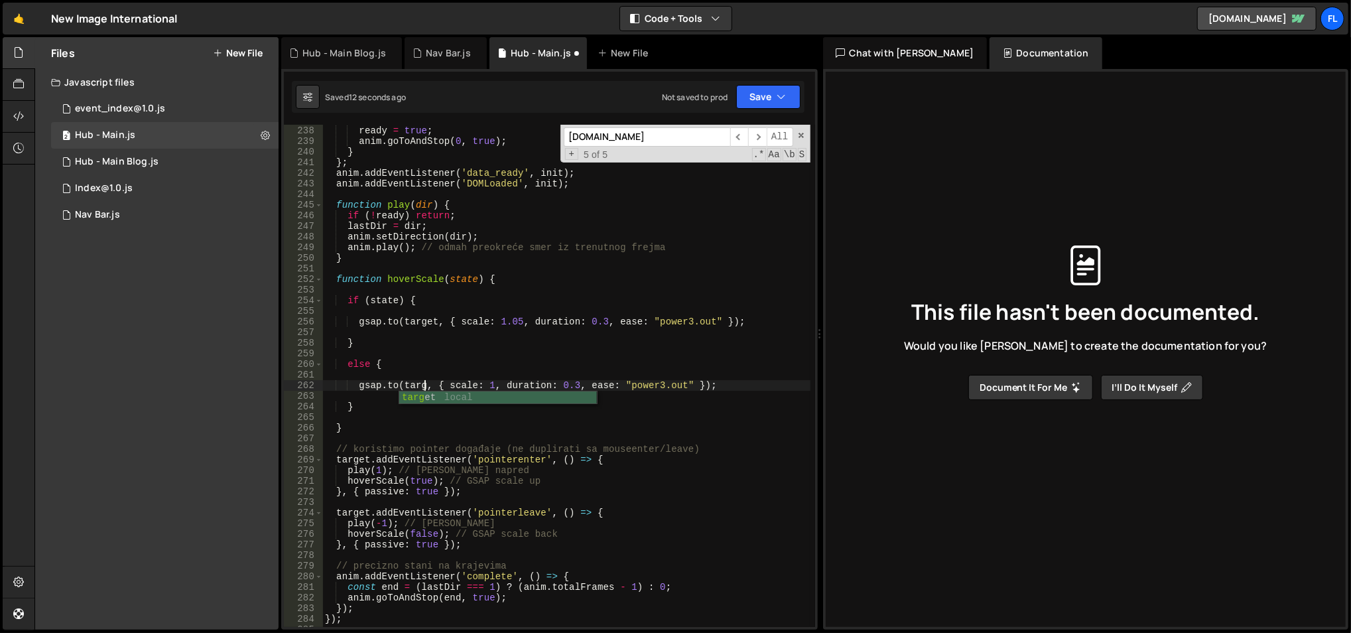
scroll to position [0, 6]
click at [400, 363] on div "if ( ! ready ) { ready = true ; anim . goToAndStop ( 0 , true ) ; } } ; anim . …" at bounding box center [566, 377] width 489 height 525
type textarea "else {"
click at [369, 352] on div "if ( ! ready ) { ready = true ; anim . goToAndStop ( 0 , true ) ; } } ; anim . …" at bounding box center [566, 377] width 489 height 525
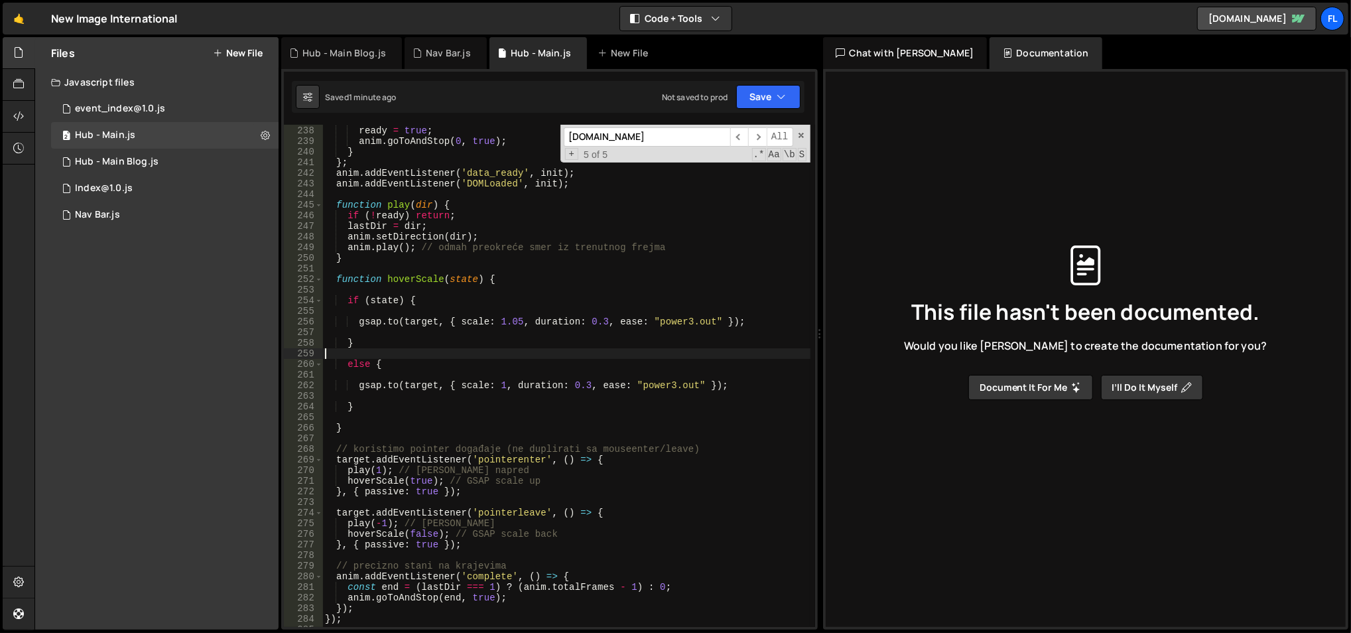
scroll to position [0, 0]
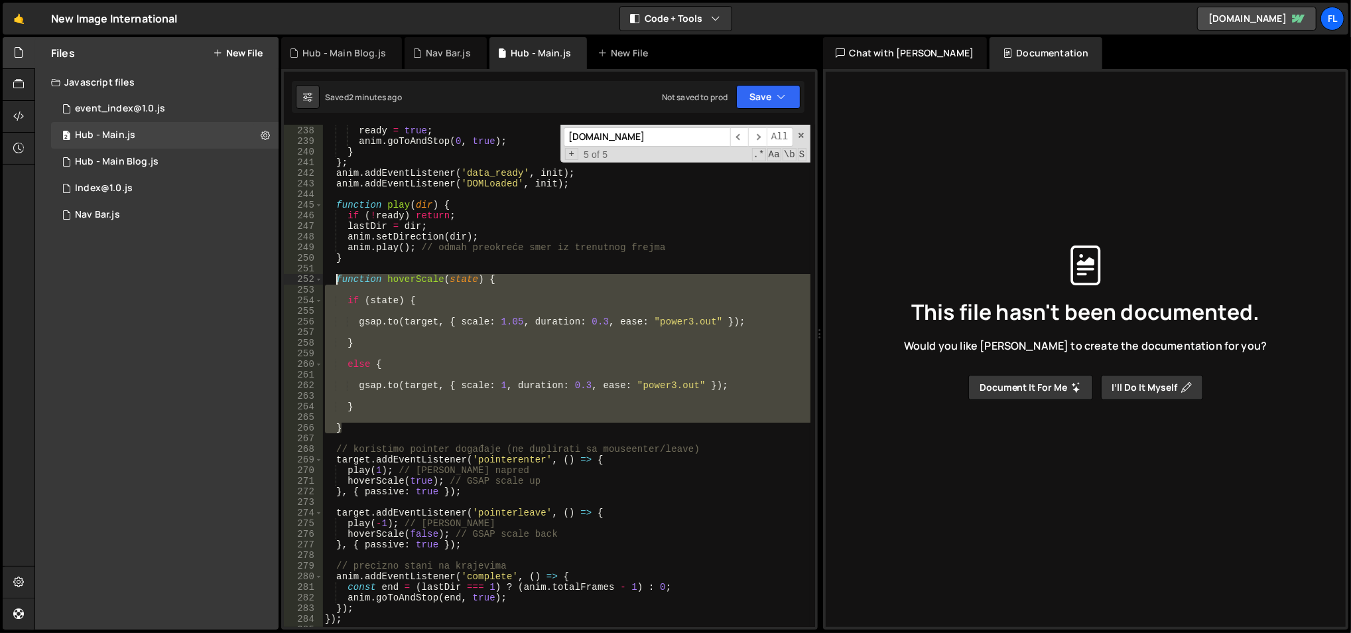
drag, startPoint x: 364, startPoint y: 425, endPoint x: 337, endPoint y: 278, distance: 149.0
click at [337, 278] on div "if ( ! ready ) { ready = true ; anim . goToAndStop ( 0 , true ) ; } } ; anim . …" at bounding box center [566, 377] width 489 height 525
paste textarea "}"
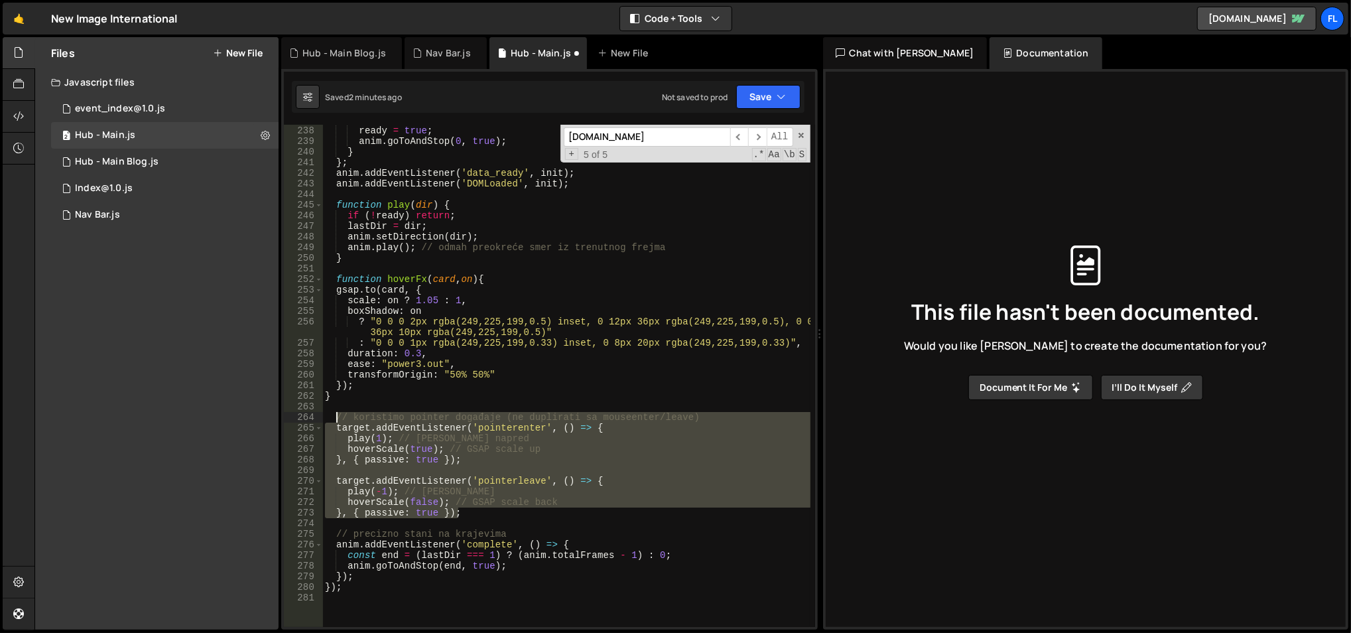
drag, startPoint x: 469, startPoint y: 509, endPoint x: 338, endPoint y: 418, distance: 160.1
click at [338, 418] on div "if ( ! ready ) { ready = true ; anim . goToAndStop ( 0 , true ) ; } } ; anim . …" at bounding box center [566, 377] width 489 height 525
type textarea "// koristimo pointer događaje (ne duplirati sa mouseenter/leave) target.addEven…"
paste textarea
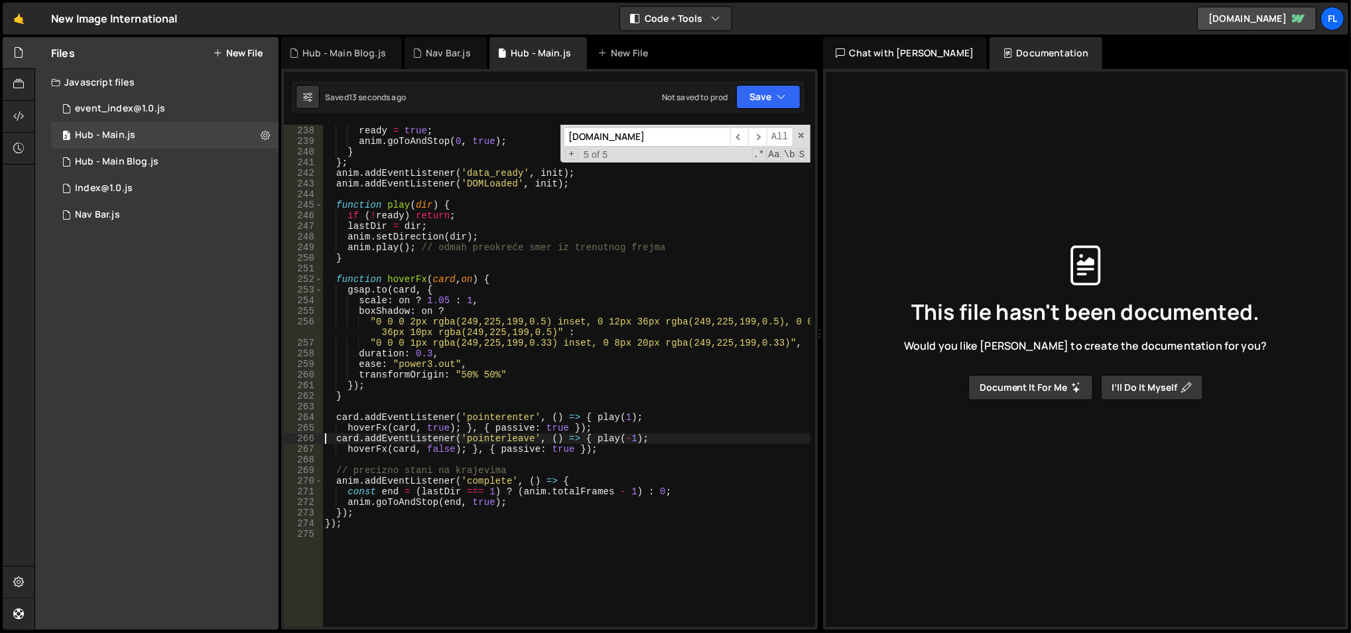
click at [452, 377] on div "if ( ! ready ) { ready = true ; anim . goToAndStop ( 0 , true ) ; } } ; anim . …" at bounding box center [566, 377] width 489 height 525
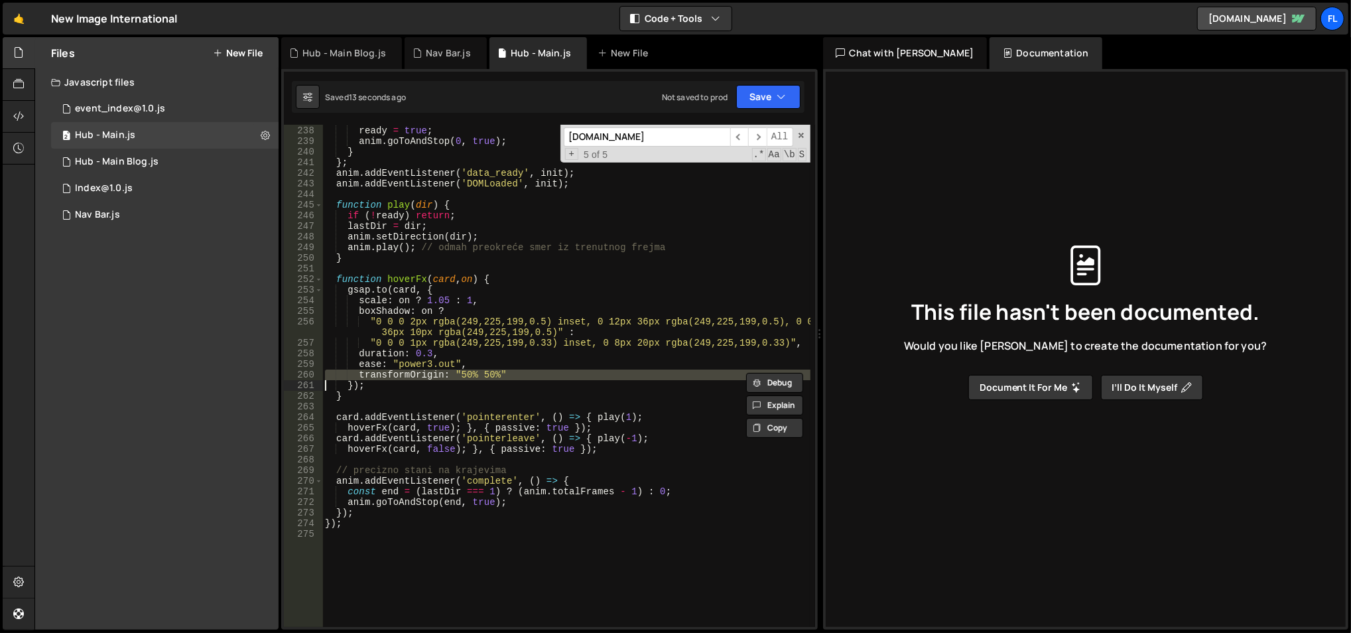
click at [452, 377] on div "if ( ! ready ) { ready = true ; anim . goToAndStop ( 0 , true ) ; } } ; anim . …" at bounding box center [566, 377] width 489 height 525
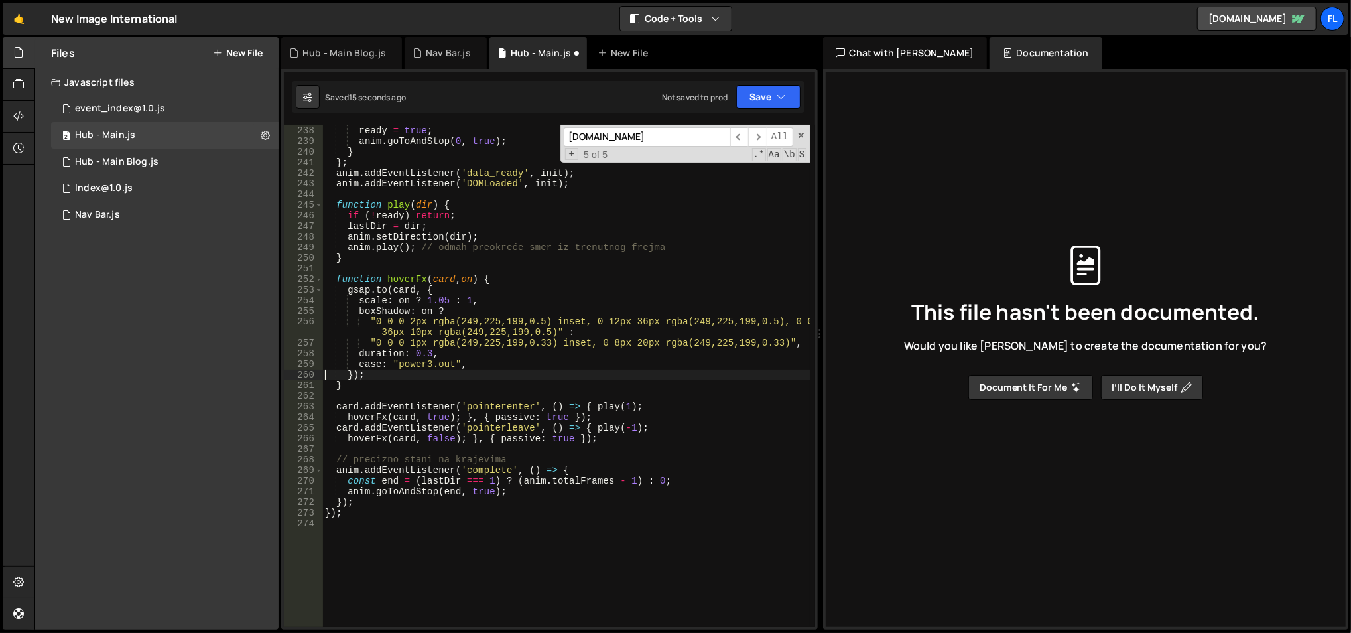
click at [490, 362] on div "if ( ! ready ) { ready = true ; anim . goToAndStop ( 0 , true ) ; } } ; anim . …" at bounding box center [566, 377] width 489 height 525
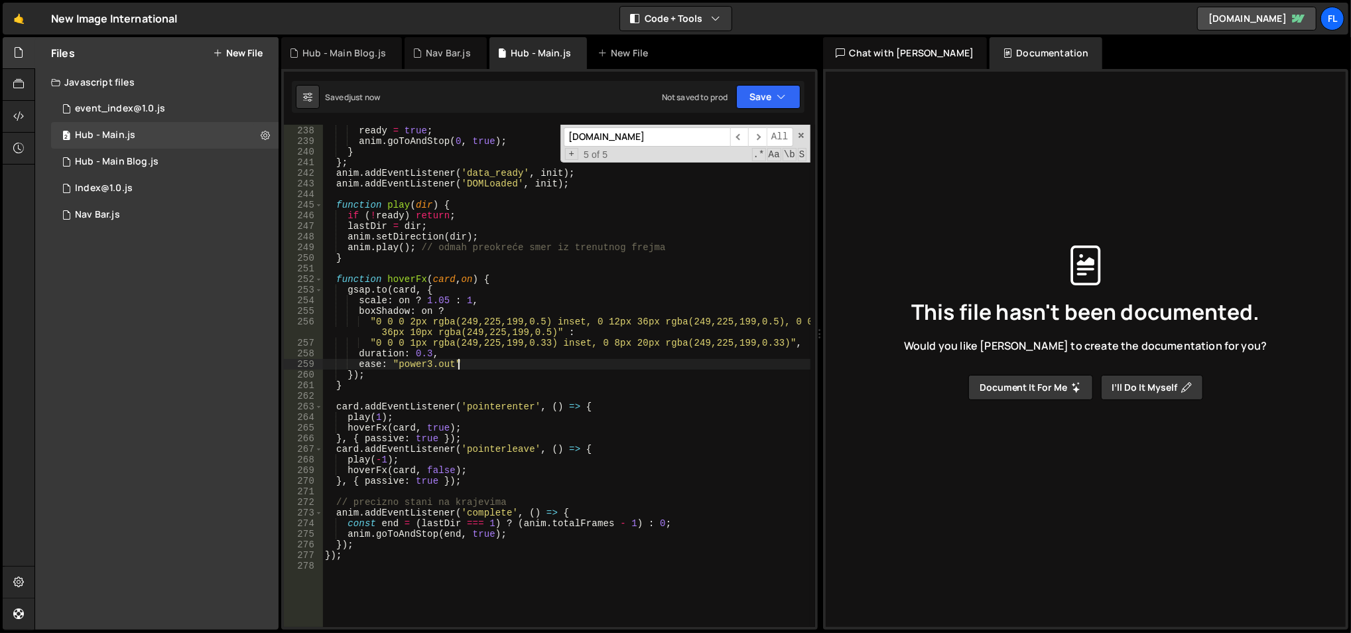
click at [473, 383] on div "if ( ! ready ) { ready = true ; anim . goToAndStop ( 0 , true ) ; } } ; anim . …" at bounding box center [566, 377] width 489 height 525
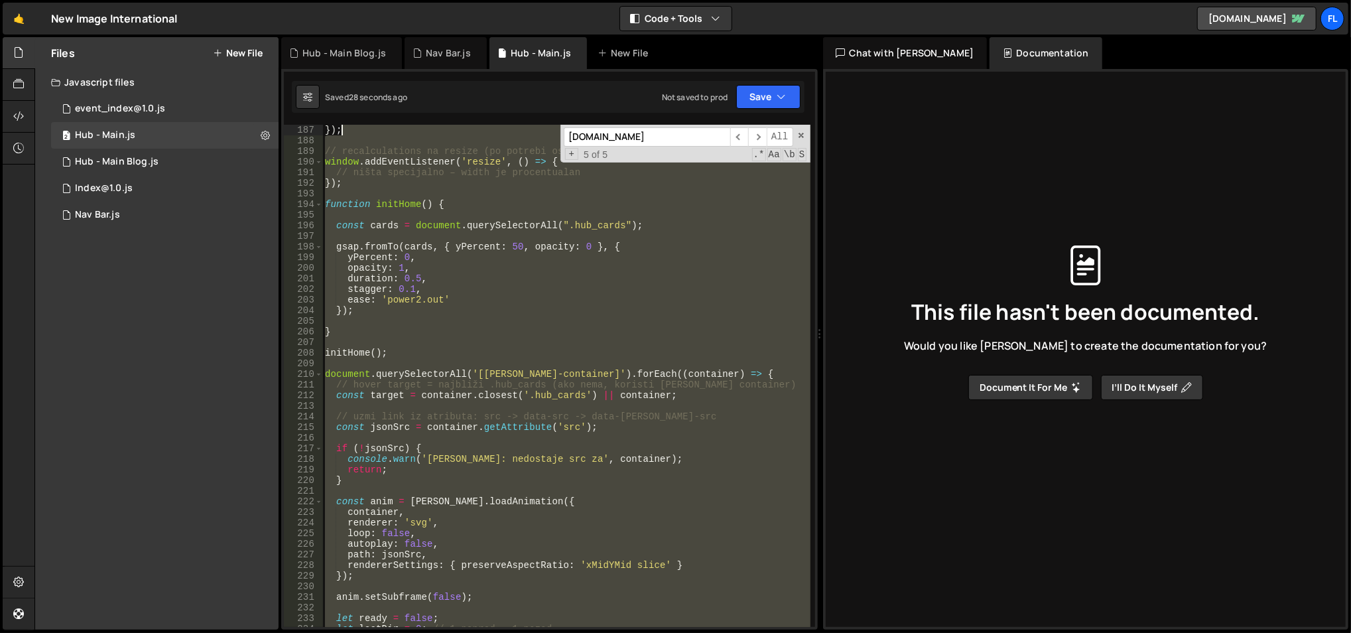
scroll to position [1932, 0]
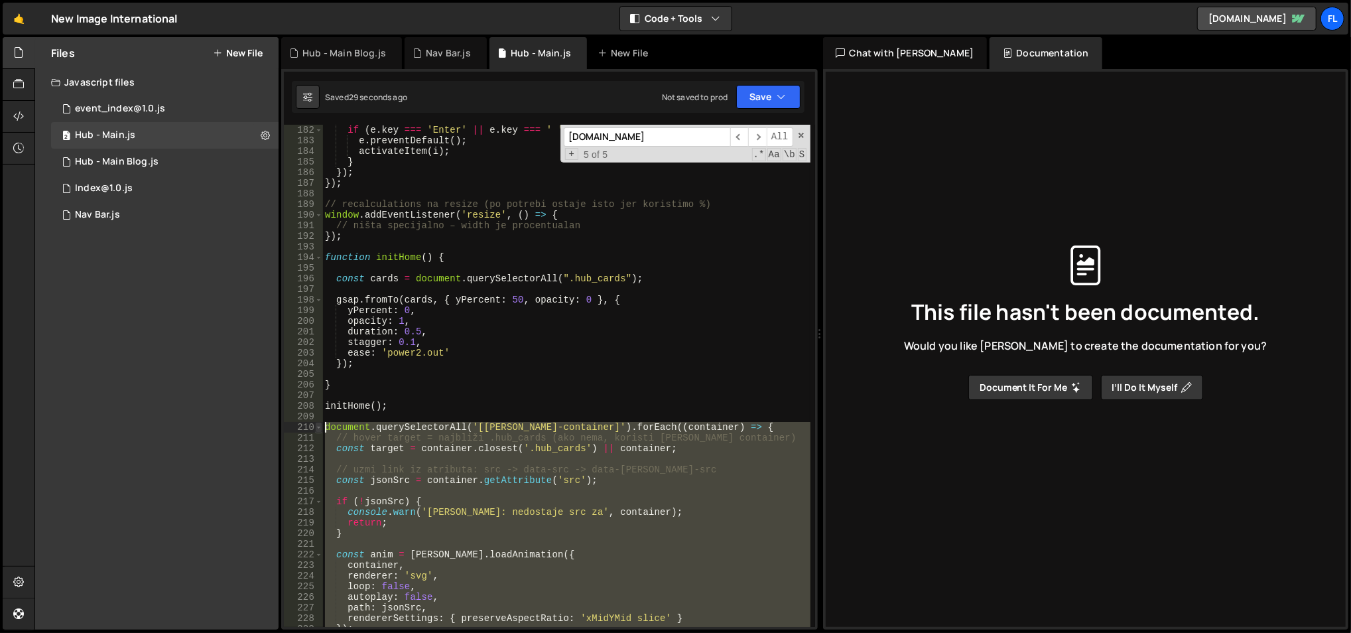
drag, startPoint x: 375, startPoint y: 563, endPoint x: 321, endPoint y: 430, distance: 143.4
click at [321, 430] on div "} 182 183 184 185 186 187 188 189 190 191 192 193 194 195 196 197 198 199 200 2…" at bounding box center [549, 376] width 531 height 502
paste textarea "});"
type textarea "});"
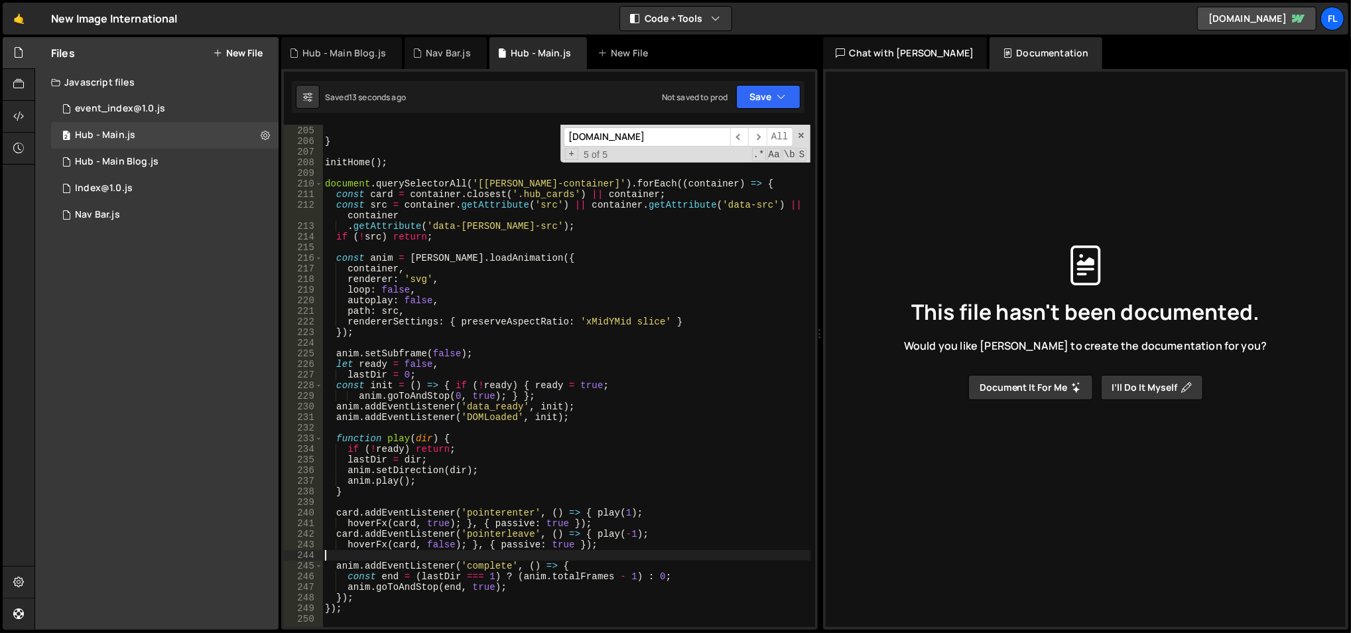
scroll to position [2175, 0]
click at [438, 334] on div "}) ; } initHome ( ) ; document . querySelectorAll ( '[[PERSON_NAME]-container]'…" at bounding box center [566, 377] width 489 height 525
type textarea "});"
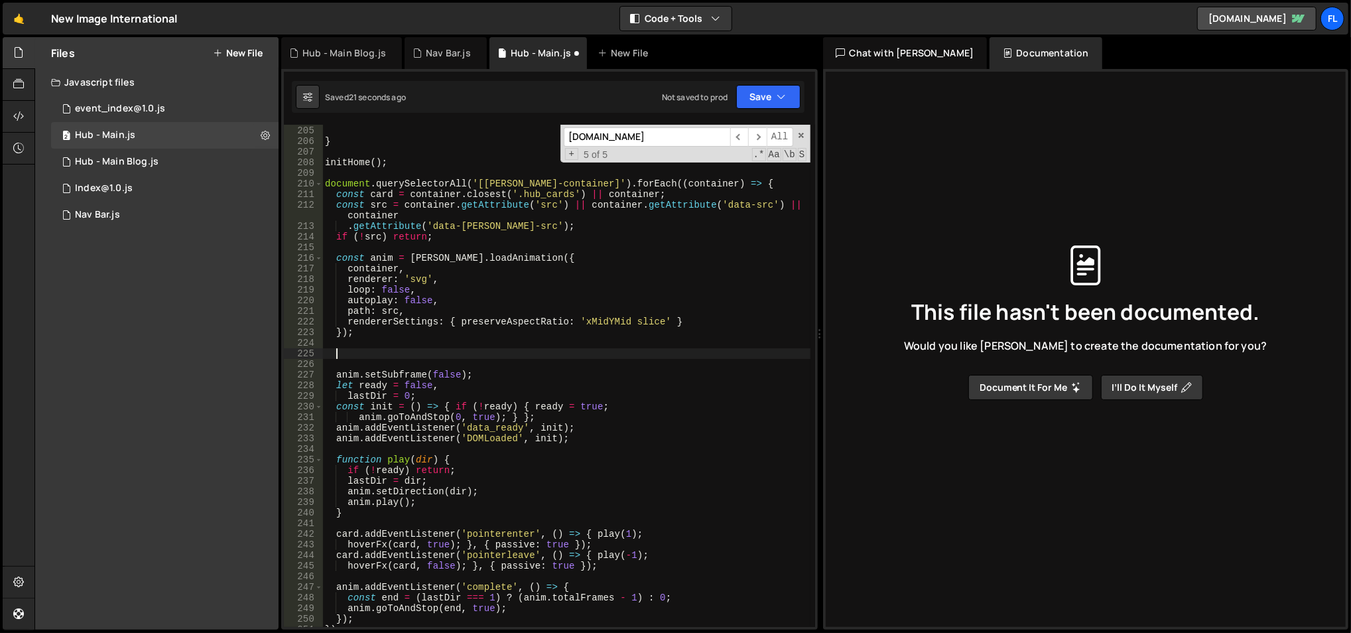
paste textarea
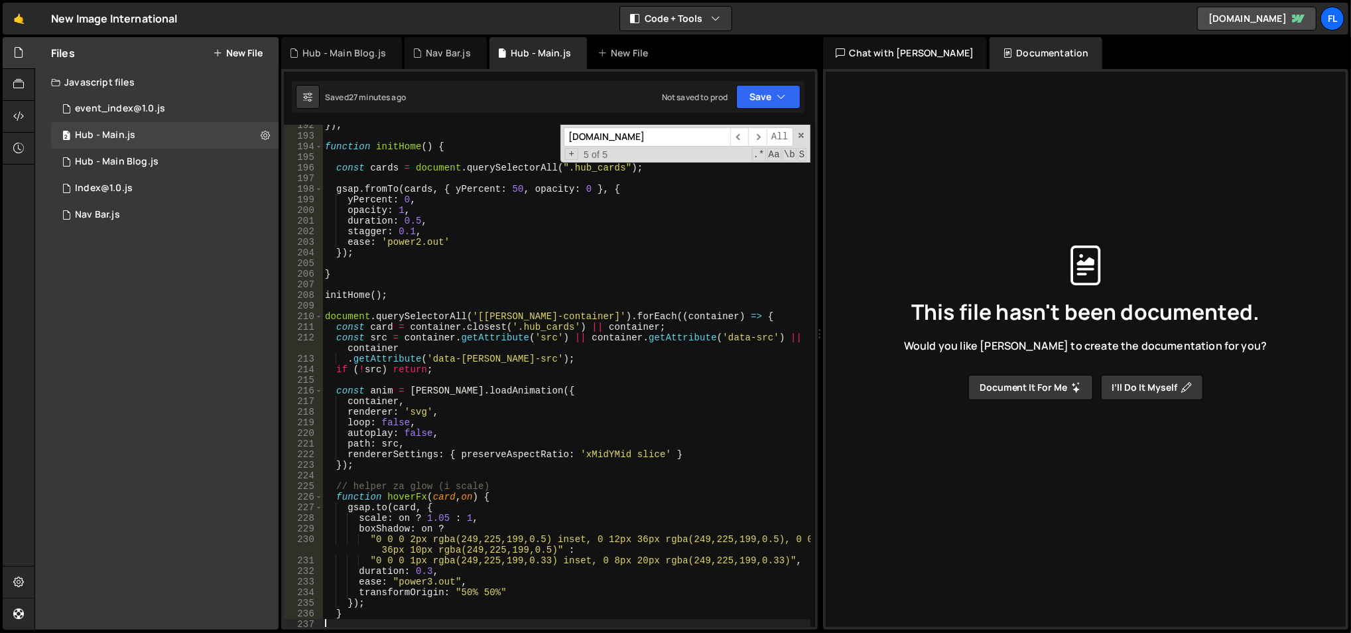
click at [515, 290] on div "}) ; function initHome ( ) { const cards = document . querySelectorAll ( ".hub_…" at bounding box center [566, 382] width 489 height 525
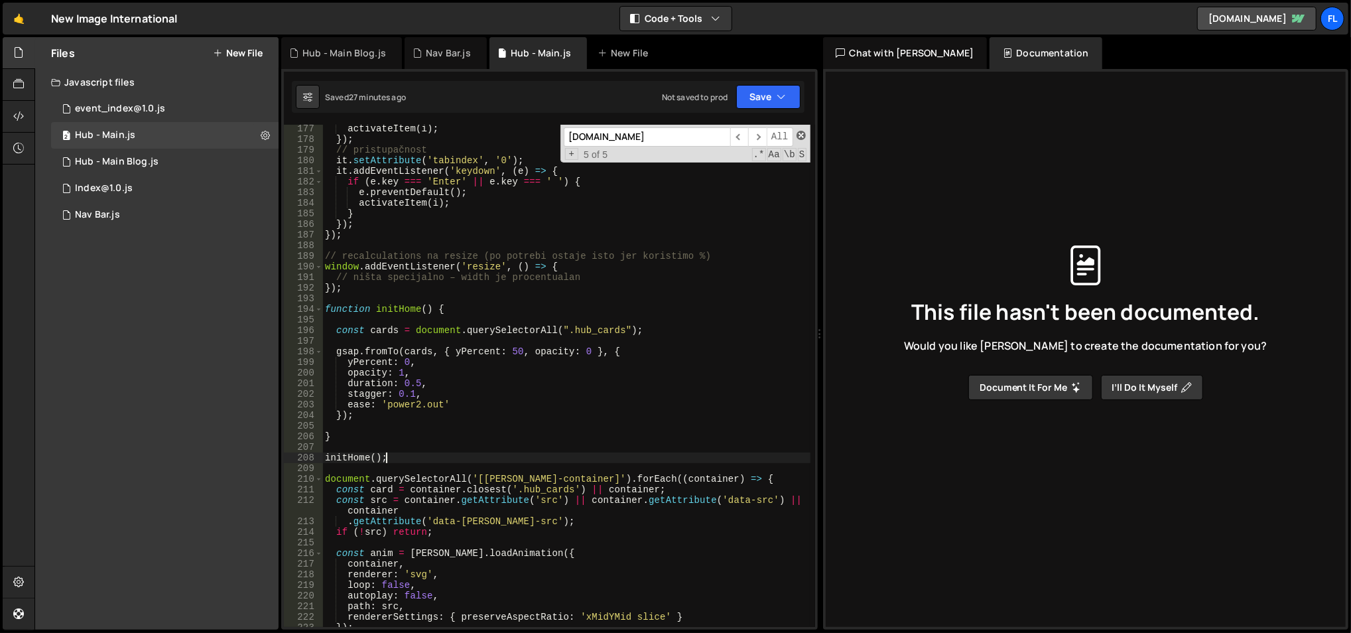
click at [797, 134] on span at bounding box center [801, 135] width 9 height 9
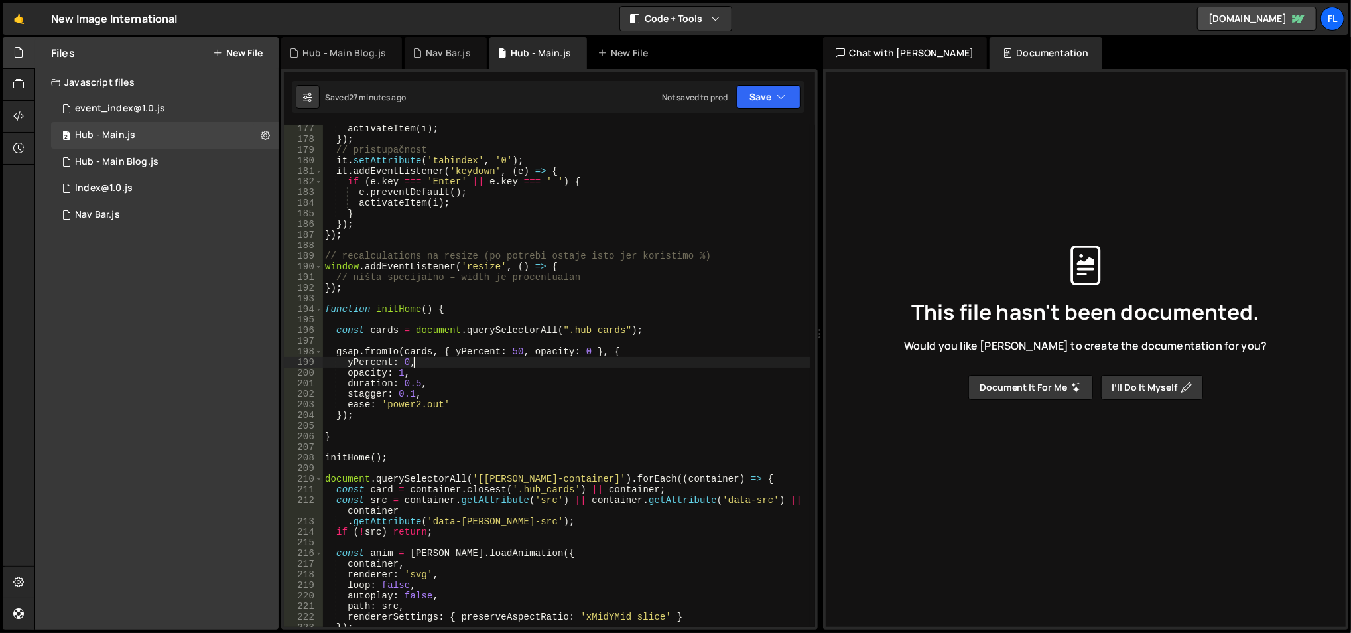
click at [456, 358] on div "activateItem ( i ) ; }) ; // pristupačnost it . setAttribute ( 'tabindex' , '0'…" at bounding box center [566, 385] width 489 height 525
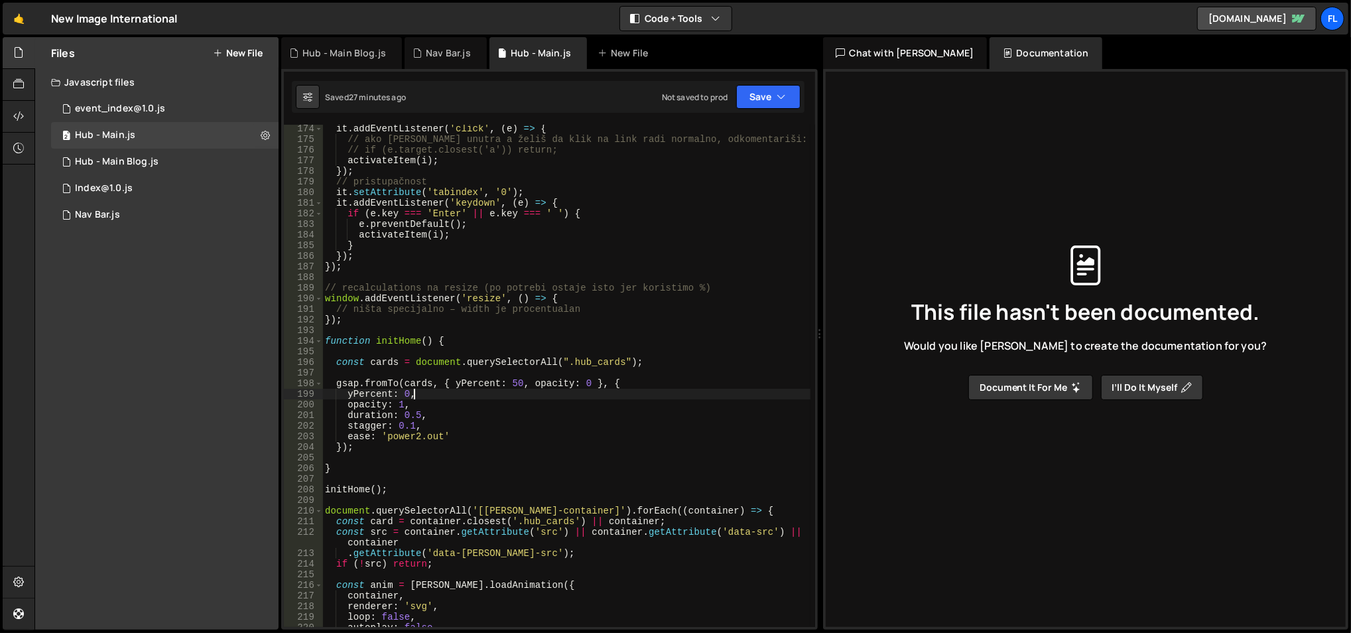
scroll to position [1801, 0]
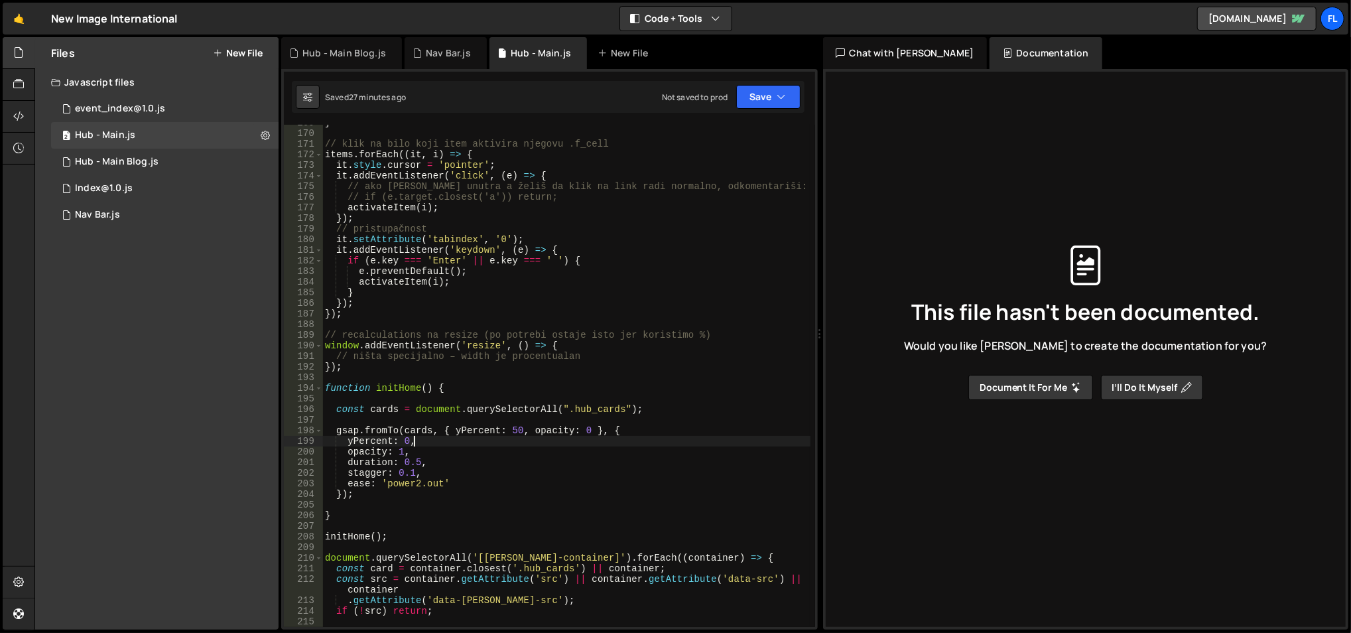
click at [456, 358] on div "} // klik na bilo koji item aktivira njegovu .f_cell items . forEach (( it , i …" at bounding box center [566, 379] width 489 height 525
click at [456, 358] on div "} // klik na bilo koji item aktivira njegovu .f_cell items . forEach (( it , i …" at bounding box center [566, 376] width 488 height 502
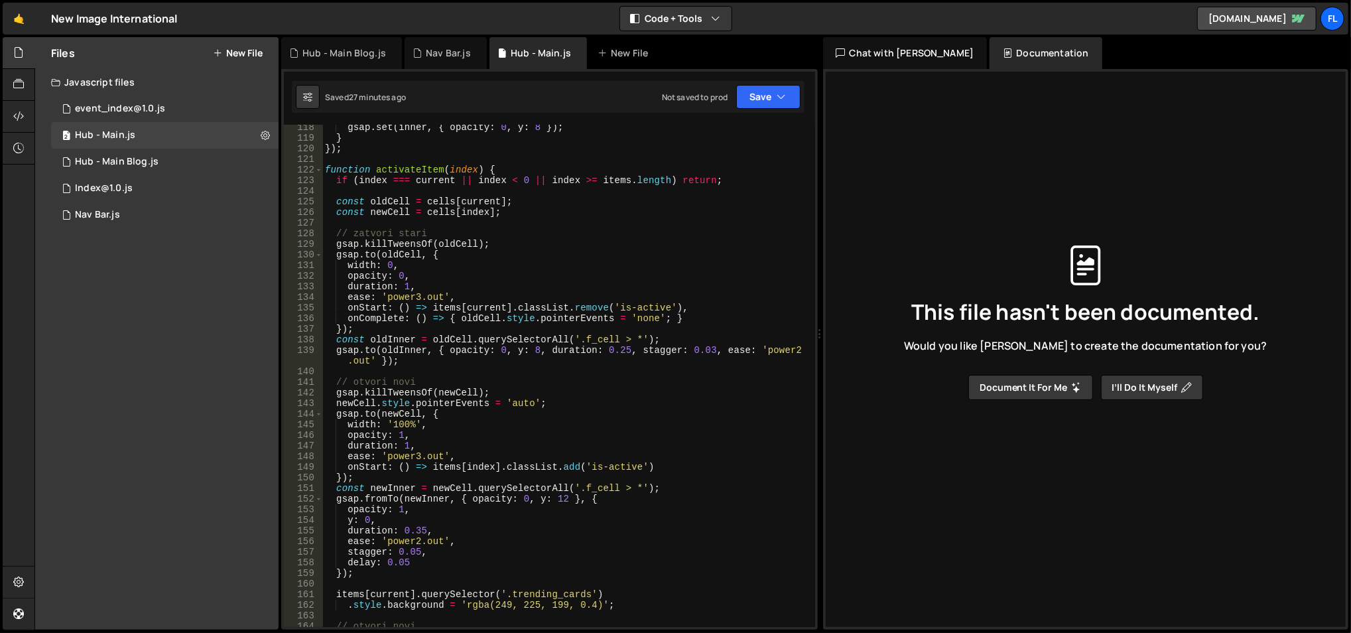
scroll to position [1244, 0]
click at [526, 278] on div "gsap . set ( inner , { opacity : 0 , y : 8 }) ; } }) ; function activateItem ( …" at bounding box center [566, 384] width 489 height 525
click at [457, 394] on div "gsap . set ( inner , { opacity : 0 , y : 8 }) ; } }) ; function activateItem ( …" at bounding box center [566, 384] width 489 height 525
click at [321, 170] on span at bounding box center [318, 170] width 7 height 11
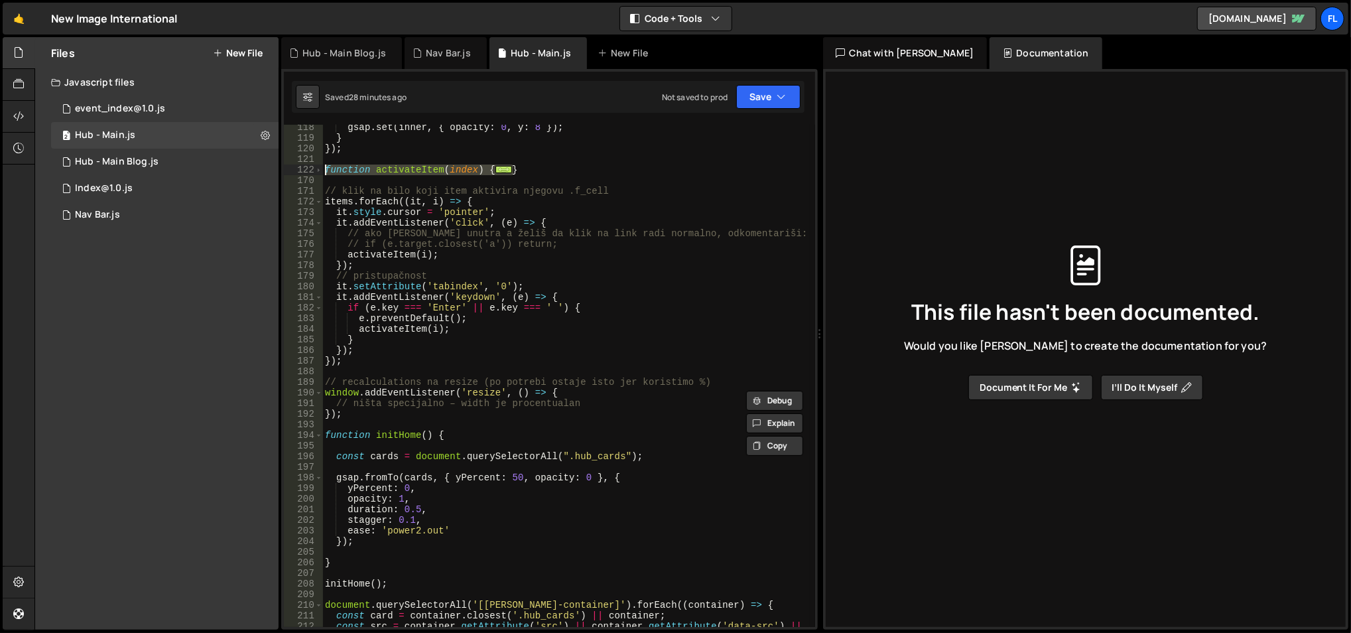
drag, startPoint x: 521, startPoint y: 171, endPoint x: 325, endPoint y: 166, distance: 196.4
click at [325, 166] on div "gsap . set ( inner , { opacity : 0 , y : 8 }) ; } }) ; function activateItem ( …" at bounding box center [566, 389] width 489 height 535
type textarea "function activateItem(index) { if (index === current || index < 0 || index >= i…"
paste textarea
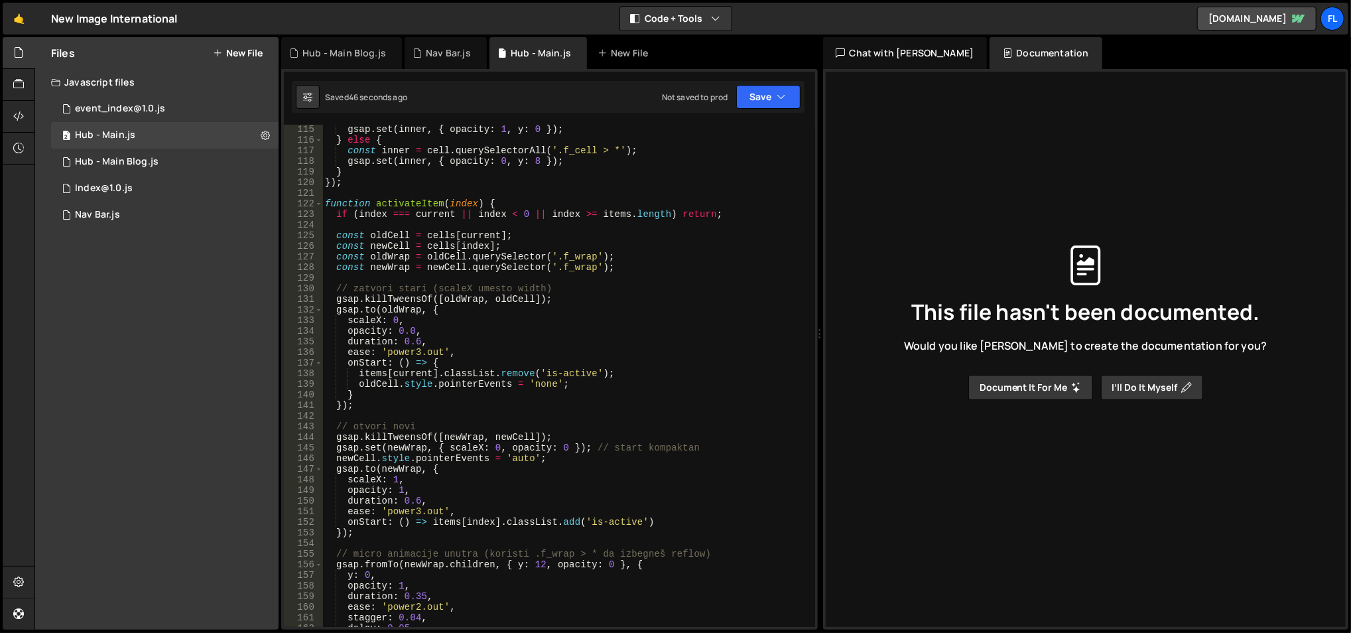
scroll to position [1211, 0]
click at [447, 202] on div "gsap . set ( inner , { opacity : 1 , y : 0 }) ; } else { const inner = cell . q…" at bounding box center [566, 386] width 489 height 525
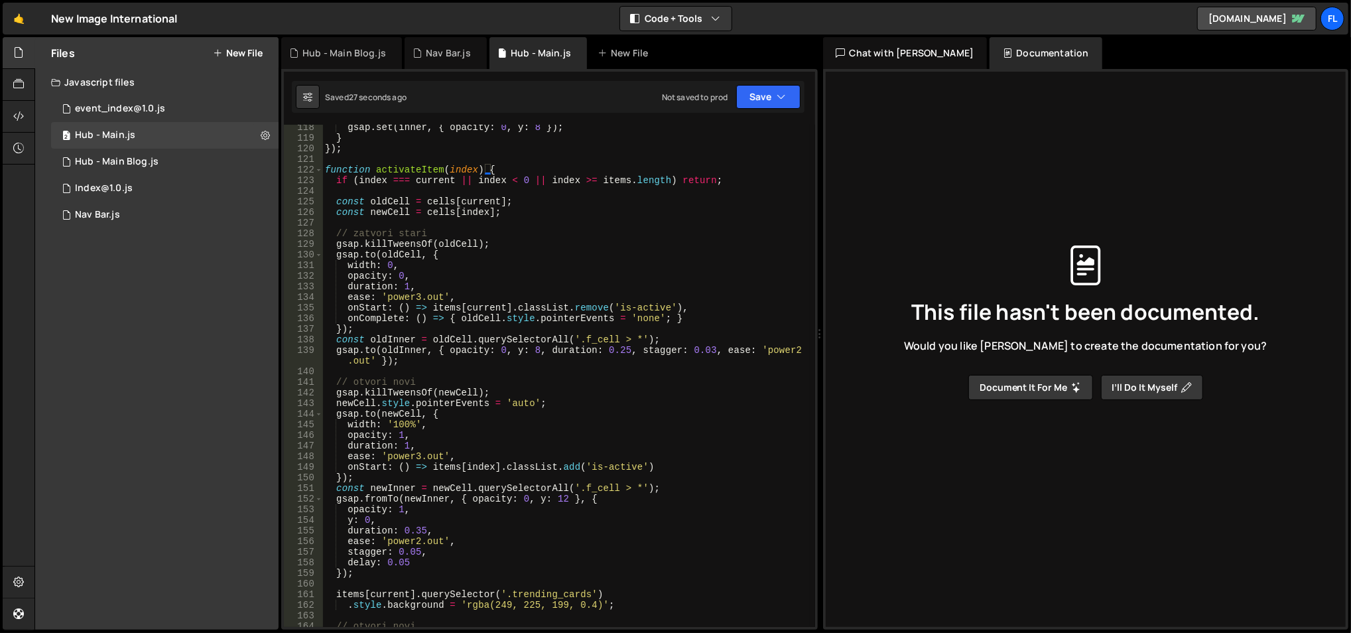
scroll to position [1246, 0]
click at [418, 241] on div "gsap . set ( inner , { opacity : 0 , y : 8 }) ; } }) ; function activateItem ( …" at bounding box center [566, 382] width 489 height 525
click at [418, 241] on div "gsap . set ( inner , { opacity : 0 , y : 8 }) ; } }) ; function activateItem ( …" at bounding box center [566, 376] width 488 height 502
click at [418, 241] on div "gsap . set ( inner , { opacity : 0 , y : 8 }) ; } }) ; function activateItem ( …" at bounding box center [566, 382] width 489 height 525
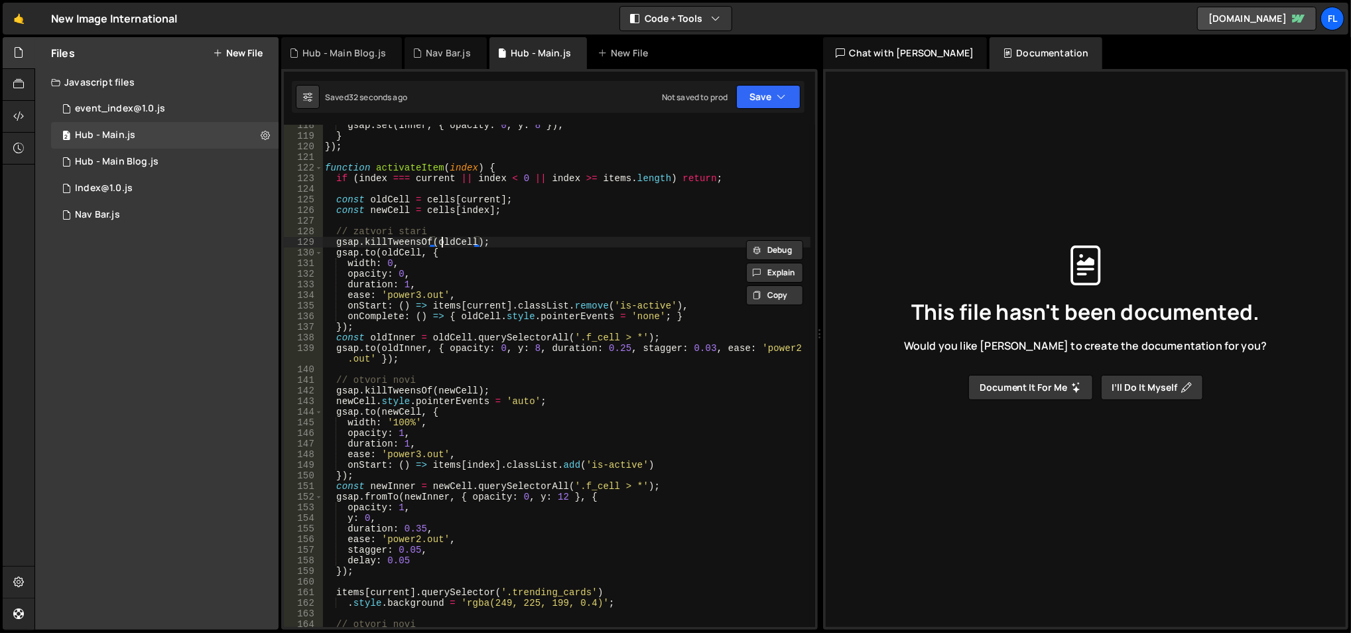
click at [443, 240] on div "gsap . set ( inner , { opacity : 0 , y : 8 }) ; } }) ; function activateItem ( …" at bounding box center [566, 382] width 489 height 525
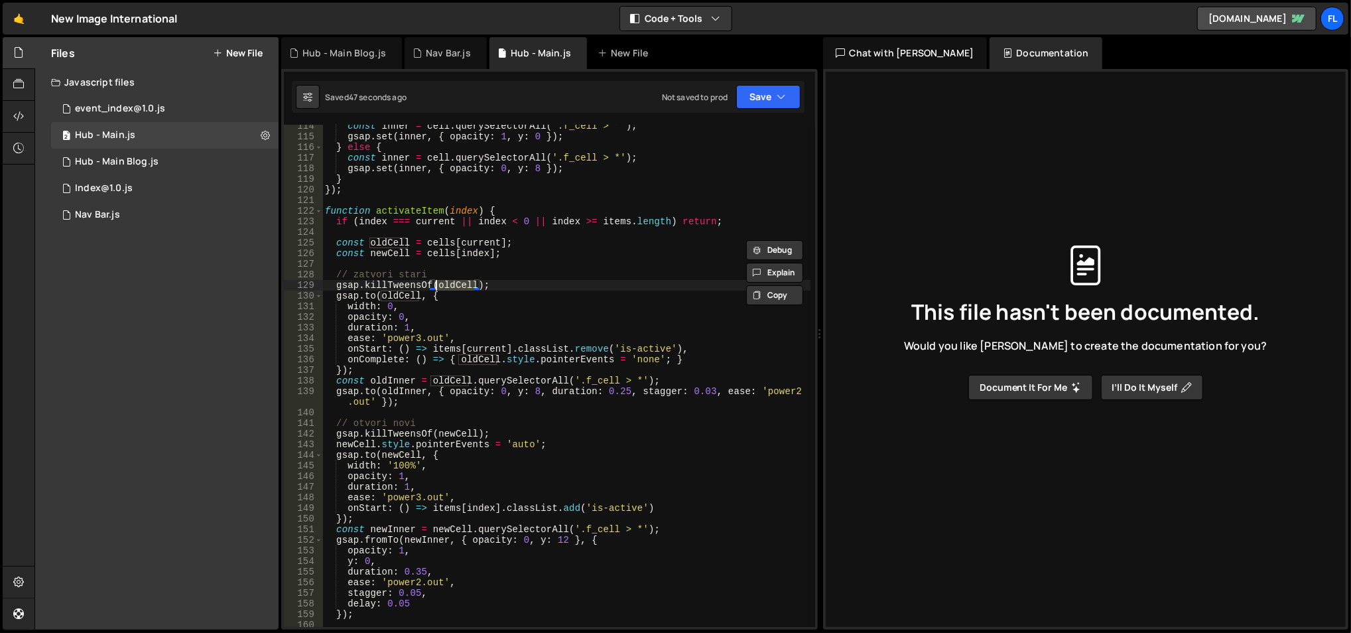
scroll to position [1203, 0]
click at [334, 284] on div "const inner = cell . querySelectorAll ( '.f_cell > *' ) ; gsap . set ( inner , …" at bounding box center [566, 383] width 489 height 525
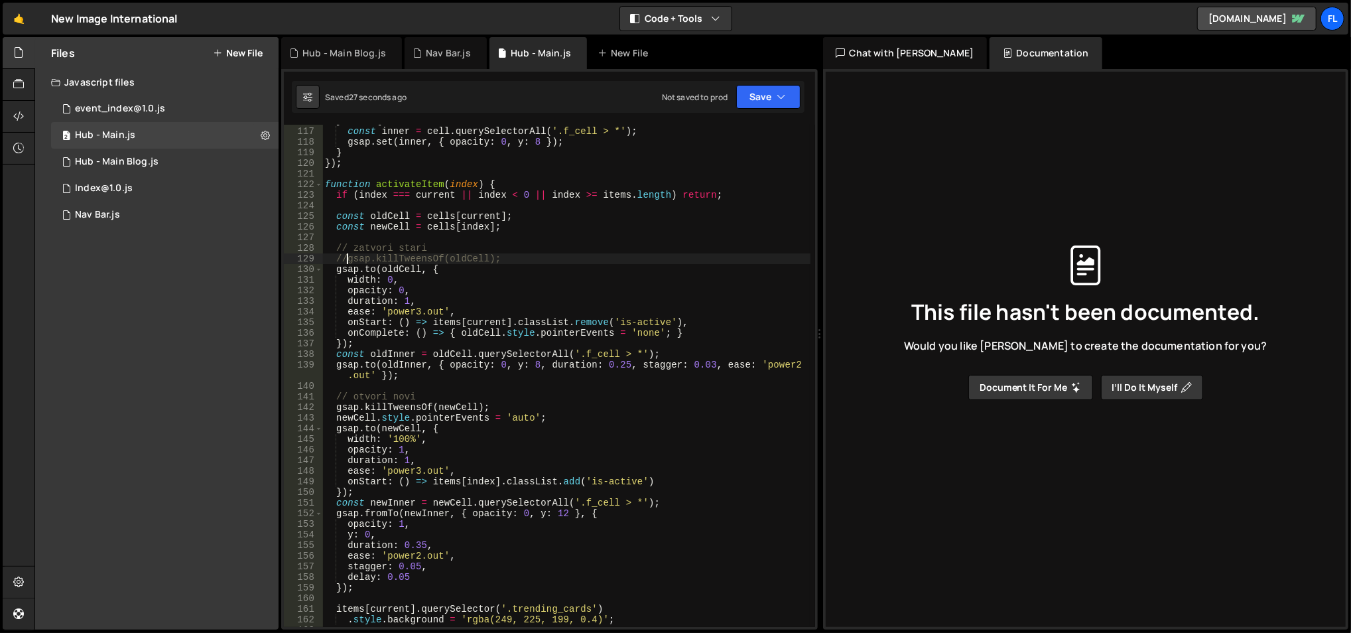
scroll to position [1251, 0]
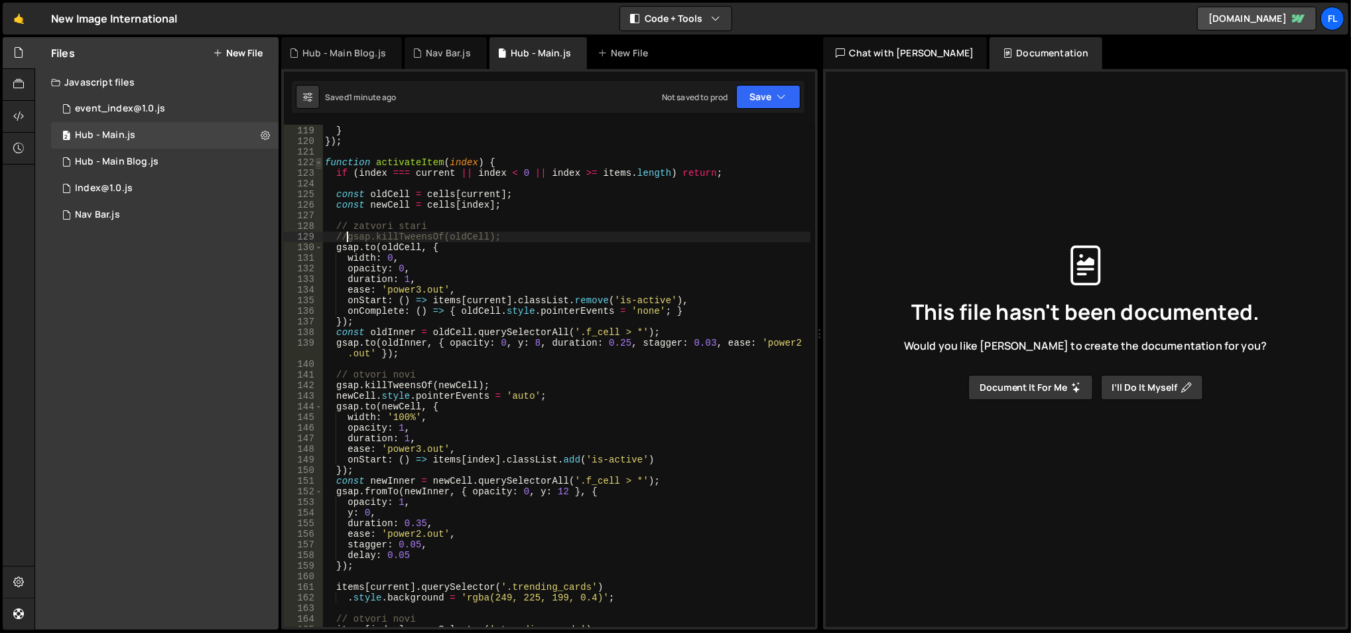
click at [319, 163] on span at bounding box center [318, 162] width 7 height 11
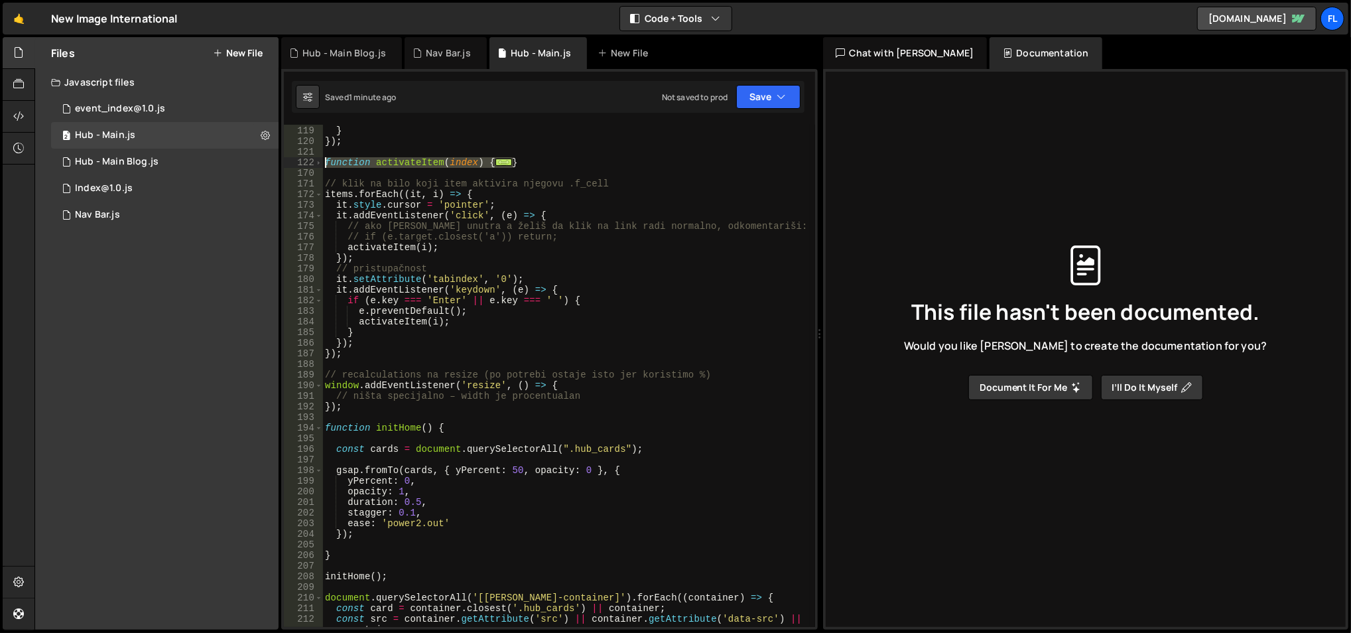
drag, startPoint x: 535, startPoint y: 163, endPoint x: 325, endPoint y: 164, distance: 210.3
click at [325, 164] on div "gsap . set ( inner , { opacity : 0 , y : 8 }) ; } }) ; function activateItem ( …" at bounding box center [566, 382] width 489 height 535
type textarea "function activateItem(index) { if (index === current || index < 0 || index >= i…"
paste textarea
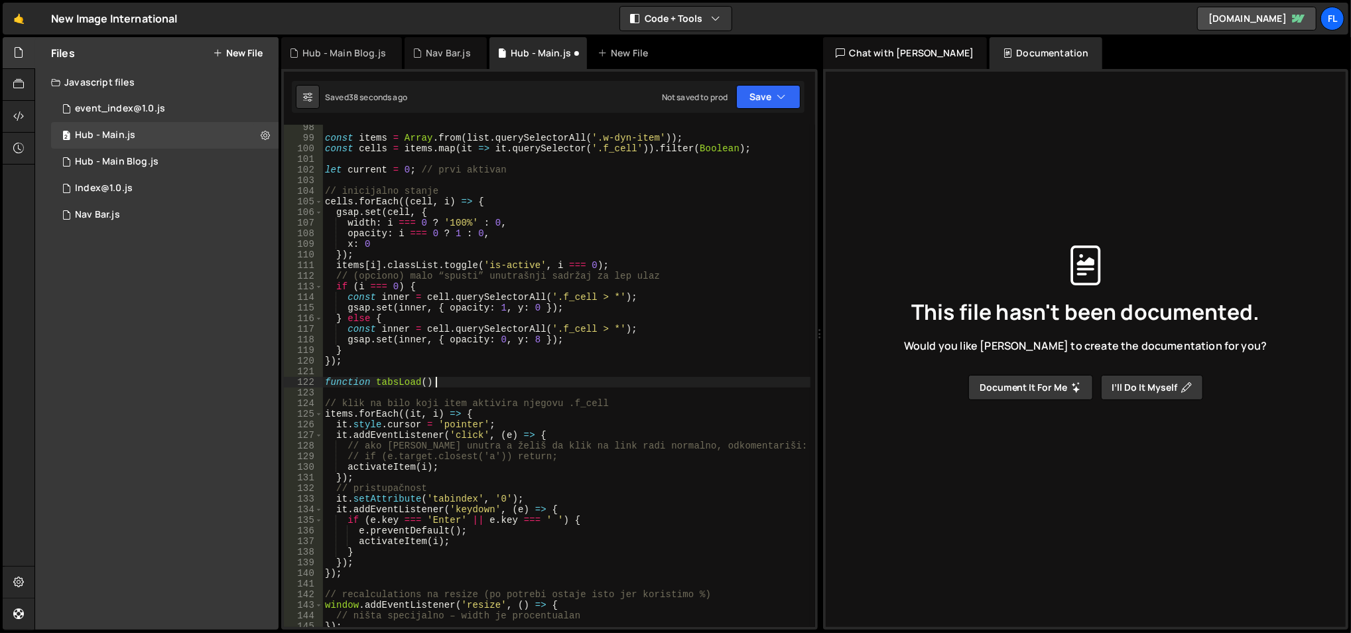
scroll to position [0, 7]
type textarea "function tabsLoad() {"
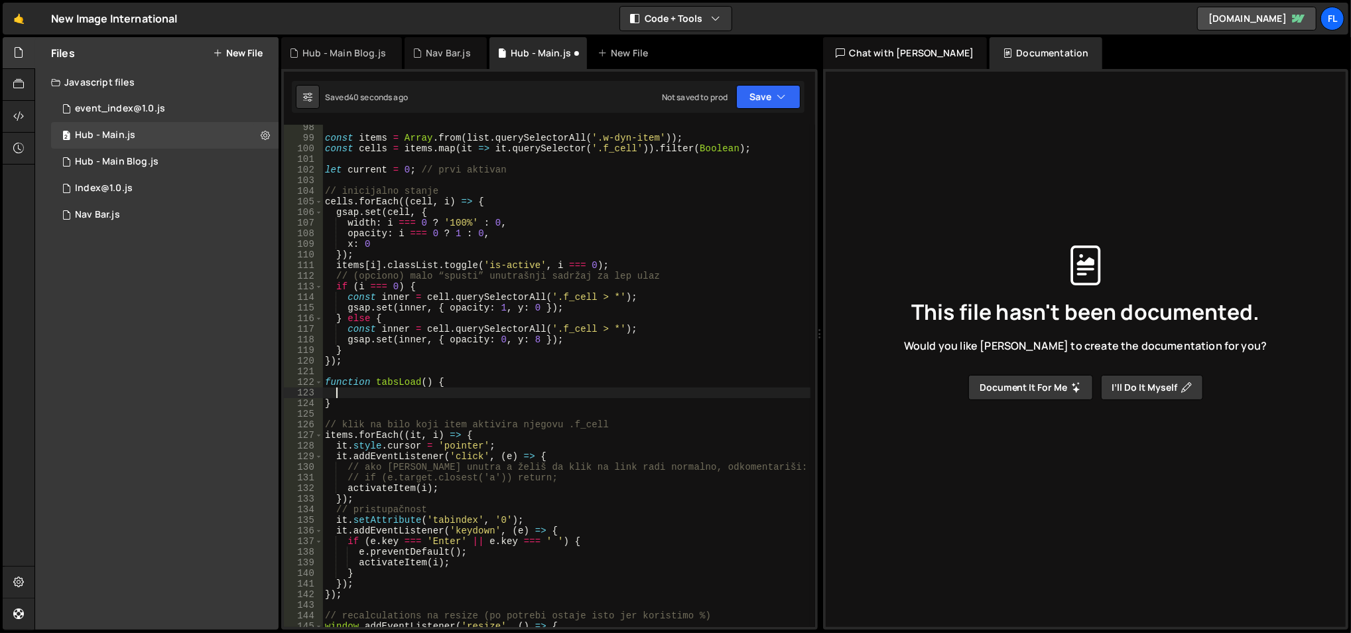
scroll to position [0, 0]
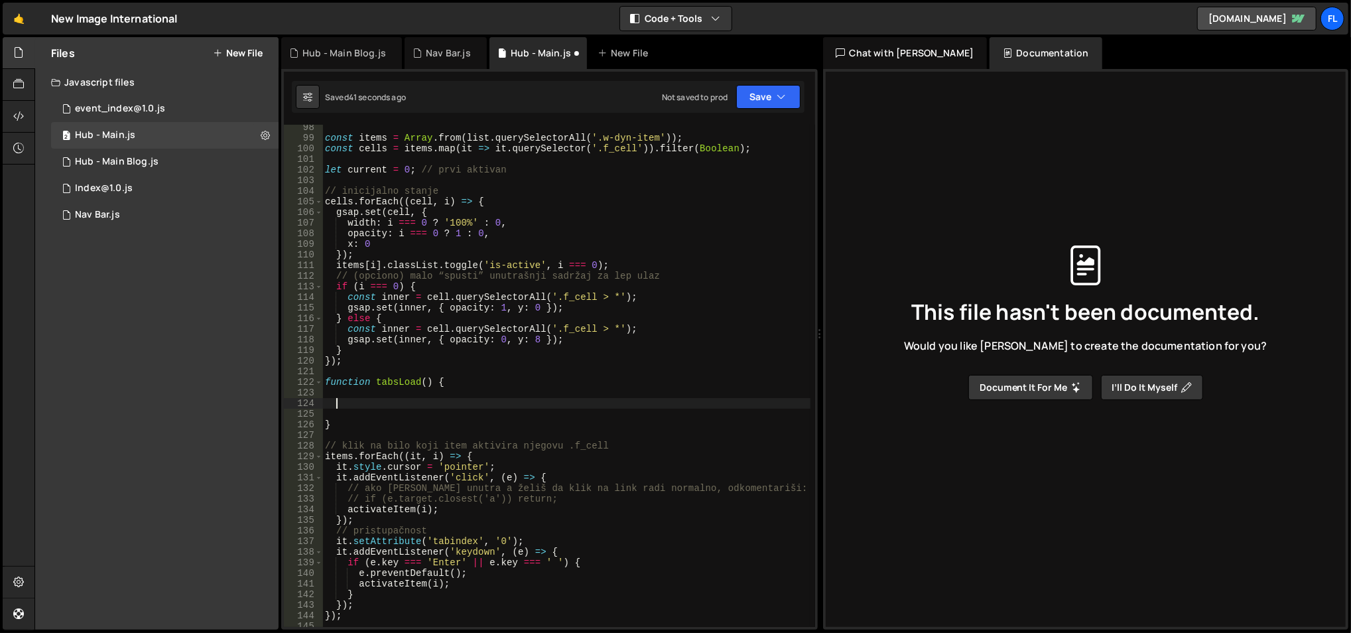
paste textarea
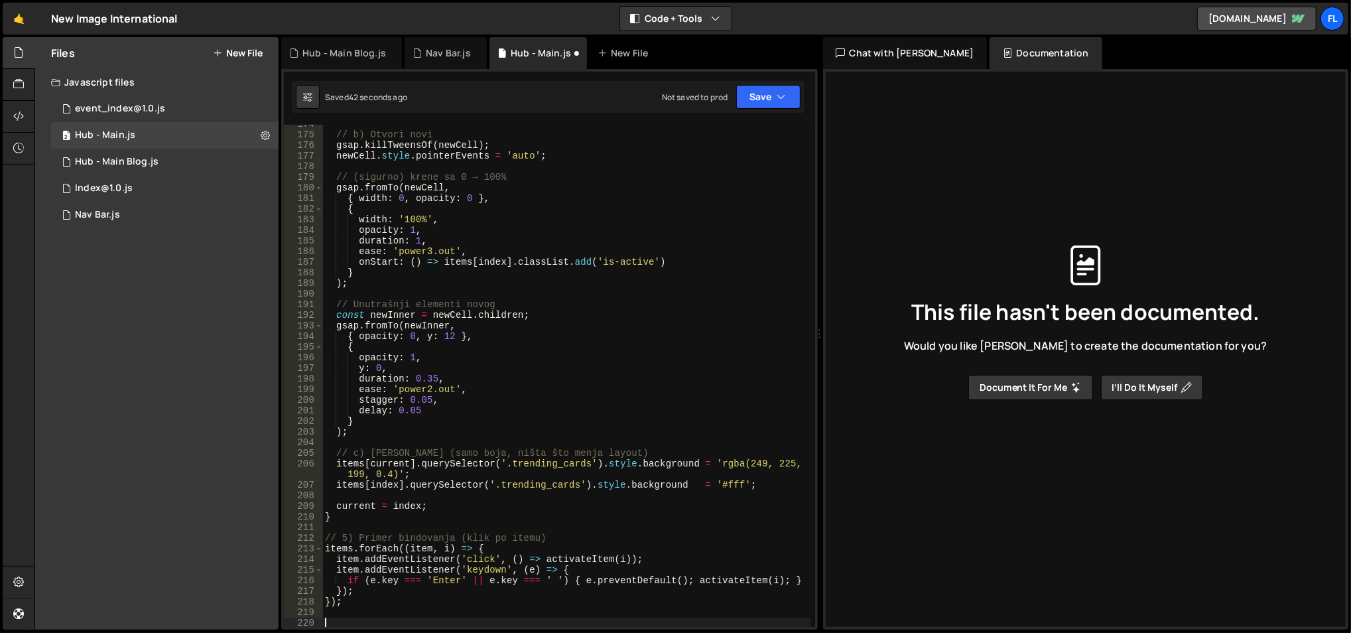
type textarea "}"
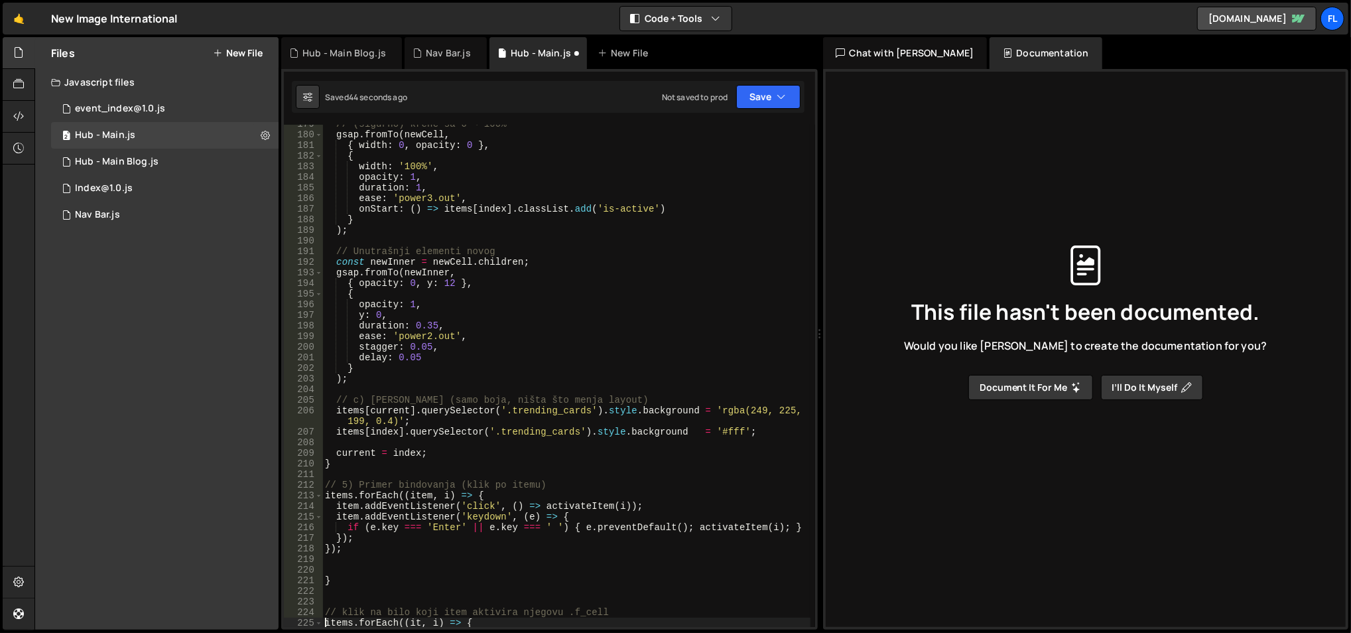
scroll to position [1926, 0]
type textarea "// klik na bilo koji item aktivira njegovu .f_cell"
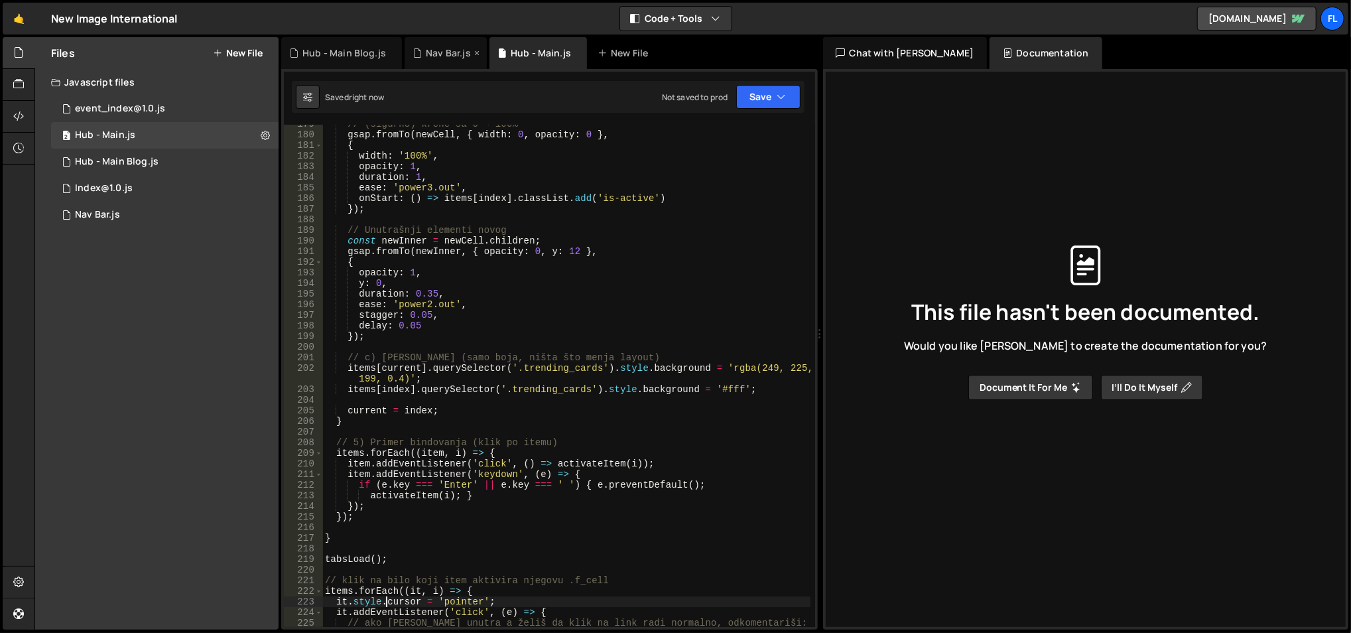
type textarea "it.style.cursor = 'pointer';"
click at [480, 400] on div "// (sigurno) krene sa 0 → 100% gsap . fromTo ( newCell , { width : 0 , opacity …" at bounding box center [566, 381] width 489 height 525
click at [511, 366] on div "// (sigurno) krene sa 0 → 100% gsap . fromTo ( newCell , { width : 0 , opacity …" at bounding box center [566, 381] width 489 height 525
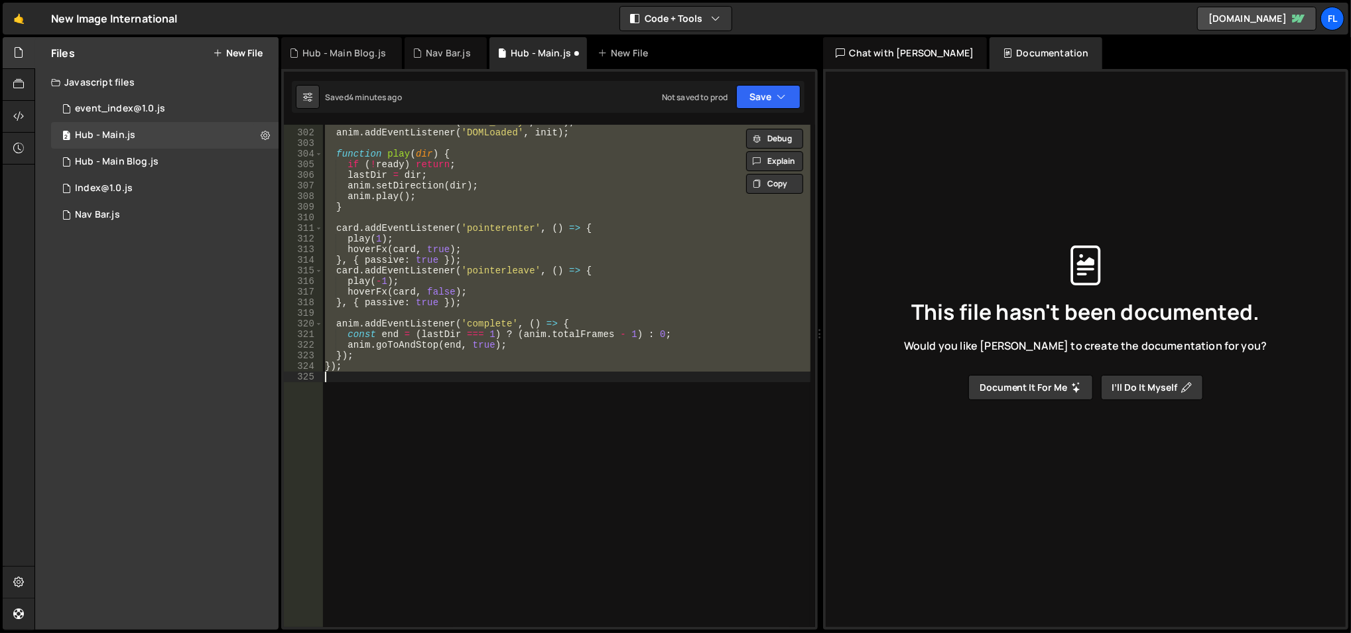
scroll to position [2147, 0]
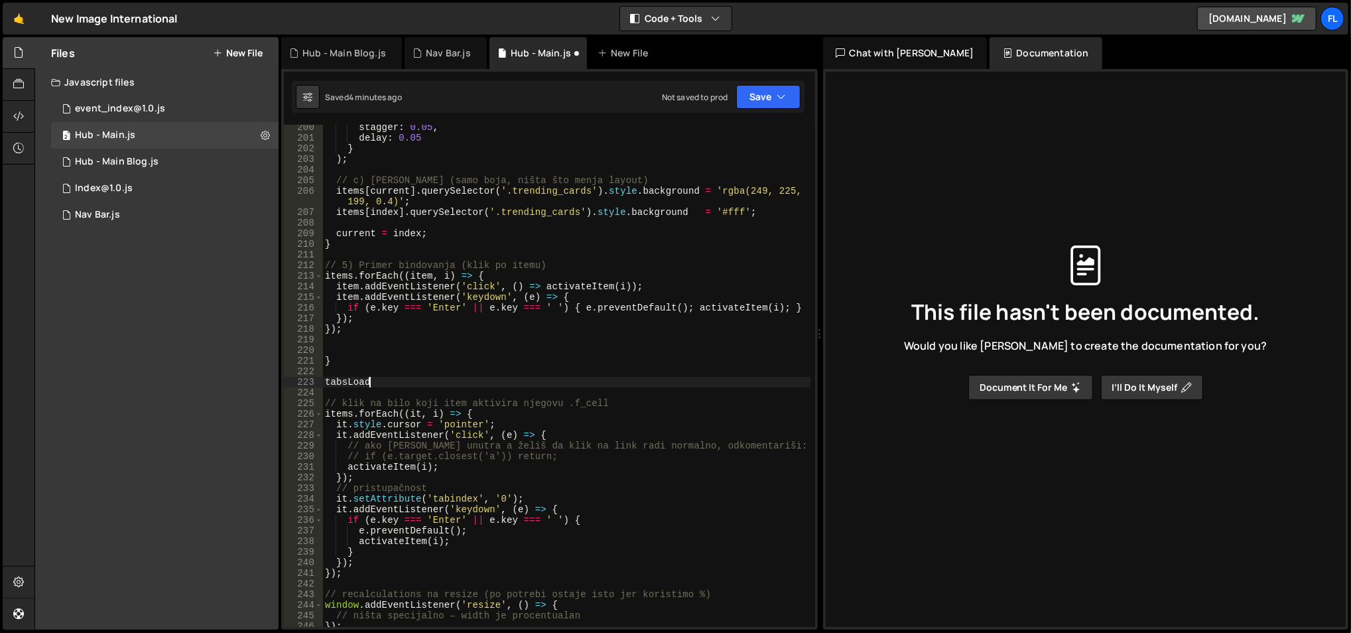
type textarea "tabs"
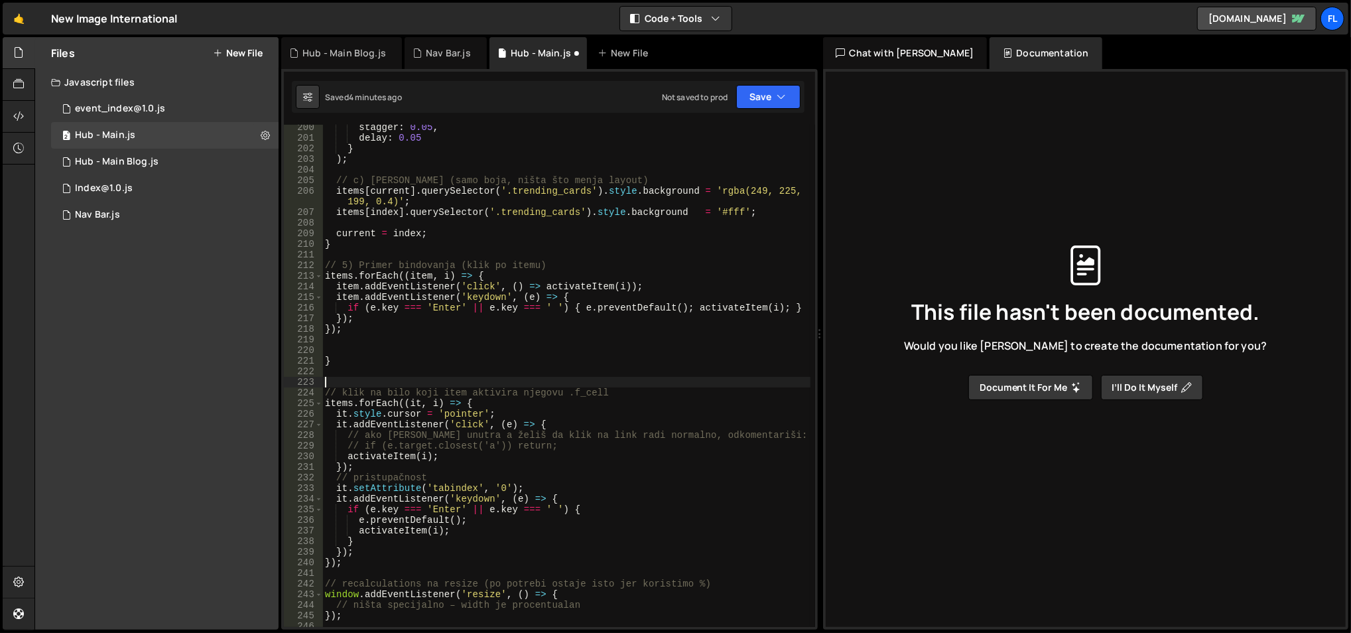
type textarea "// klik na bilo koji item aktivira njegovu .f_cell"
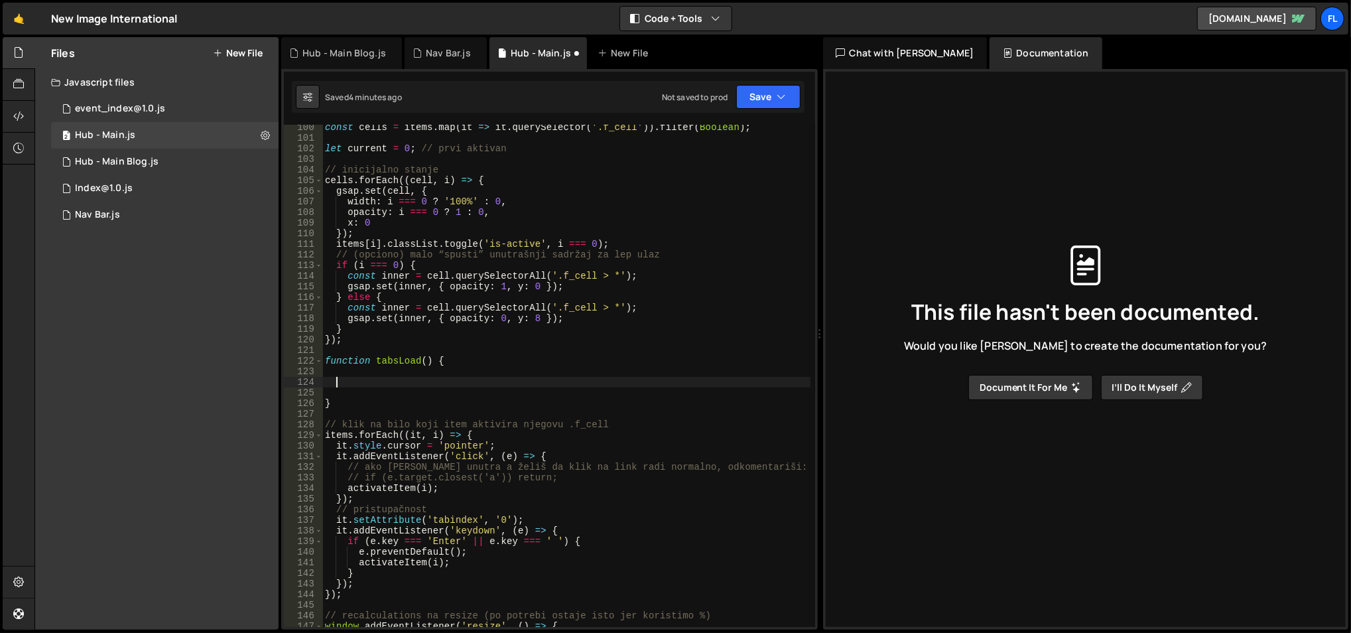
scroll to position [1053, 0]
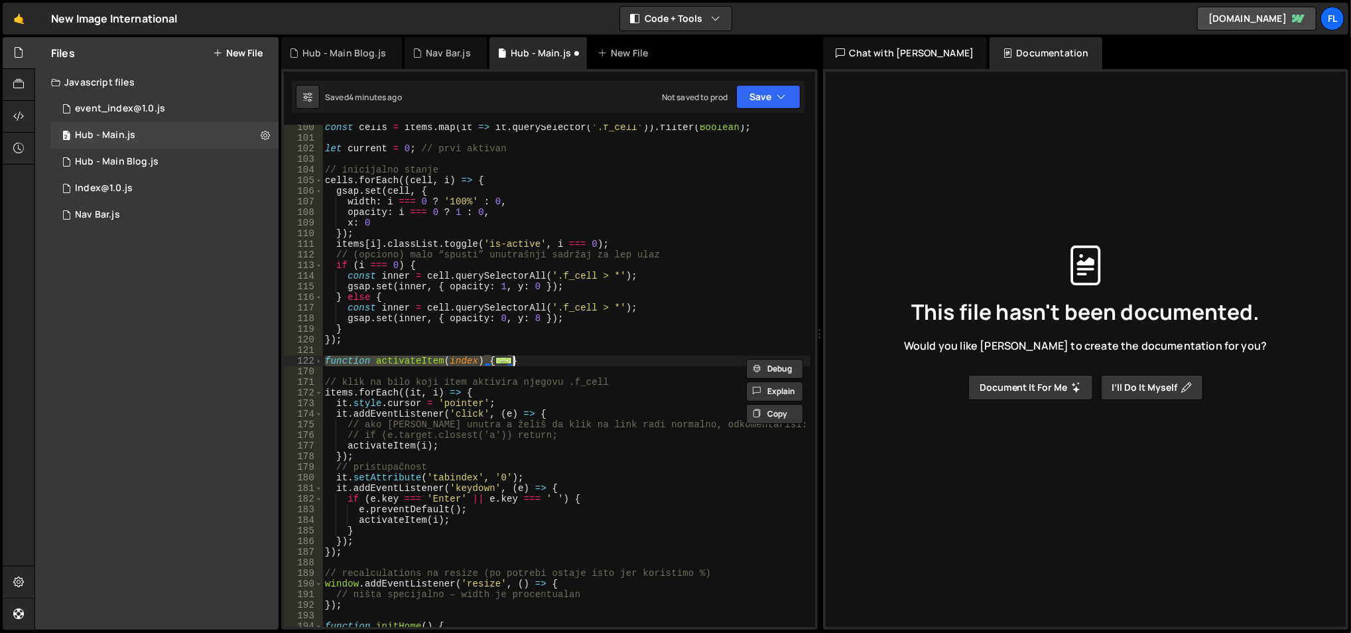
click at [501, 359] on div "const cells = items . map ( it => it . querySelector ( '.f_cell' )) . filter ( …" at bounding box center [566, 376] width 488 height 502
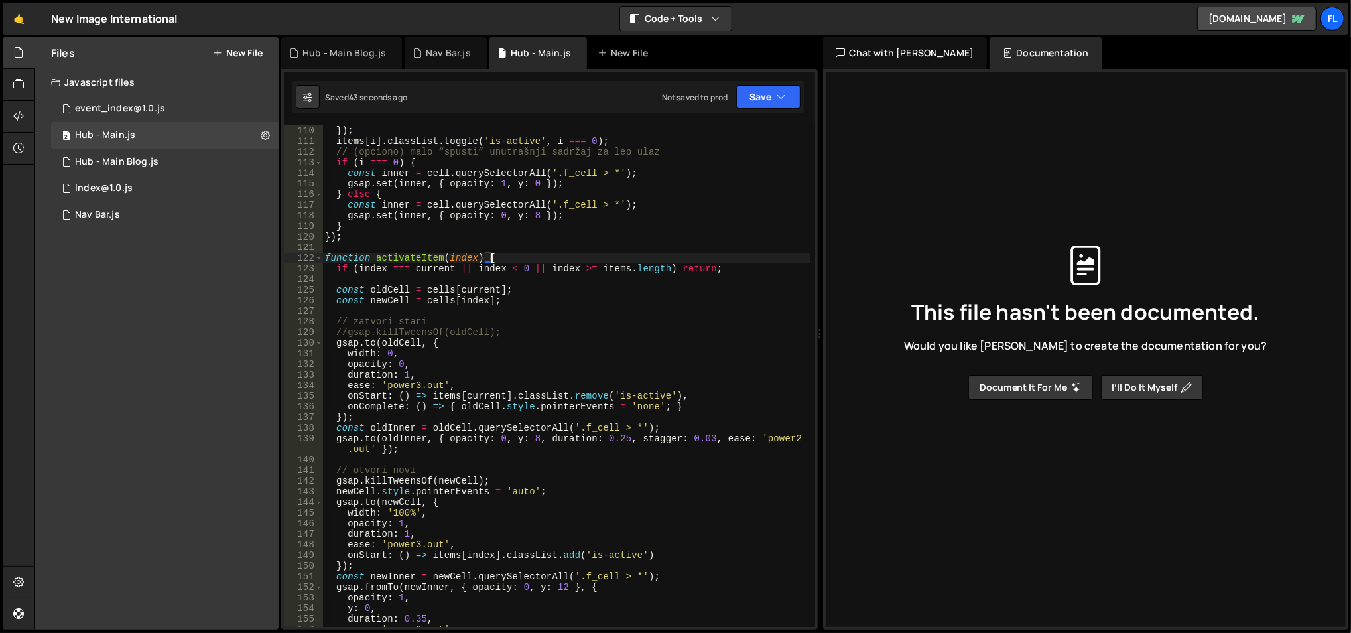
scroll to position [1165, 0]
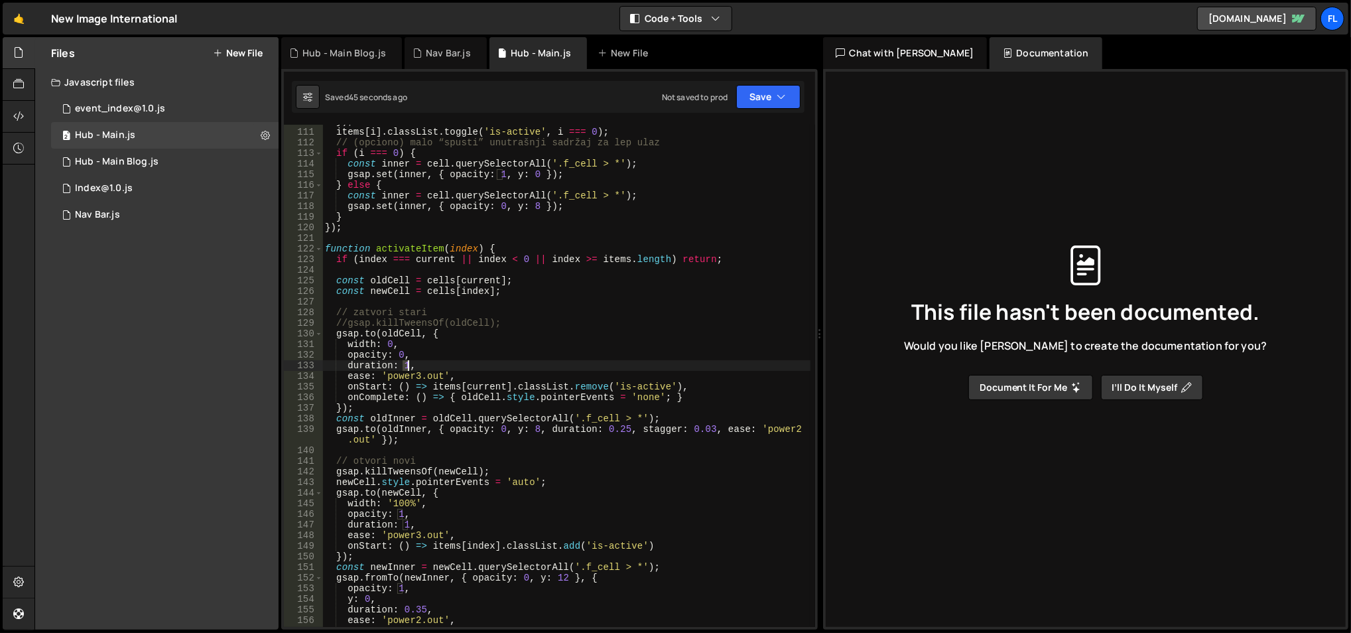
click at [407, 367] on div "}) ; items [ i ] . classList . toggle ( 'is-active' , i === 0 ) ; // (opciono) …" at bounding box center [566, 378] width 489 height 525
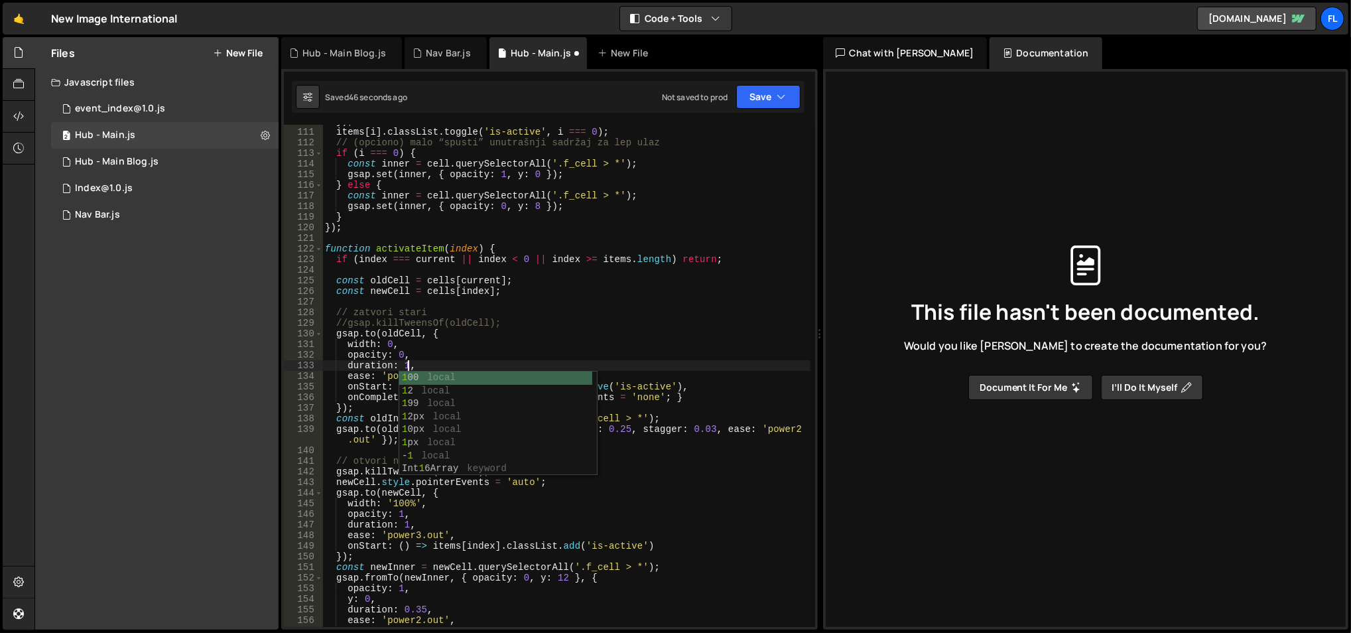
scroll to position [0, 5]
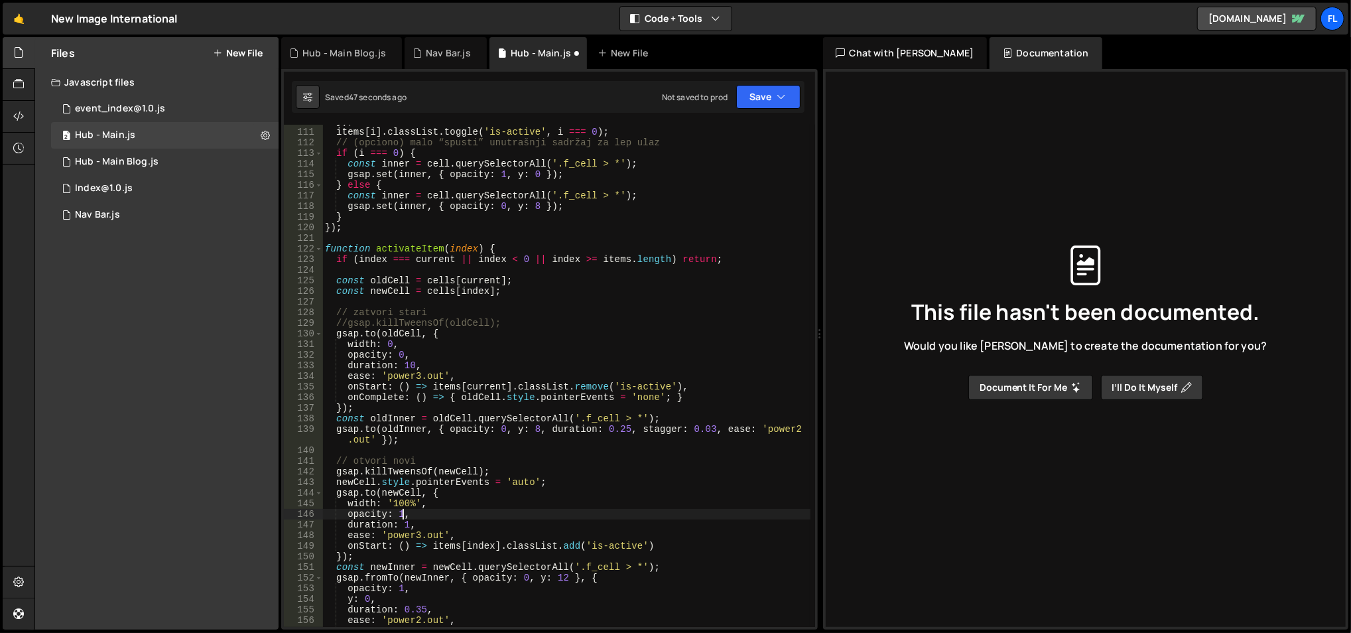
click at [401, 513] on div "}) ; items [ i ] . classList . toggle ( 'is-active' , i === 0 ) ; // (opciono) …" at bounding box center [566, 378] width 489 height 525
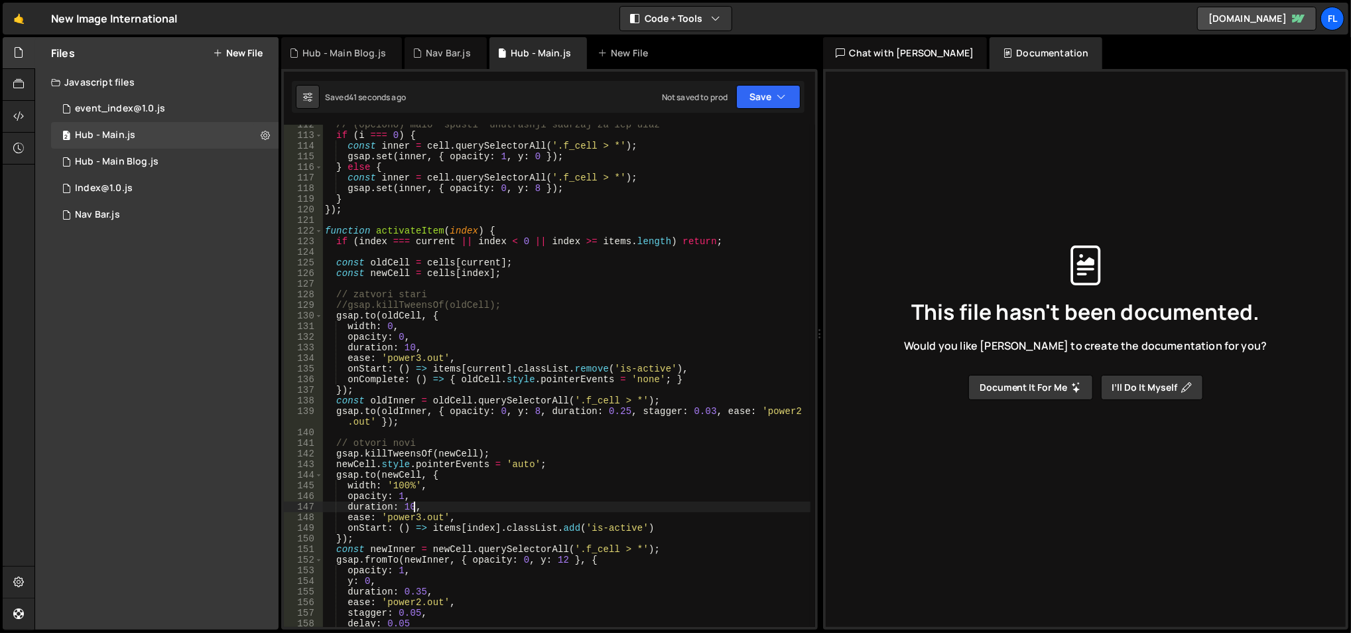
click at [348, 304] on div "// (opciono) malo “spusti” unutrašnji sadržaj za lep ulaz if ( i === 0 ) { cons…" at bounding box center [566, 381] width 489 height 525
click at [585, 378] on div "// (opciono) malo “spusti” unutrašnji sadržaj za lep ulaz if ( i === 0 ) { cons…" at bounding box center [566, 381] width 489 height 525
click at [349, 377] on div "// (opciono) malo “spusti” unutrašnji sadržaj za lep ulaz if ( i === 0 ) { cons…" at bounding box center [566, 381] width 489 height 525
click at [542, 354] on div "// (opciono) malo “spusti” unutrašnji sadržaj za lep ulaz if ( i === 0 ) { cons…" at bounding box center [566, 381] width 489 height 525
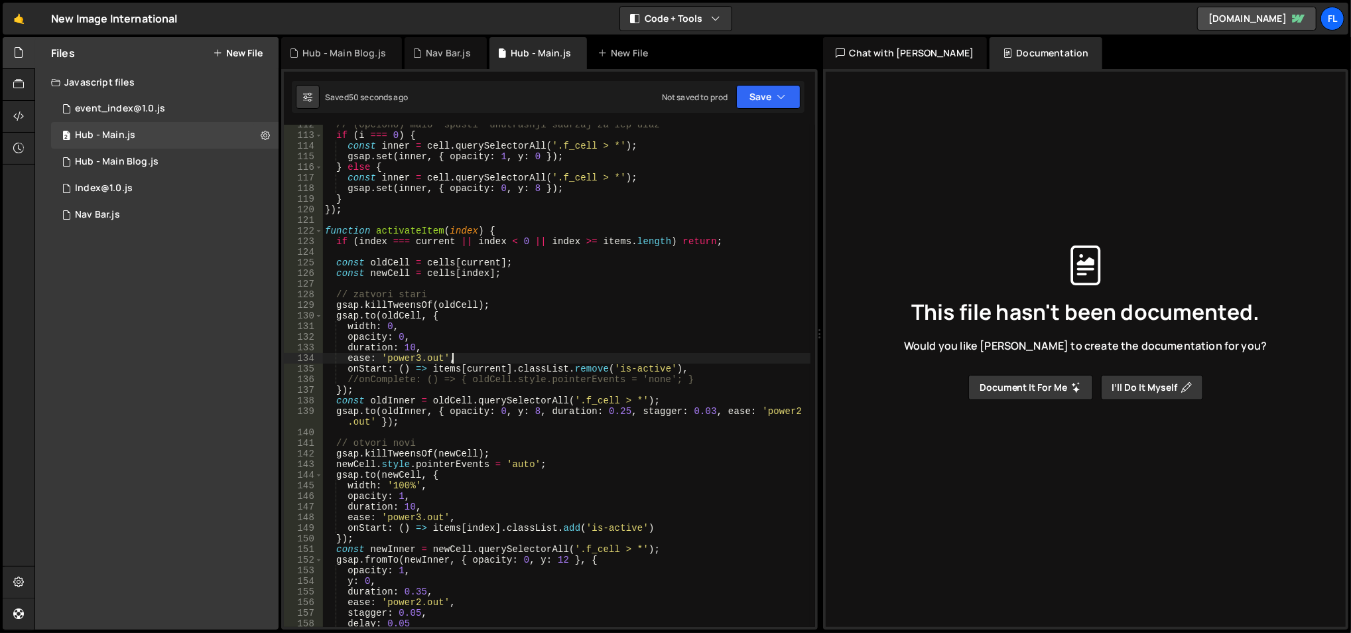
click at [542, 354] on div "// (opciono) malo “spusti” unutrašnji sadržaj za lep ulaz if ( i === 0 ) { cons…" at bounding box center [566, 381] width 489 height 525
click at [542, 354] on div "// (opciono) malo “spusti” unutrašnji sadržaj za lep ulaz if ( i === 0 ) { cons…" at bounding box center [566, 376] width 488 height 502
click at [542, 354] on div "// (opciono) malo “spusti” unutrašnji sadržaj za lep ulaz if ( i === 0 ) { cons…" at bounding box center [566, 381] width 489 height 525
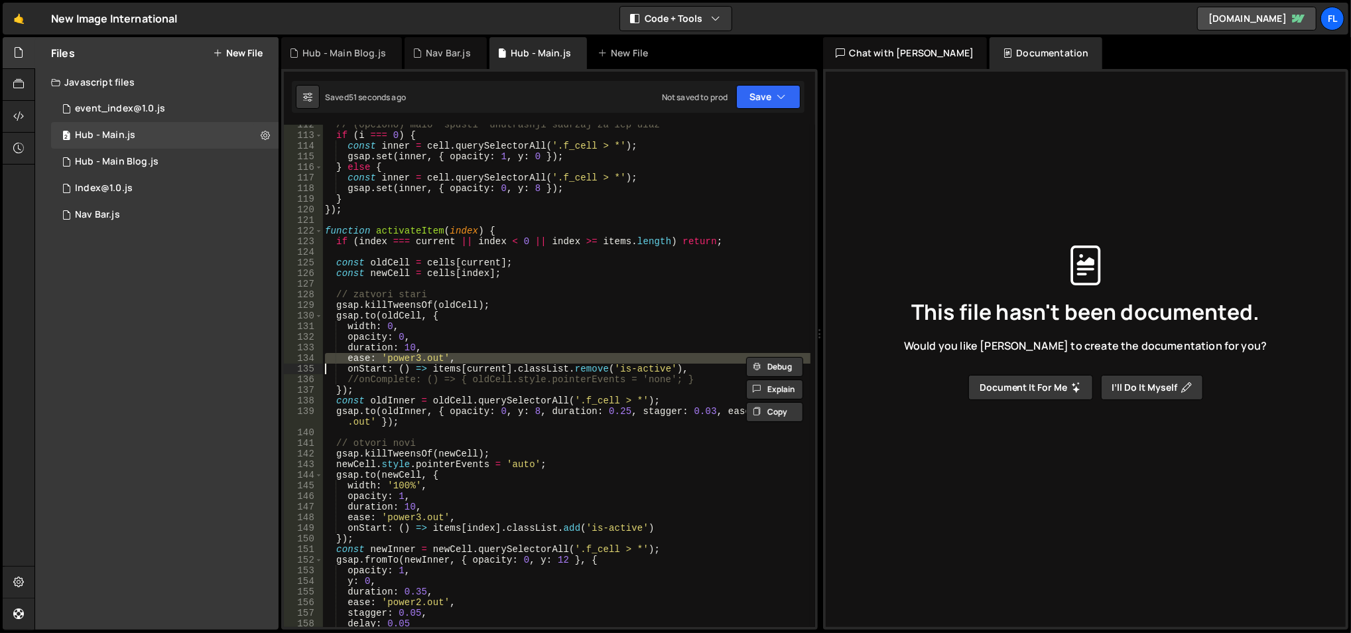
click at [542, 354] on div "// (opciono) malo “spusti” unutrašnji sadržaj za lep ulaz if ( i === 0 ) { cons…" at bounding box center [566, 376] width 488 height 502
click at [515, 348] on div "// (opciono) malo “spusti” unutrašnji sadržaj za lep ulaz if ( i === 0 ) { cons…" at bounding box center [566, 381] width 489 height 525
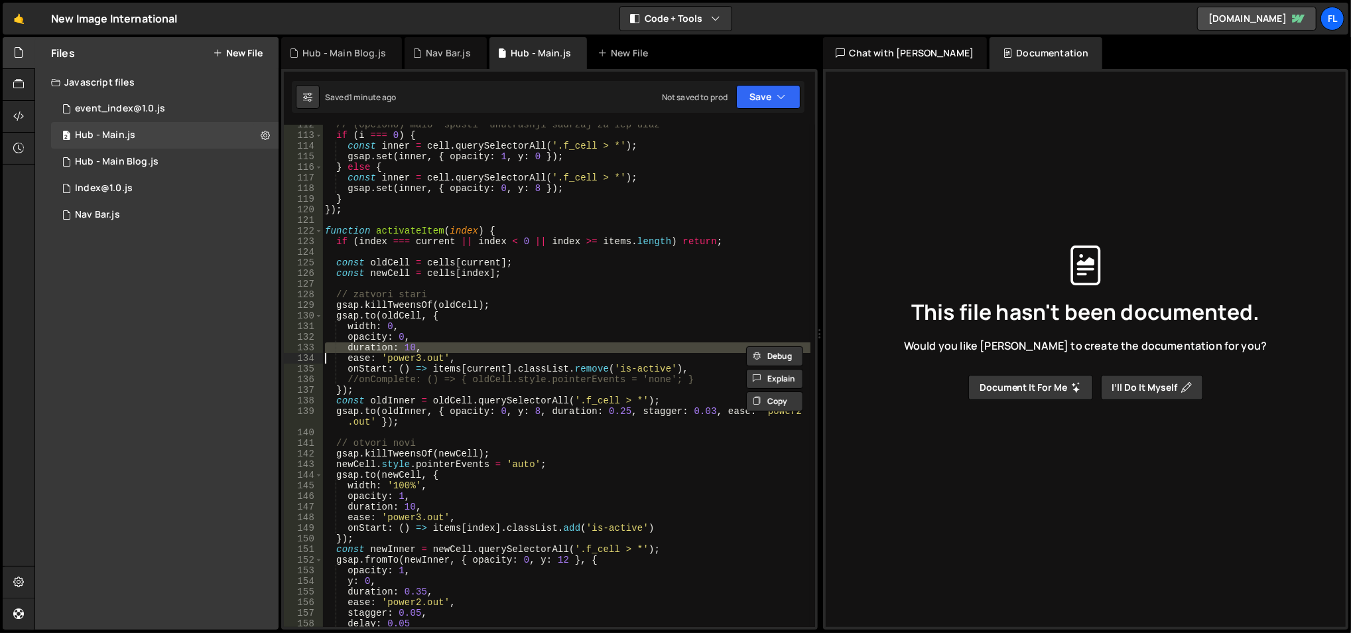
click at [515, 348] on div "// (opciono) malo “spusti” unutrašnji sadržaj za lep ulaz if ( i === 0 ) { cons…" at bounding box center [566, 381] width 489 height 525
click at [515, 348] on div "// (opciono) malo “spusti” unutrašnji sadržaj za lep ulaz if ( i === 0 ) { cons…" at bounding box center [566, 376] width 488 height 502
click at [515, 348] on div "// (opciono) malo “spusti” unutrašnji sadržaj za lep ulaz if ( i === 0 ) { cons…" at bounding box center [566, 381] width 489 height 525
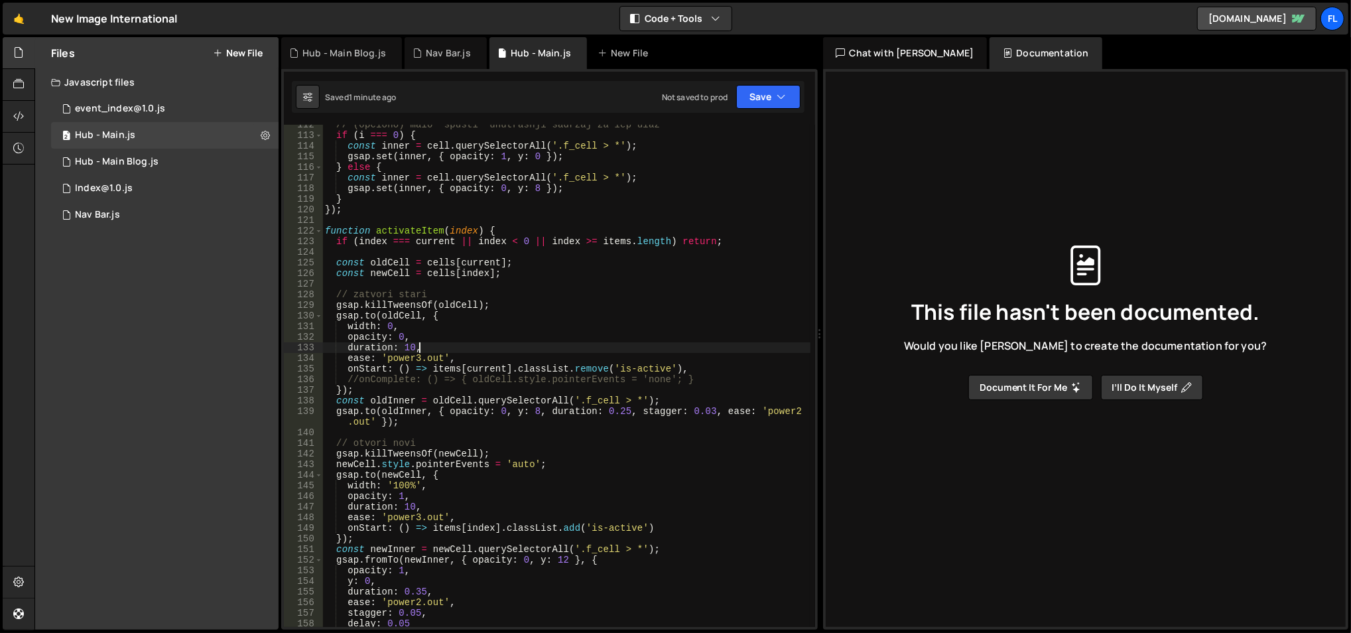
click at [515, 348] on div "// (opciono) malo “spusti” unutrašnji sadržaj za lep ulaz if ( i === 0 ) { cons…" at bounding box center [566, 381] width 489 height 525
click at [515, 348] on div "// (opciono) malo “spusti” unutrašnji sadržaj za lep ulaz if ( i === 0 ) { cons…" at bounding box center [566, 376] width 488 height 502
click at [515, 348] on div "// (opciono) malo “spusti” unutrašnji sadržaj za lep ulaz if ( i === 0 ) { cons…" at bounding box center [566, 381] width 489 height 525
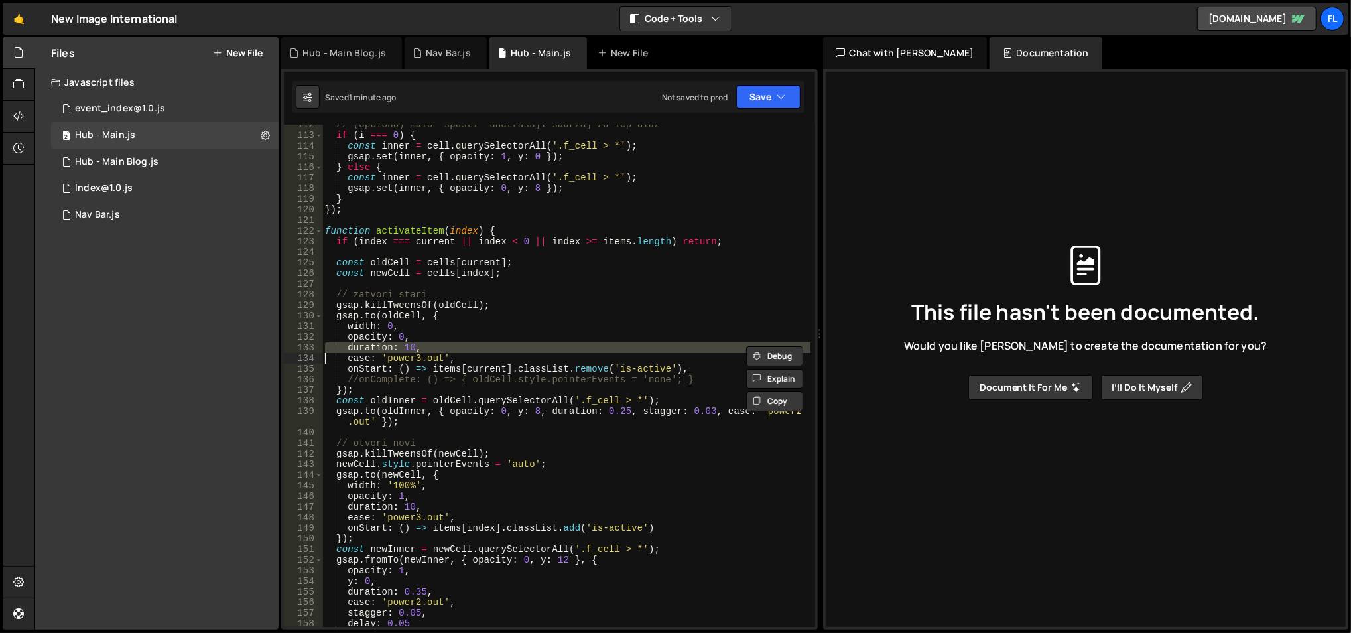
click at [515, 348] on div "// (opciono) malo “spusti” unutrašnji sadržaj za lep ulaz if ( i === 0 ) { cons…" at bounding box center [566, 376] width 488 height 502
click at [515, 348] on div "// (opciono) malo “spusti” unutrašnji sadržaj za lep ulaz if ( i === 0 ) { cons…" at bounding box center [566, 381] width 489 height 525
click at [515, 348] on div "// (opciono) malo “spusti” unutrašnji sadržaj za lep ulaz if ( i === 0 ) { cons…" at bounding box center [566, 376] width 488 height 502
click at [515, 348] on div "// (opciono) malo “spusti” unutrašnji sadržaj za lep ulaz if ( i === 0 ) { cons…" at bounding box center [566, 381] width 489 height 525
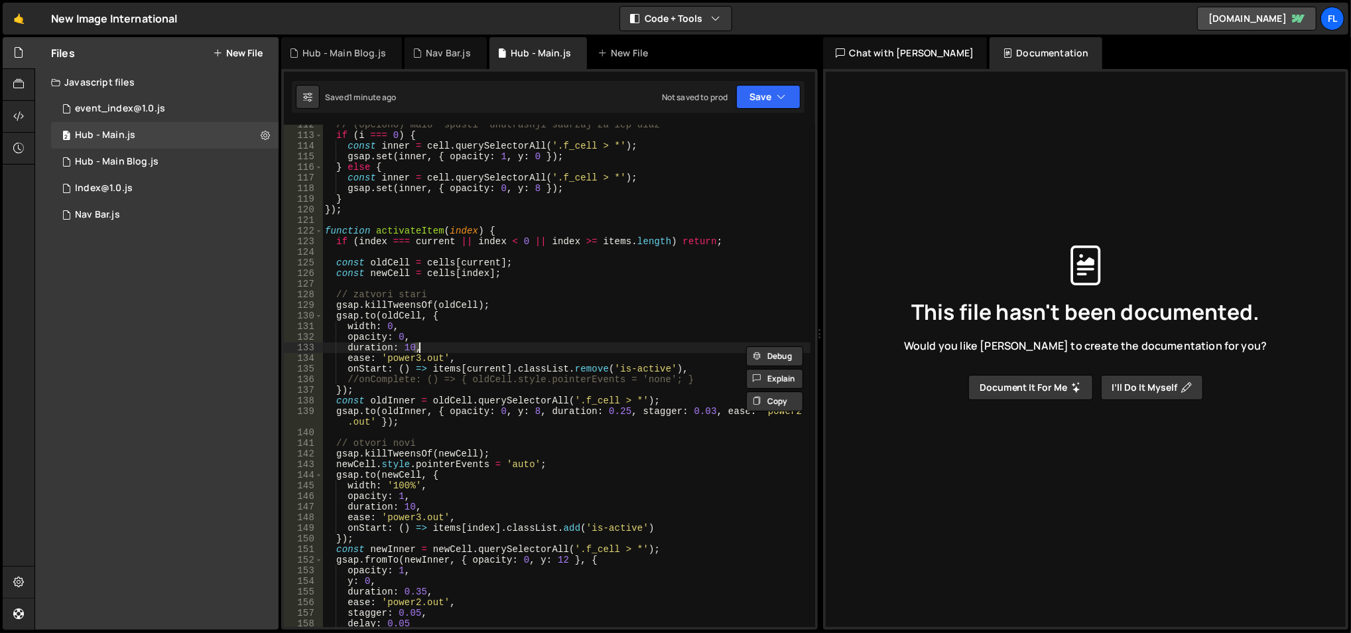
click at [515, 348] on div "// (opciono) malo “spusti” unutrašnji sadržaj za lep ulaz if ( i === 0 ) { cons…" at bounding box center [566, 381] width 489 height 525
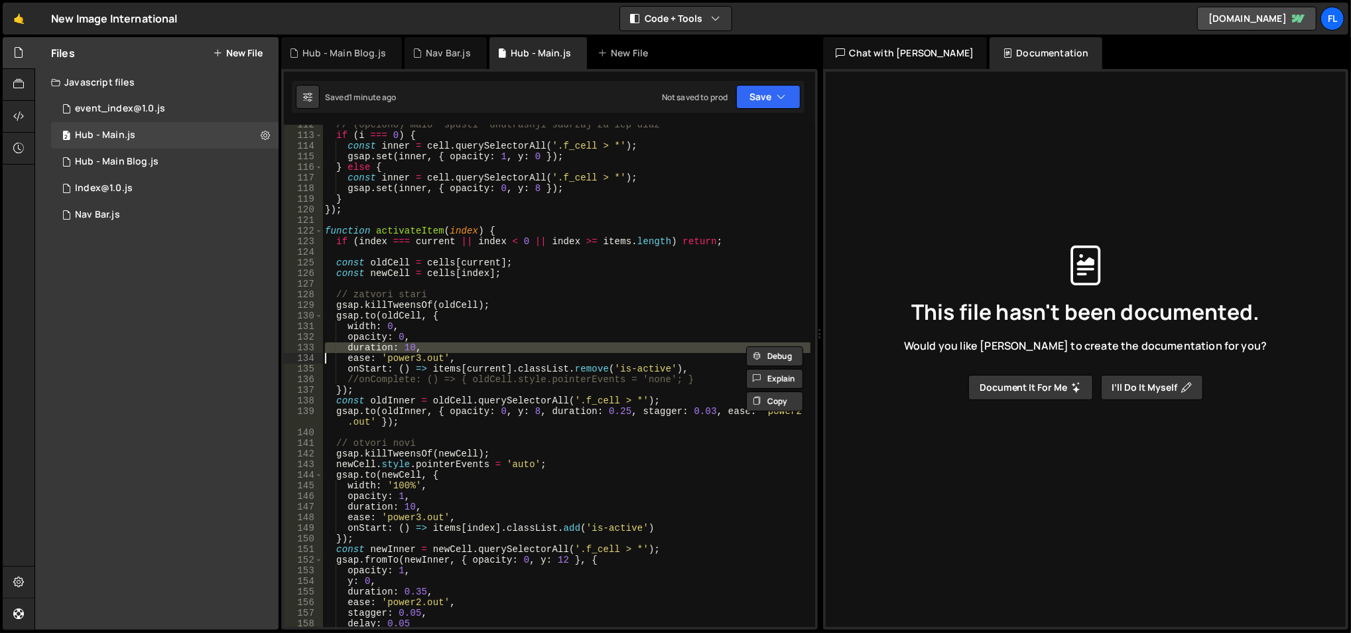
click at [515, 348] on div "// (opciono) malo “spusti” unutrašnji sadržaj za lep ulaz if ( i === 0 ) { cons…" at bounding box center [566, 381] width 489 height 525
click at [515, 348] on div "// (opciono) malo “spusti” unutrašnji sadržaj za lep ulaz if ( i === 0 ) { cons…" at bounding box center [566, 376] width 488 height 502
click at [515, 348] on div "// (opciono) malo “spusti” unutrašnji sadržaj za lep ulaz if ( i === 0 ) { cons…" at bounding box center [566, 381] width 489 height 525
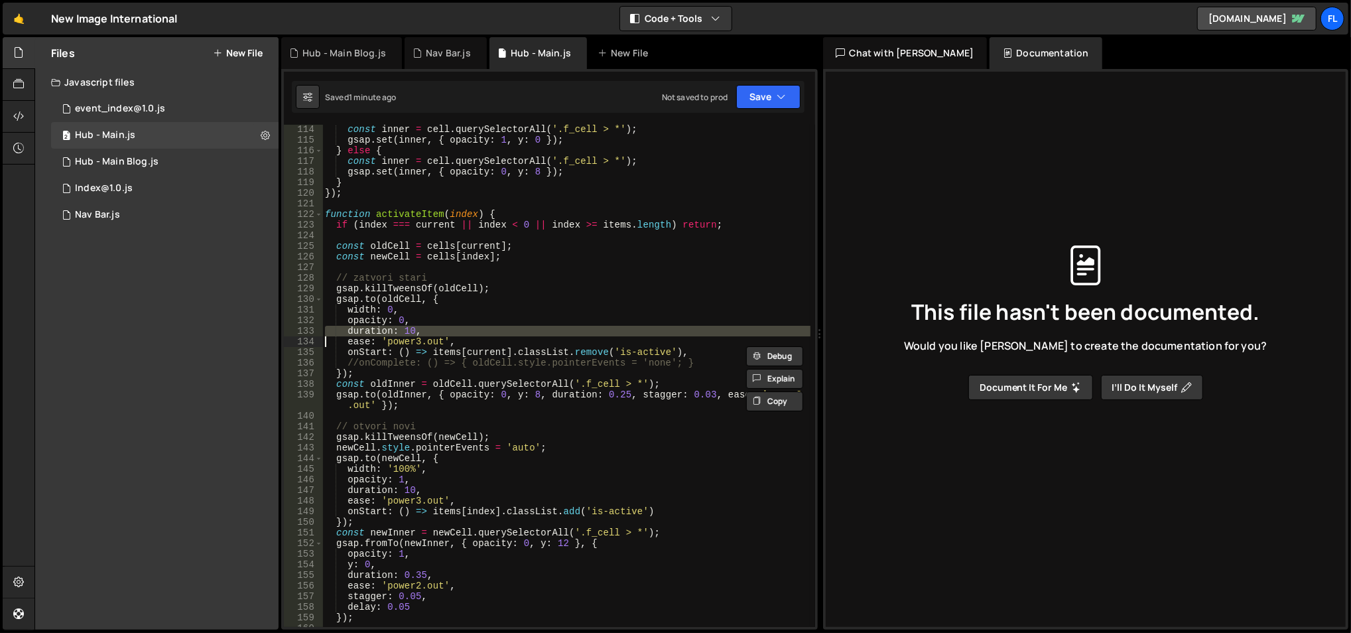
scroll to position [1201, 0]
click at [515, 348] on div "const inner = cell . querySelectorAll ( '.f_cell > *' ) ; gsap . set ( inner , …" at bounding box center [566, 385] width 489 height 525
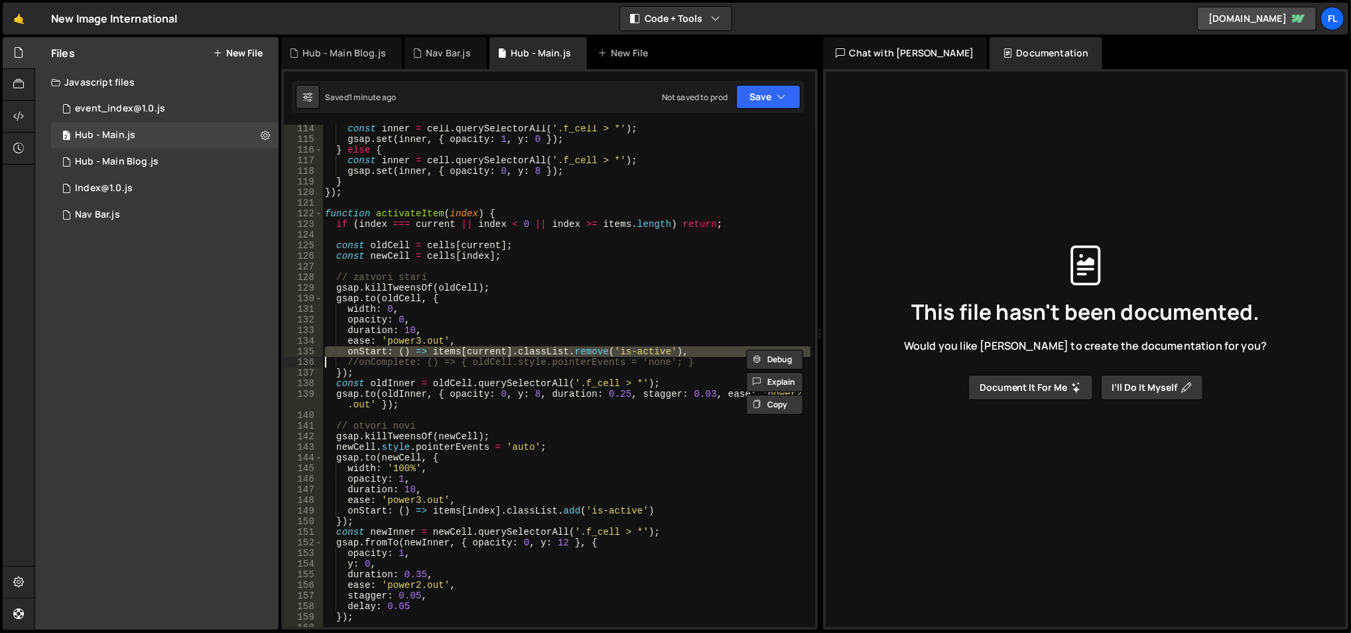
click at [515, 348] on div "const inner = cell . querySelectorAll ( '.f_cell > *' ) ; gsap . set ( inner , …" at bounding box center [566, 376] width 488 height 502
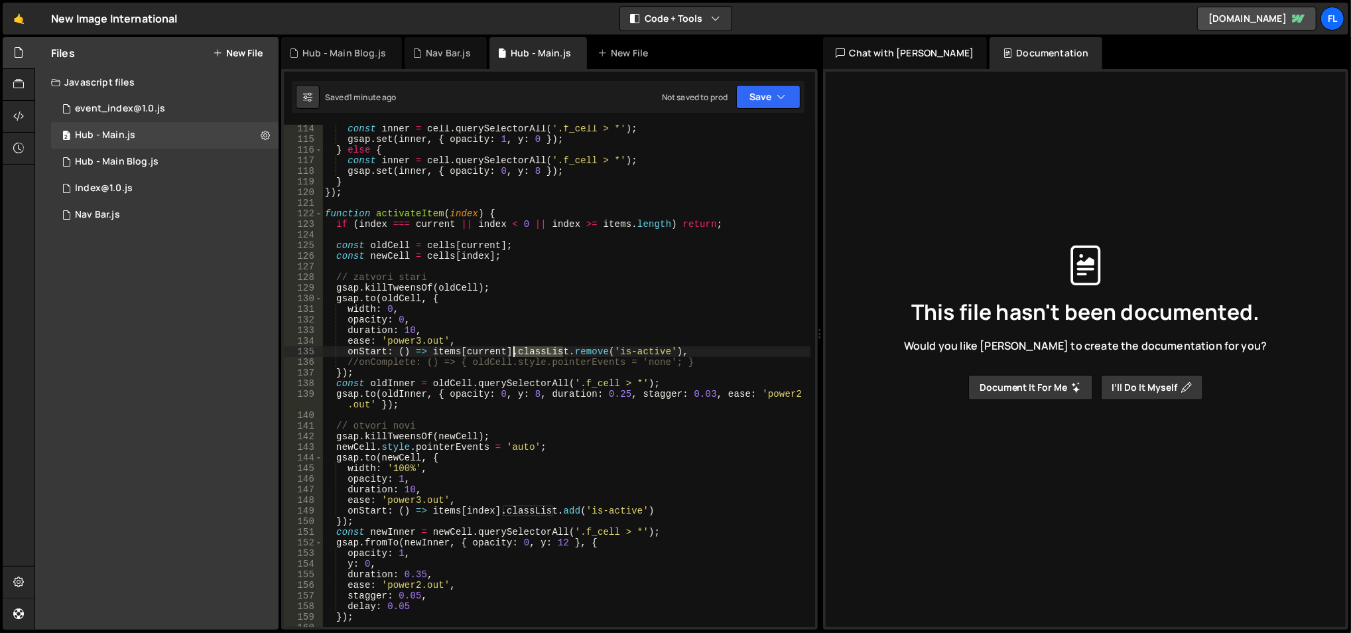
click at [515, 348] on div "const inner = cell . querySelectorAll ( '.f_cell > *' ) ; gsap . set ( inner , …" at bounding box center [566, 385] width 489 height 525
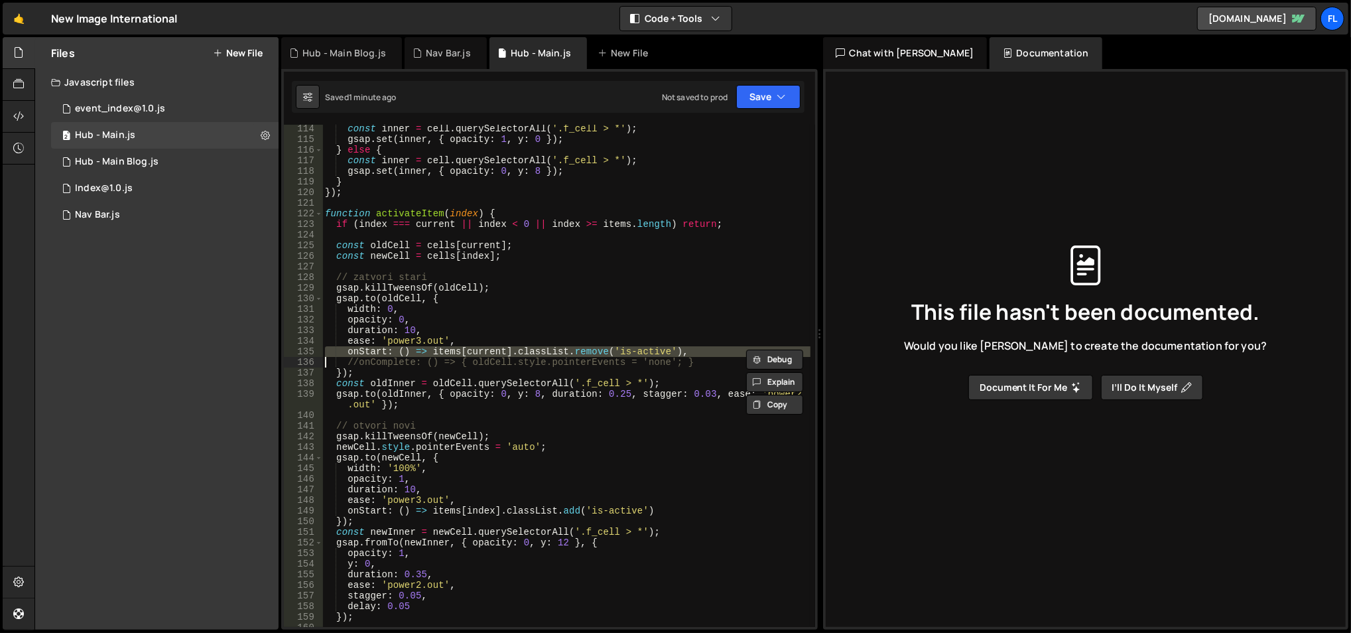
click at [515, 348] on div "const inner = cell . querySelectorAll ( '.f_cell > *' ) ; gsap . set ( inner , …" at bounding box center [566, 385] width 489 height 525
click at [515, 348] on div "const inner = cell . querySelectorAll ( '.f_cell > *' ) ; gsap . set ( inner , …" at bounding box center [566, 376] width 488 height 502
click at [515, 348] on div "const inner = cell . querySelectorAll ( '.f_cell > *' ) ; gsap . set ( inner , …" at bounding box center [566, 385] width 489 height 525
click at [515, 348] on div "const inner = cell . querySelectorAll ( '.f_cell > *' ) ; gsap . set ( inner , …" at bounding box center [566, 376] width 488 height 502
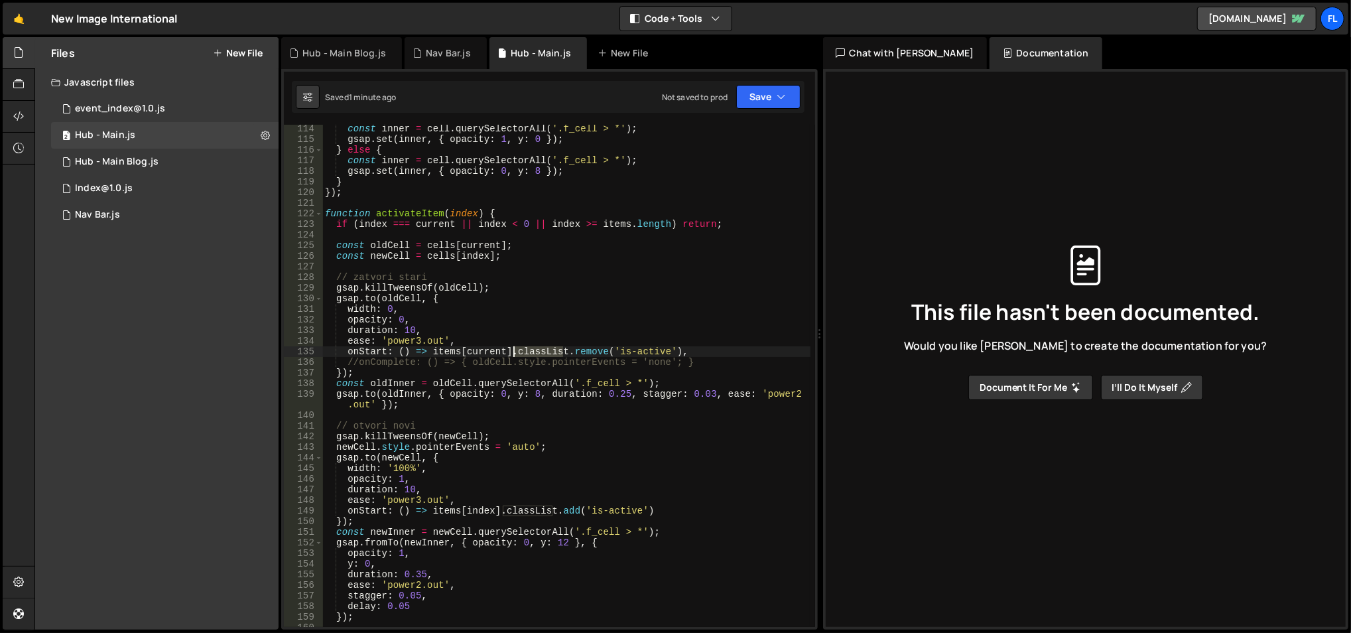
click at [515, 348] on div "const inner = cell . querySelectorAll ( '.f_cell > *' ) ; gsap . set ( inner , …" at bounding box center [566, 385] width 489 height 525
click at [515, 348] on div "const inner = cell . querySelectorAll ( '.f_cell > *' ) ; gsap . set ( inner , …" at bounding box center [566, 376] width 488 height 502
click at [515, 348] on div "const inner = cell . querySelectorAll ( '.f_cell > *' ) ; gsap . set ( inner , …" at bounding box center [566, 385] width 489 height 525
click at [515, 348] on div "const inner = cell . querySelectorAll ( '.f_cell > *' ) ; gsap . set ( inner , …" at bounding box center [566, 376] width 488 height 502
click at [515, 348] on div "const inner = cell . querySelectorAll ( '.f_cell > *' ) ; gsap . set ( inner , …" at bounding box center [566, 385] width 489 height 525
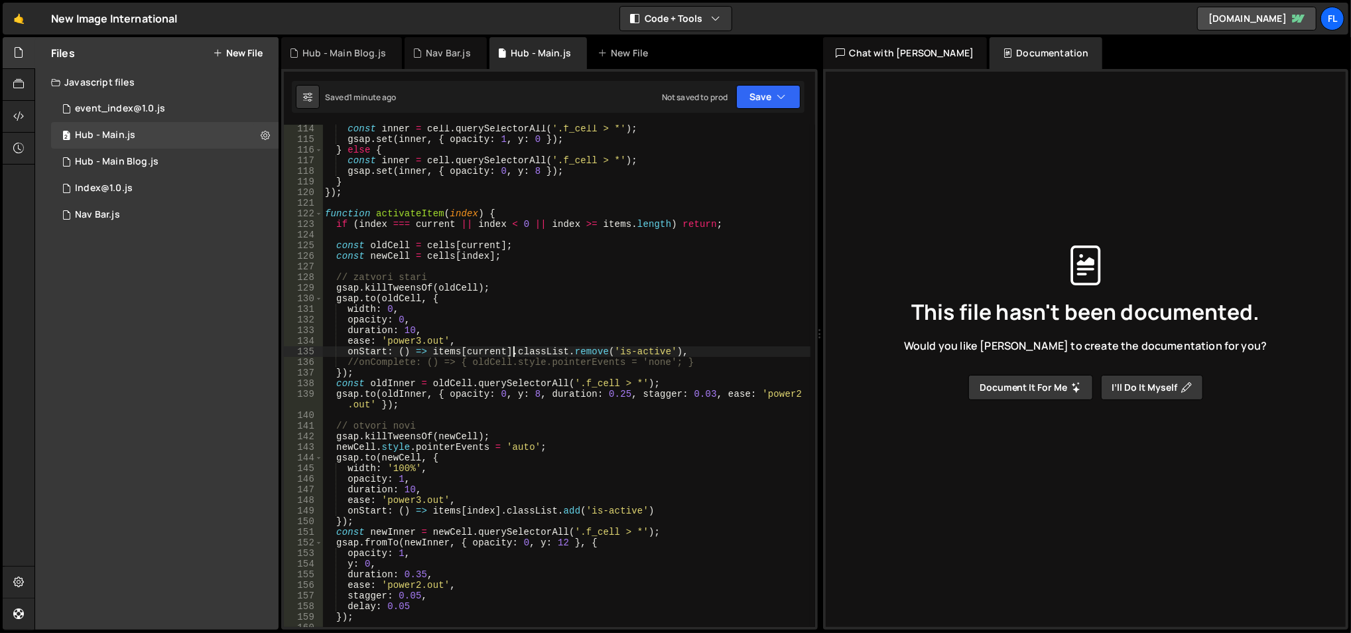
click at [515, 348] on div "const inner = cell . querySelectorAll ( '.f_cell > *' ) ; gsap . set ( inner , …" at bounding box center [566, 385] width 489 height 525
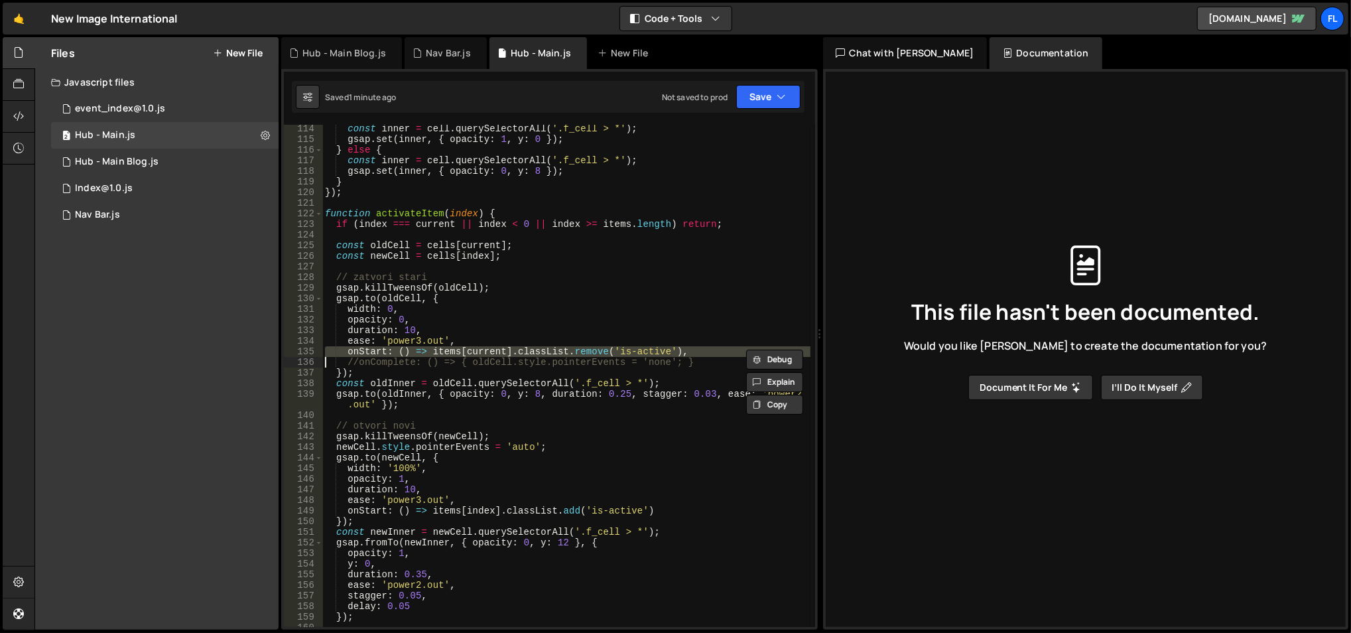
click at [515, 348] on div "const inner = cell . querySelectorAll ( '.f_cell > *' ) ; gsap . set ( inner , …" at bounding box center [566, 376] width 488 height 502
click at [515, 348] on div "const inner = cell . querySelectorAll ( '.f_cell > *' ) ; gsap . set ( inner , …" at bounding box center [566, 385] width 489 height 525
click at [515, 348] on div "const inner = cell . querySelectorAll ( '.f_cell > *' ) ; gsap . set ( inner , …" at bounding box center [566, 376] width 488 height 502
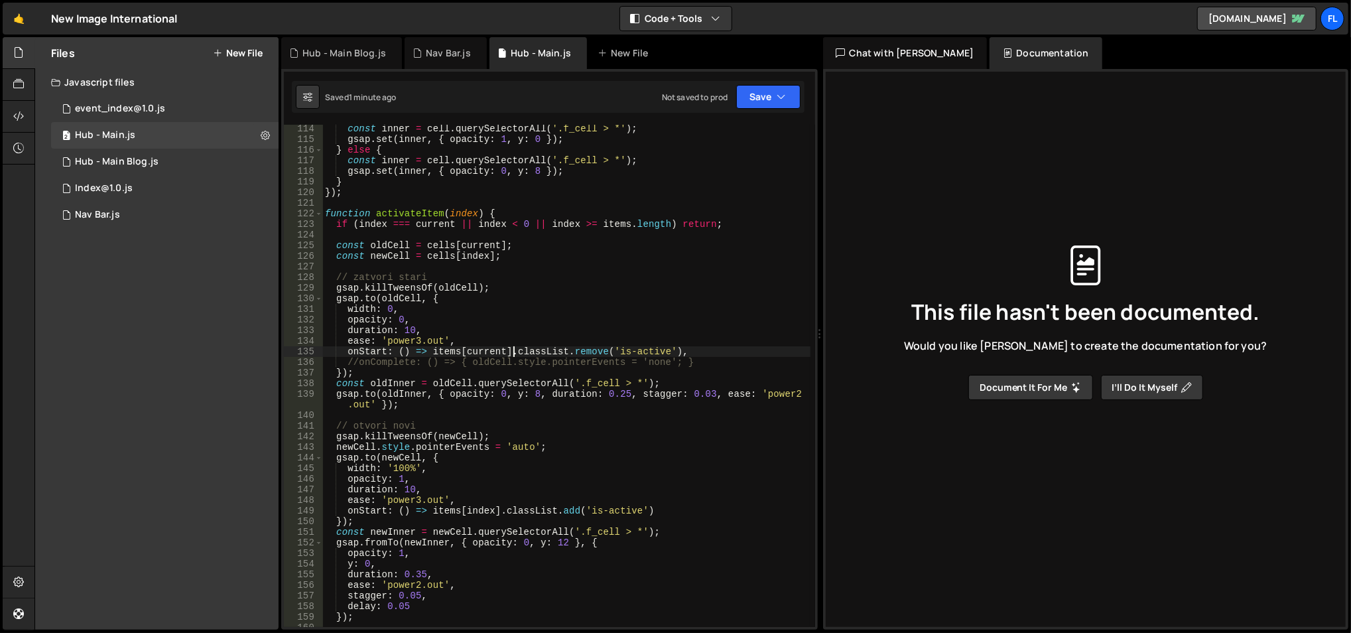
click at [335, 391] on div "const inner = cell . querySelectorAll ( '.f_cell > *' ) ; gsap . set ( inner , …" at bounding box center [566, 385] width 489 height 525
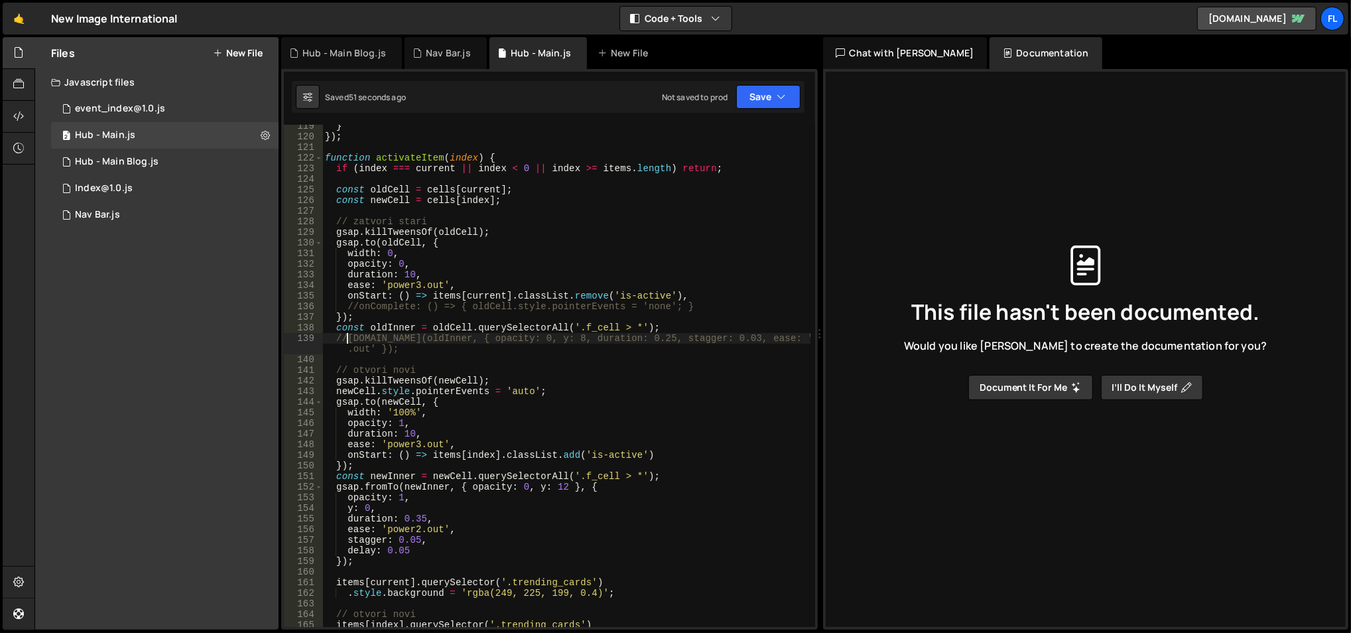
scroll to position [1256, 0]
click at [532, 401] on div "} }) ; function activateItem ( index ) { if ( index === current || index < 0 ||…" at bounding box center [566, 382] width 489 height 525
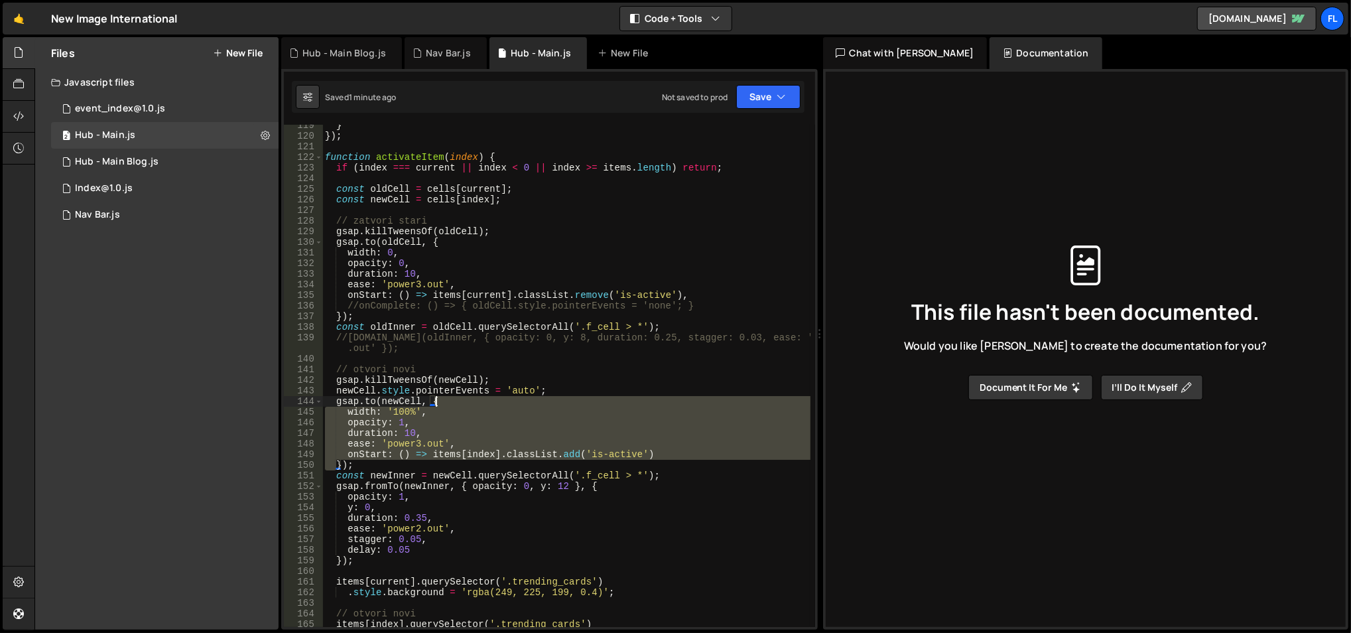
click at [532, 401] on div "} }) ; function activateItem ( index ) { if ( index === current || index < 0 ||…" at bounding box center [566, 382] width 489 height 525
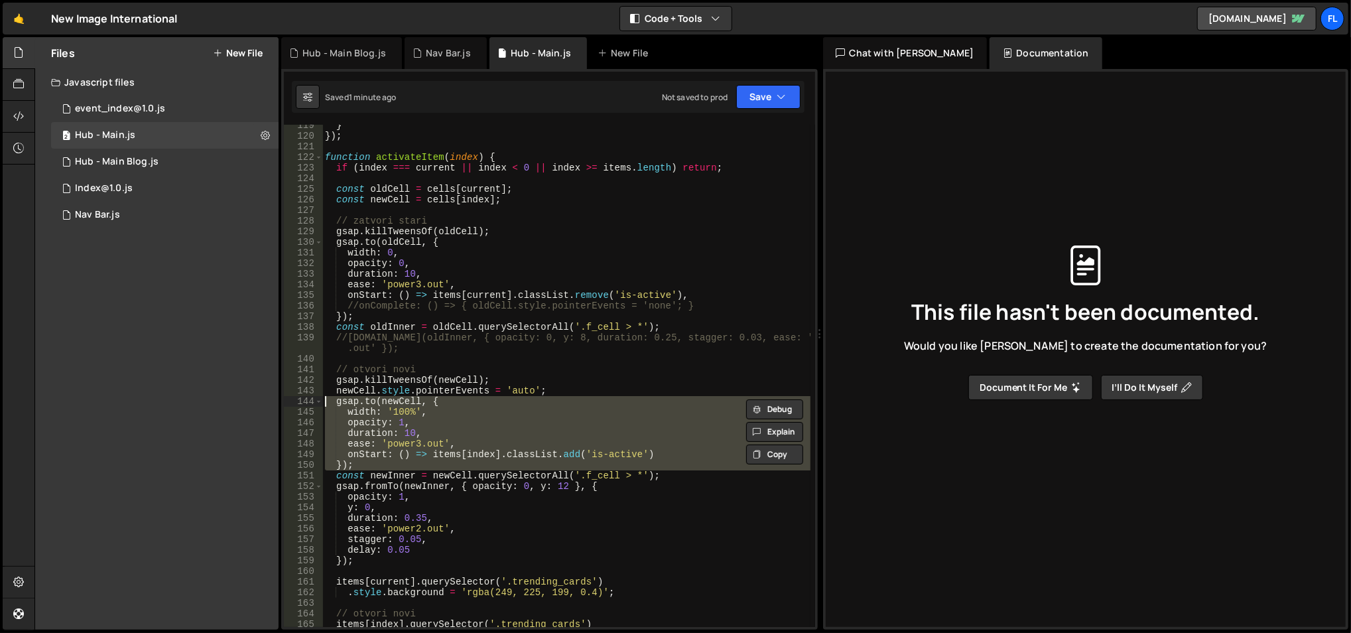
click at [532, 401] on div "} }) ; function activateItem ( index ) { if ( index === current || index < 0 ||…" at bounding box center [566, 376] width 488 height 502
click at [532, 401] on div "} }) ; function activateItem ( index ) { if ( index === current || index < 0 ||…" at bounding box center [566, 382] width 489 height 525
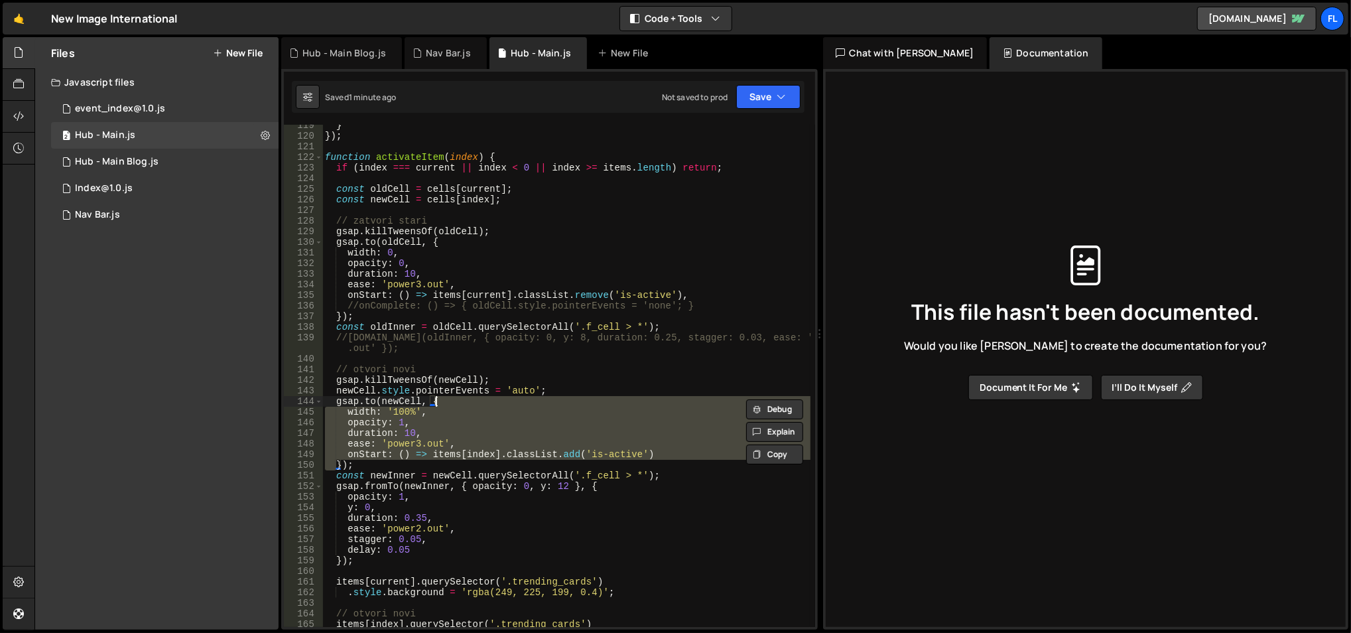
click at [532, 401] on div "} }) ; function activateItem ( index ) { if ( index === current || index < 0 ||…" at bounding box center [566, 382] width 489 height 525
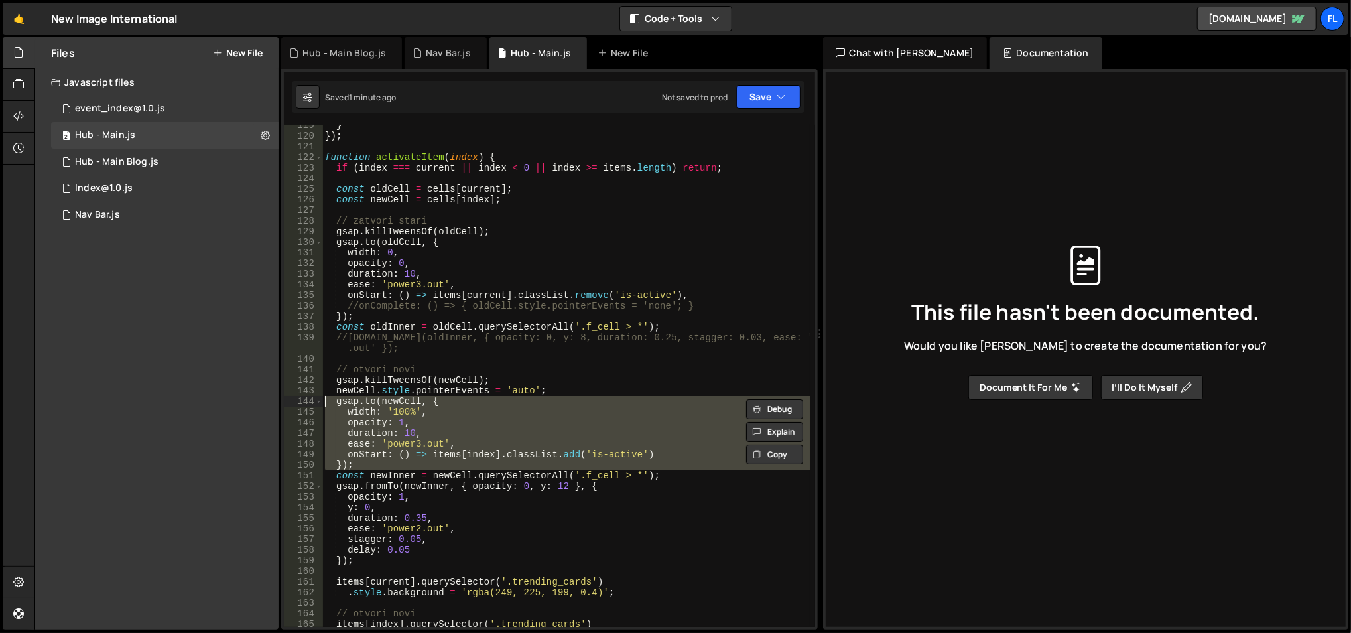
click at [532, 401] on div "} }) ; function activateItem ( index ) { if ( index === current || index < 0 ||…" at bounding box center [566, 376] width 488 height 502
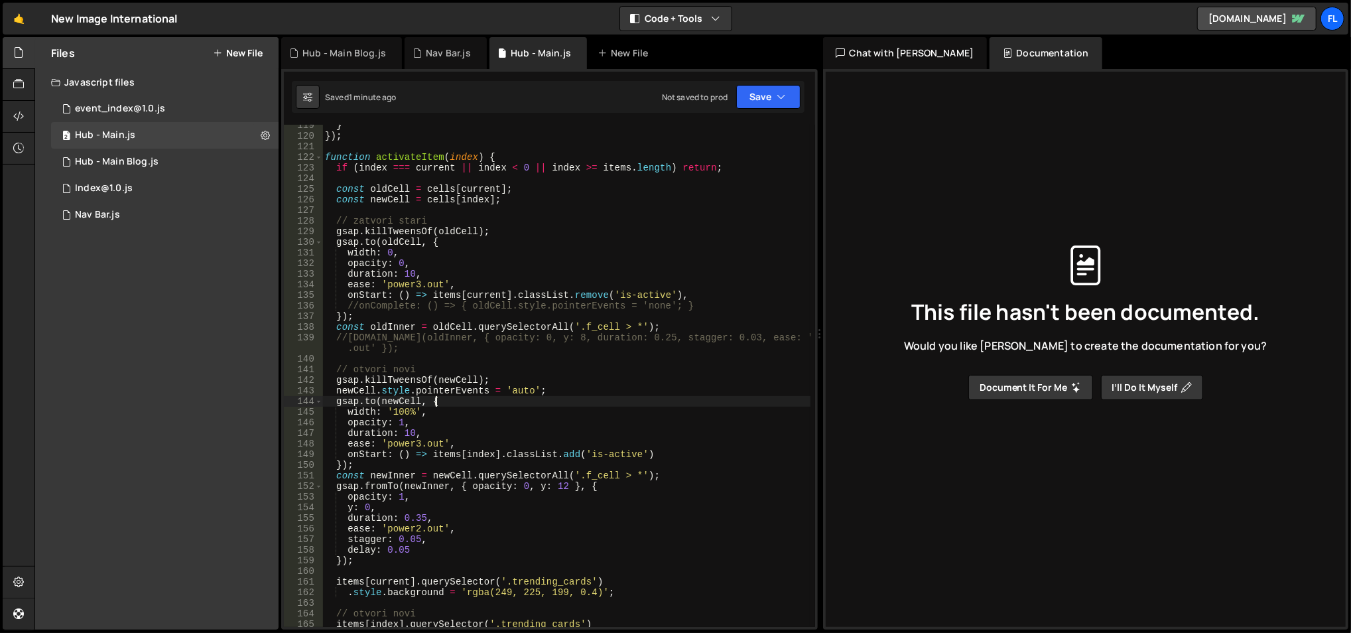
click at [532, 401] on div "} }) ; function activateItem ( index ) { if ( index === current || index < 0 ||…" at bounding box center [566, 382] width 489 height 525
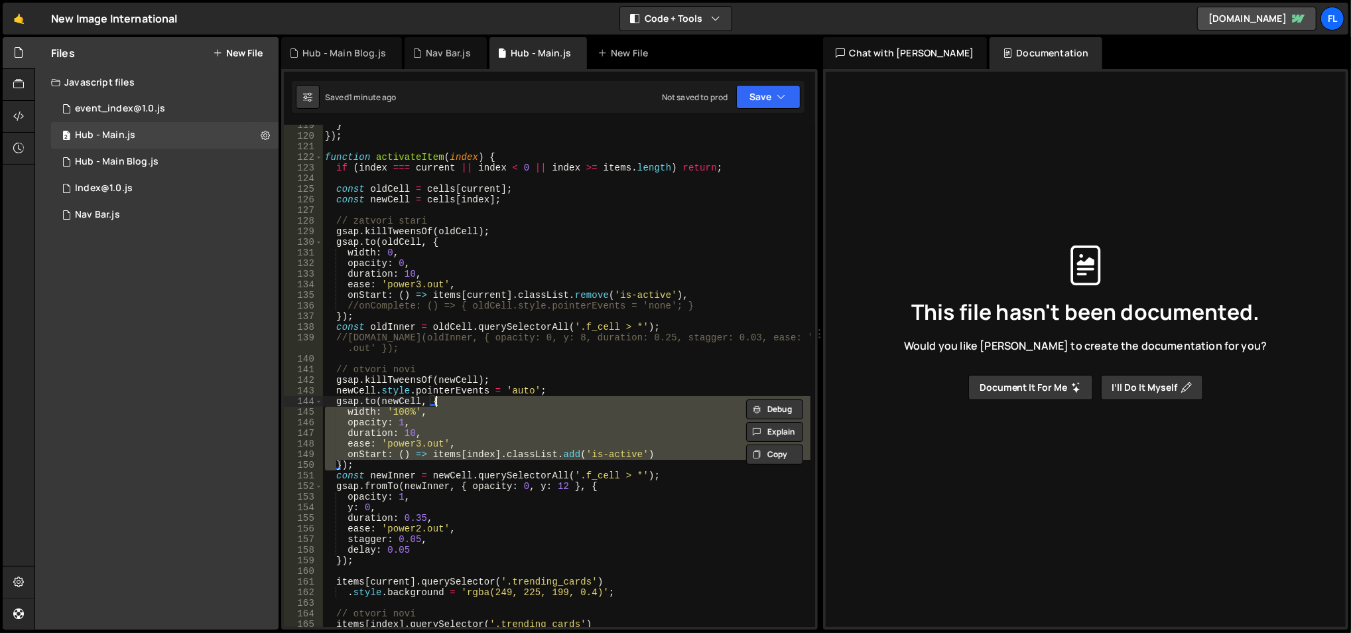
click at [532, 401] on div "} }) ; function activateItem ( index ) { if ( index === current || index < 0 ||…" at bounding box center [566, 382] width 489 height 525
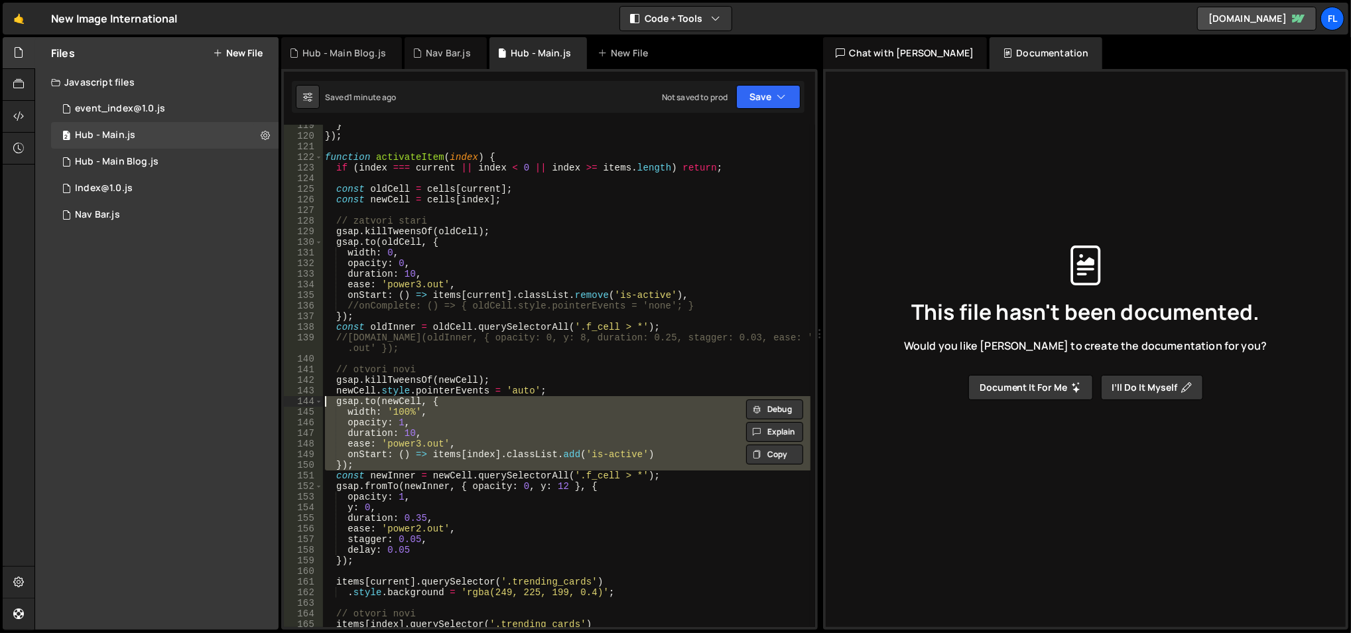
click at [532, 401] on div "} }) ; function activateItem ( index ) { if ( index === current || index < 0 ||…" at bounding box center [566, 376] width 488 height 502
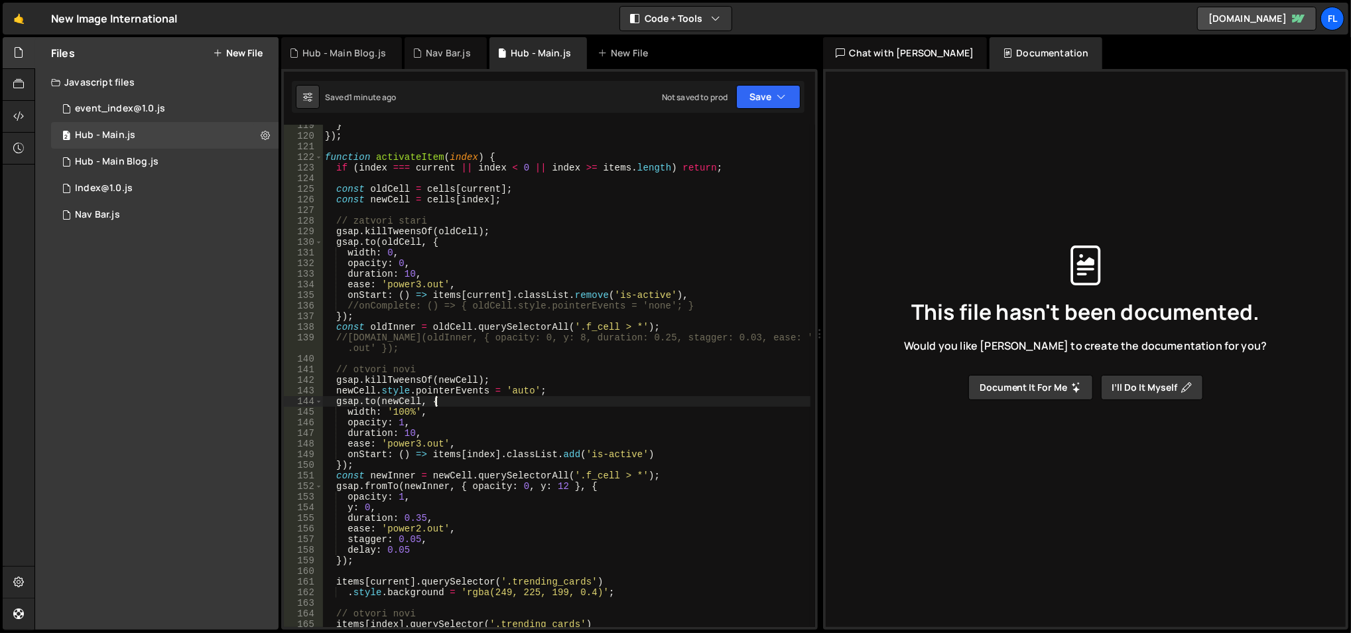
click at [532, 401] on div "} }) ; function activateItem ( index ) { if ( index === current || index < 0 ||…" at bounding box center [566, 382] width 489 height 525
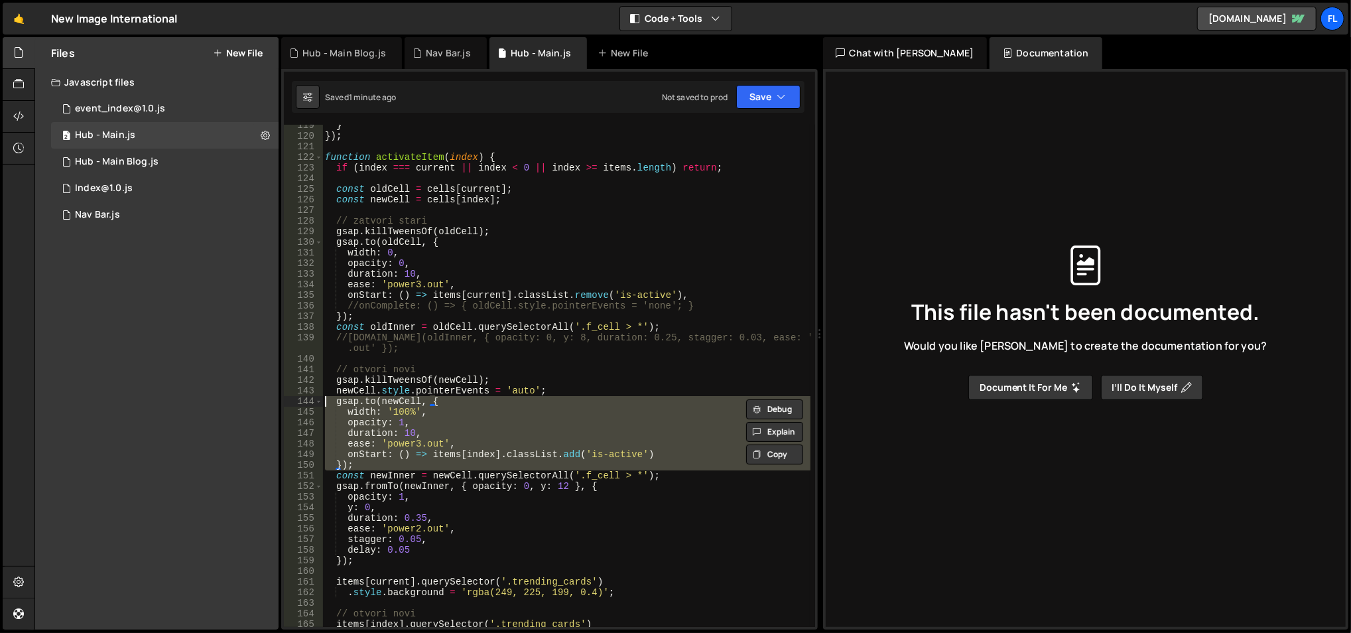
click at [532, 401] on div "} }) ; function activateItem ( index ) { if ( index === current || index < 0 ||…" at bounding box center [566, 382] width 489 height 525
click at [532, 401] on div "} }) ; function activateItem ( index ) { if ( index === current || index < 0 ||…" at bounding box center [566, 376] width 488 height 502
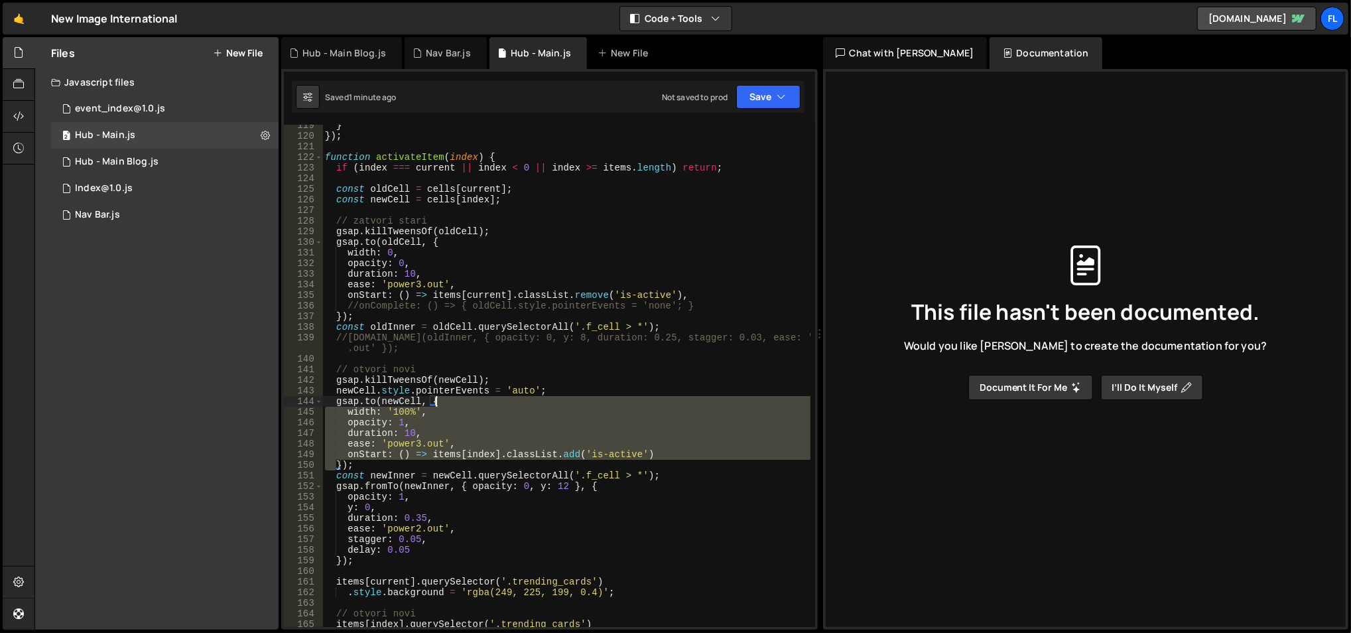
click at [532, 401] on div "} }) ; function activateItem ( index ) { if ( index === current || index < 0 ||…" at bounding box center [566, 382] width 489 height 525
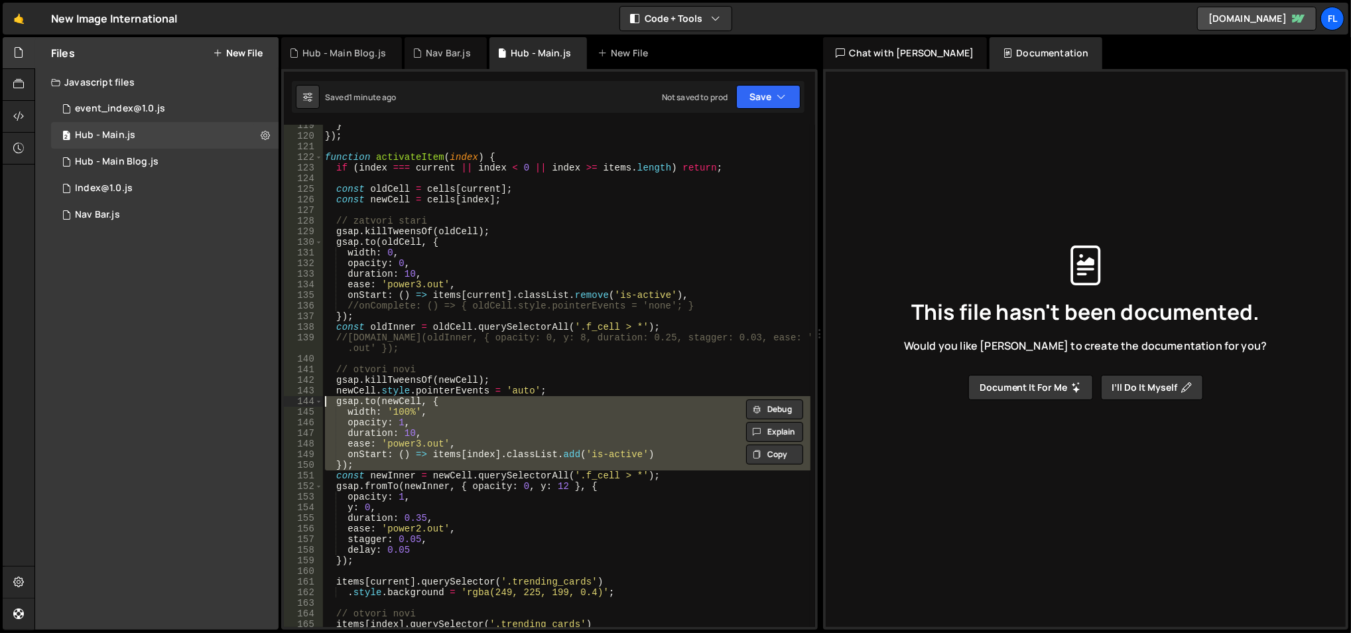
click at [532, 401] on div "} }) ; function activateItem ( index ) { if ( index === current || index < 0 ||…" at bounding box center [566, 376] width 488 height 502
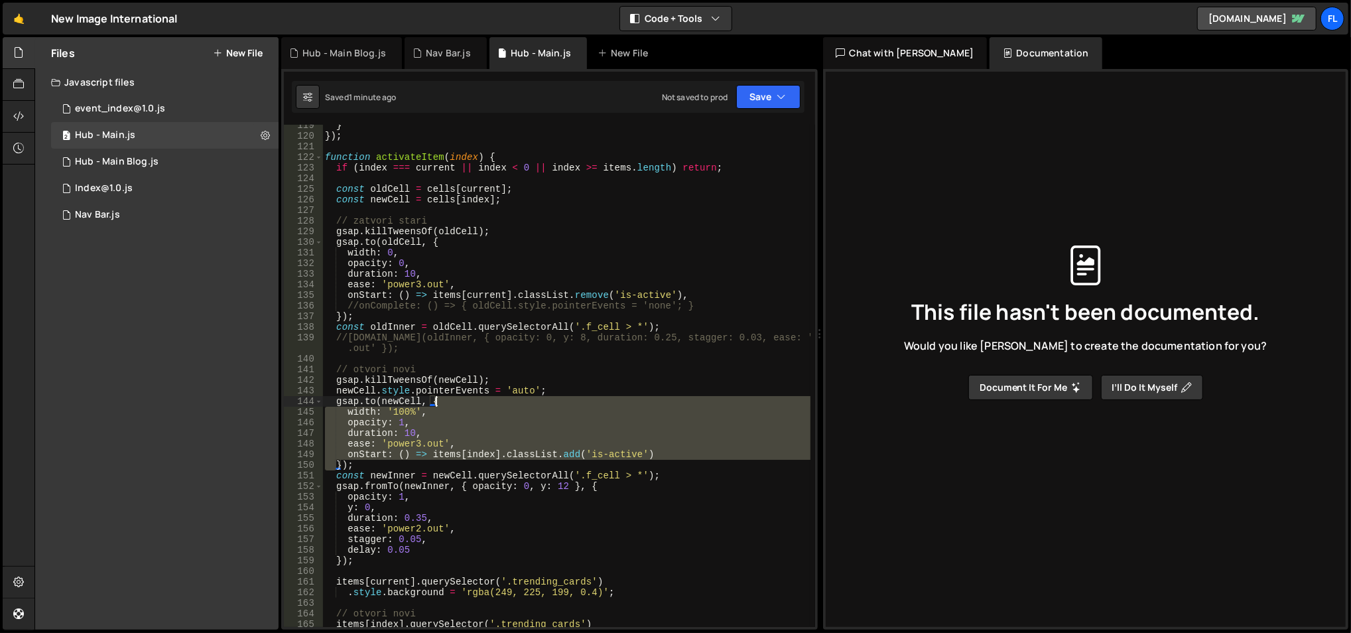
click at [532, 401] on div "} }) ; function activateItem ( index ) { if ( index === current || index < 0 ||…" at bounding box center [566, 382] width 489 height 525
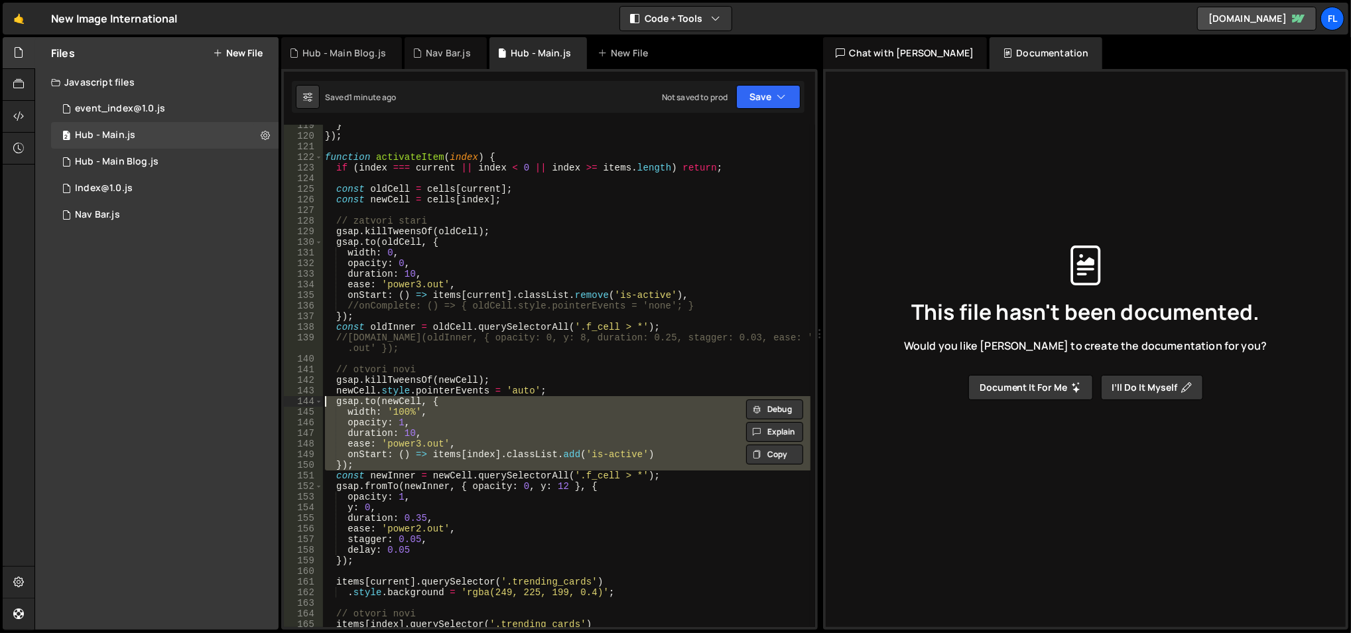
click at [532, 401] on div "} }) ; function activateItem ( index ) { if ( index === current || index < 0 ||…" at bounding box center [566, 382] width 489 height 525
click at [506, 480] on div "} }) ; function activateItem ( index ) { if ( index === current || index < 0 ||…" at bounding box center [566, 382] width 489 height 525
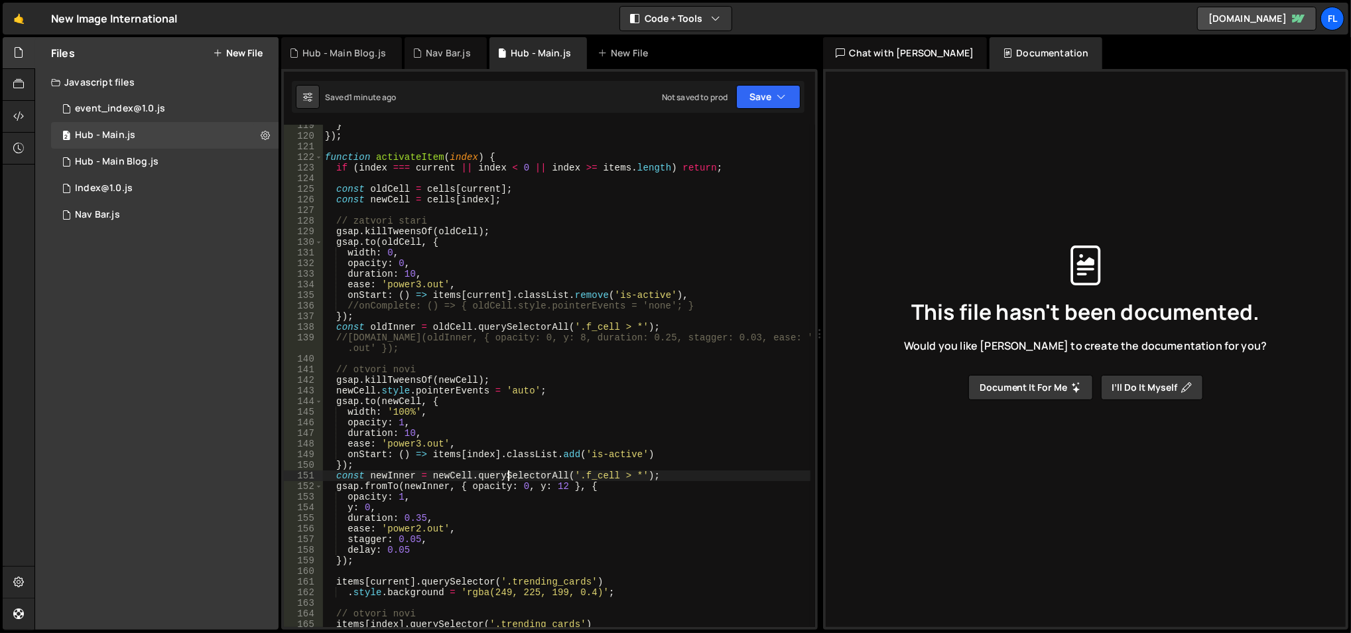
click at [559, 488] on div "} }) ; function activateItem ( index ) { if ( index === current || index < 0 ||…" at bounding box center [566, 382] width 489 height 525
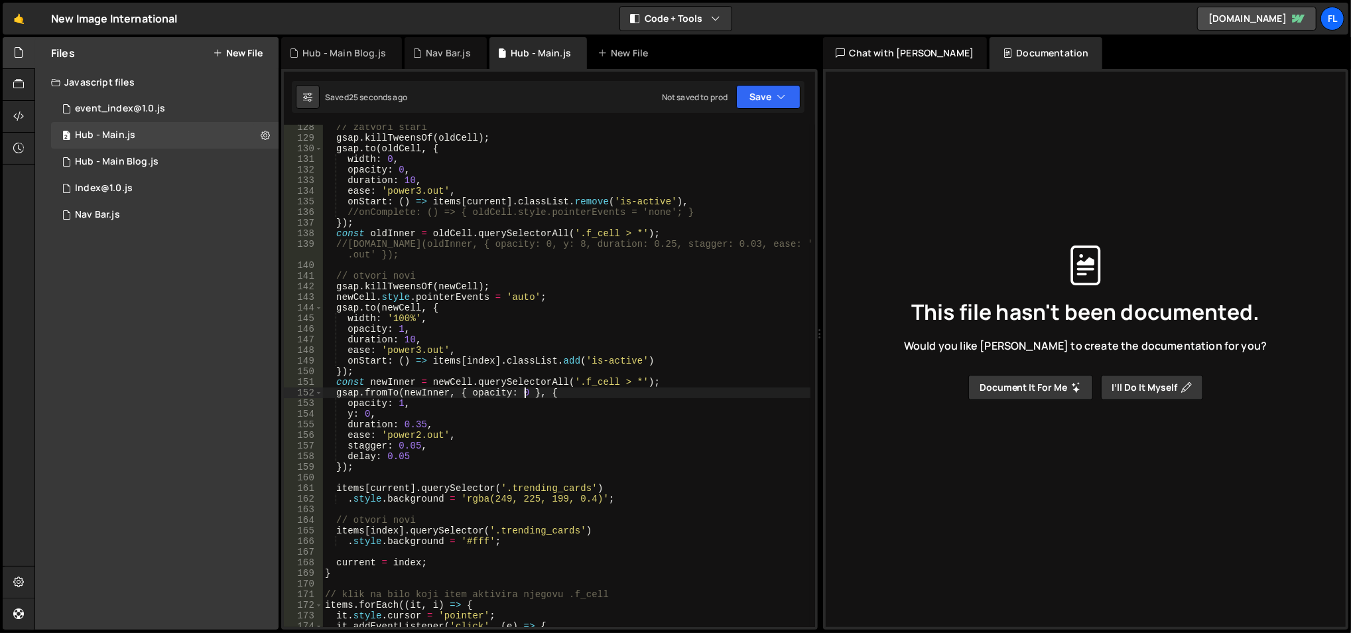
scroll to position [1350, 0]
drag, startPoint x: 402, startPoint y: 426, endPoint x: 426, endPoint y: 423, distance: 24.0
click at [426, 423] on div "// zatvori stari gsap . killTweensOf ( oldCell ) ; gsap . to ( oldCell , { widt…" at bounding box center [566, 384] width 489 height 525
click at [471, 336] on div "// zatvori stari gsap . killTweensOf ( oldCell ) ; gsap . to ( oldCell , { widt…" at bounding box center [566, 384] width 489 height 525
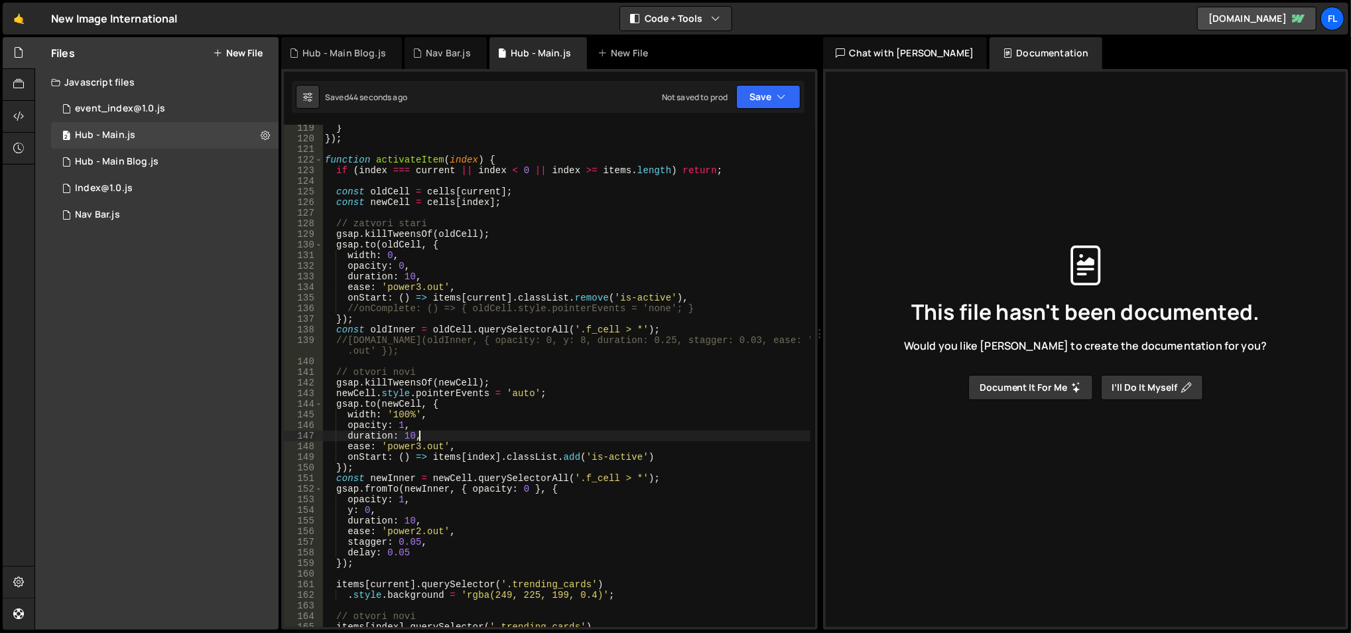
scroll to position [1254, 0]
drag, startPoint x: 612, startPoint y: 300, endPoint x: 663, endPoint y: 297, distance: 51.1
click at [663, 297] on div "} }) ; function activateItem ( index ) { if ( index === current || index < 0 ||…" at bounding box center [566, 385] width 489 height 525
type textarea "onStart: () => items[current].classList.remove('is-active'),"
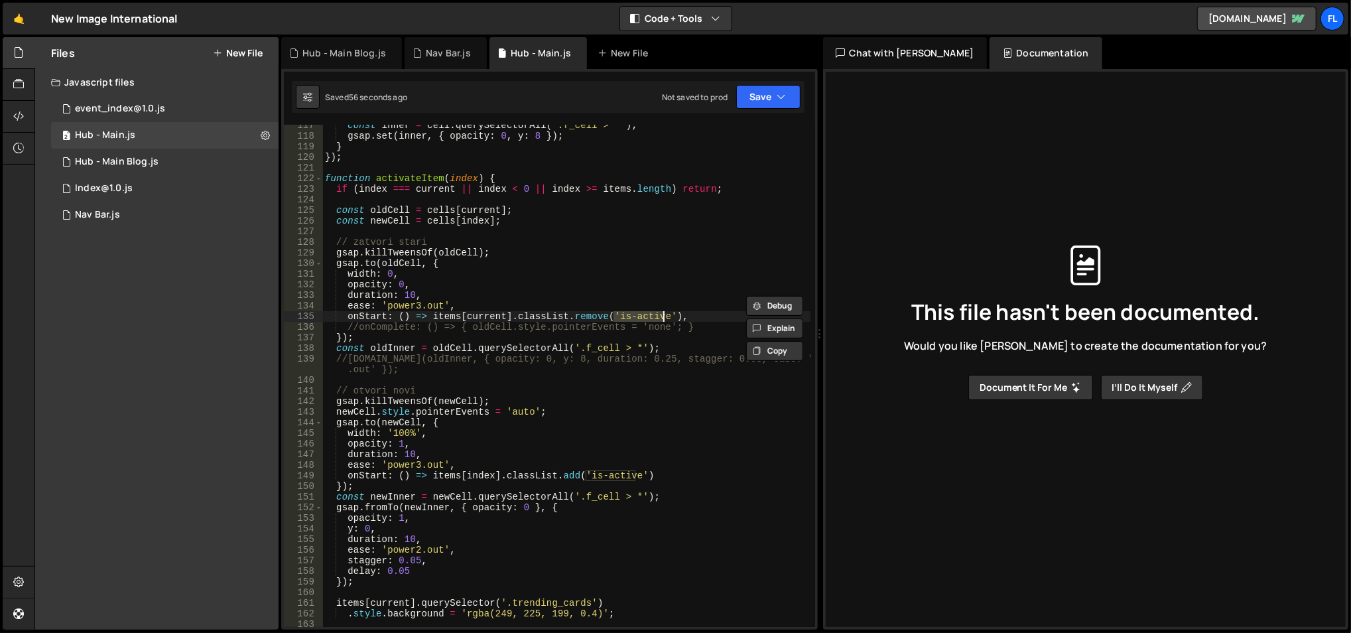
scroll to position [1235, 0]
type input "is-active"
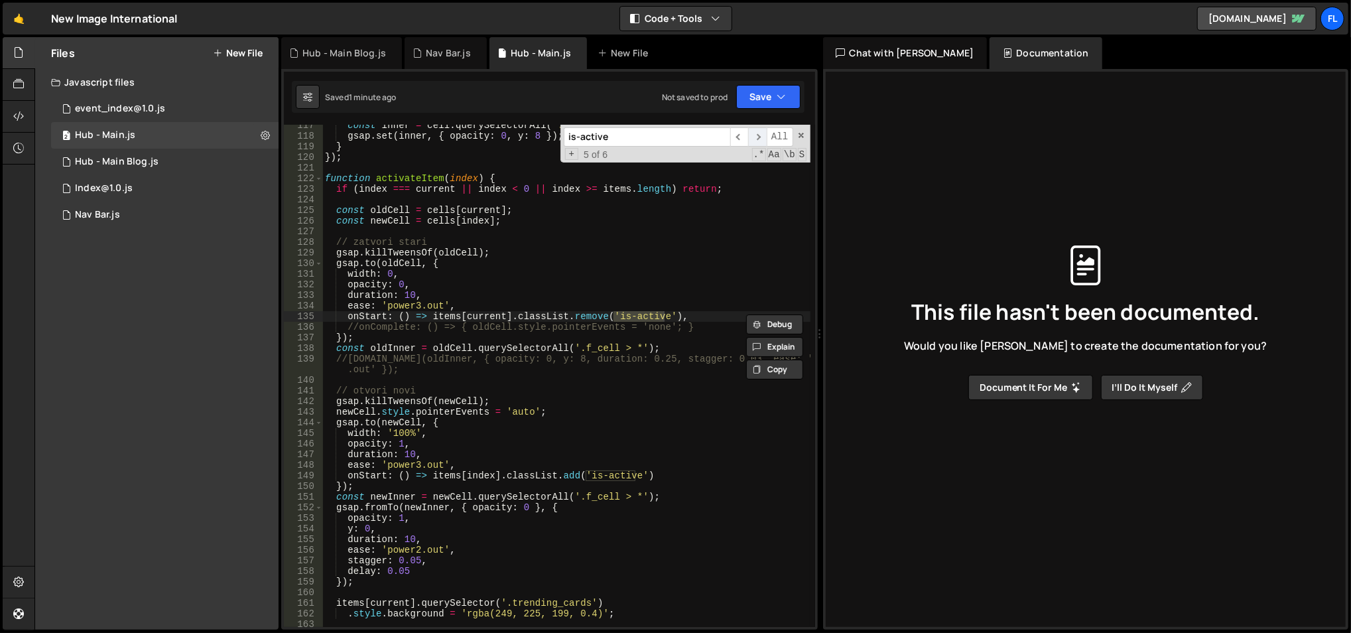
click at [760, 135] on span "​" at bounding box center [757, 136] width 19 height 19
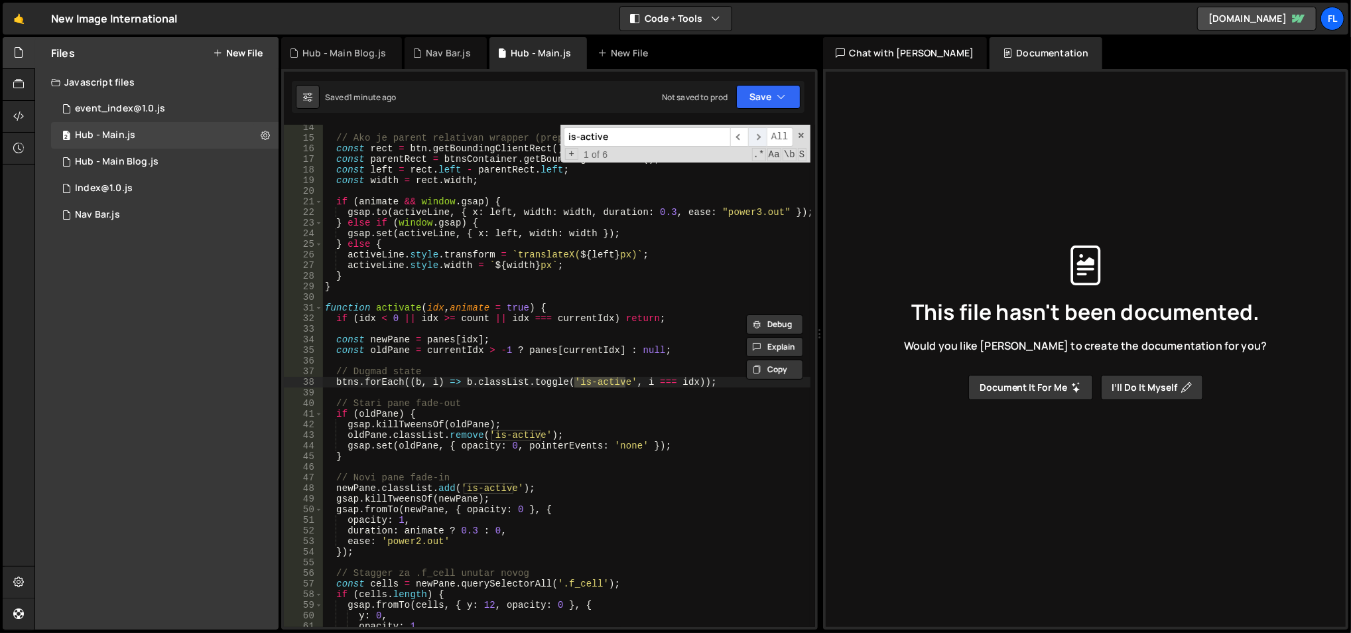
scroll to position [141, 0]
click at [760, 135] on span "​" at bounding box center [757, 136] width 19 height 19
type textarea "function activate(idx, animate = true) {"
click at [402, 308] on div "// Ako je parent relativan wrapper (preporuka), pozicioniranje će biti tačno. c…" at bounding box center [566, 384] width 489 height 525
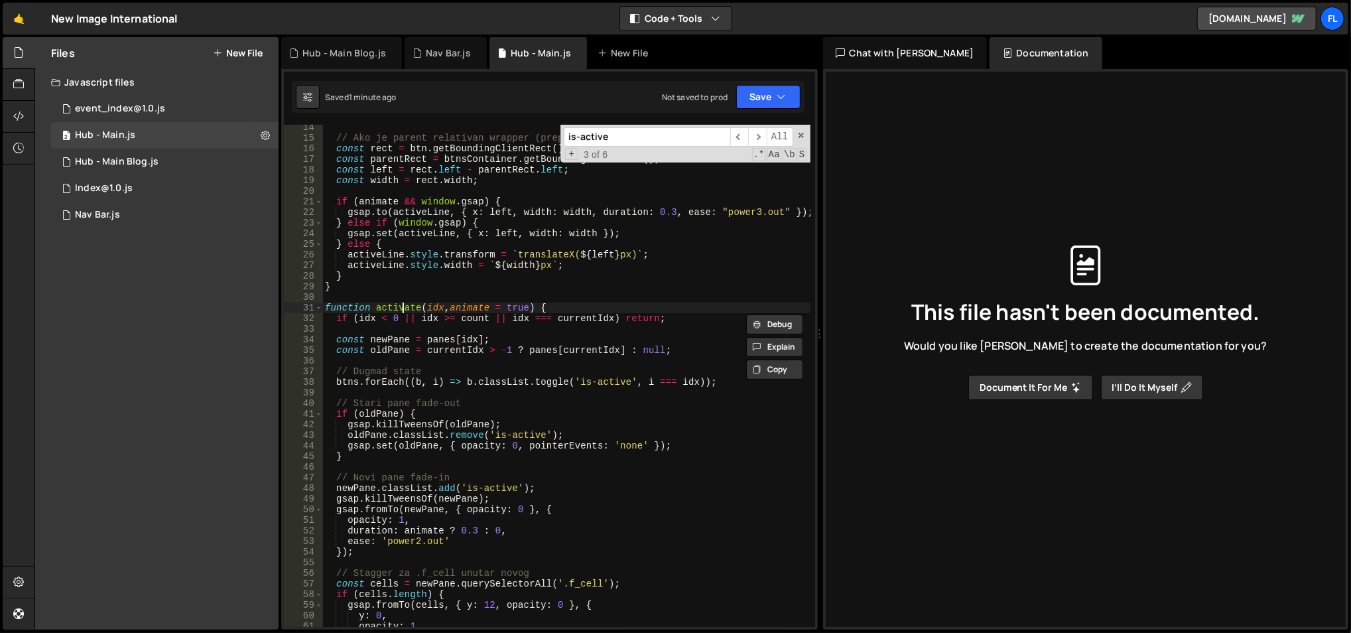
click at [402, 308] on div "// Ako je parent relativan wrapper (preporuka), pozicioniranje će biti tačno. c…" at bounding box center [566, 384] width 489 height 525
type input "activate"
click at [756, 134] on span "​" at bounding box center [757, 136] width 19 height 19
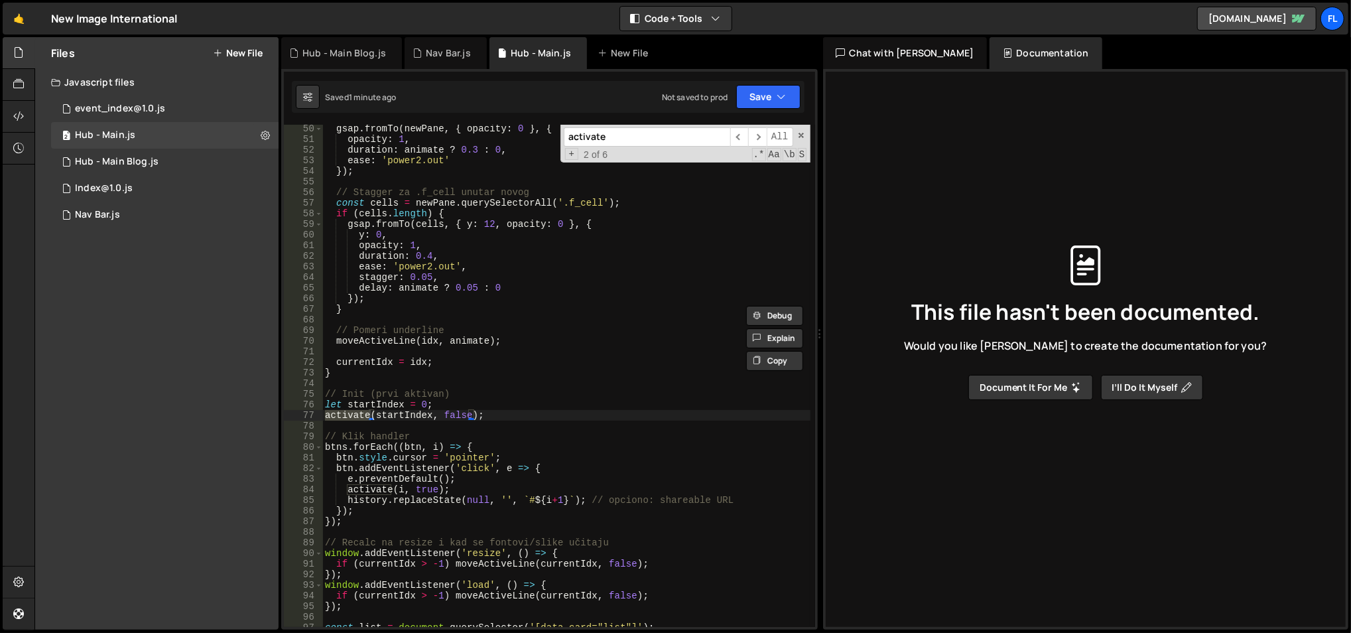
scroll to position [539, 0]
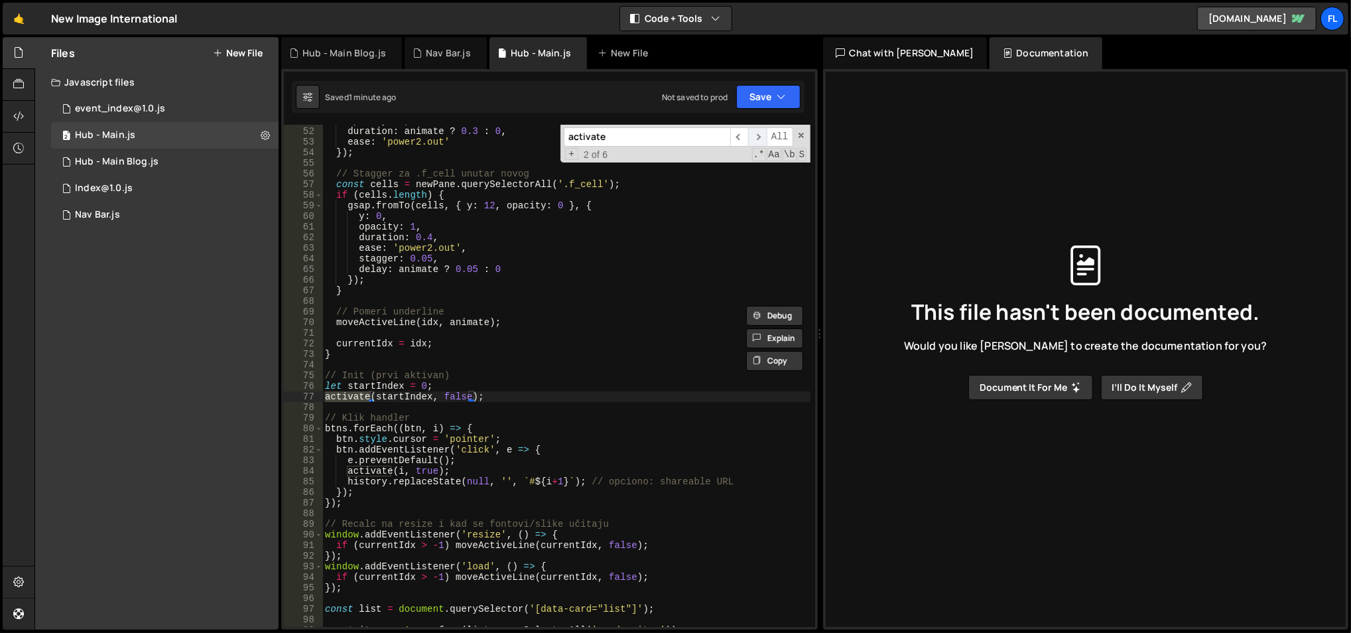
click at [760, 131] on span "​" at bounding box center [757, 136] width 19 height 19
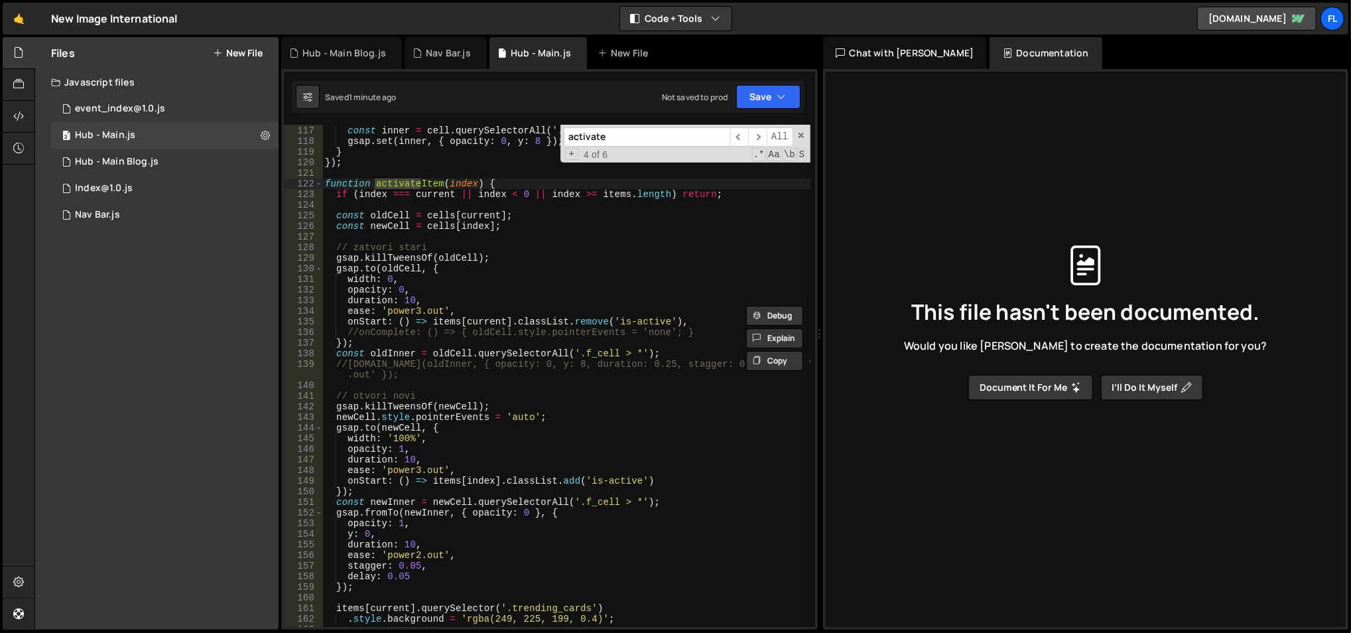
scroll to position [1229, 0]
click at [760, 139] on span "​" at bounding box center [757, 136] width 19 height 19
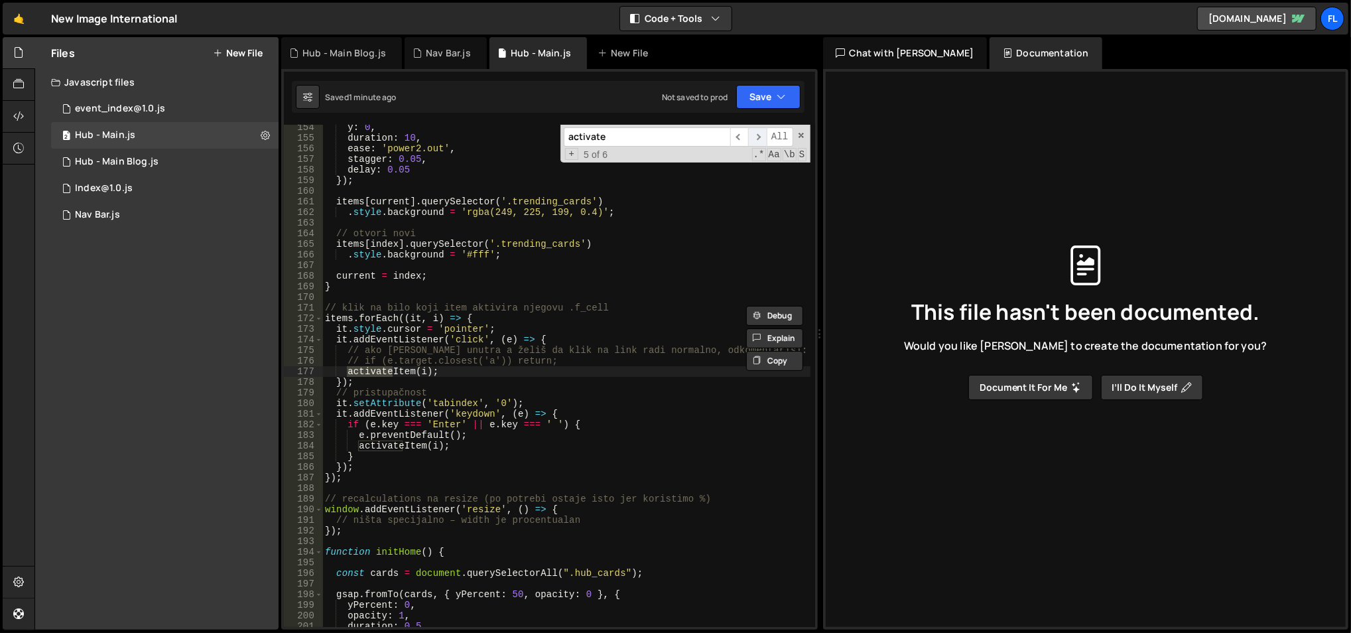
scroll to position [1637, 0]
click at [760, 139] on span "​" at bounding box center [757, 136] width 19 height 19
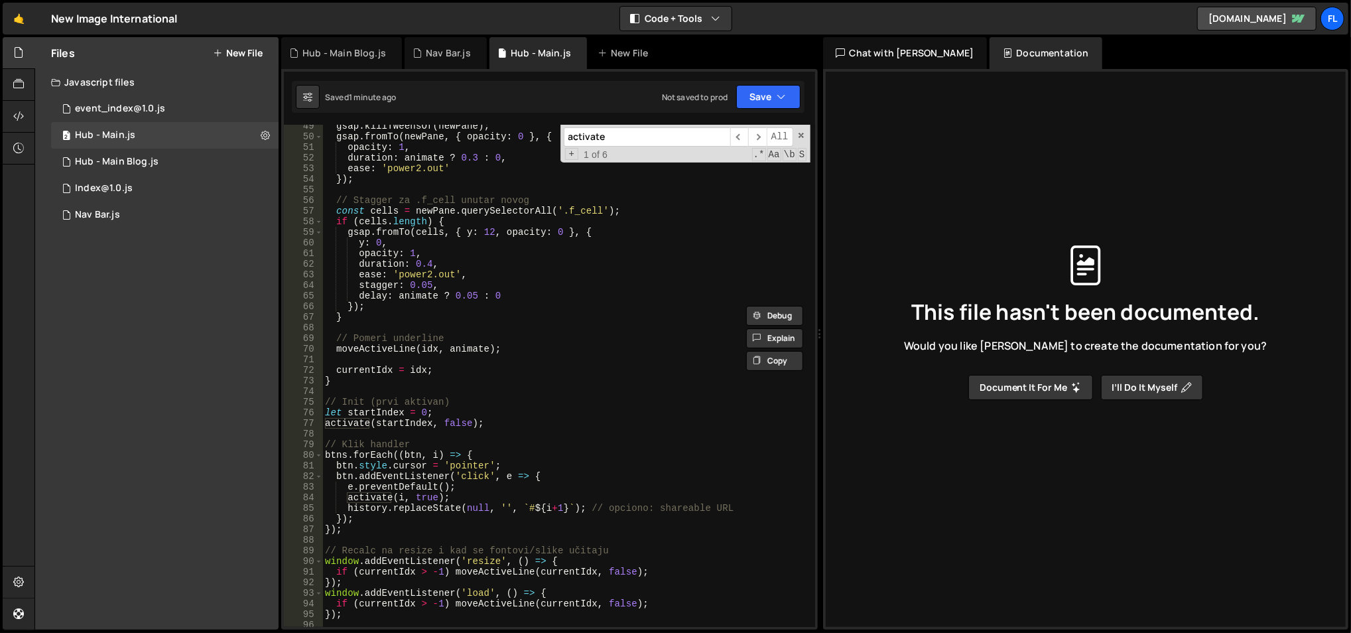
scroll to position [513, 0]
click at [340, 454] on div "gsap . killTweensOf ( newPane ) ; gsap . fromTo ( newPane , { opacity : 0 } , {…" at bounding box center [566, 383] width 489 height 525
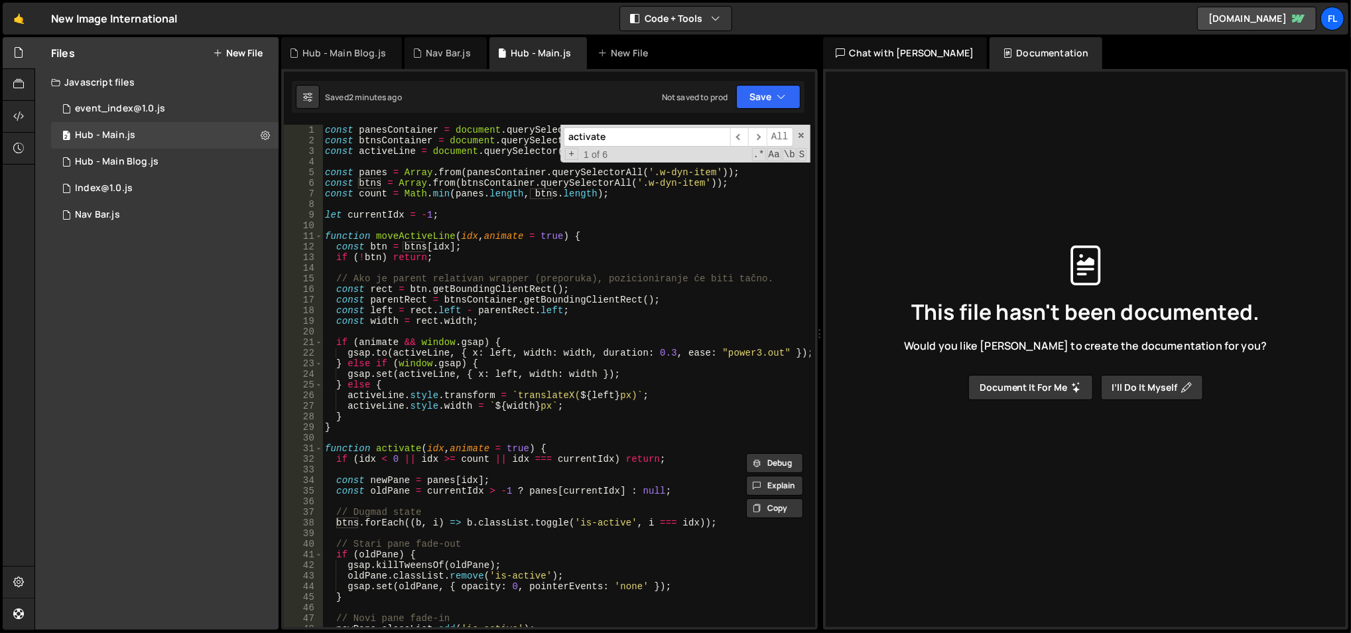
scroll to position [0, 0]
click at [503, 182] on div "const panesContainer = document . querySelector ( '[blog-attribute="main-conten…" at bounding box center [566, 387] width 489 height 525
click at [800, 131] on span at bounding box center [801, 135] width 9 height 9
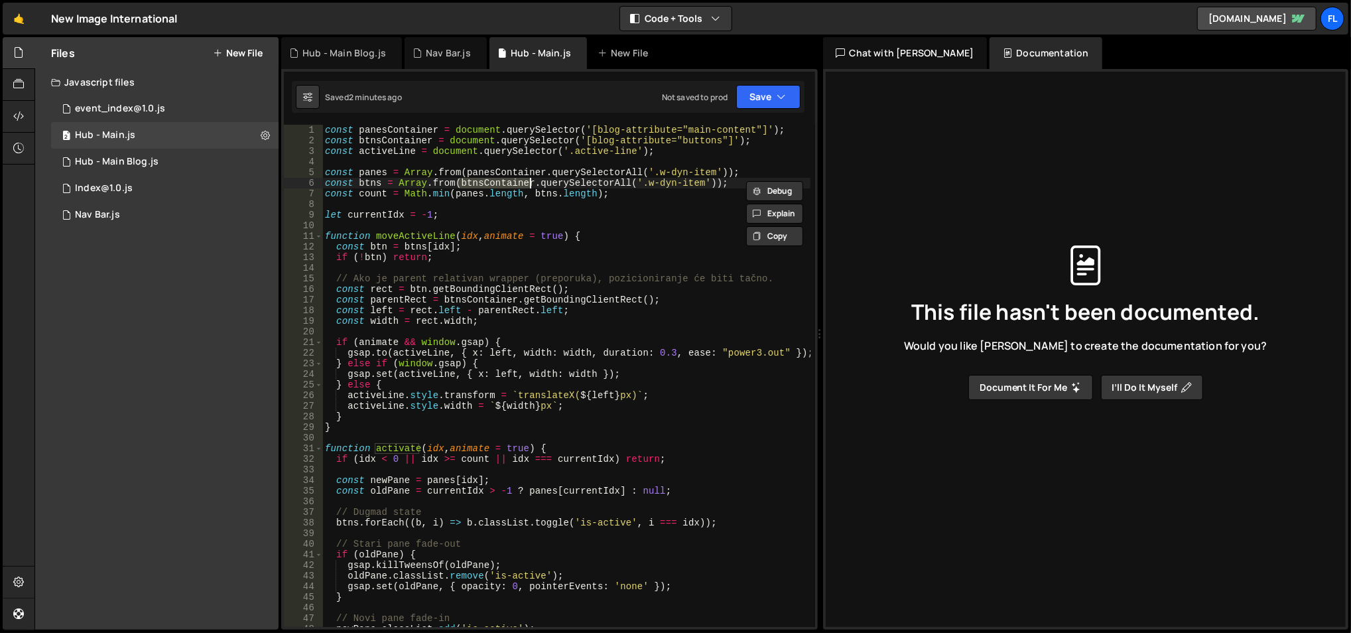
click at [507, 234] on div "const panesContainer = document . querySelector ( '[blog-attribute="main-conten…" at bounding box center [566, 387] width 489 height 525
type textarea "function moveActiveLine(idx, animate = true) {"
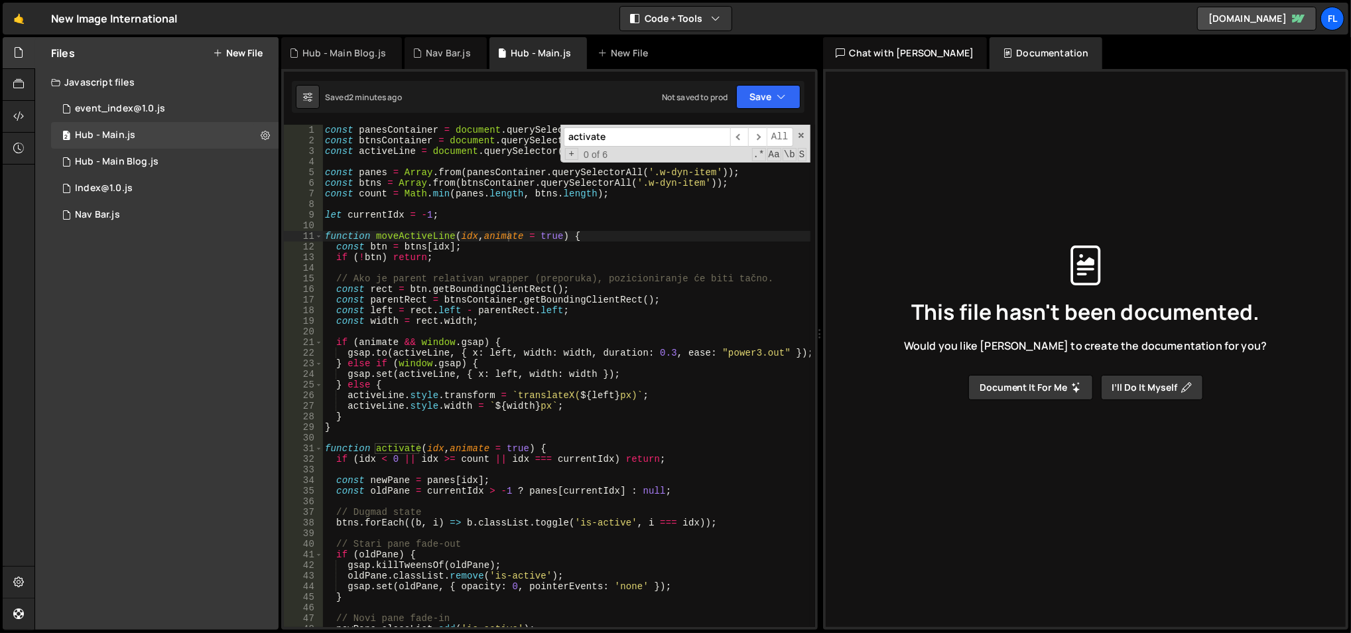
paste input "trending_cards"
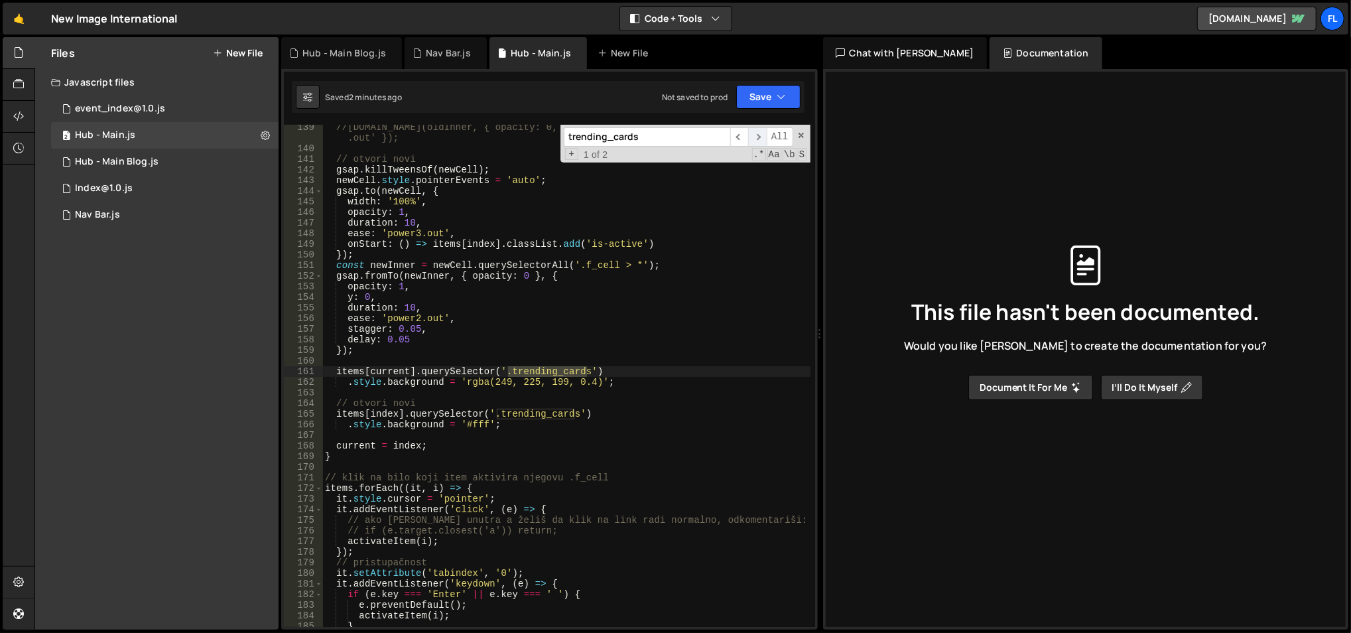
type input "trending_cards"
click at [762, 133] on span "​" at bounding box center [757, 136] width 19 height 19
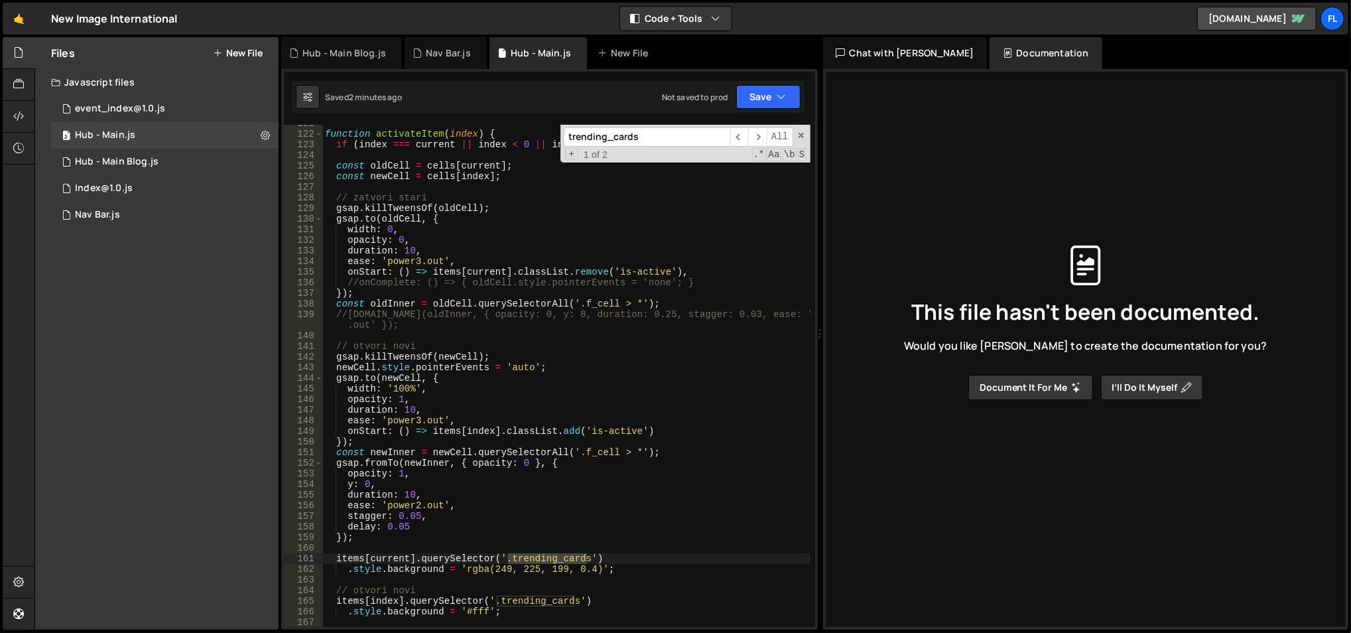
scroll to position [1205, 0]
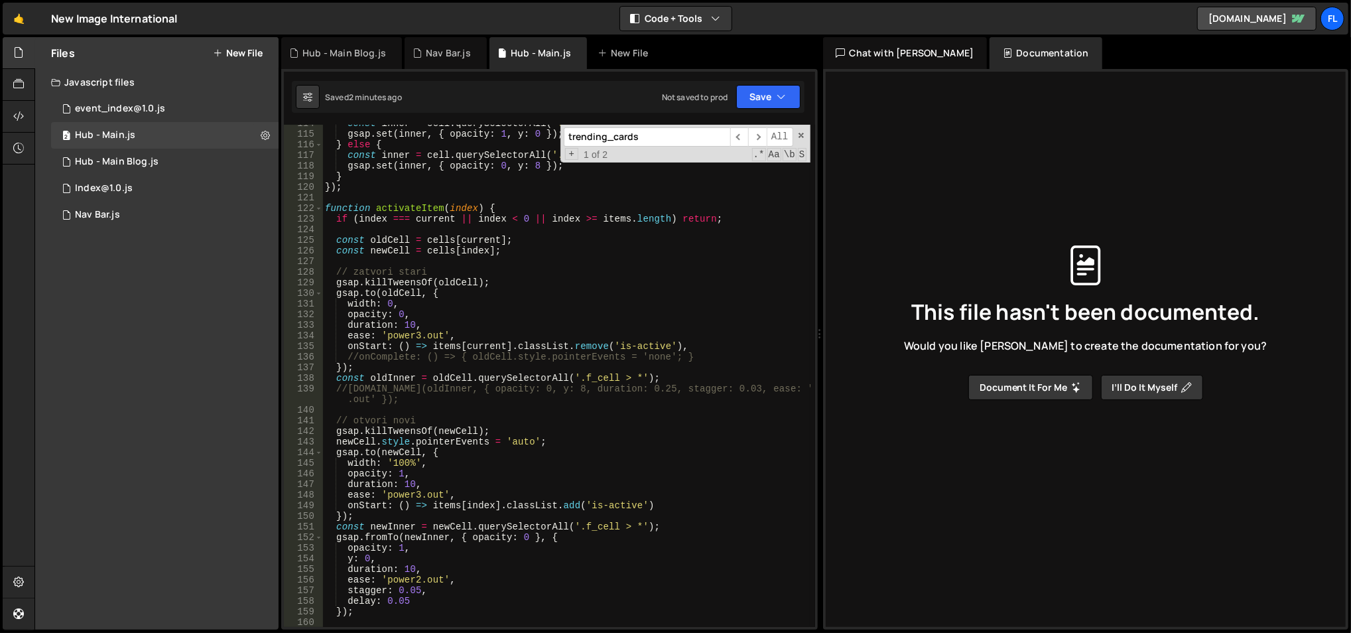
click at [421, 207] on div "const inner = cell . querySelectorAll ( '.f_cell > *' ) ; gsap . set ( inner , …" at bounding box center [566, 380] width 489 height 525
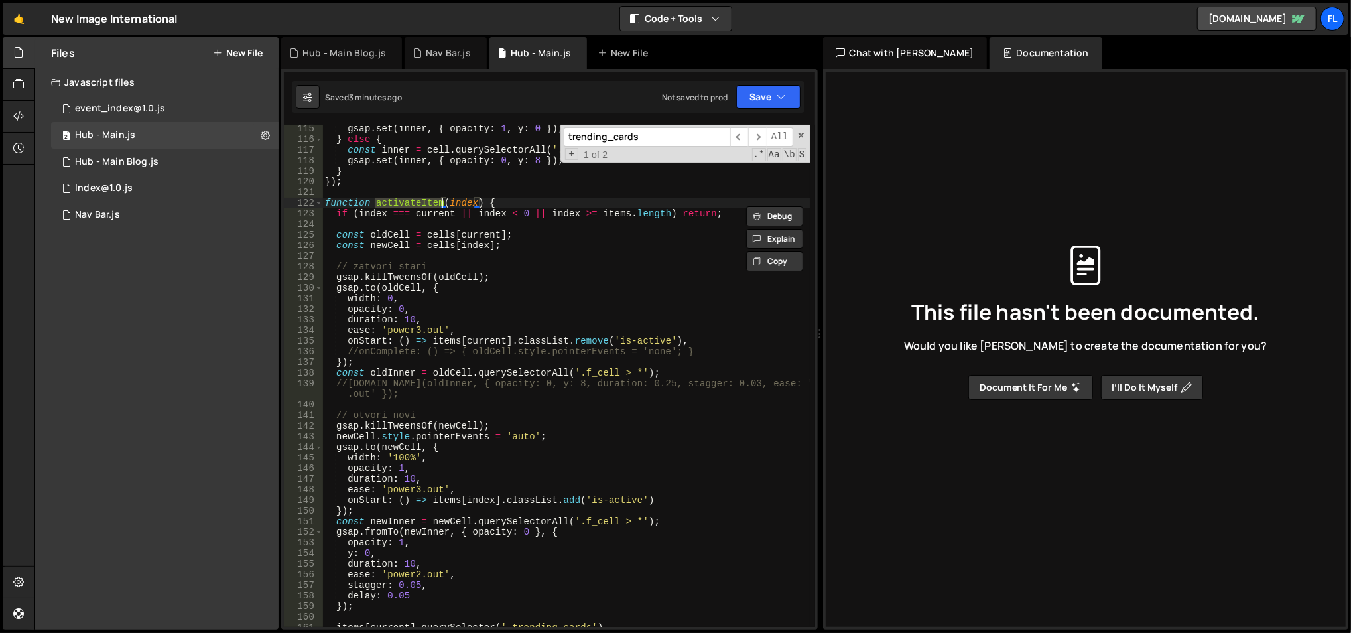
scroll to position [1211, 0]
click at [448, 342] on div "gsap . set ( inner , { opacity : 1 , y : 0 }) ; } else { const inner = cell . q…" at bounding box center [566, 386] width 489 height 525
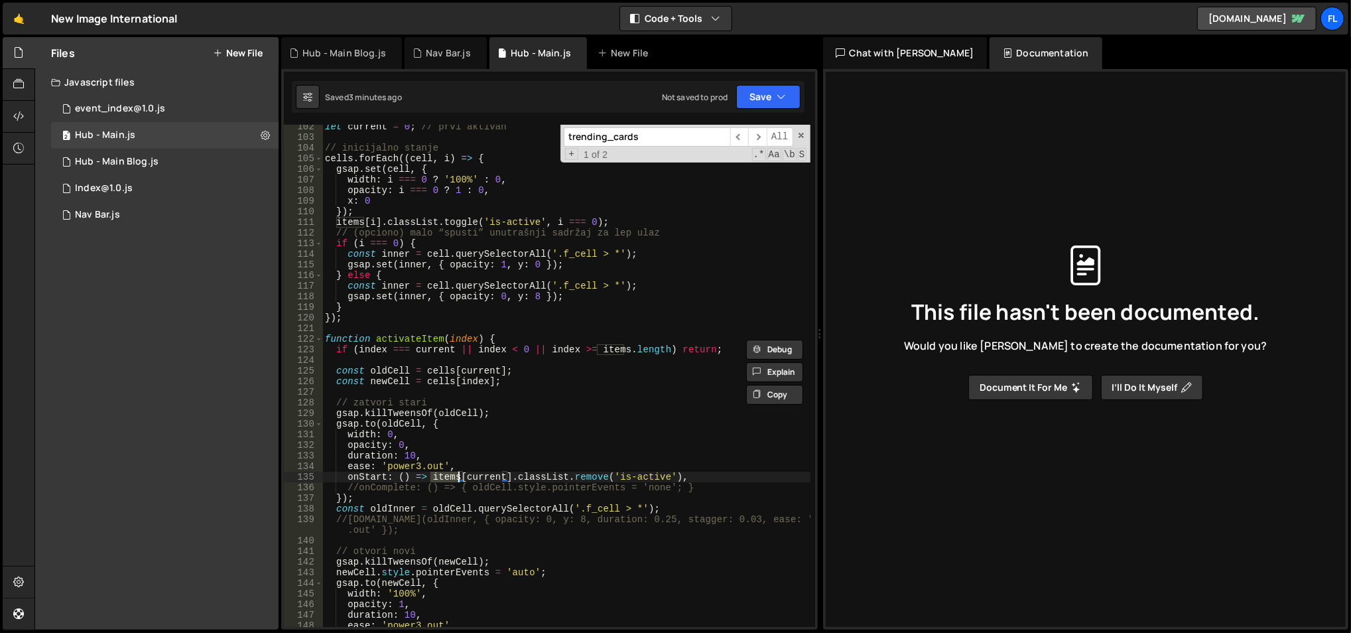
scroll to position [1075, 0]
click at [603, 352] on div "let current = 0 ; // prvi aktivan // inicijalno stanje cells . forEach (( cell …" at bounding box center [566, 383] width 489 height 525
type textarea "if (index === current || index < 0 || index >= items.length) return;"
click at [603, 352] on div "let current = 0 ; // prvi aktivan // inicijalno stanje cells . forEach (( cell …" at bounding box center [566, 383] width 489 height 525
type input "items"
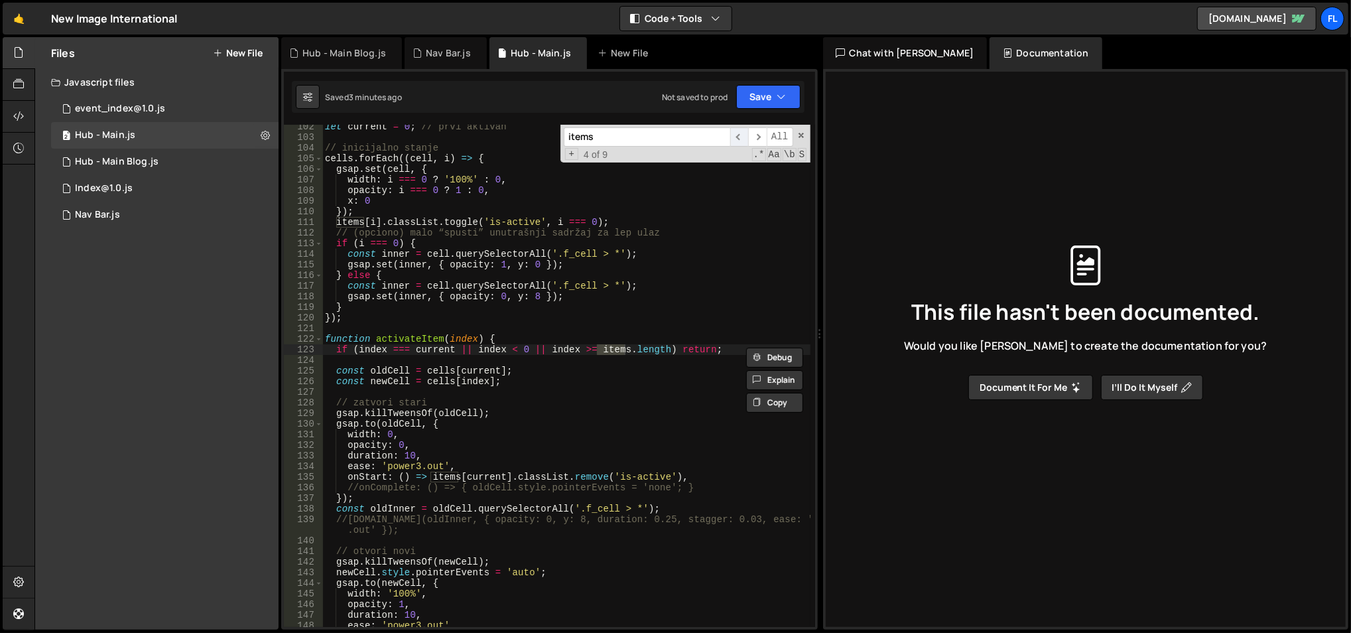
click at [737, 141] on span "​" at bounding box center [739, 136] width 19 height 19
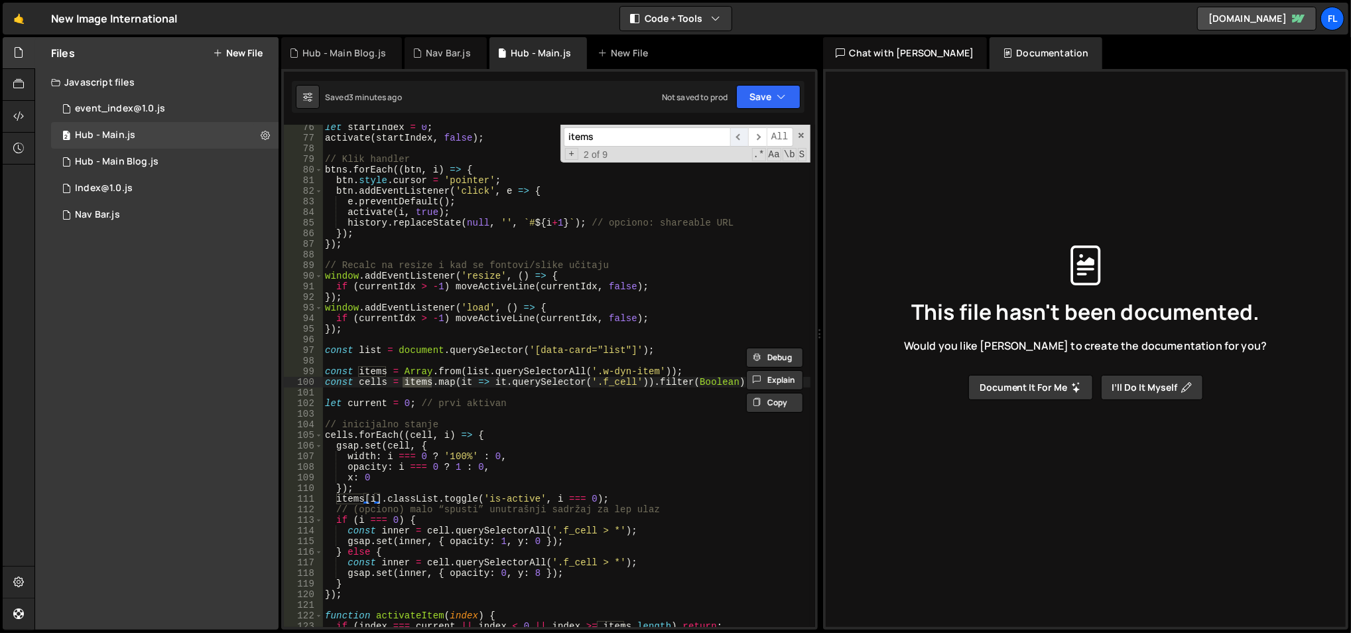
scroll to position [799, 0]
click at [737, 141] on span "​" at bounding box center [739, 136] width 19 height 19
click at [751, 137] on span "​" at bounding box center [757, 136] width 19 height 19
click at [748, 135] on span "​" at bounding box center [757, 136] width 19 height 19
click at [749, 135] on span "​" at bounding box center [757, 136] width 19 height 19
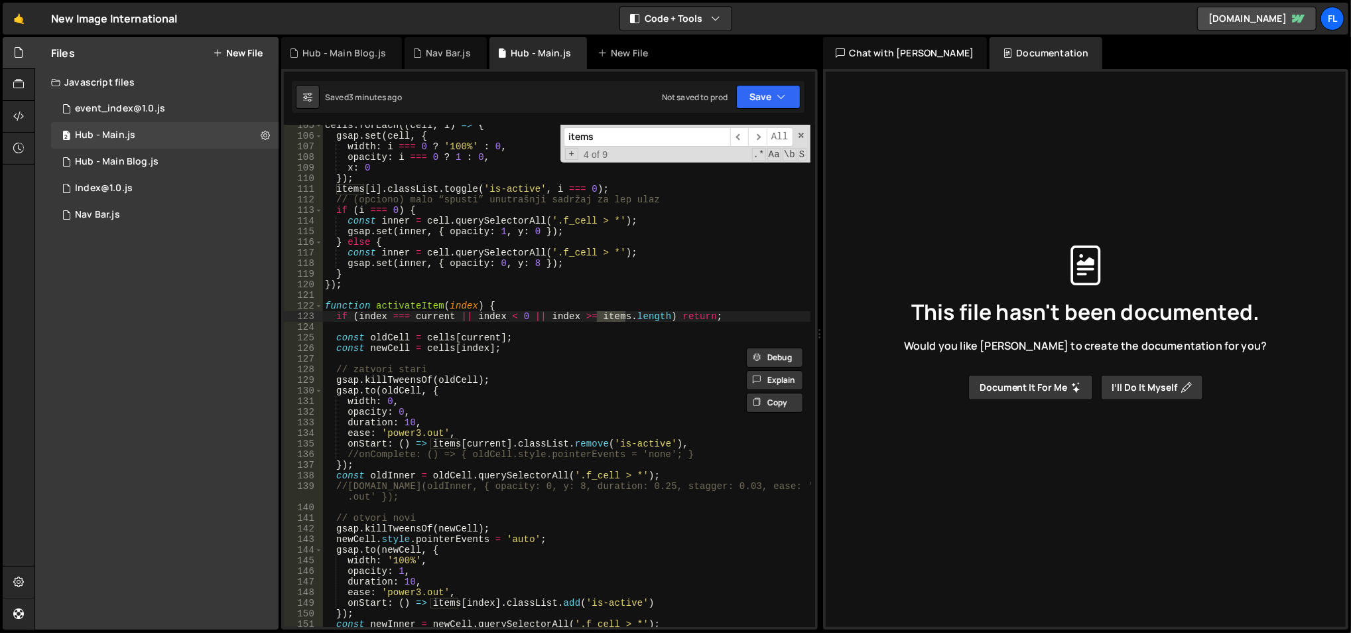
scroll to position [1109, 0]
type textarea "function activateItem(index) {"
click at [419, 305] on div "cells . forEach (( cell , i ) => { gsap . set ( cell , { width : i === 0 ? '100…" at bounding box center [566, 381] width 489 height 525
click at [419, 306] on div "cells . forEach (( cell , i ) => { gsap . set ( cell , { width : i === 0 ? '100…" at bounding box center [566, 381] width 489 height 525
type input "activateItem"
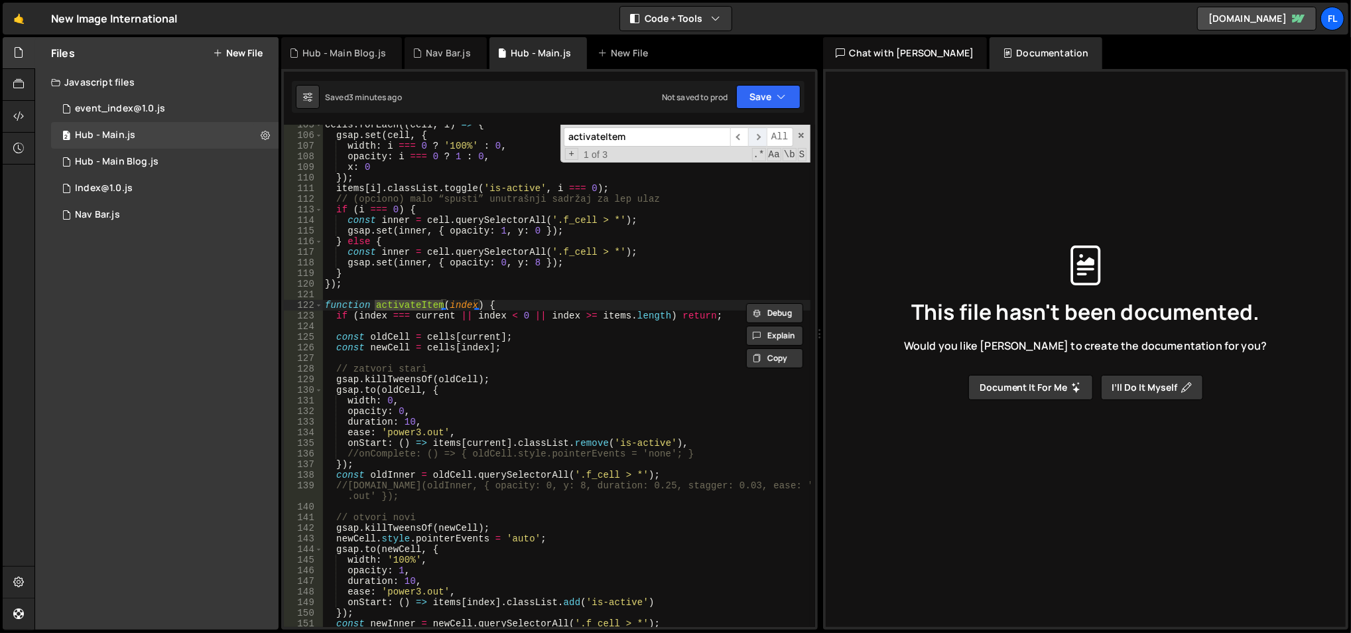
click at [763, 130] on span "​" at bounding box center [757, 136] width 19 height 19
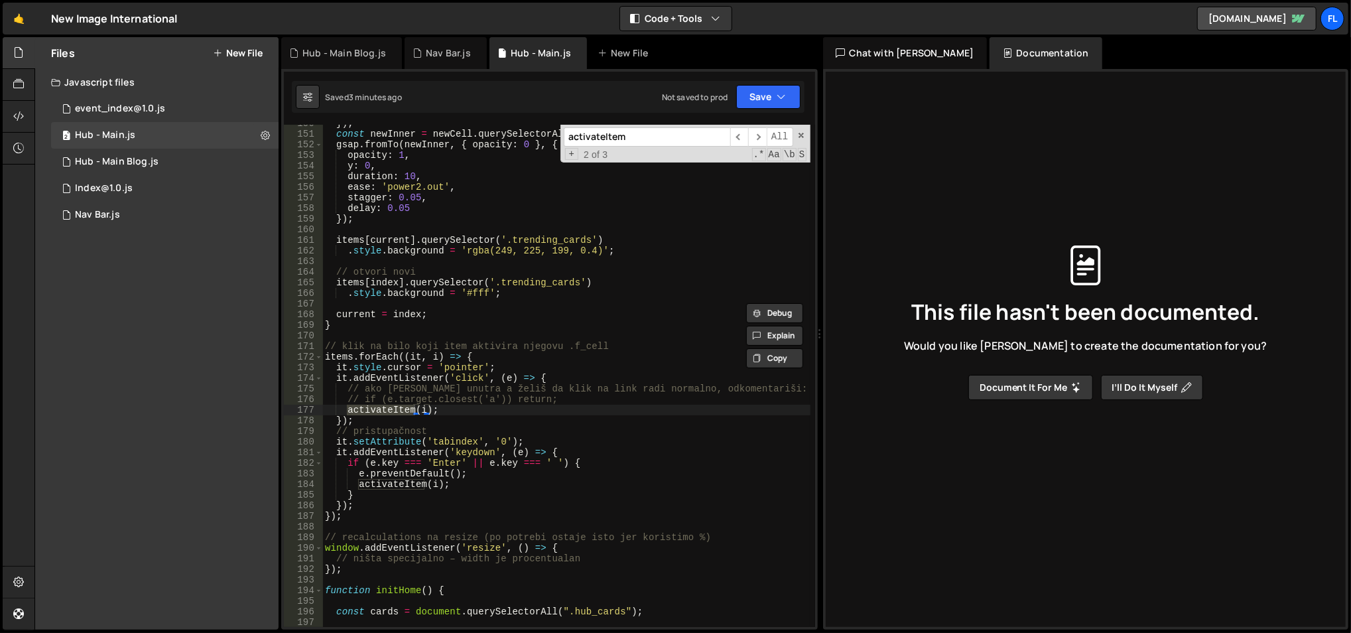
scroll to position [1598, 0]
click at [754, 143] on span "​" at bounding box center [757, 136] width 19 height 19
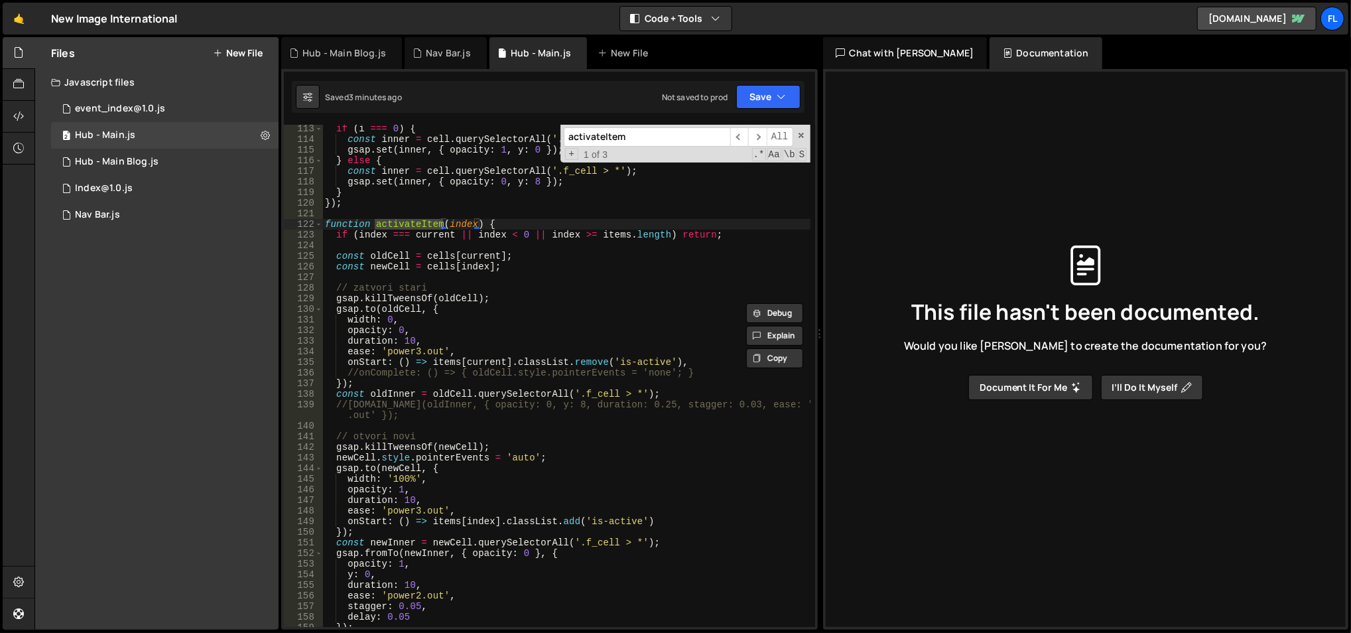
scroll to position [1191, 0]
click at [441, 344] on div "if ( i === 0 ) { const inner = cell . querySelectorAll ( '.f_cell > *' ) ; gsap…" at bounding box center [566, 384] width 489 height 525
click at [346, 361] on div "if ( i === 0 ) { const inner = cell . querySelectorAll ( '.f_cell > *' ) ; gsap…" at bounding box center [566, 384] width 489 height 525
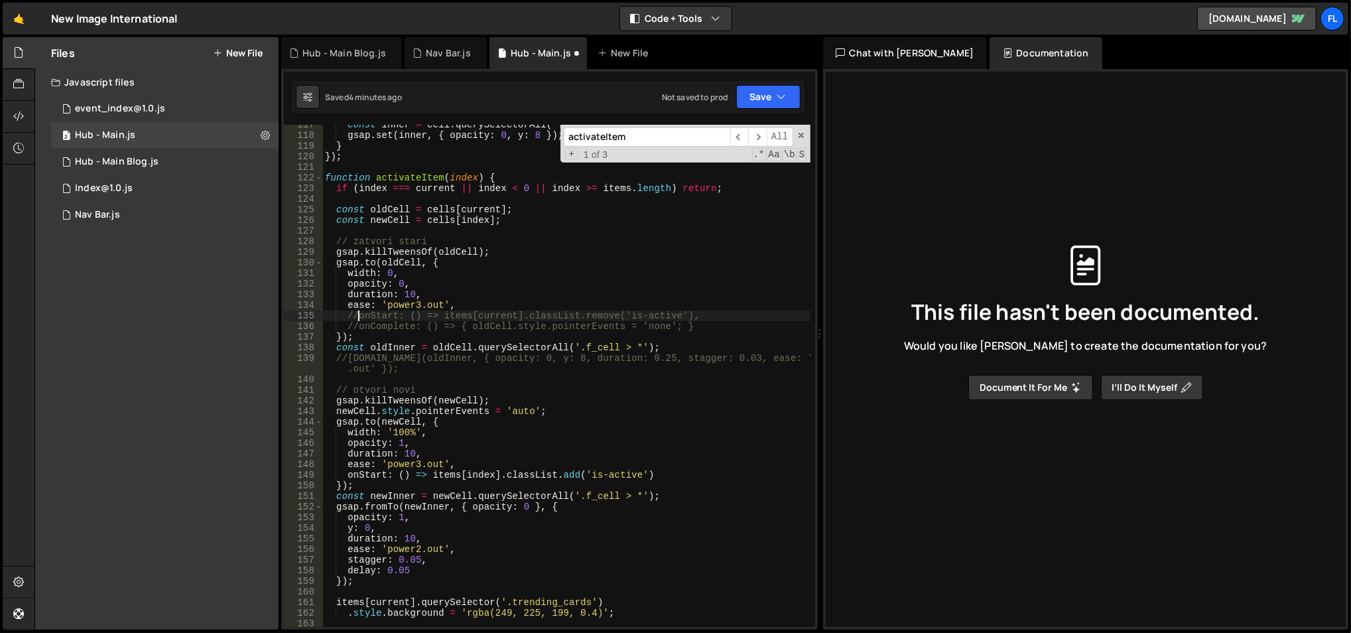
scroll to position [1237, 0]
click at [346, 474] on div "const inner = cell . querySelectorAll ( '.f_cell > *' ) ; gsap . set ( inner , …" at bounding box center [566, 381] width 489 height 525
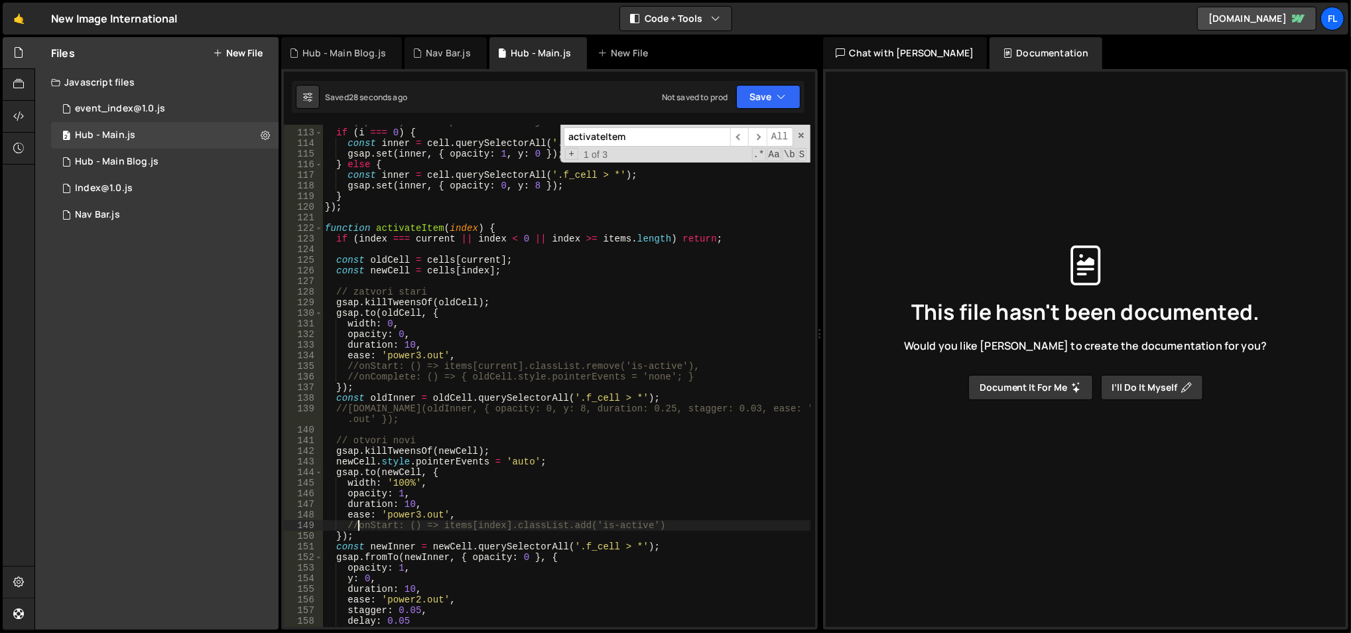
scroll to position [1185, 0]
click at [385, 324] on div "// (opciono) malo “spusti” unutrašnji sadržaj za lep ulaz if ( i === 0 ) { cons…" at bounding box center [566, 379] width 489 height 525
click at [417, 484] on div "// (opciono) malo “spusti” unutrašnji sadržaj za lep ulaz if ( i === 0 ) { cons…" at bounding box center [566, 379] width 489 height 525
click at [393, 484] on div "// (opciono) malo “spusti” unutrašnji sadržaj za lep ulaz if ( i === 0 ) { cons…" at bounding box center [566, 379] width 489 height 525
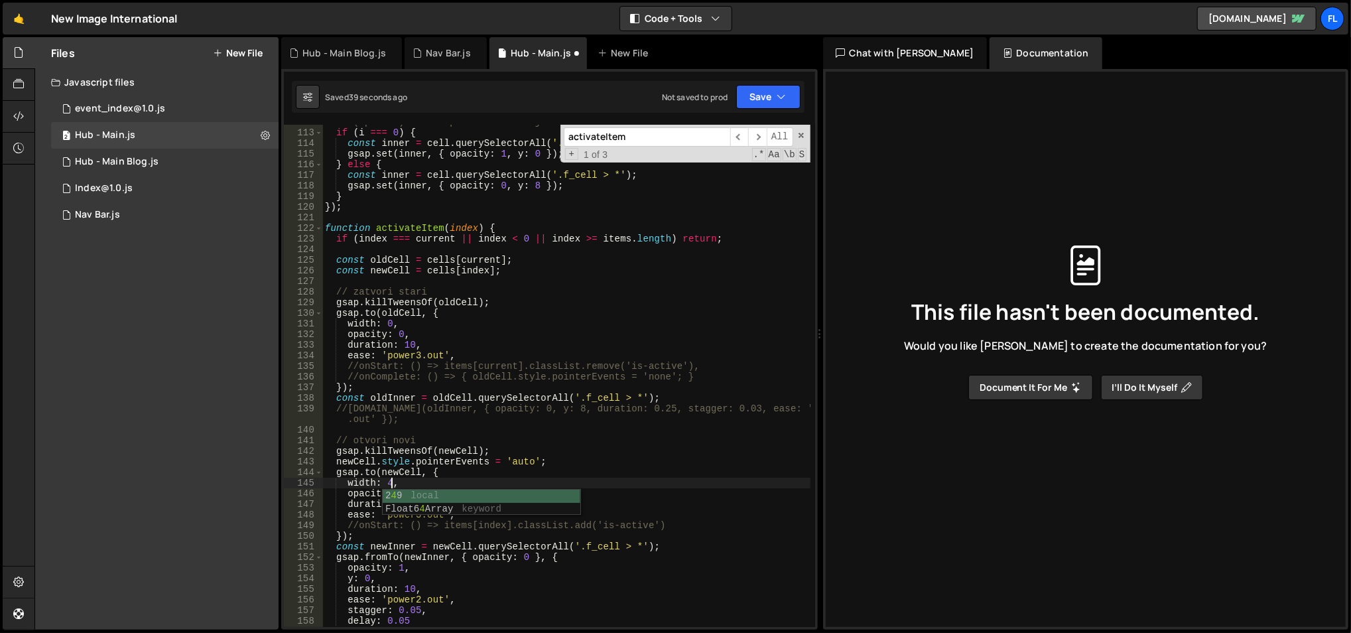
scroll to position [0, 5]
click at [320, 230] on span at bounding box center [318, 228] width 7 height 11
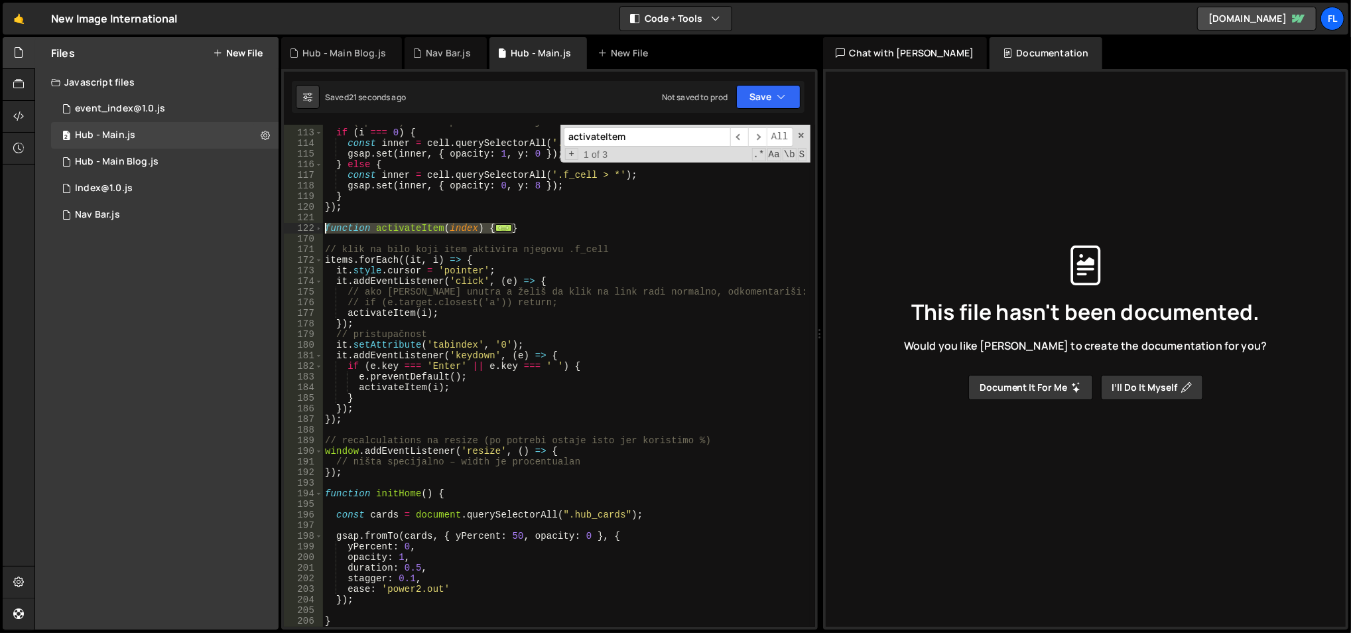
drag, startPoint x: 541, startPoint y: 228, endPoint x: 310, endPoint y: 226, distance: 230.9
click at [310, 226] on div "width: 400, 112 113 114 115 116 117 118 119 120 121 122 170 171 172 173 174 175…" at bounding box center [549, 376] width 531 height 502
click at [496, 226] on div "// (opciono) malo “spusti” unutrašnji sadržaj za lep ulaz if ( i === 0 ) { cons…" at bounding box center [566, 376] width 488 height 502
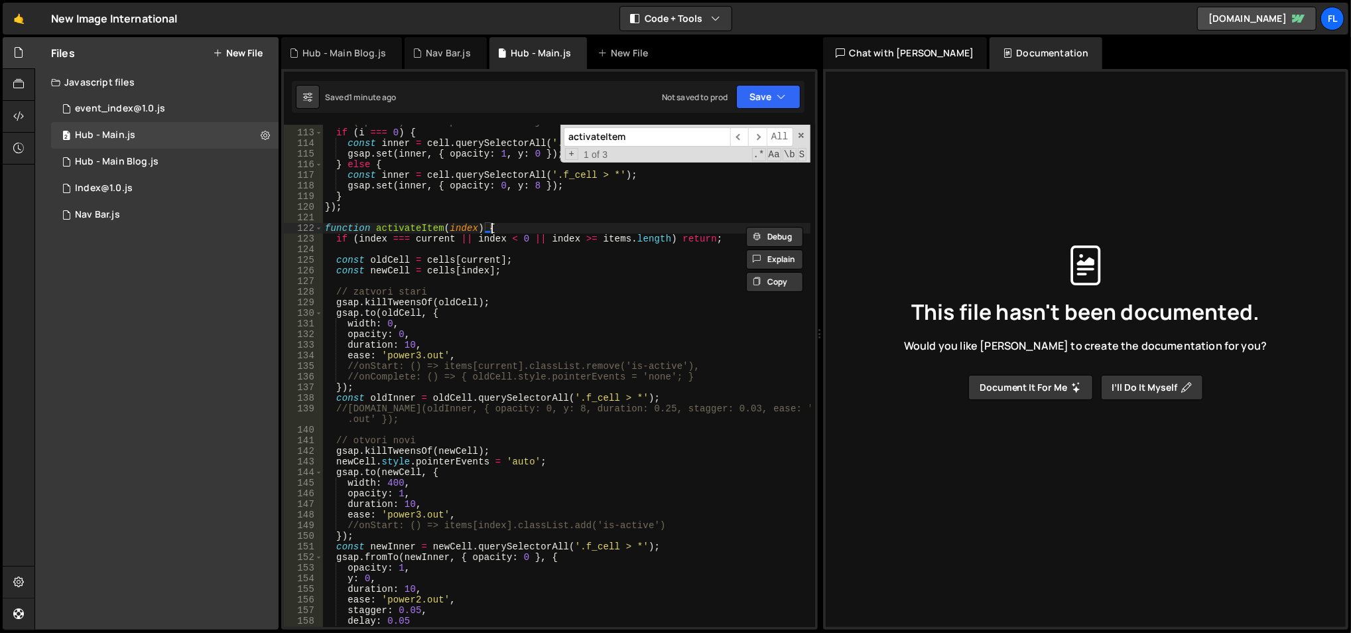
click at [388, 324] on div "// (opciono) malo “spusti” unutrašnji sadržaj za lep ulaz if ( i === 0 ) { cons…" at bounding box center [566, 379] width 489 height 525
click at [393, 479] on div "// (opciono) malo “spusti” unutrašnji sadržaj za lep ulaz if ( i === 0 ) { cons…" at bounding box center [566, 379] width 489 height 525
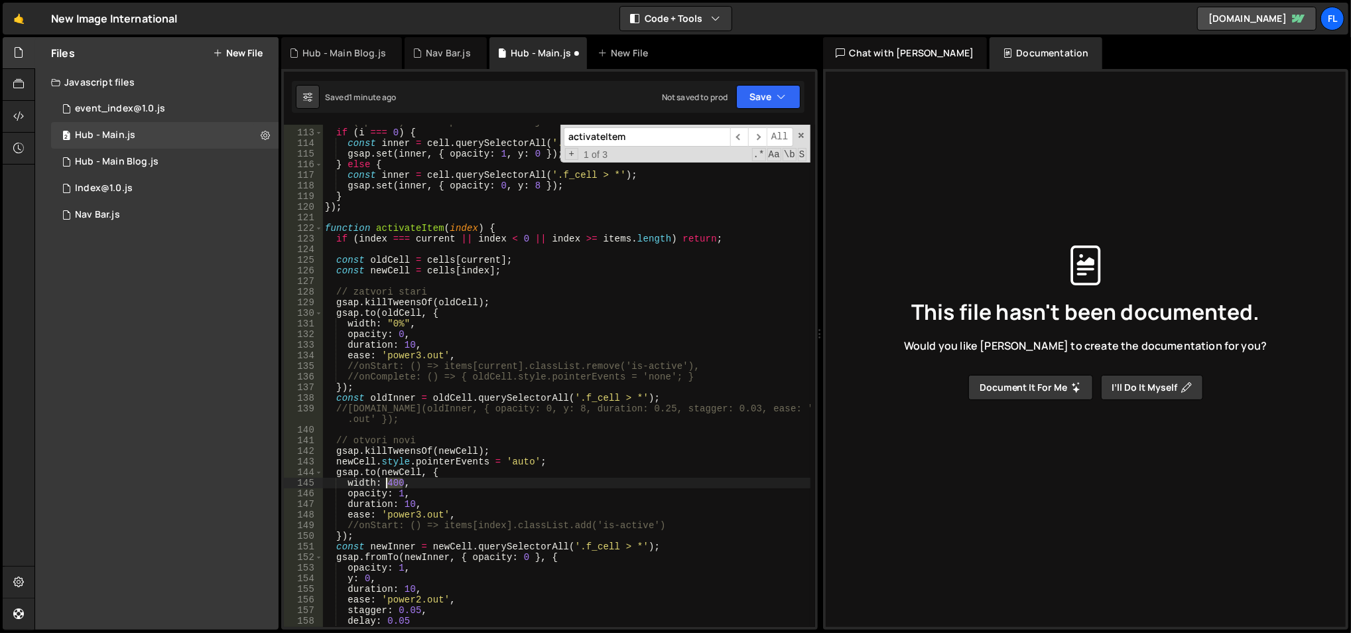
click at [393, 479] on div "// (opciono) malo “spusti” unutrašnji sadržaj za lep ulaz if ( i === 0 ) { cons…" at bounding box center [566, 379] width 489 height 525
click at [782, 91] on icon "button" at bounding box center [781, 96] width 9 height 13
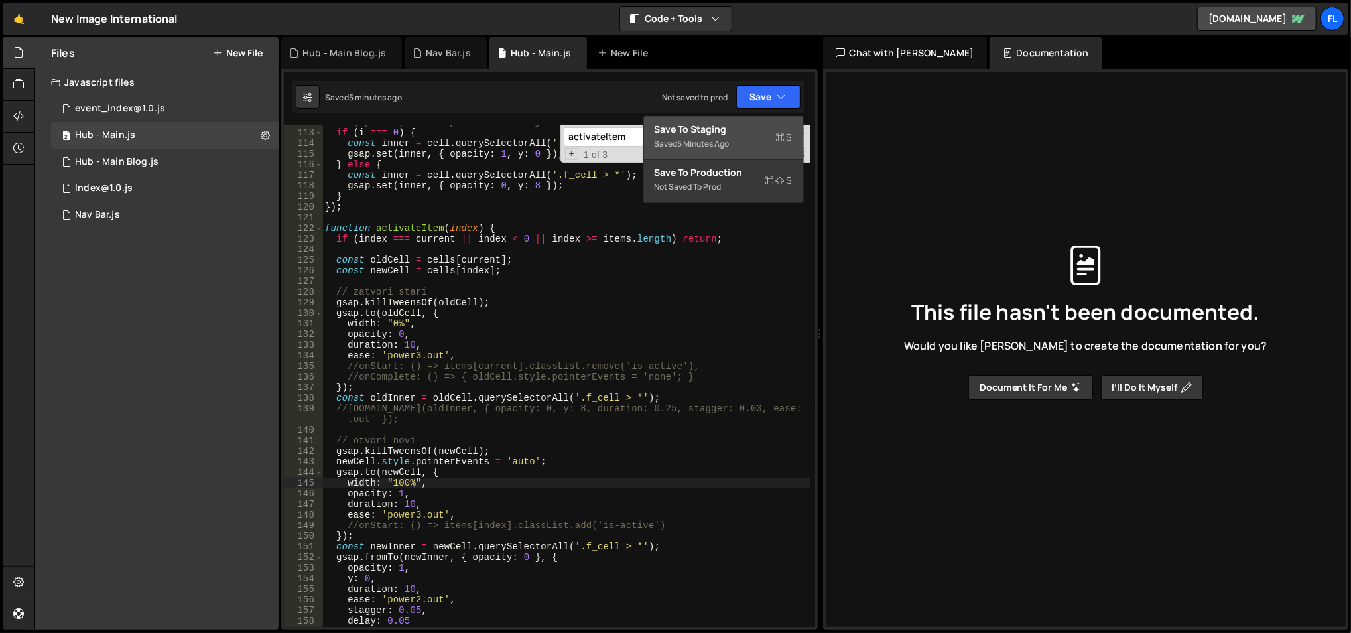
click at [714, 142] on div "5 minutes ago" at bounding box center [704, 143] width 52 height 11
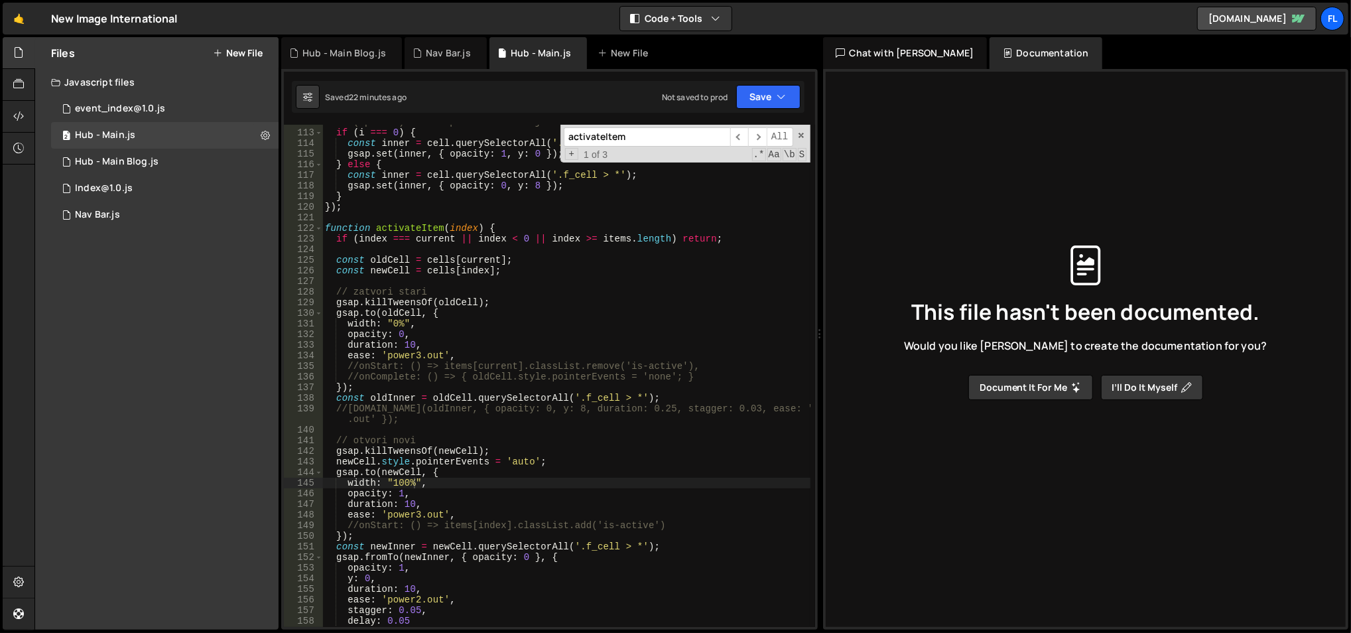
click at [451, 346] on div "// (opciono) malo “spusti” unutrašnji sadržaj za lep ulaz if ( i === 0 ) { cons…" at bounding box center [566, 379] width 489 height 525
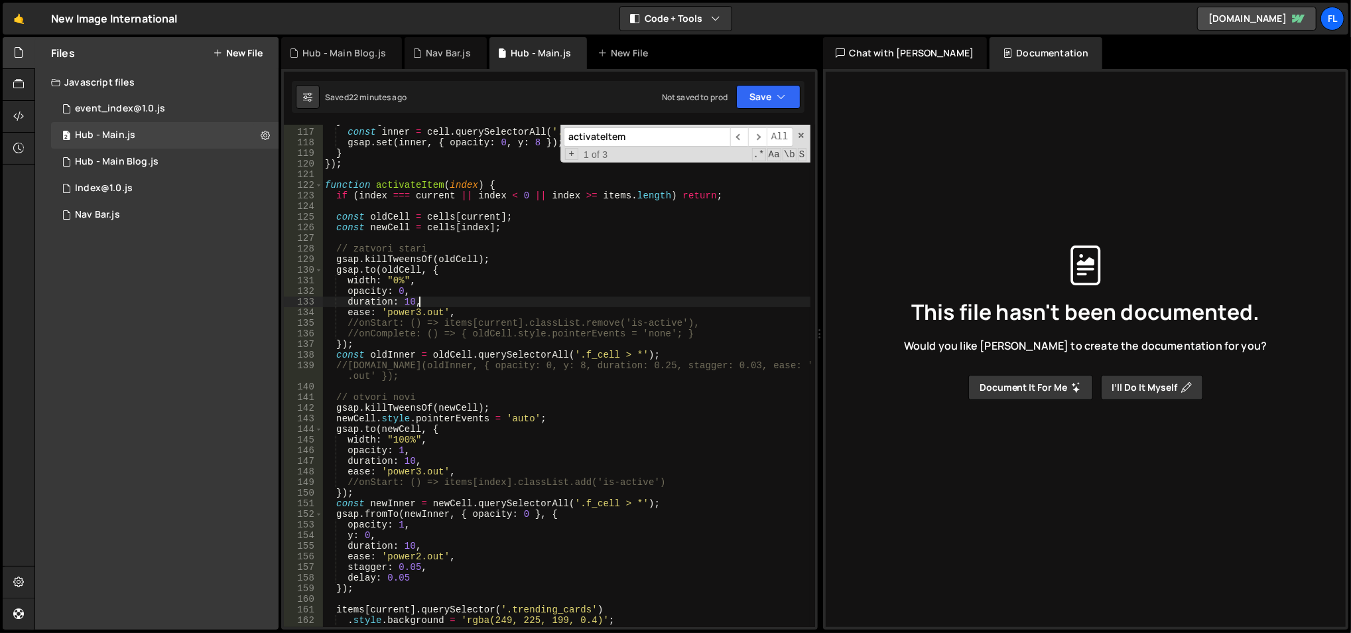
scroll to position [1229, 0]
click at [799, 139] on div "activateItem ​ ​ All Replace All + 1 of 3 .* Aa \b S" at bounding box center [686, 144] width 250 height 38
click at [801, 136] on span at bounding box center [801, 135] width 9 height 9
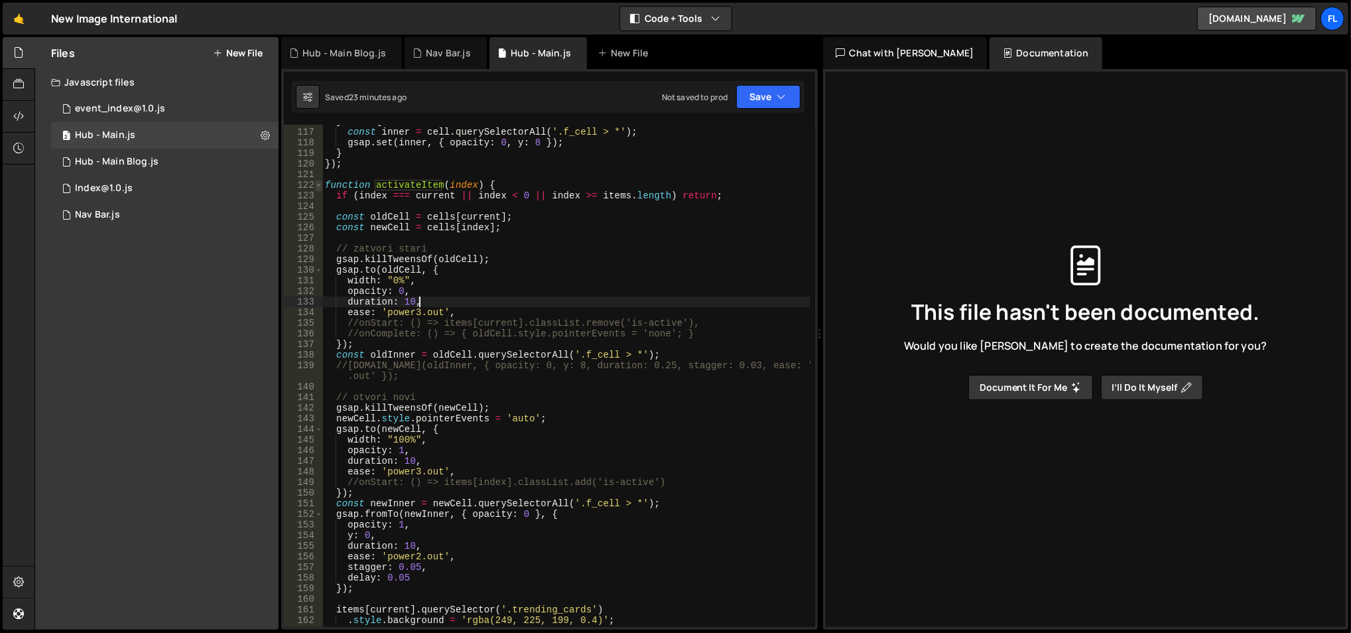
click at [316, 185] on span at bounding box center [318, 185] width 7 height 11
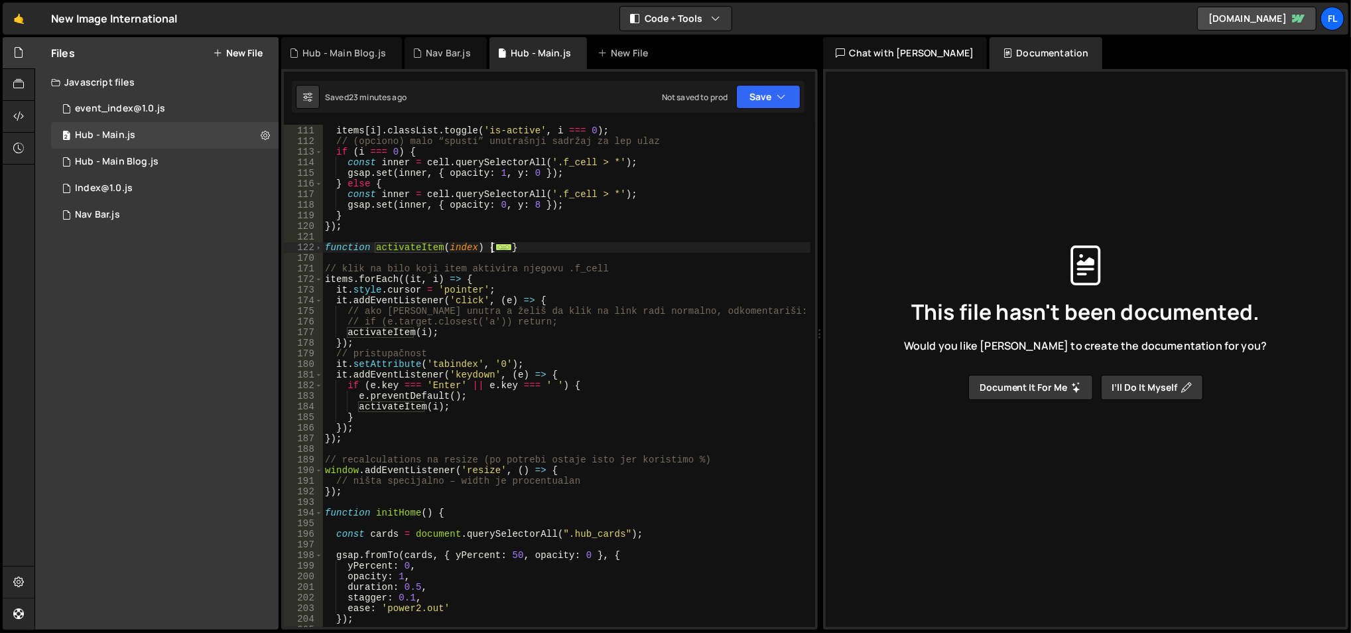
scroll to position [1166, 0]
drag, startPoint x: 397, startPoint y: 436, endPoint x: 383, endPoint y: 438, distance: 13.3
click at [383, 438] on div "}) ; items [ i ] . classList . toggle ( 'is-active' , i === 0 ) ; // (opciono) …" at bounding box center [566, 377] width 489 height 525
click at [394, 249] on div "}) ; items [ i ] . classList . toggle ( 'is-active' , i === 0 ) ; // (opciono) …" at bounding box center [566, 377] width 489 height 525
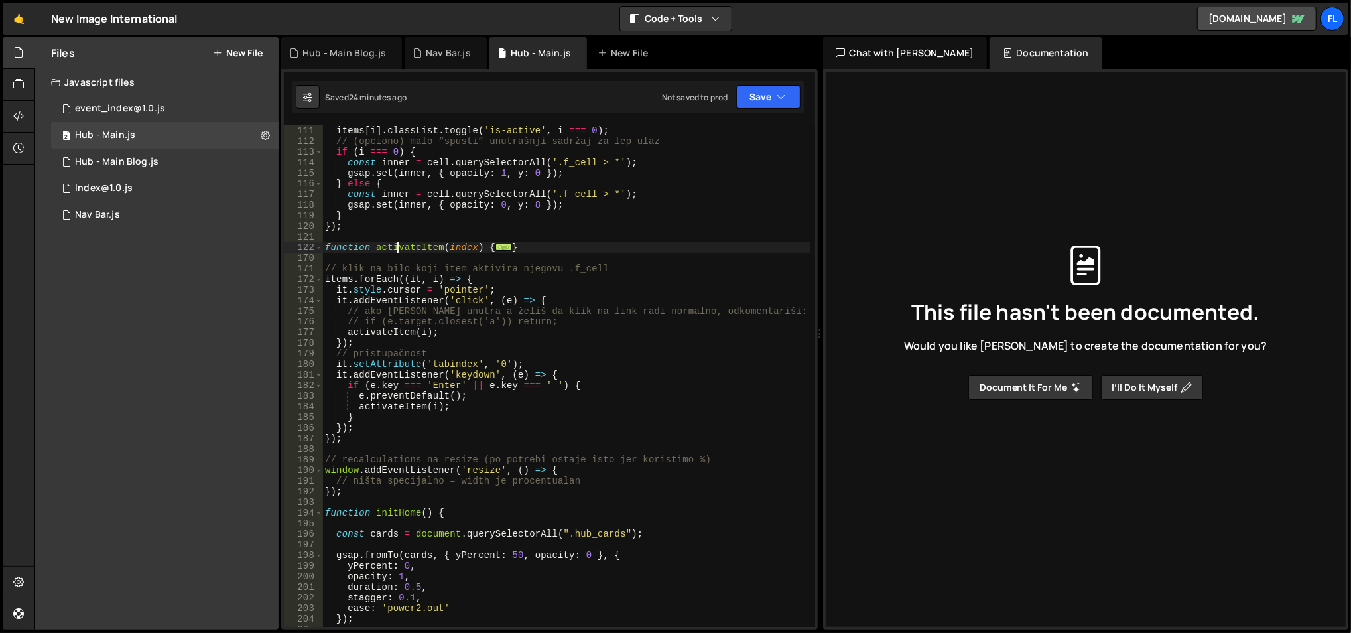
click at [394, 249] on div "}) ; items [ i ] . classList . toggle ( 'is-active' , i === 0 ) ; // (opciono) …" at bounding box center [566, 377] width 489 height 525
type textarea "function activateItem(index) { if (index === current || index < 0 || index >= i…"
paste textarea
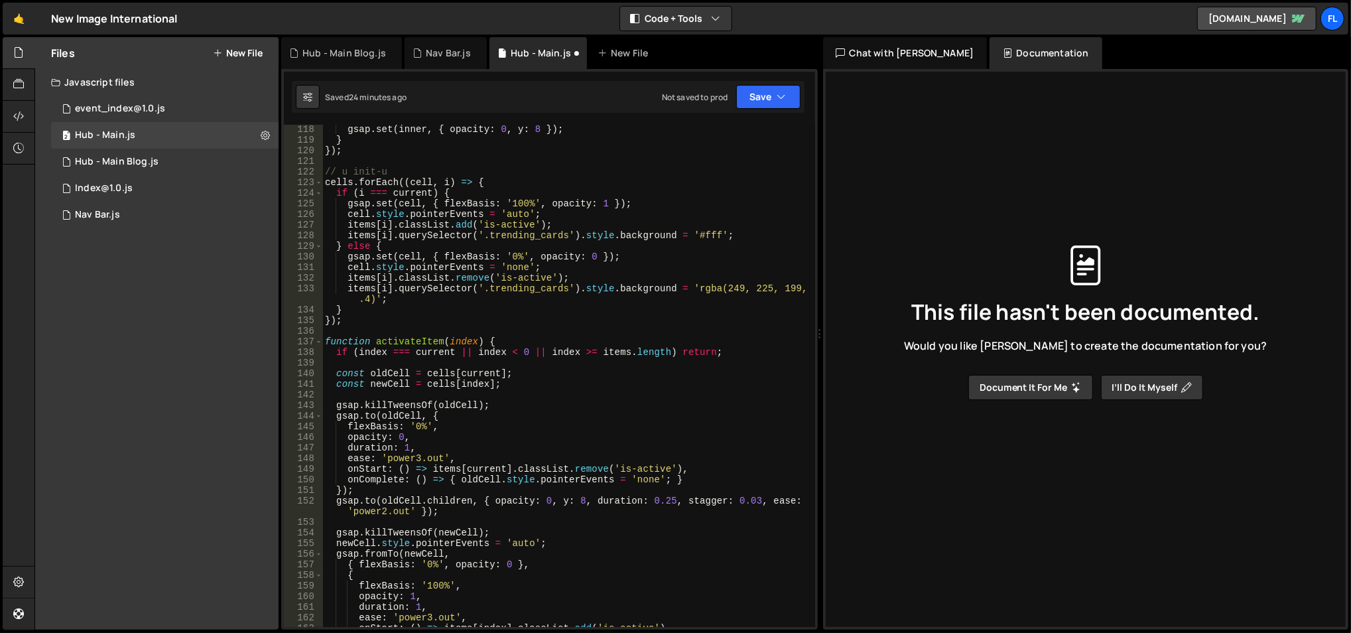
scroll to position [1242, 0]
click at [397, 340] on div "gsap . set ( inner , { opacity : 0 , y : 8 }) ; } }) ; // u init-u cells . forE…" at bounding box center [566, 386] width 489 height 525
click at [397, 340] on div "gsap . set ( inner , { opacity : 0 , y : 8 }) ; } }) ; // u init-u cells . forE…" at bounding box center [566, 376] width 488 height 502
click at [397, 340] on div "gsap . set ( inner , { opacity : 0 , y : 8 }) ; } }) ; // u init-u cells . forE…" at bounding box center [566, 386] width 489 height 525
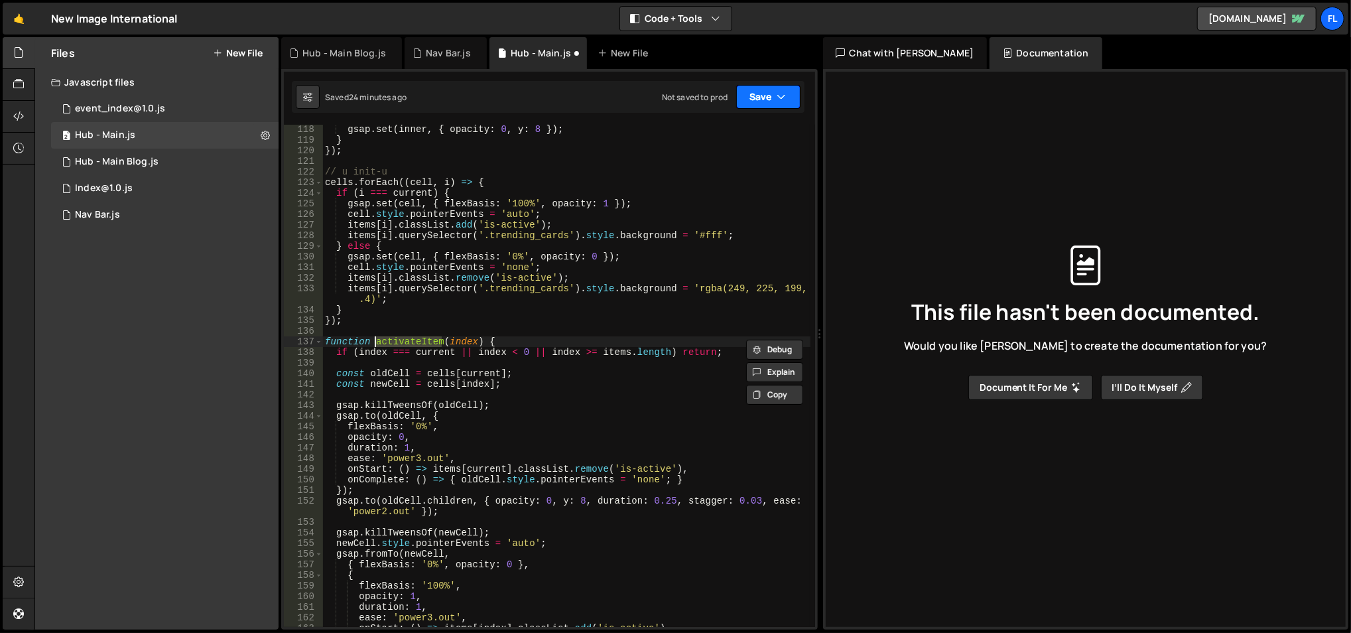
click at [766, 100] on button "Save" at bounding box center [768, 97] width 64 height 24
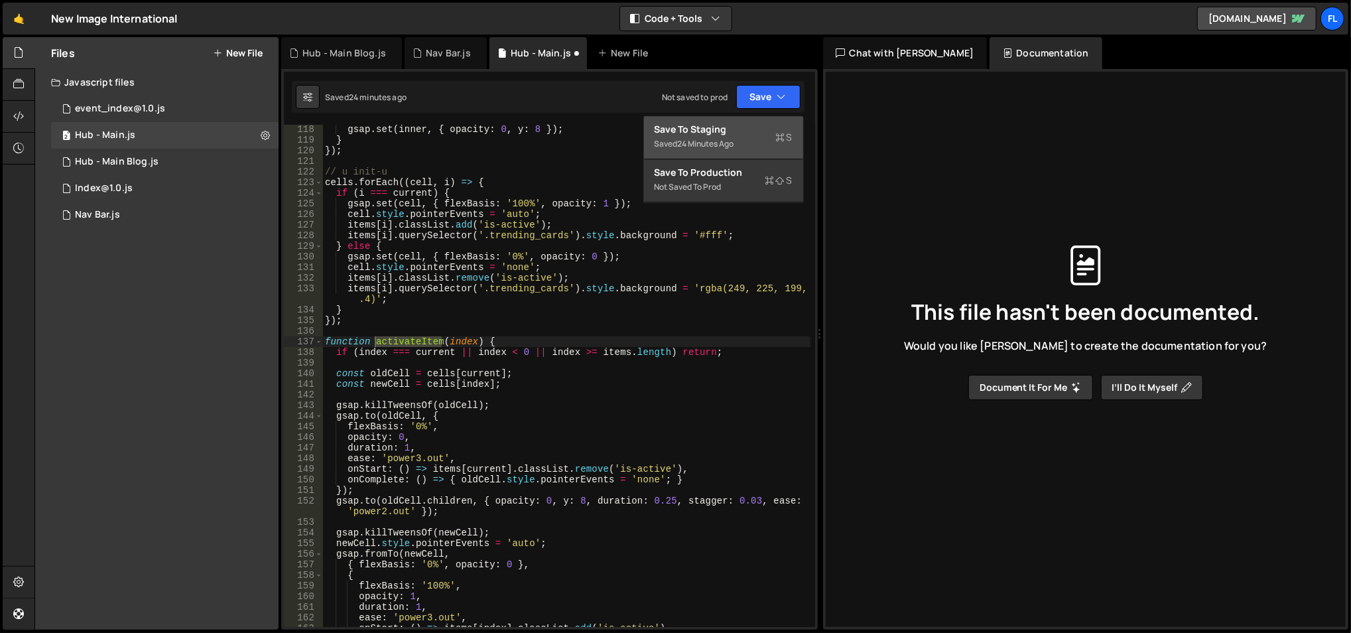
click at [712, 140] on div "24 minutes ago" at bounding box center [706, 143] width 56 height 11
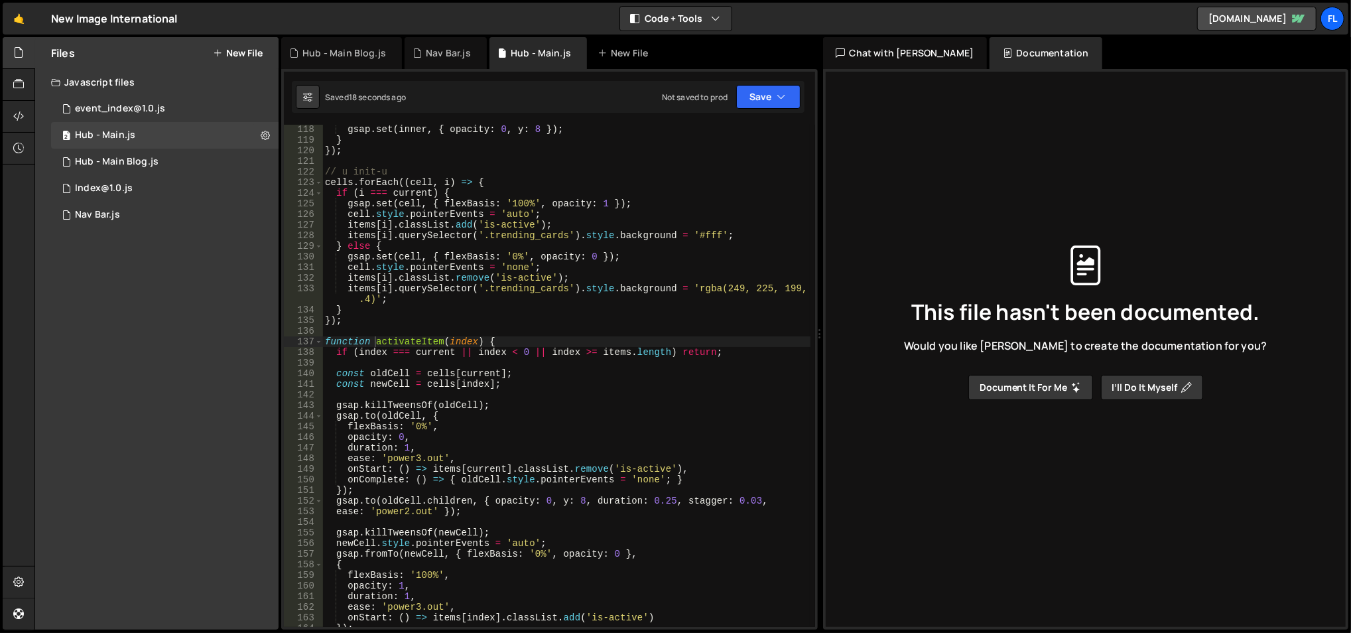
click at [438, 234] on div "gsap . set ( inner , { opacity : 0 , y : 8 }) ; } }) ; // u init-u cells . forE…" at bounding box center [566, 386] width 489 height 525
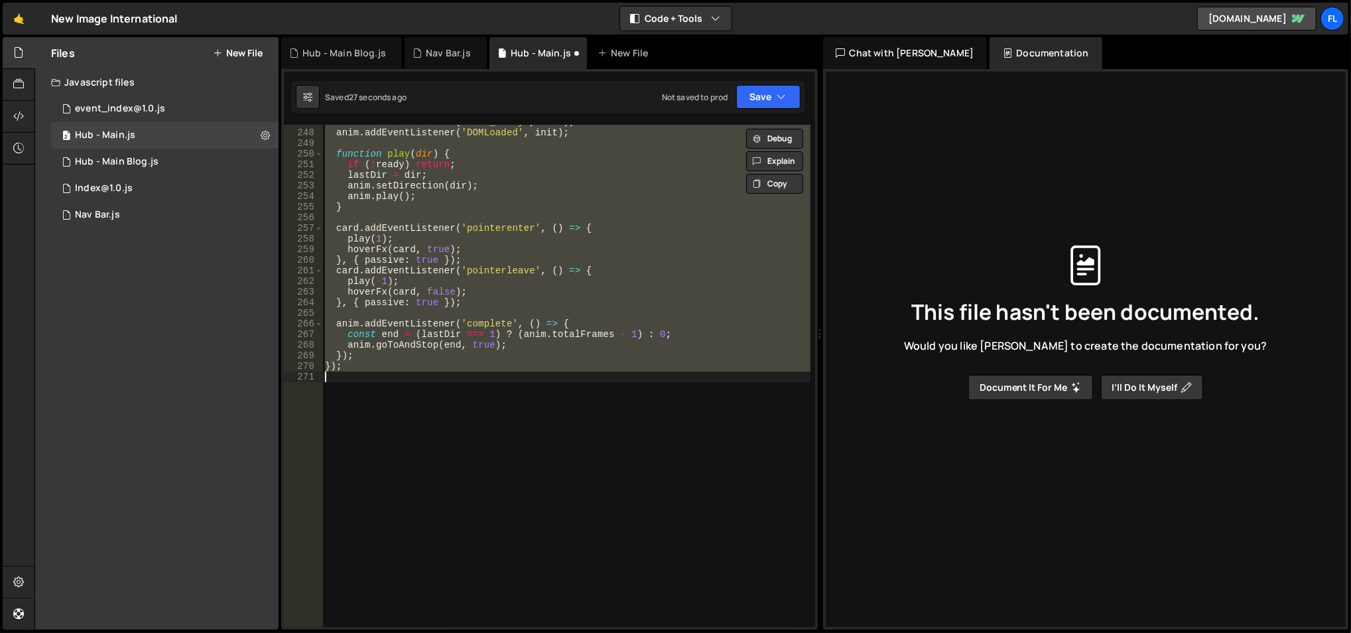
scroll to position [1287, 0]
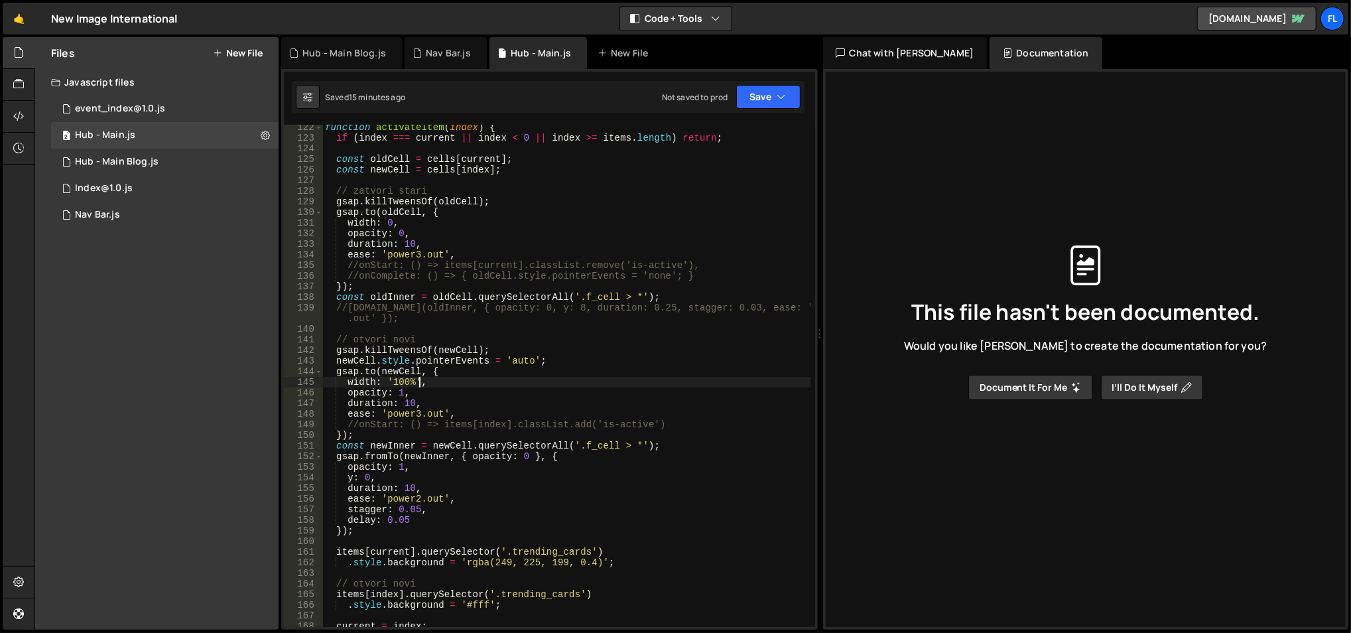
click at [529, 322] on div "function activateItem ( index ) { if ( index === current || index < 0 || index …" at bounding box center [566, 384] width 489 height 525
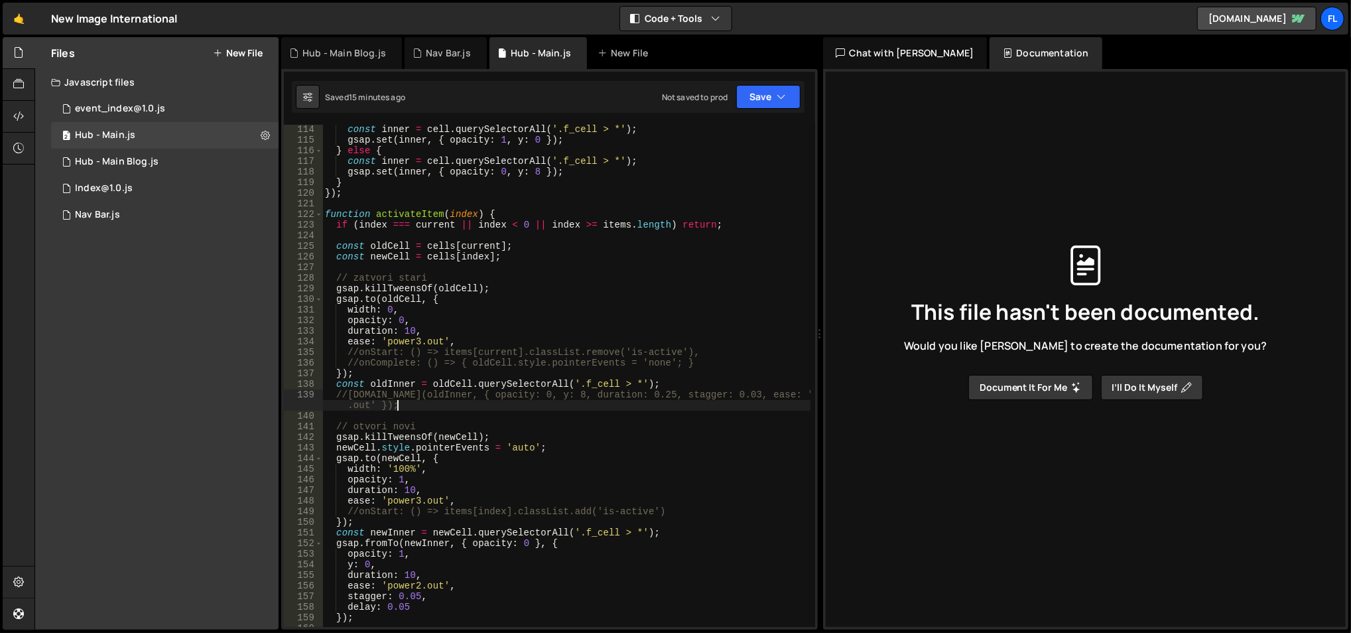
scroll to position [1200, 0]
click at [318, 217] on span at bounding box center [318, 214] width 7 height 11
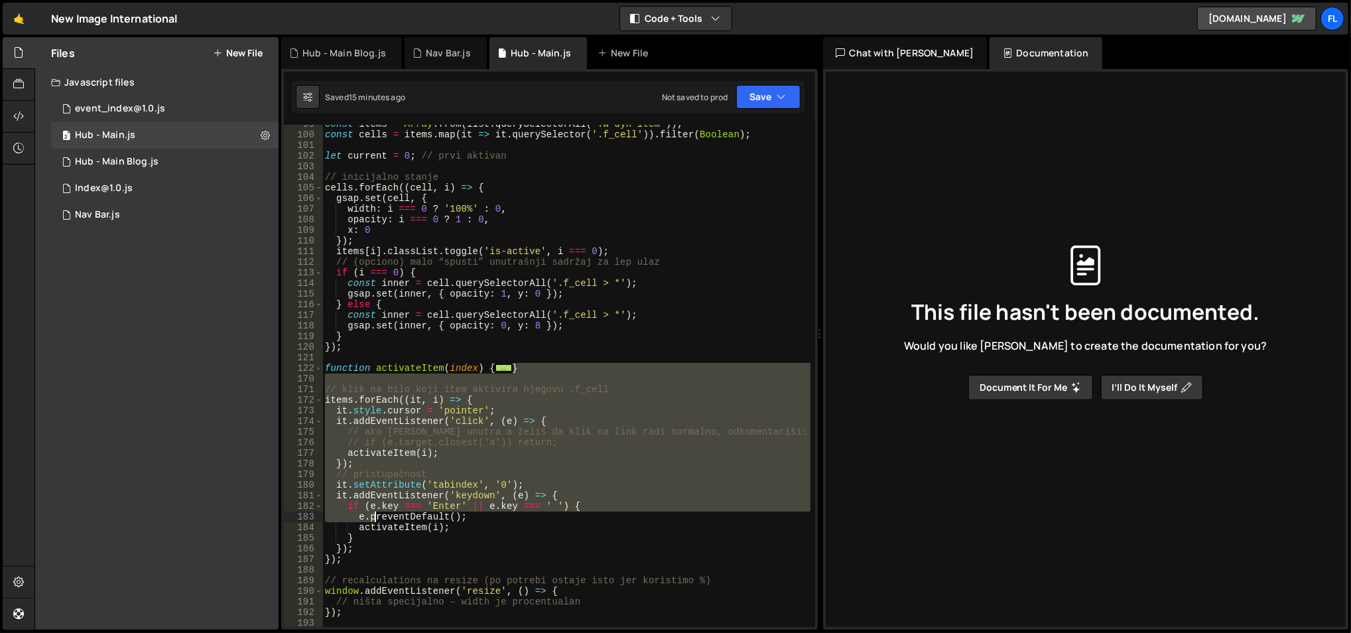
scroll to position [1045, 0]
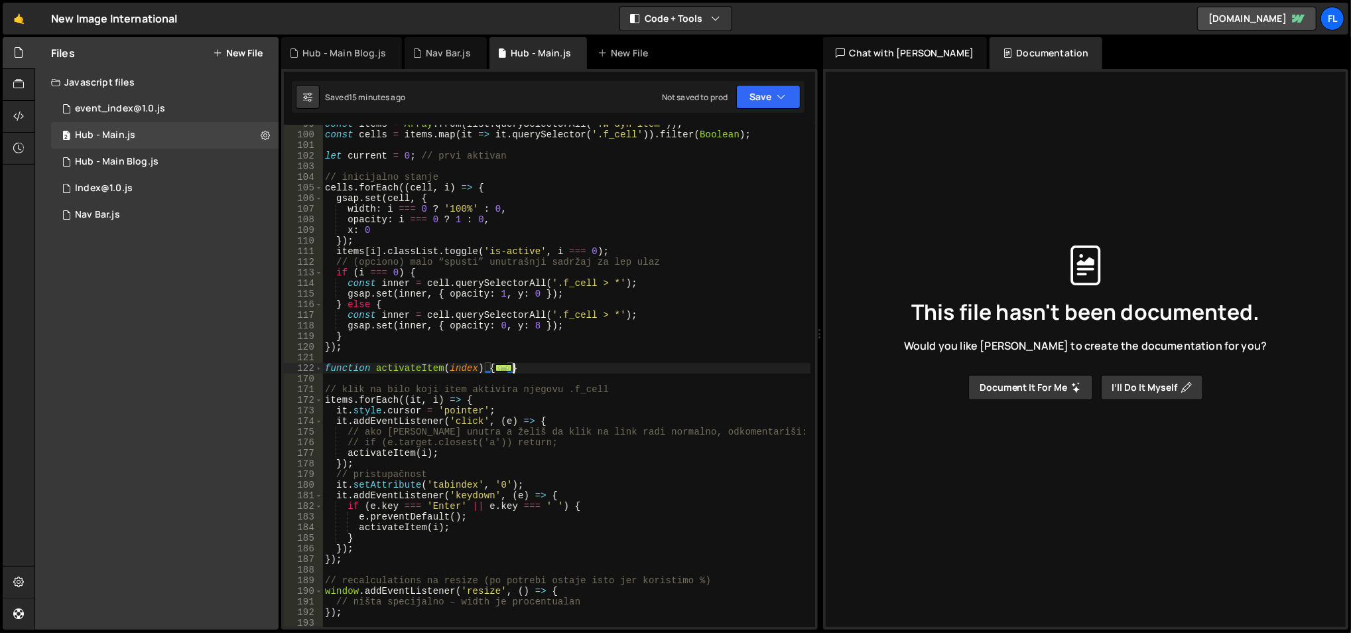
drag, startPoint x: 539, startPoint y: 275, endPoint x: 553, endPoint y: 368, distance: 93.9
click at [553, 368] on div "const items = Array . from ( list . querySelectorAll ( '.w-dyn-item' )) ; const…" at bounding box center [566, 381] width 489 height 525
drag, startPoint x: 548, startPoint y: 364, endPoint x: 543, endPoint y: 369, distance: 7.1
click at [543, 369] on div "const items = Array . from ( list . querySelectorAll ( '.w-dyn-item' )) ; const…" at bounding box center [566, 381] width 489 height 525
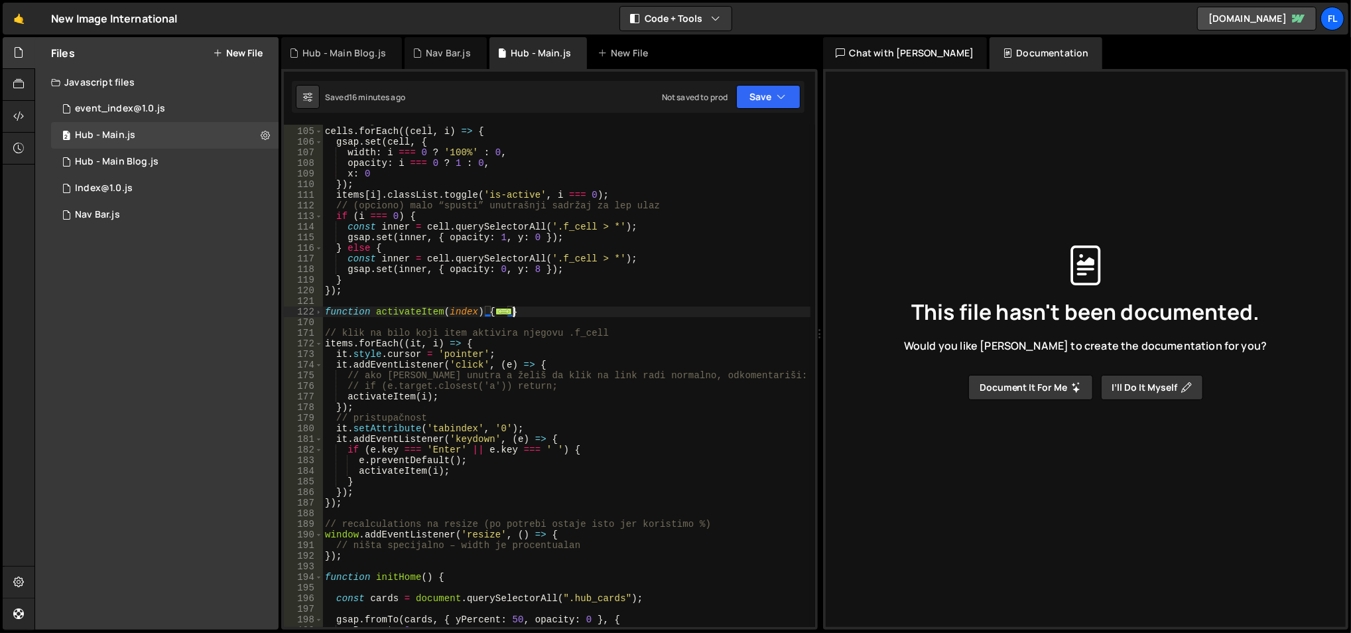
scroll to position [1104, 0]
click at [316, 304] on span at bounding box center [318, 309] width 7 height 11
click at [316, 308] on span at bounding box center [318, 309] width 7 height 11
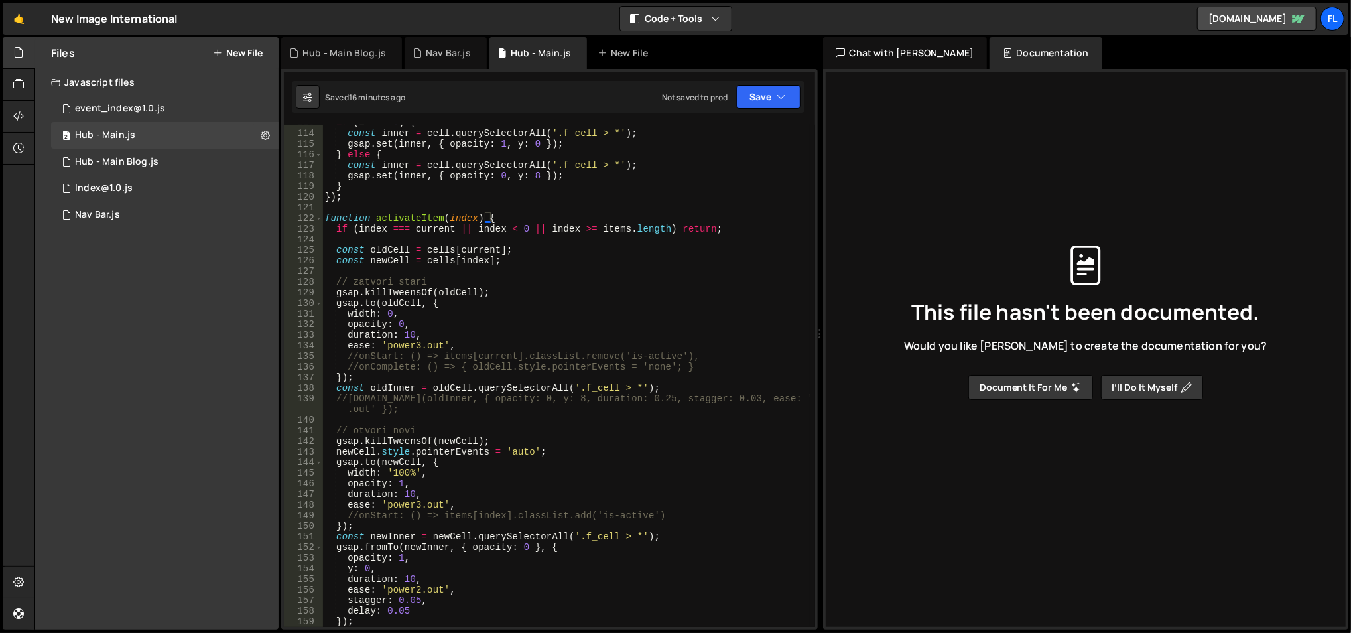
scroll to position [1238, 0]
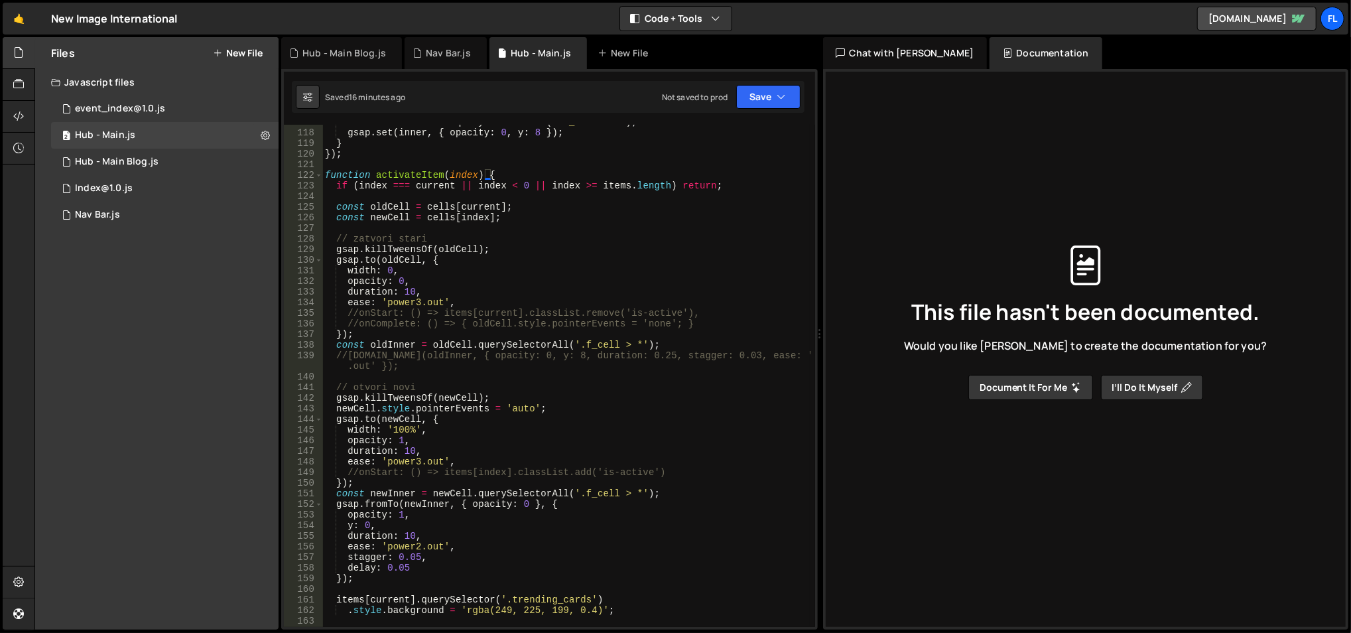
click at [408, 290] on div "const inner = cell . querySelectorAll ( '.f_cell > *' ) ; gsap . set ( inner , …" at bounding box center [566, 379] width 489 height 525
click at [406, 535] on div "const inner = cell . querySelectorAll ( '.f_cell > *' ) ; gsap . set ( inner , …" at bounding box center [566, 379] width 489 height 525
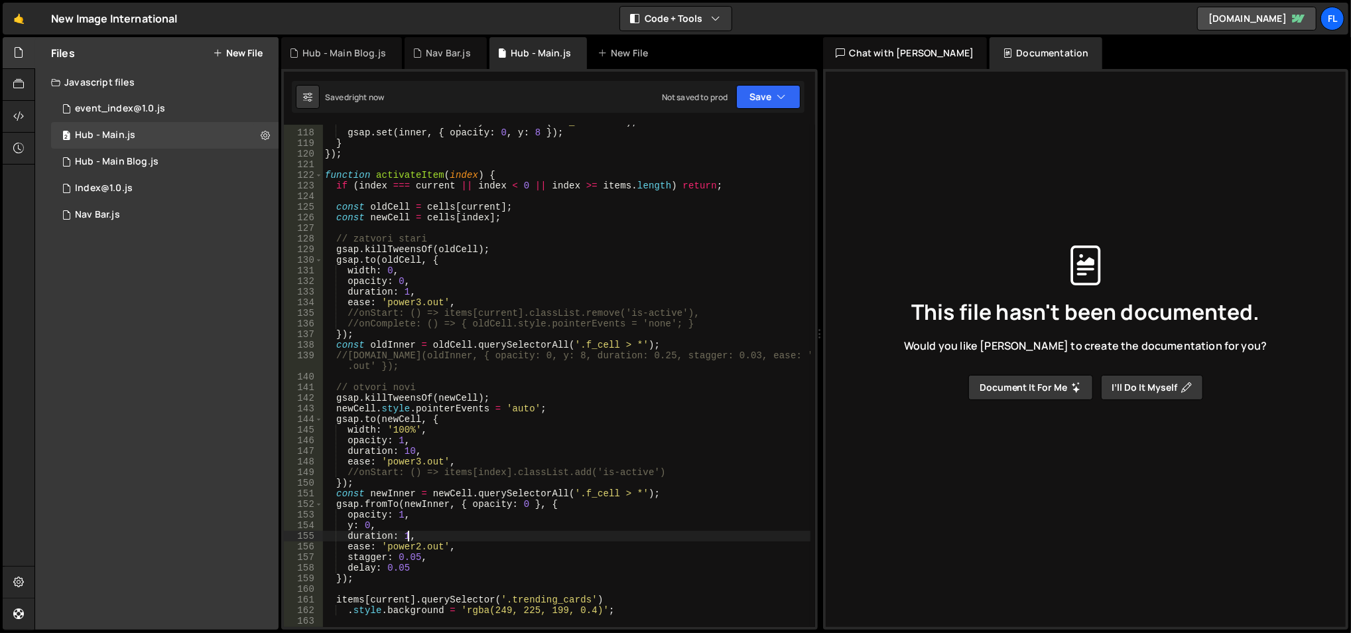
click at [433, 273] on div "const inner = cell . querySelectorAll ( '.f_cell > *' ) ; gsap . set ( inner , …" at bounding box center [566, 379] width 489 height 525
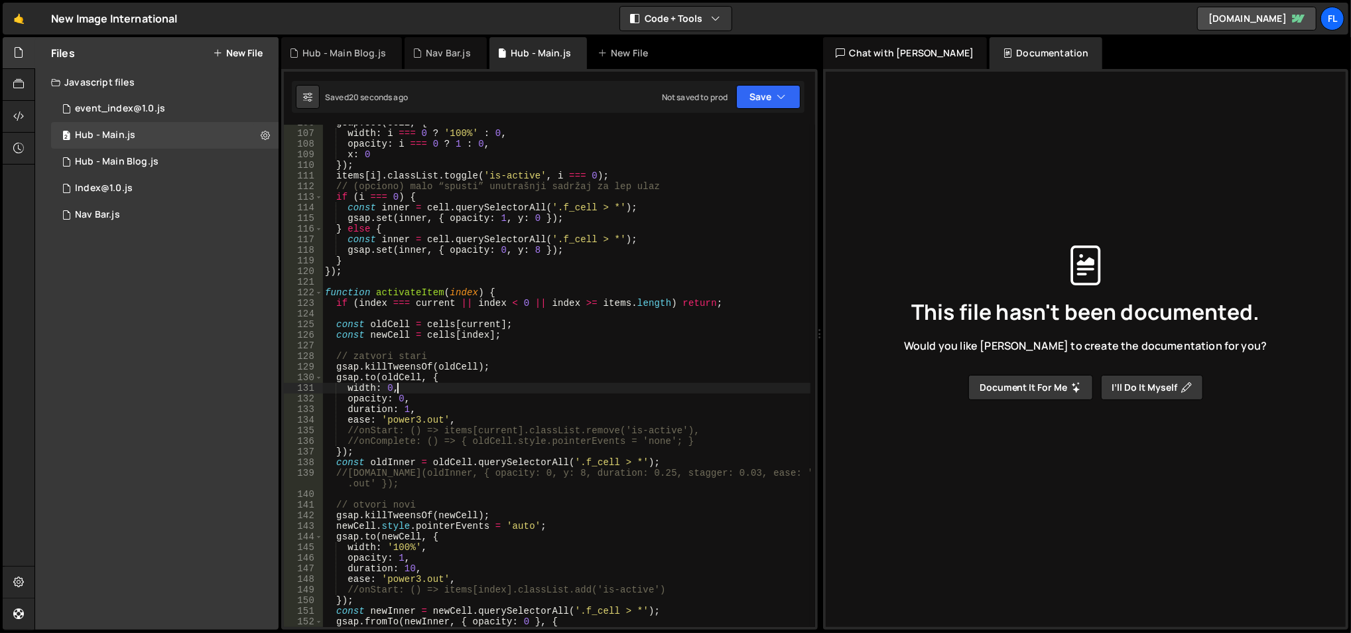
scroll to position [1247, 0]
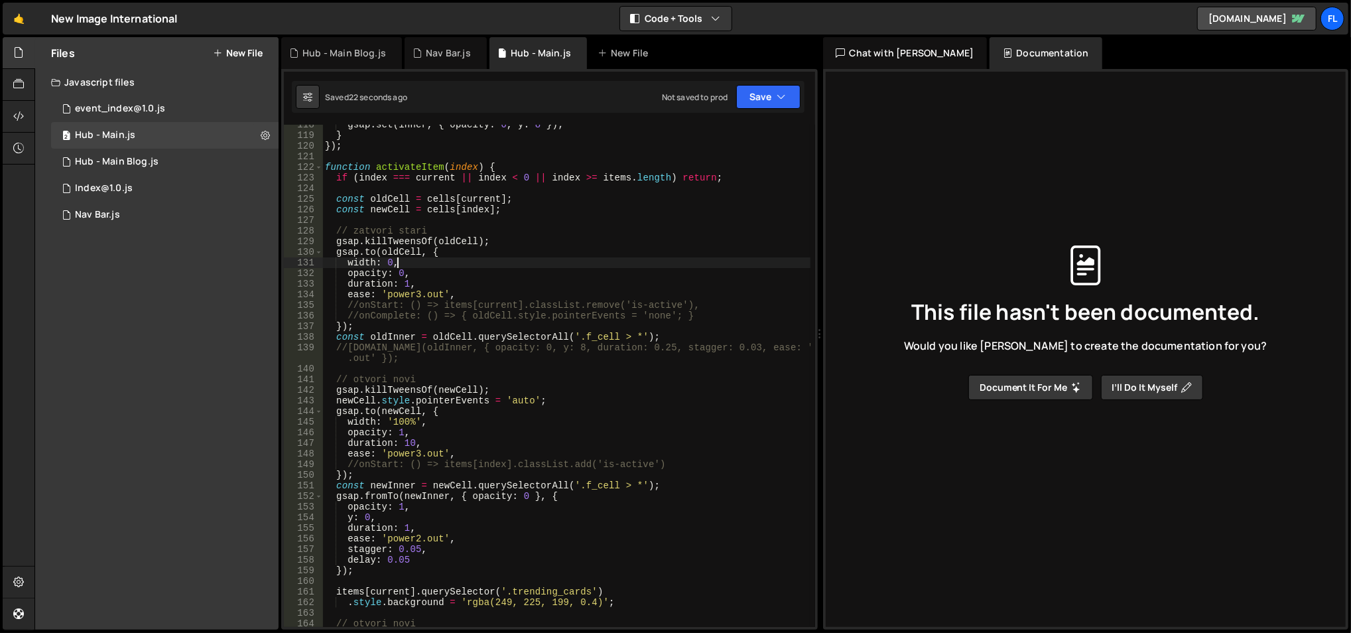
click at [409, 444] on div "gsap . set ( inner , { opacity : 0 , y : 8 }) ; } }) ; function activateItem ( …" at bounding box center [566, 381] width 489 height 525
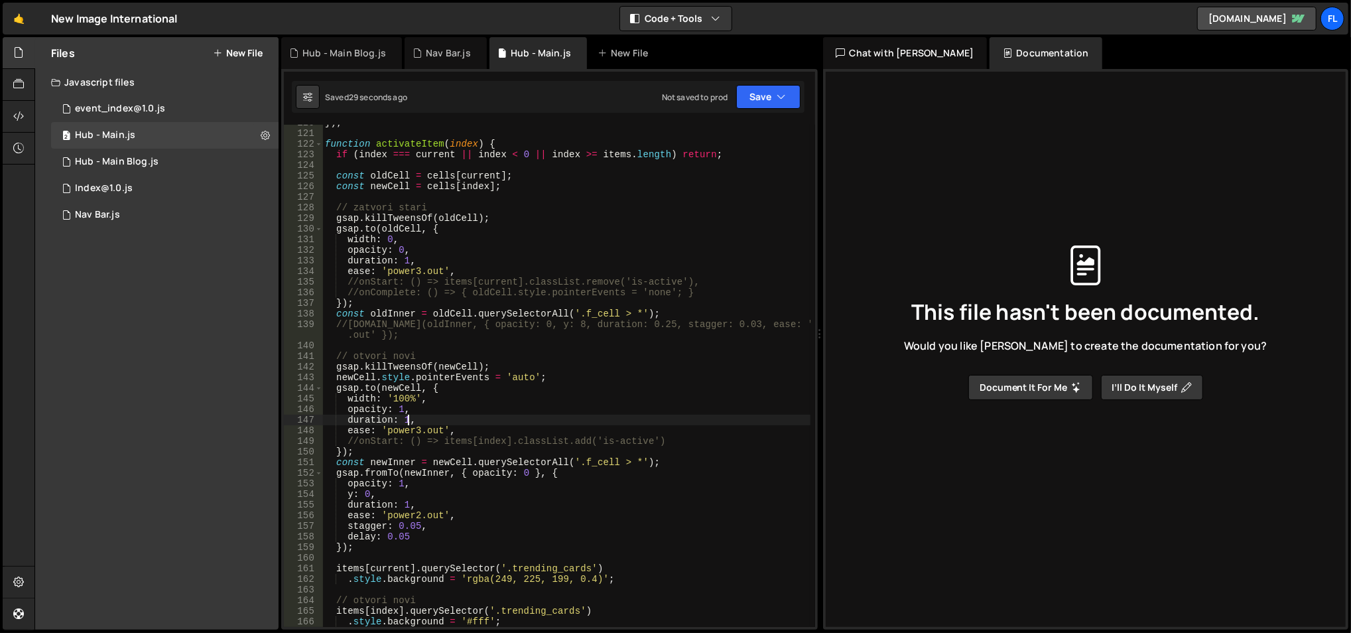
scroll to position [1270, 0]
click at [411, 395] on div "}) ; function activateItem ( index ) { if ( index === current || index < 0 || i…" at bounding box center [566, 379] width 489 height 525
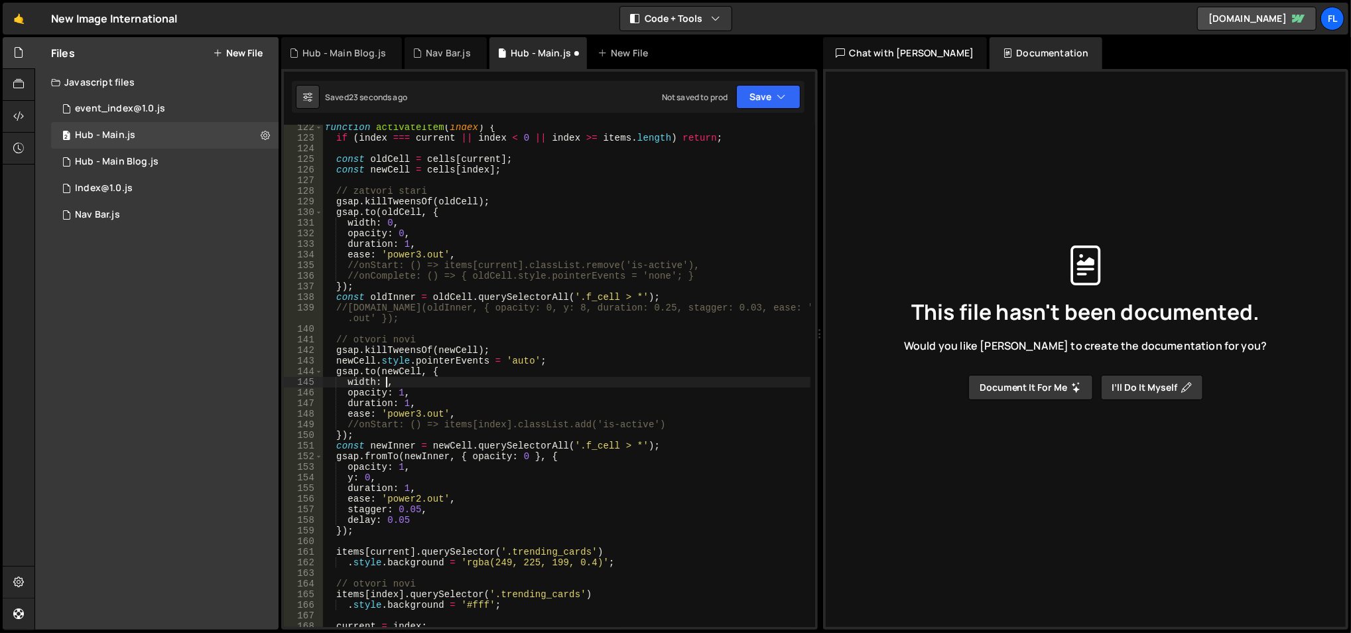
scroll to position [1287, 0]
click at [433, 230] on div "function activateItem ( index ) { if ( index === current || index < 0 || index …" at bounding box center [566, 384] width 489 height 525
click at [431, 224] on div "function activateItem ( index ) { if ( index === current || index < 0 || index …" at bounding box center [566, 384] width 489 height 525
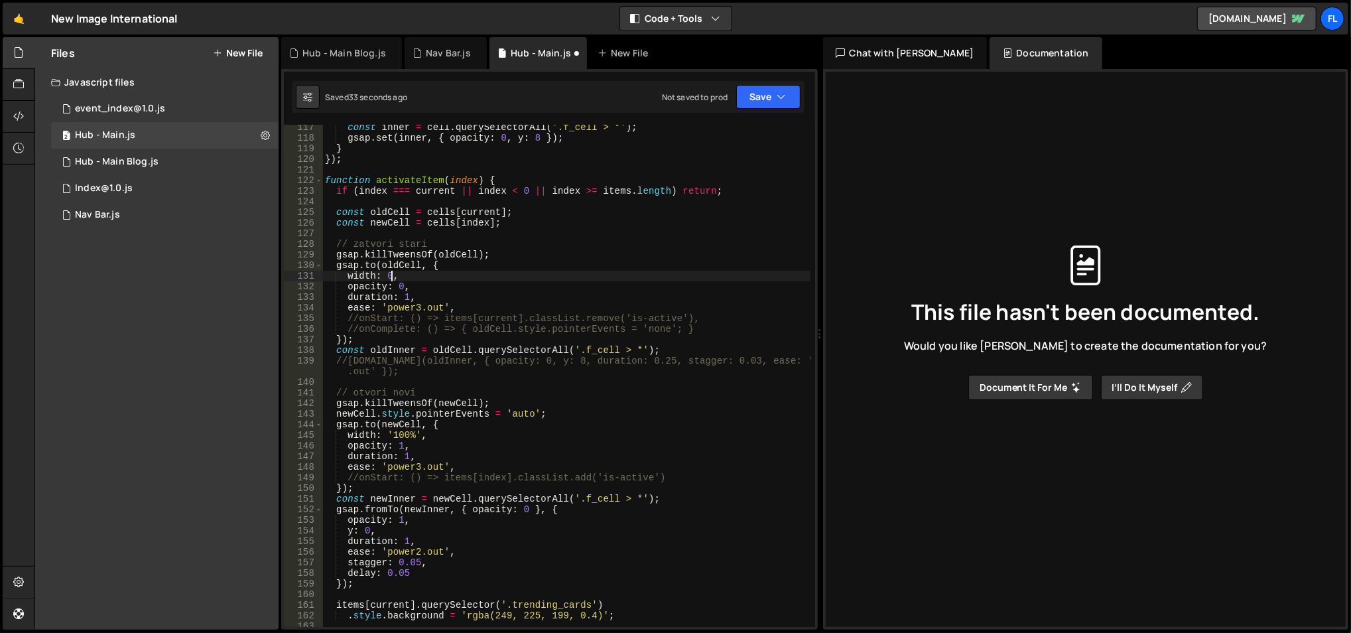
scroll to position [0, 4]
click at [413, 433] on div "const inner = cell . querySelectorAll ( '.f_cell > *' ) ; gsap . set ( inner , …" at bounding box center [566, 384] width 489 height 525
click at [389, 276] on div "const inner = cell . querySelectorAll ( '.f_cell > *' ) ; gsap . set ( inner , …" at bounding box center [566, 384] width 489 height 525
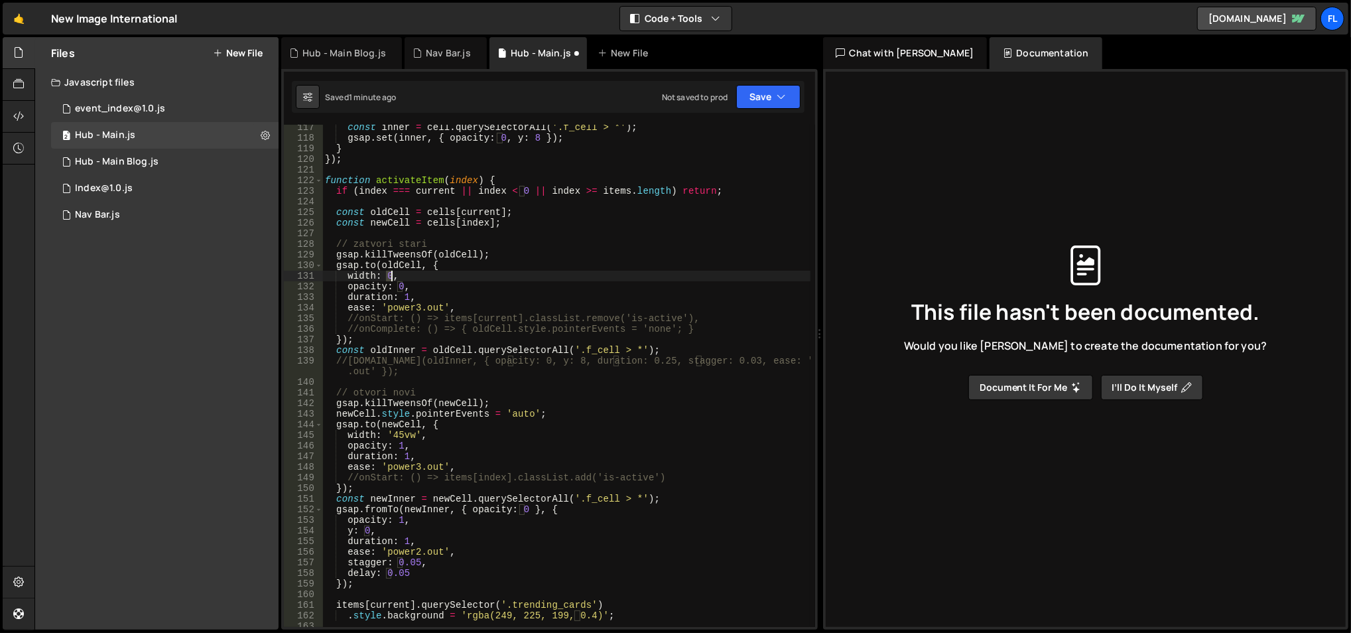
click at [389, 276] on div "const inner = cell . querySelectorAll ( '.f_cell > *' ) ; gsap . set ( inner , …" at bounding box center [566, 384] width 489 height 525
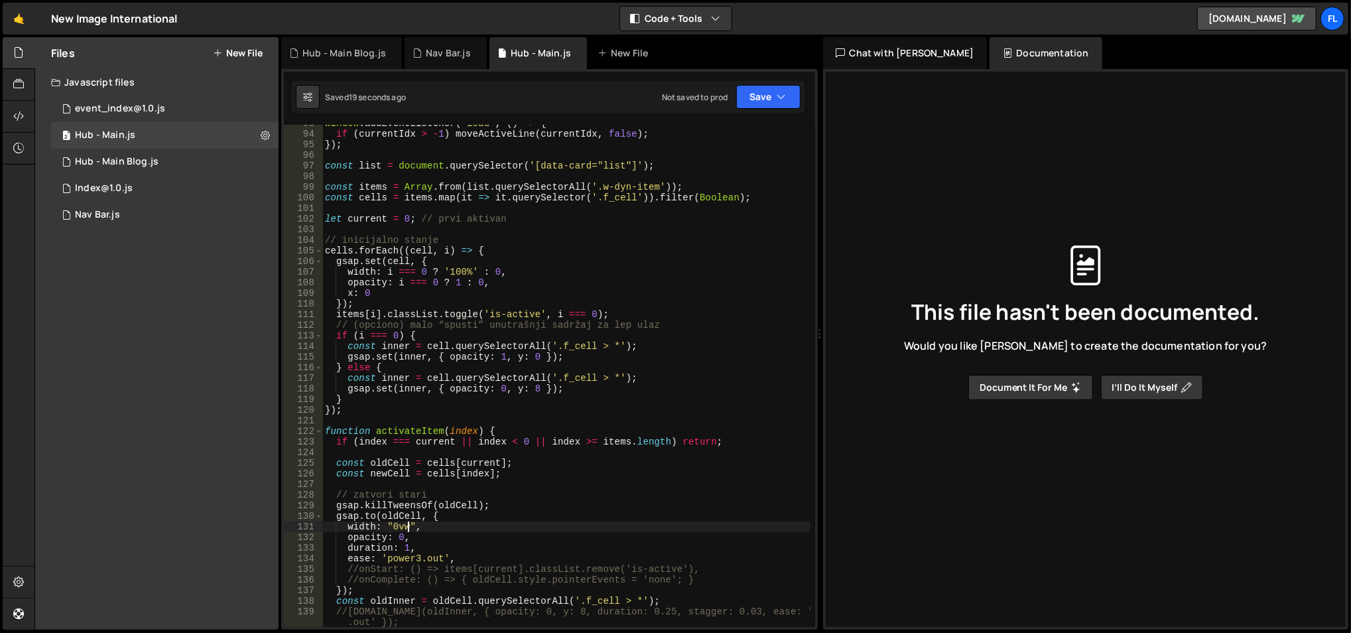
scroll to position [979, 0]
click at [461, 279] on div "window . addEventListener ( 'load' , ( ) => { if ( currentIdx > - 1 ) moveActiv…" at bounding box center [566, 384] width 489 height 525
click at [460, 279] on div "window . addEventListener ( 'load' , ( ) => { if ( currentIdx > - 1 ) moveActiv…" at bounding box center [566, 384] width 489 height 525
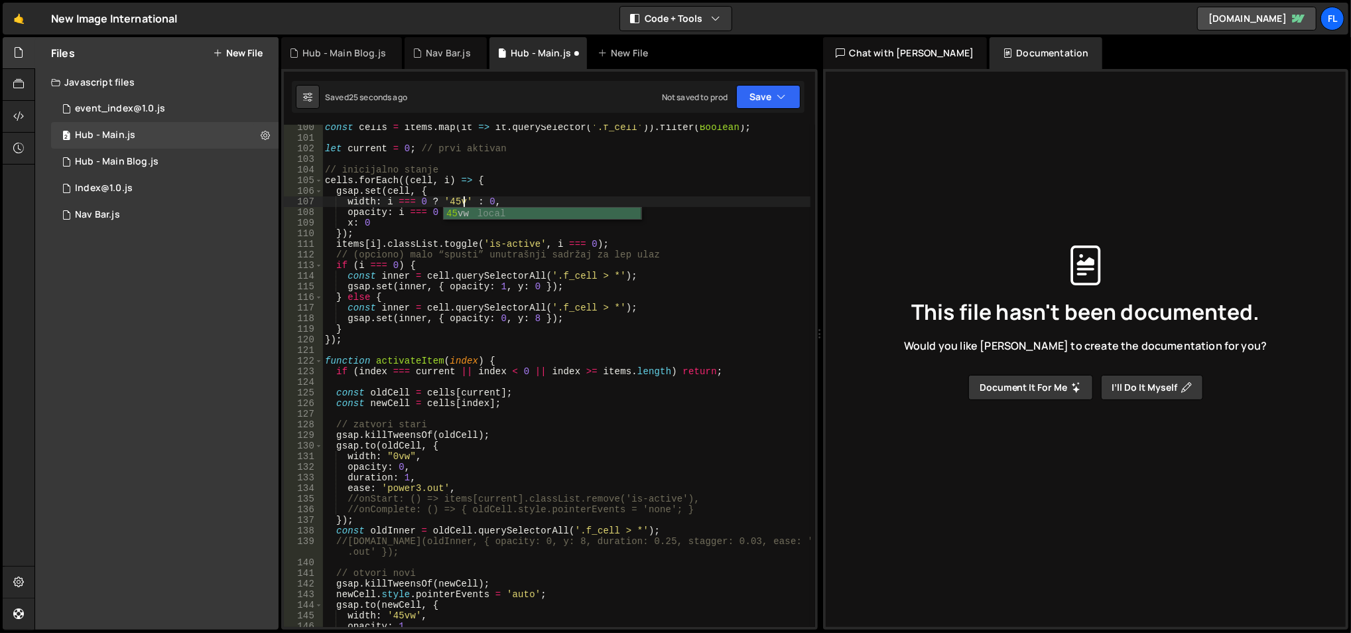
scroll to position [0, 9]
click at [505, 335] on div "const cells = items . map ( it => it . querySelector ( '.f_cell' )) . filter ( …" at bounding box center [566, 384] width 489 height 525
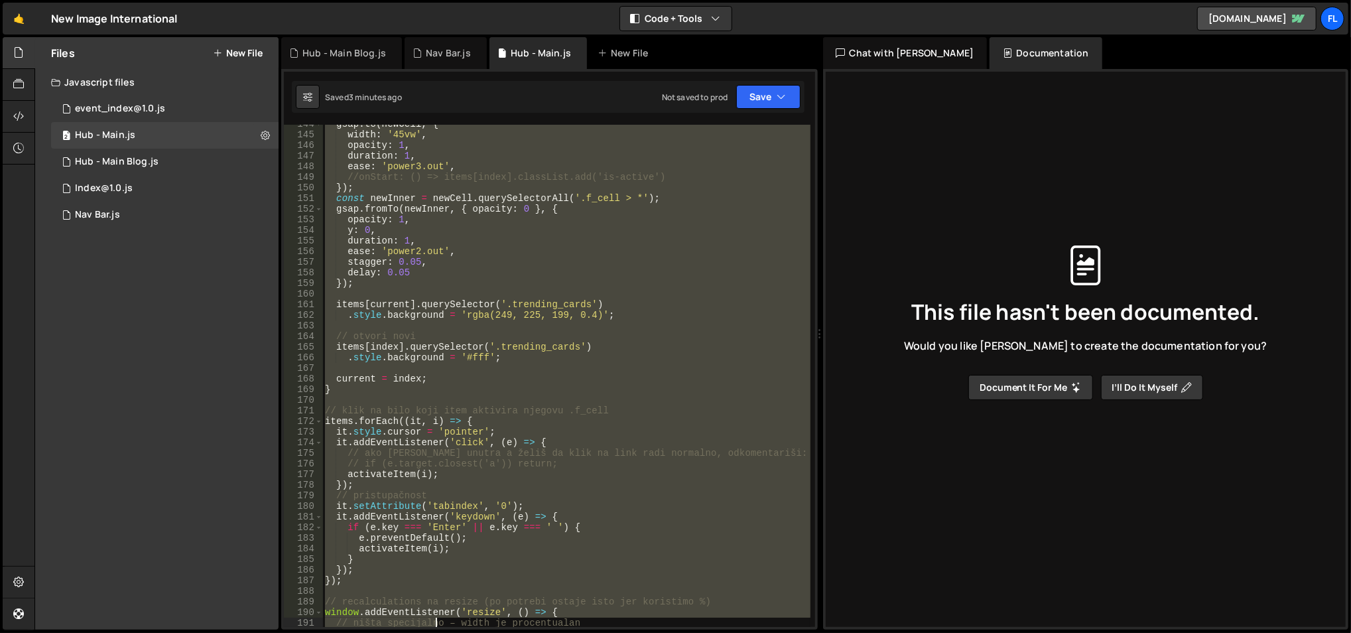
scroll to position [1873, 0]
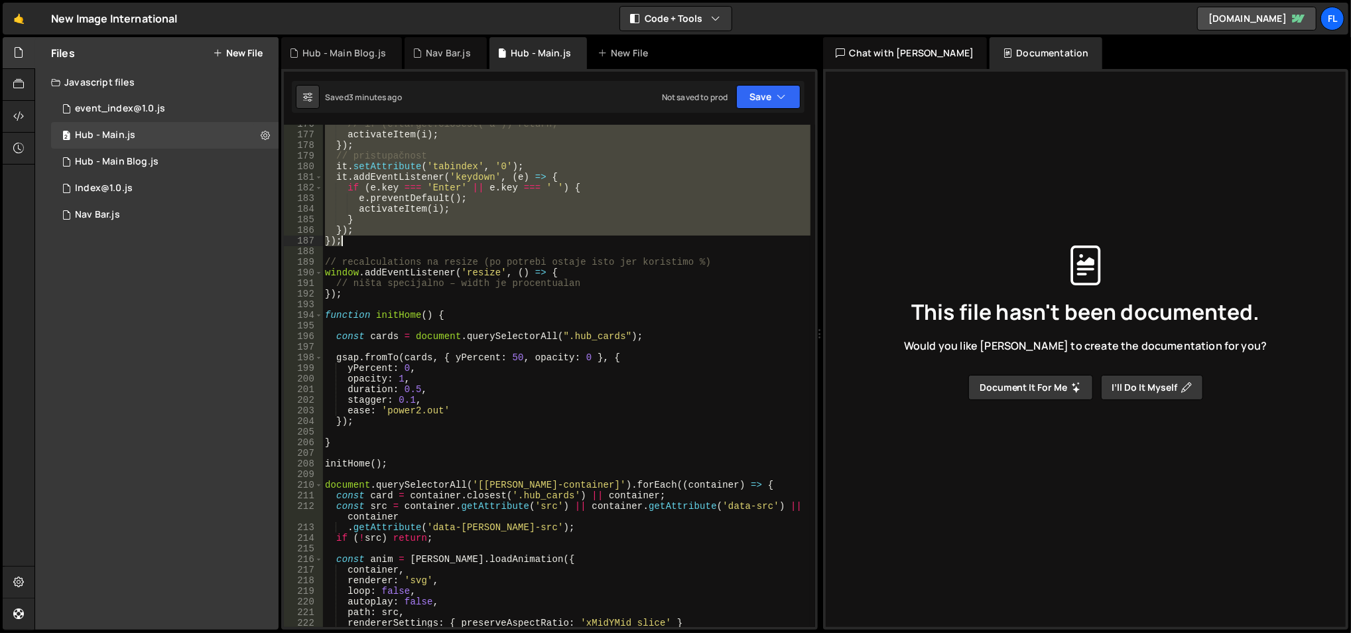
drag, startPoint x: 325, startPoint y: 249, endPoint x: 401, endPoint y: 245, distance: 76.4
click at [401, 245] on div "// if (e.target.closest('a')) return; activateItem ( i ) ; }) ; // pristupačnos…" at bounding box center [566, 381] width 489 height 525
type textarea "}); });"
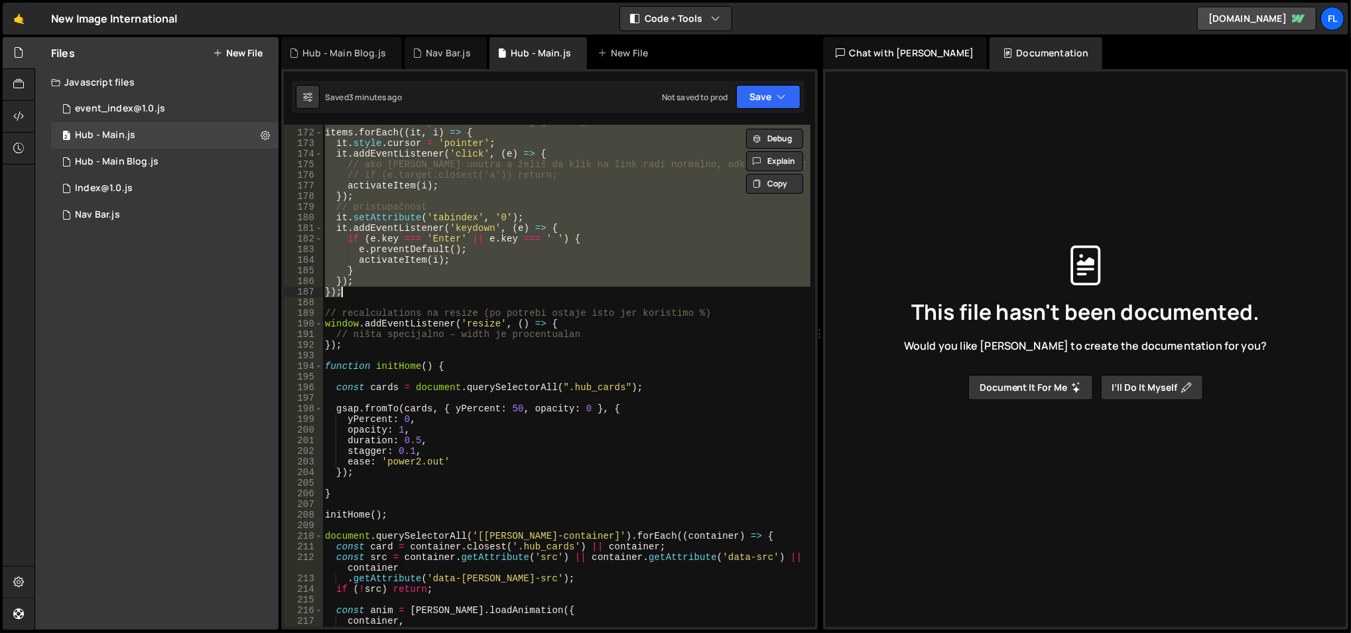
scroll to position [1763, 0]
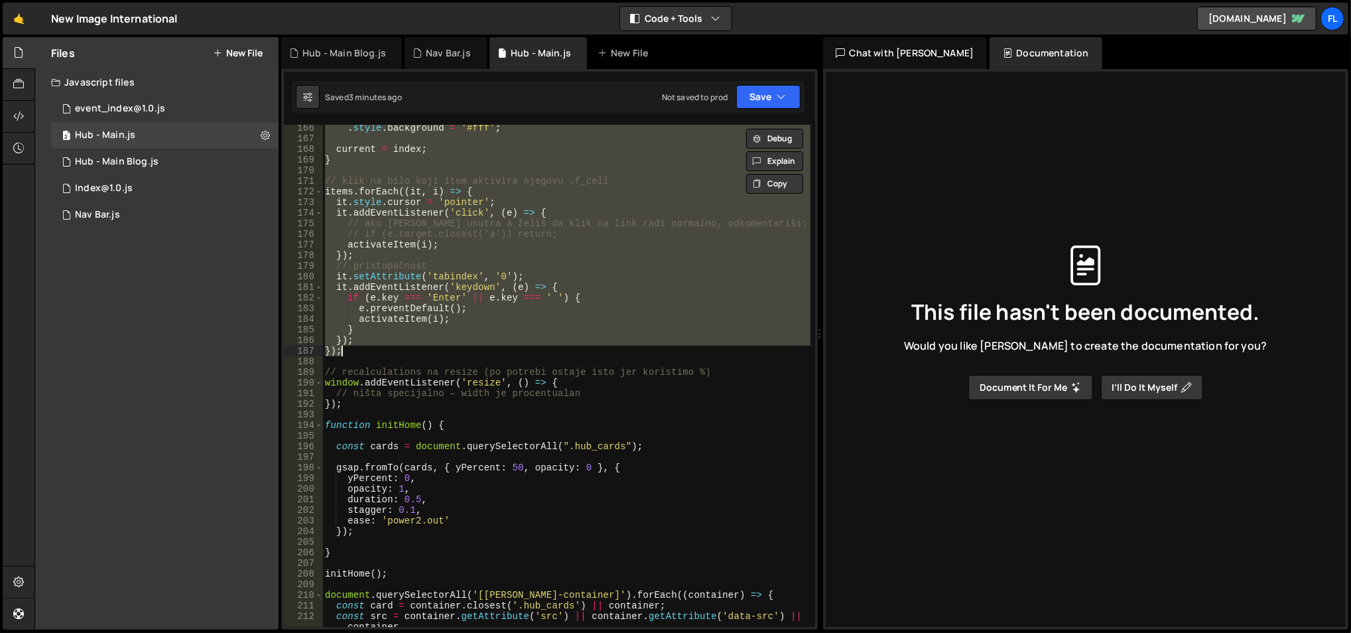
paste textarea
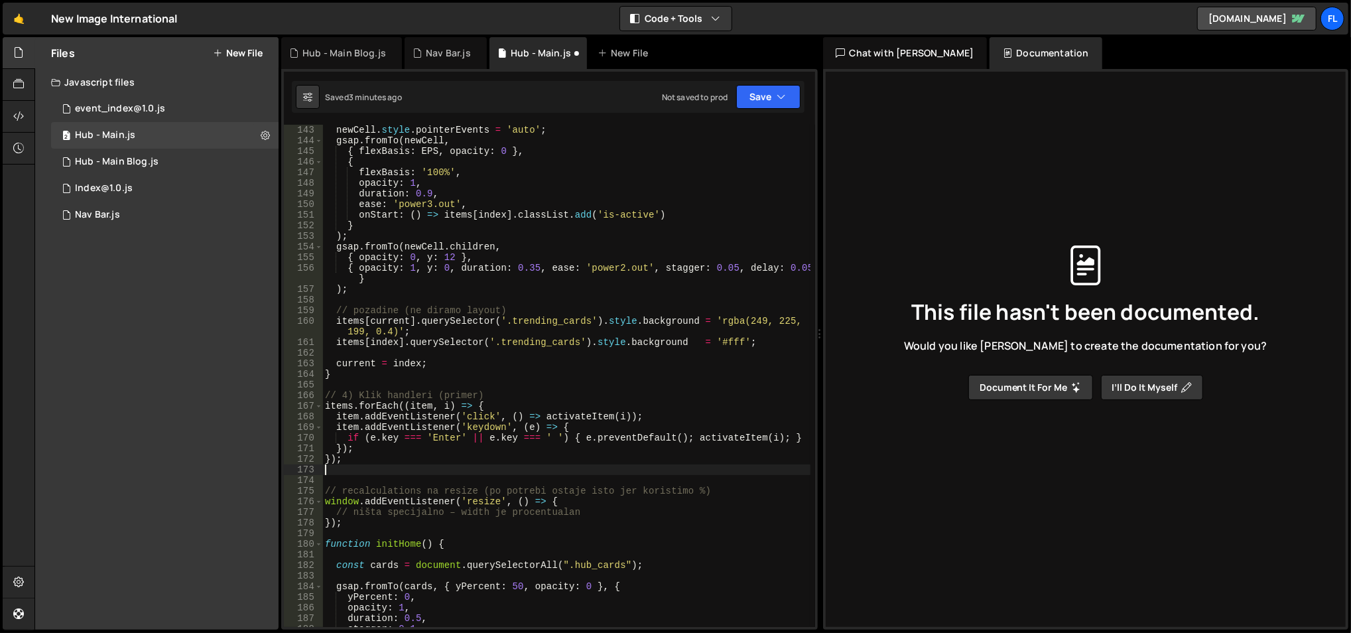
scroll to position [1527, 0]
type textarea "});"
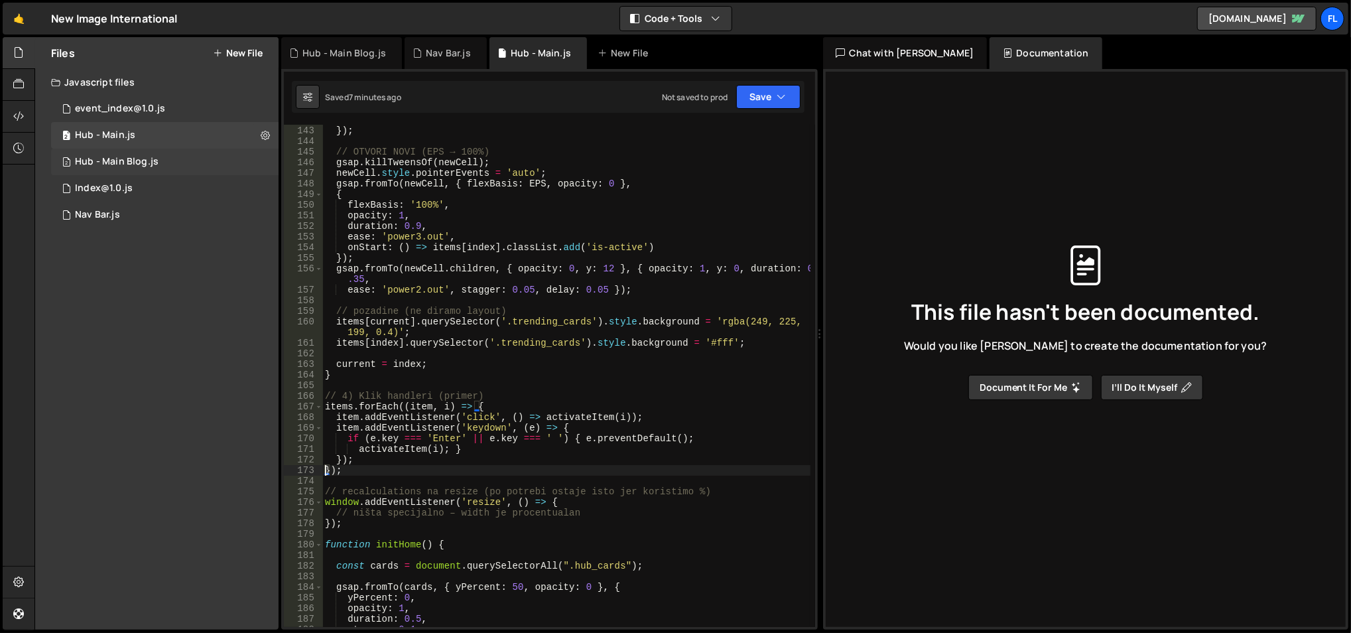
click at [149, 151] on div "2 Hub - Main Blog.js 0" at bounding box center [165, 162] width 228 height 27
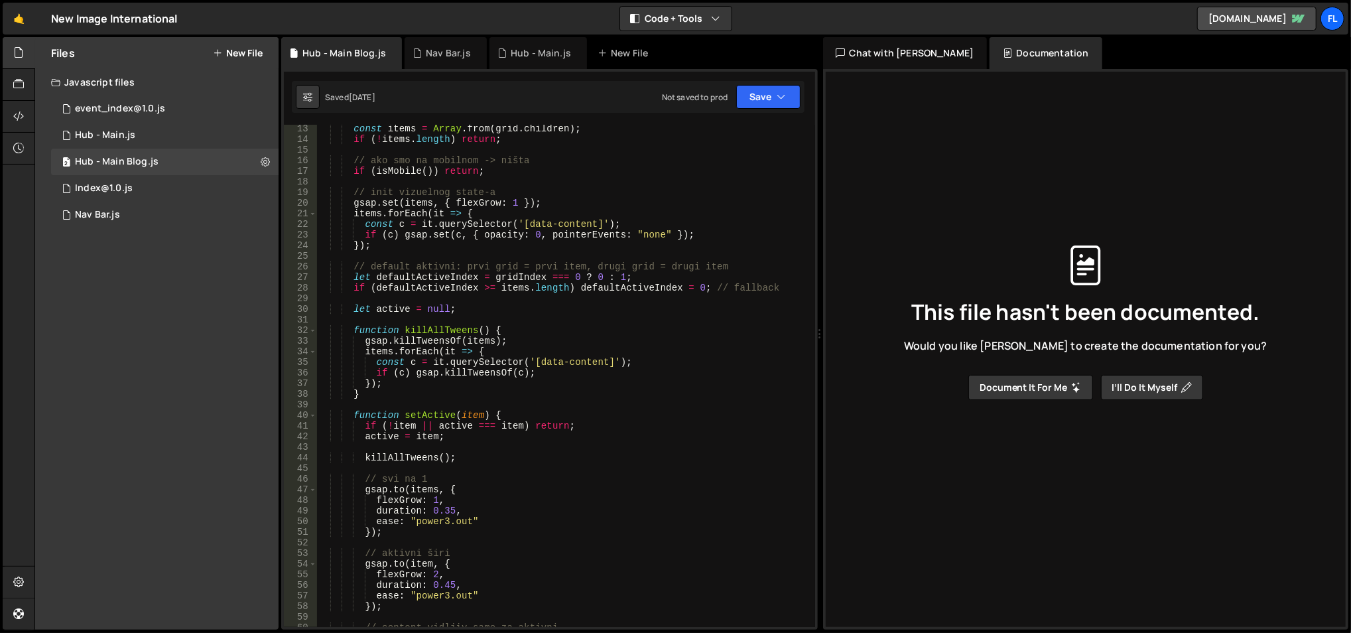
scroll to position [139, 0]
click at [550, 297] on div "const items = Array . from ( grid . children ) ; if ( ! items . length ) return…" at bounding box center [564, 385] width 494 height 525
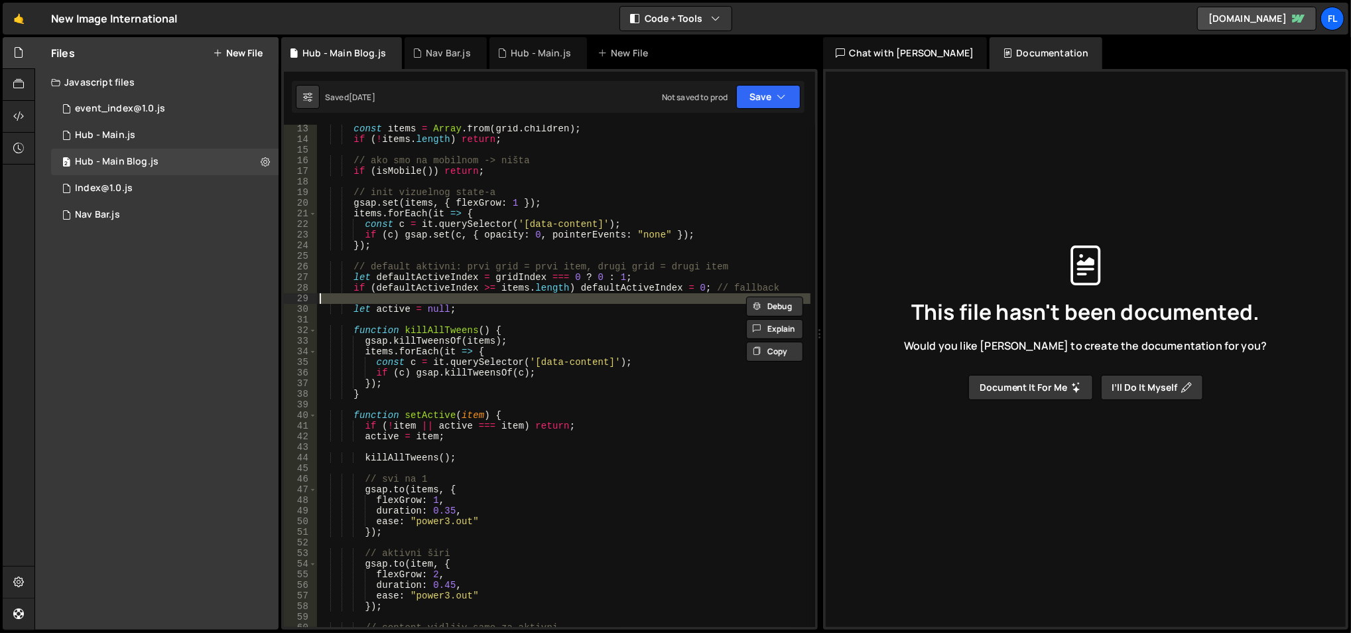
click at [535, 271] on div "const items = Array . from ( grid . children ) ; if ( ! items . length ) return…" at bounding box center [564, 385] width 494 height 525
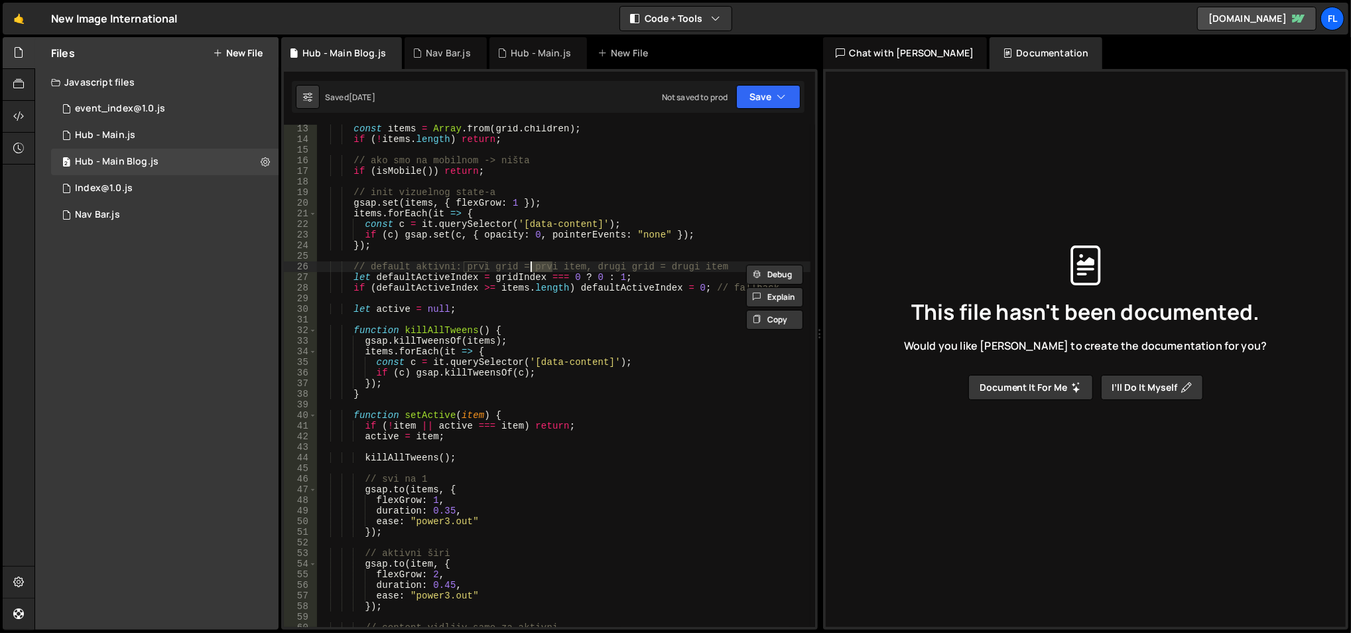
click at [535, 271] on div "const items = Array . from ( grid . children ) ; if ( ! items . length ) return…" at bounding box center [564, 385] width 494 height 525
click at [535, 271] on div "const items = Array . from ( grid . children ) ; if ( ! items . length ) return…" at bounding box center [564, 376] width 494 height 502
click at [535, 271] on div "const items = Array . from ( grid . children ) ; if ( ! items . length ) return…" at bounding box center [564, 385] width 494 height 525
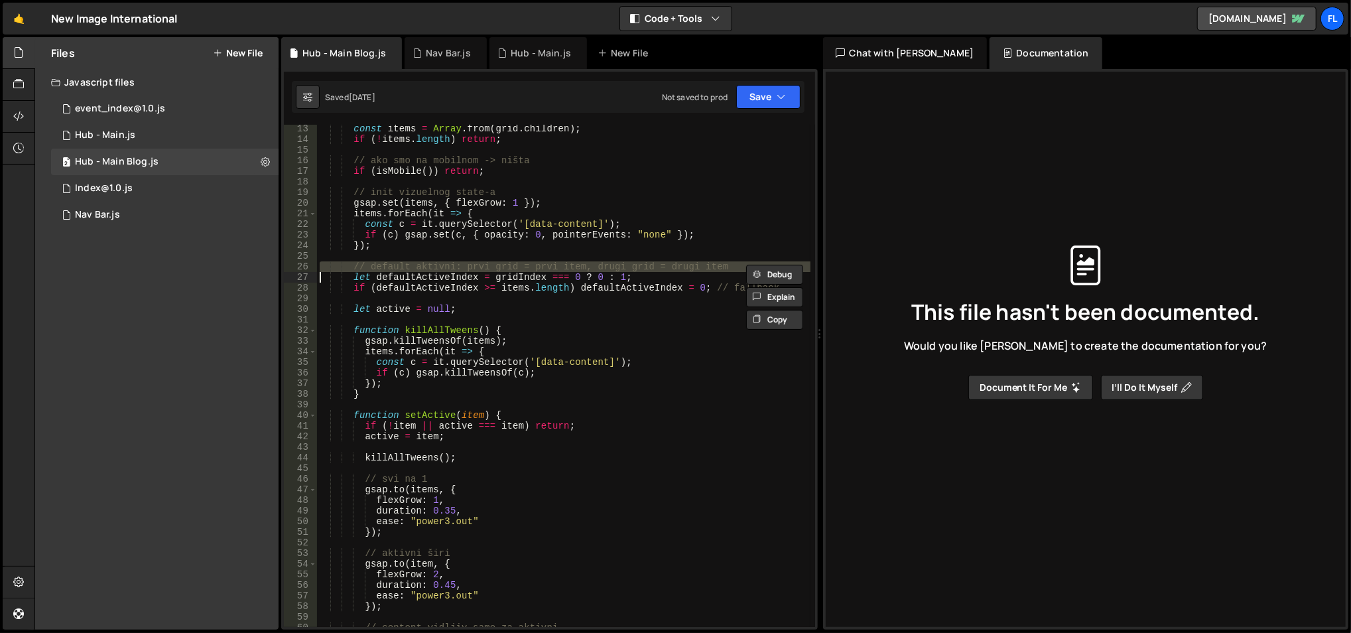
click at [535, 271] on div "const items = Array . from ( grid . children ) ; if ( ! items . length ) return…" at bounding box center [564, 376] width 494 height 502
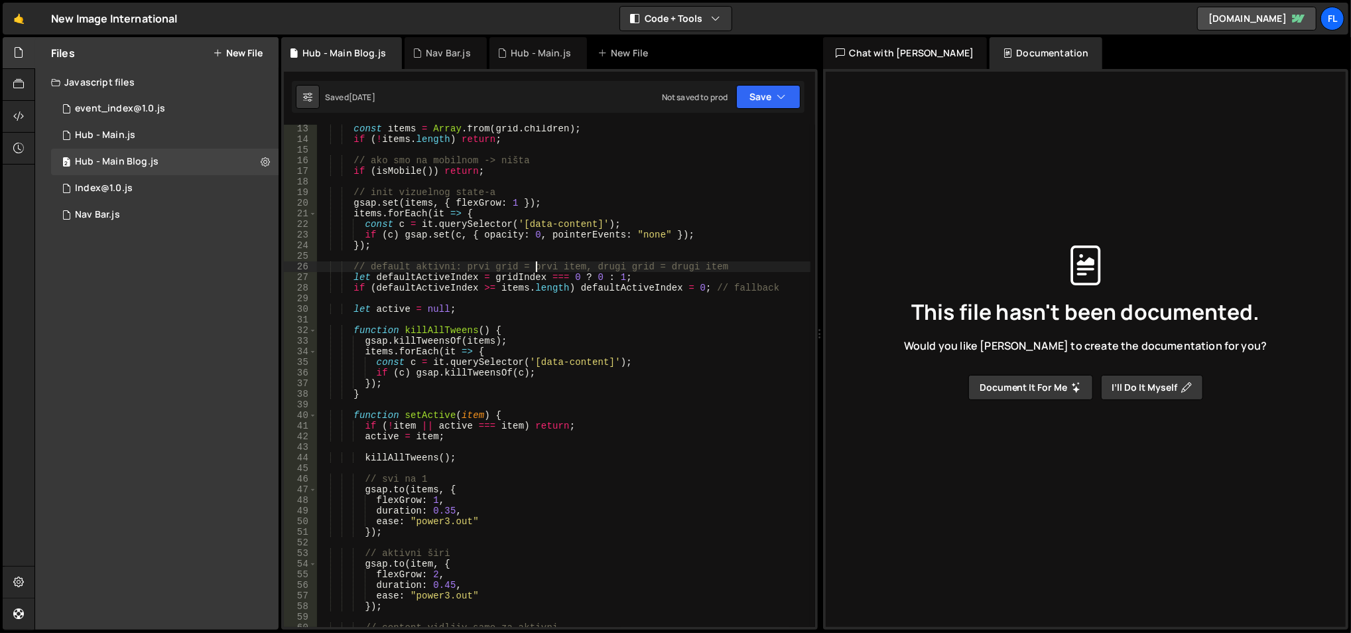
scroll to position [0, 0]
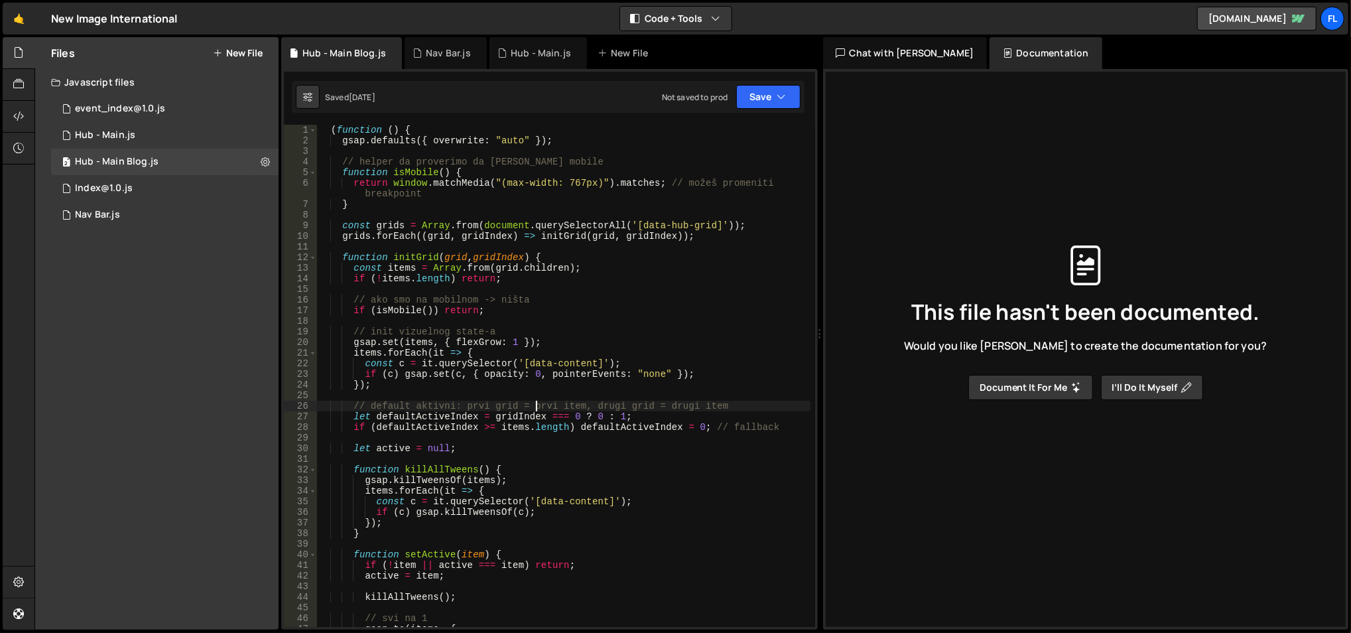
click at [535, 271] on div "( function ( ) { gsap . defaults ({ overwrite : "auto" }) ; // helper da prover…" at bounding box center [564, 387] width 494 height 525
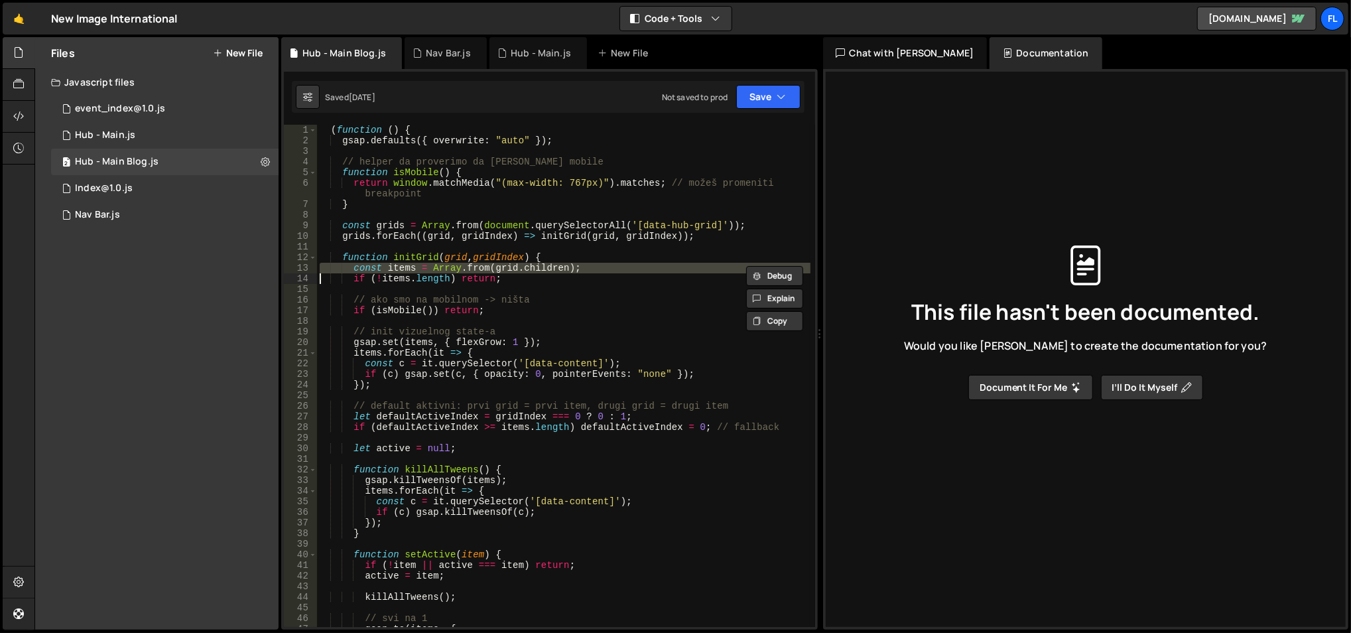
click at [535, 271] on div "( function ( ) { gsap . defaults ({ overwrite : "auto" }) ; // helper da prover…" at bounding box center [564, 387] width 494 height 525
click at [535, 271] on div "( function ( ) { gsap . defaults ({ overwrite : "auto" }) ; // helper da prover…" at bounding box center [564, 376] width 494 height 502
click at [535, 271] on div "( function ( ) { gsap . defaults ({ overwrite : "auto" }) ; // helper da prover…" at bounding box center [564, 387] width 494 height 525
click at [535, 271] on div "( function ( ) { gsap . defaults ({ overwrite : "auto" }) ; // helper da prover…" at bounding box center [564, 376] width 494 height 502
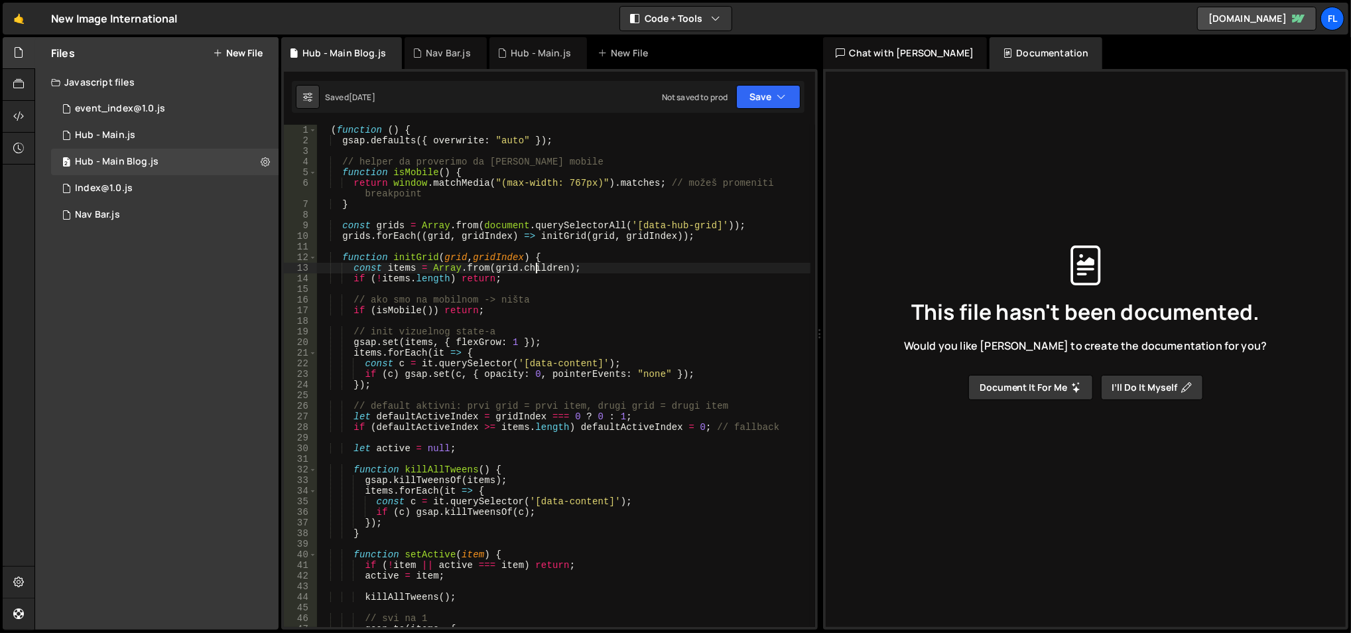
click at [535, 271] on div "( function ( ) { gsap . defaults ({ overwrite : "auto" }) ; // helper da prover…" at bounding box center [564, 387] width 494 height 525
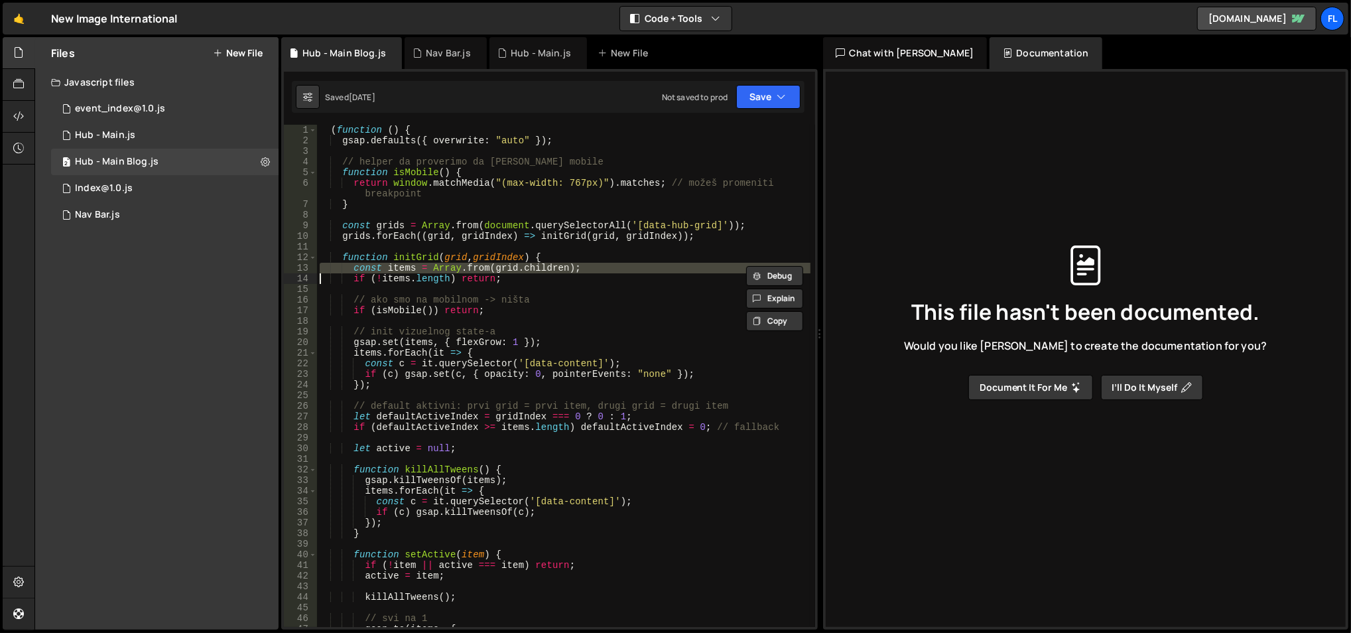
click at [535, 271] on div "( function ( ) { gsap . defaults ({ overwrite : "auto" }) ; // helper da prover…" at bounding box center [564, 387] width 494 height 525
click at [535, 271] on div "( function ( ) { gsap . defaults ({ overwrite : "auto" }) ; // helper da prover…" at bounding box center [564, 376] width 494 height 502
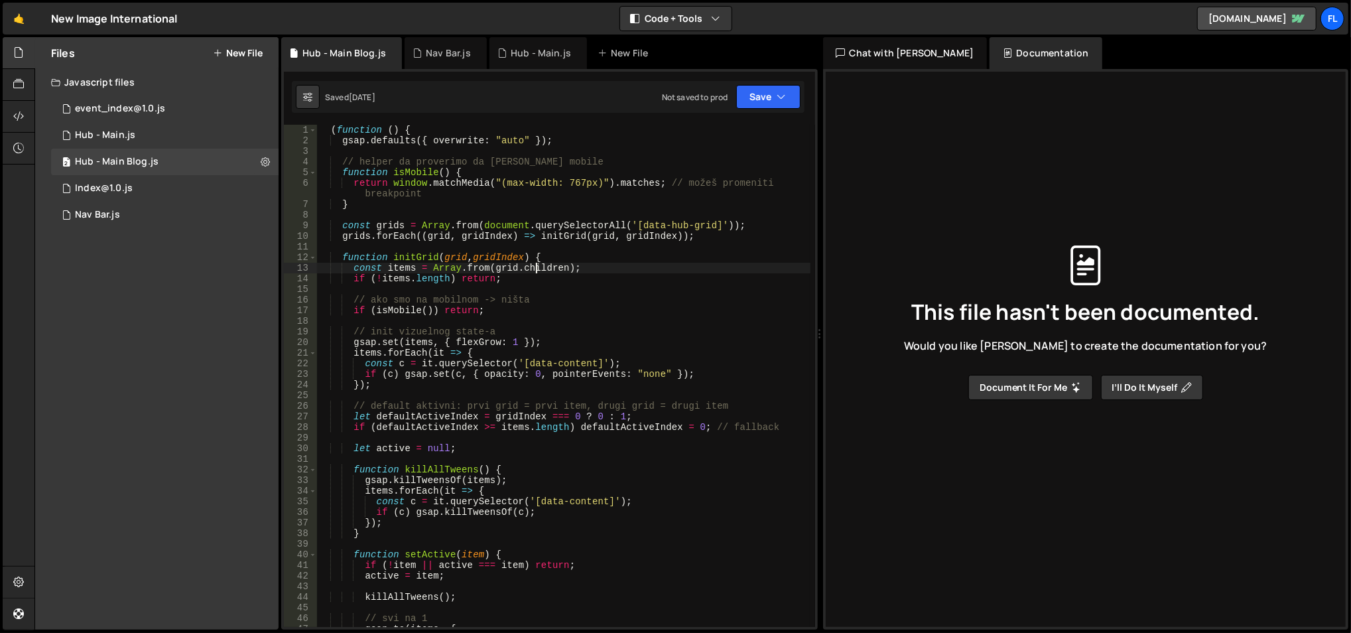
type textarea "})();"
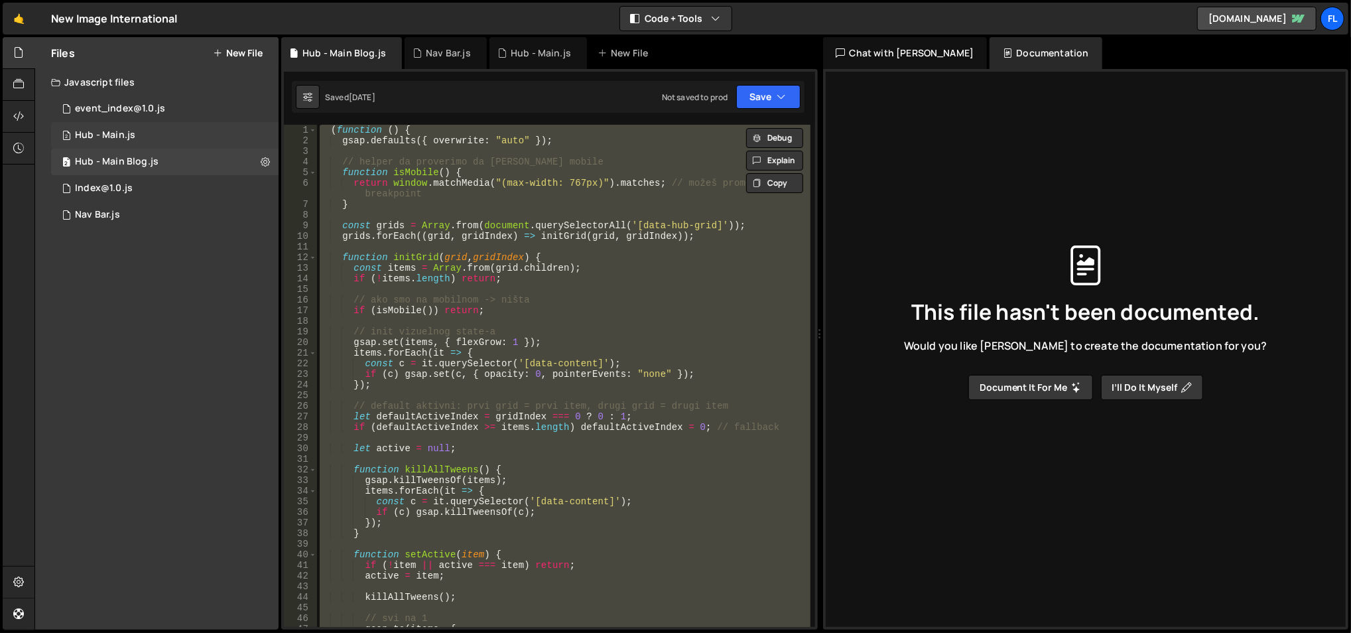
click at [152, 135] on div "2 Hub - Main.js 0" at bounding box center [165, 135] width 228 height 27
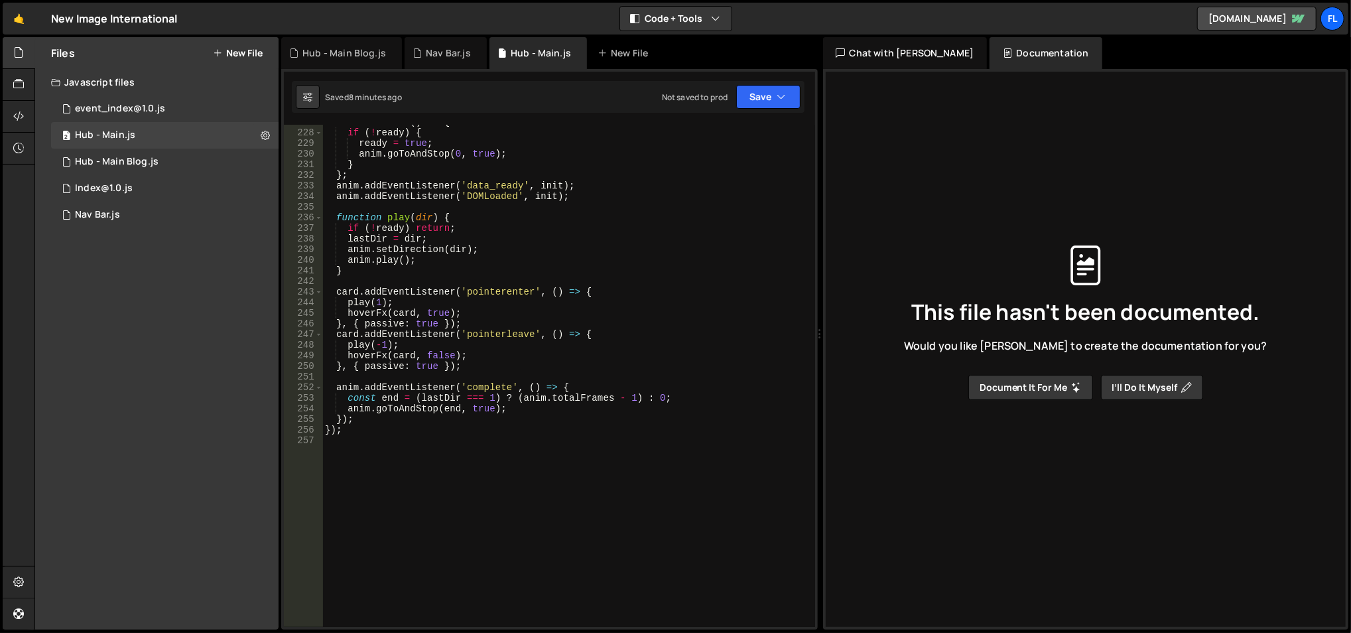
scroll to position [2533, 0]
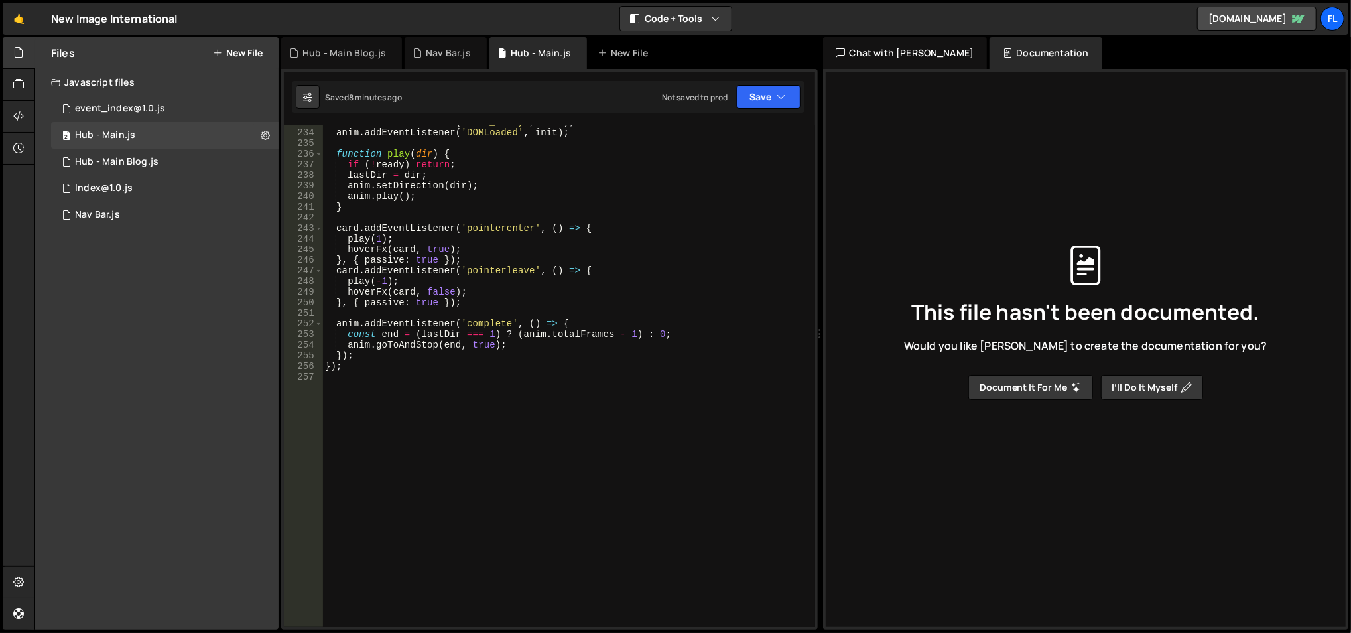
click at [377, 461] on div "anim . addEventListener ( 'data_ready' , init ) ; anim . addEventListener ( 'DO…" at bounding box center [566, 379] width 489 height 525
paste textarea "item.addEventListener("focusin", () => setActive(item));"
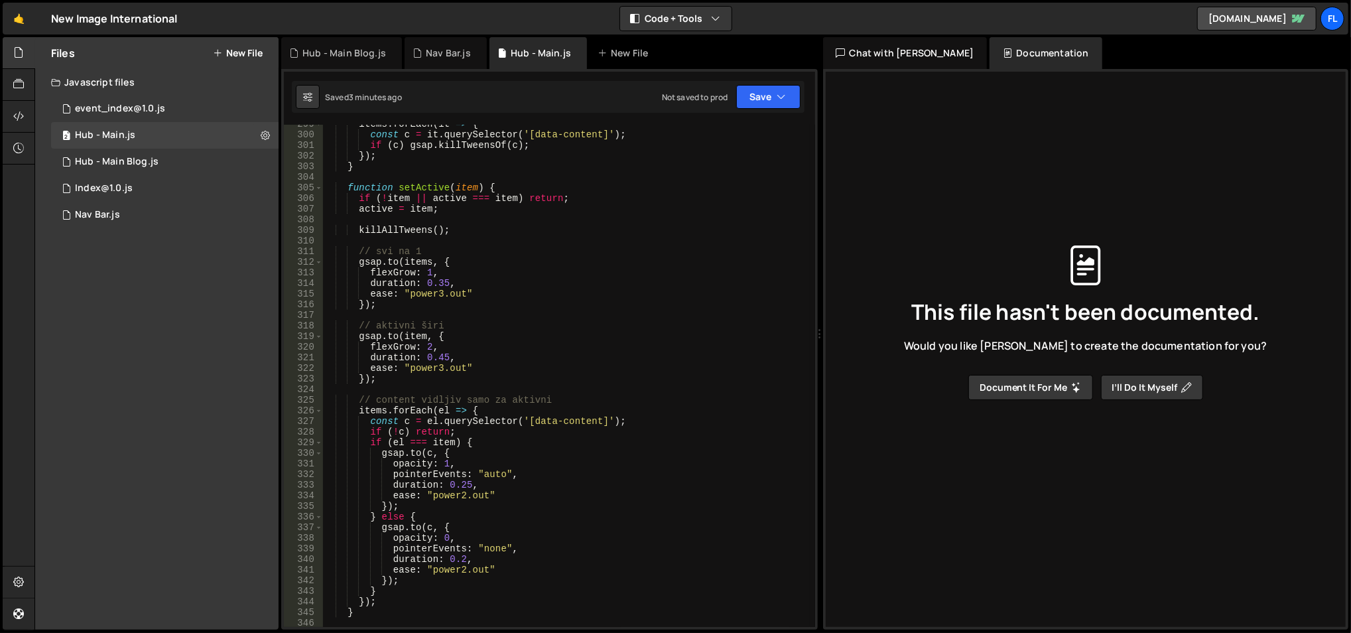
scroll to position [3209, 0]
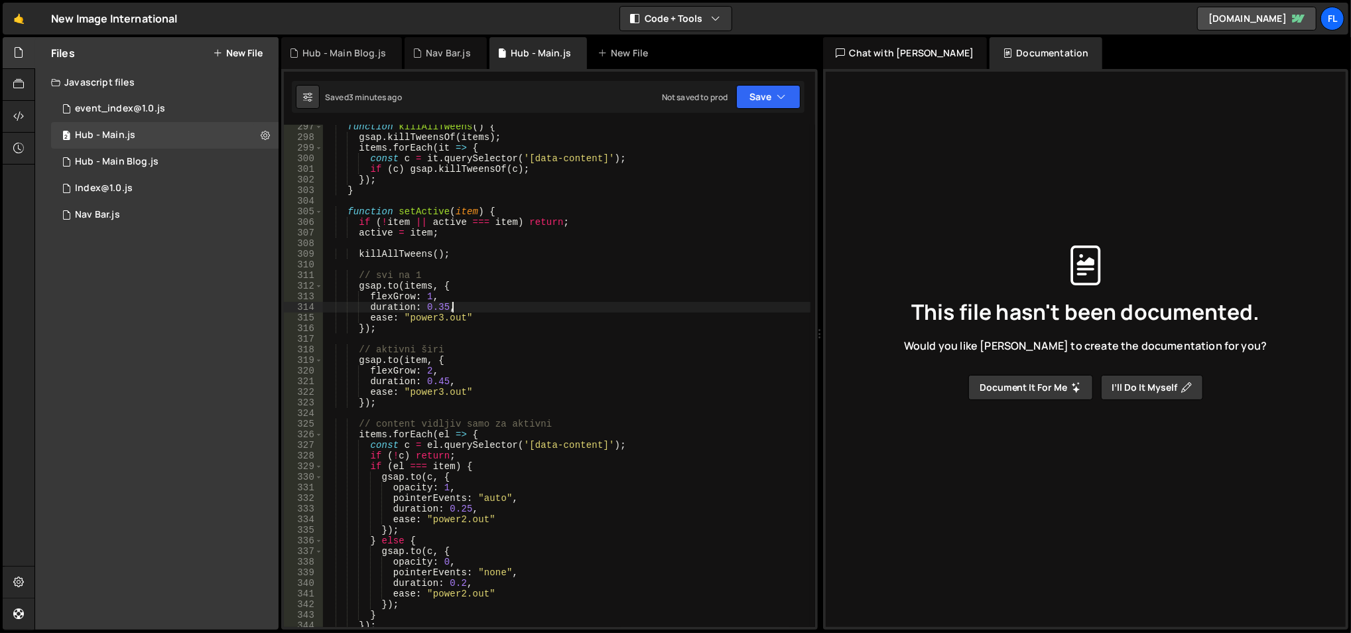
click at [493, 302] on div "function killAllTweens ( ) { gsap . killTweensOf ( items ) ; items . forEach ( …" at bounding box center [566, 383] width 489 height 525
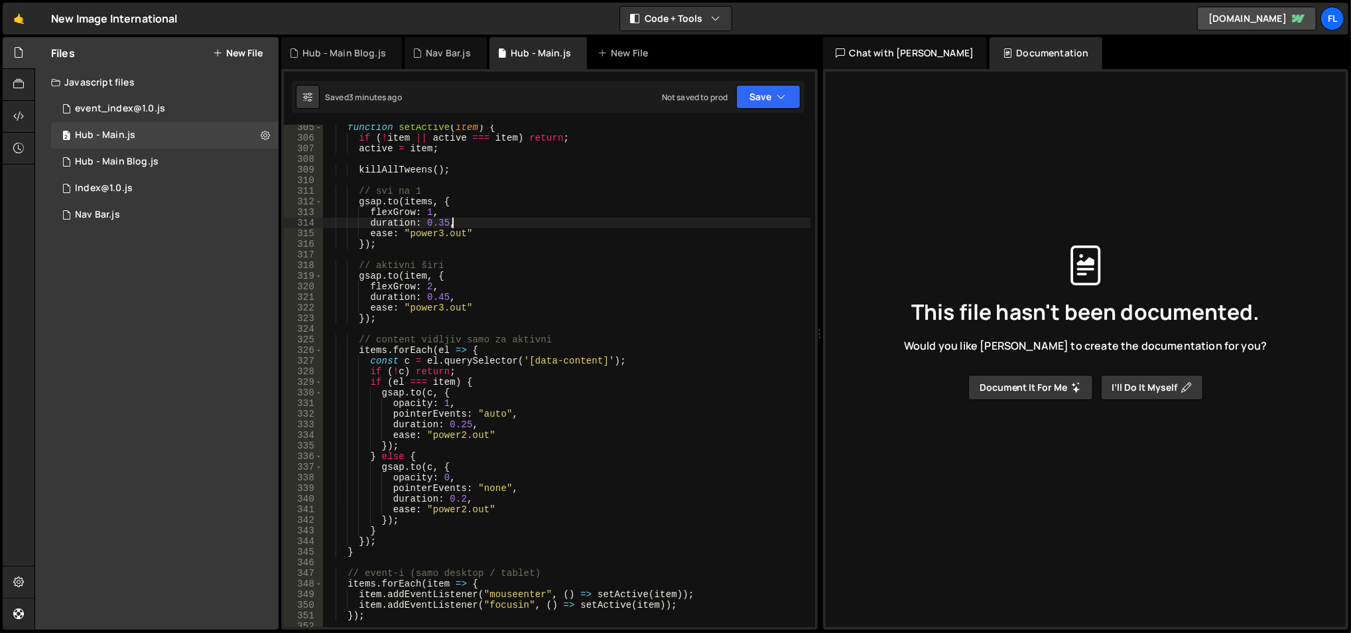
scroll to position [3294, 0]
click at [142, 142] on div "2 Hub - Main.js 0" at bounding box center [165, 135] width 228 height 27
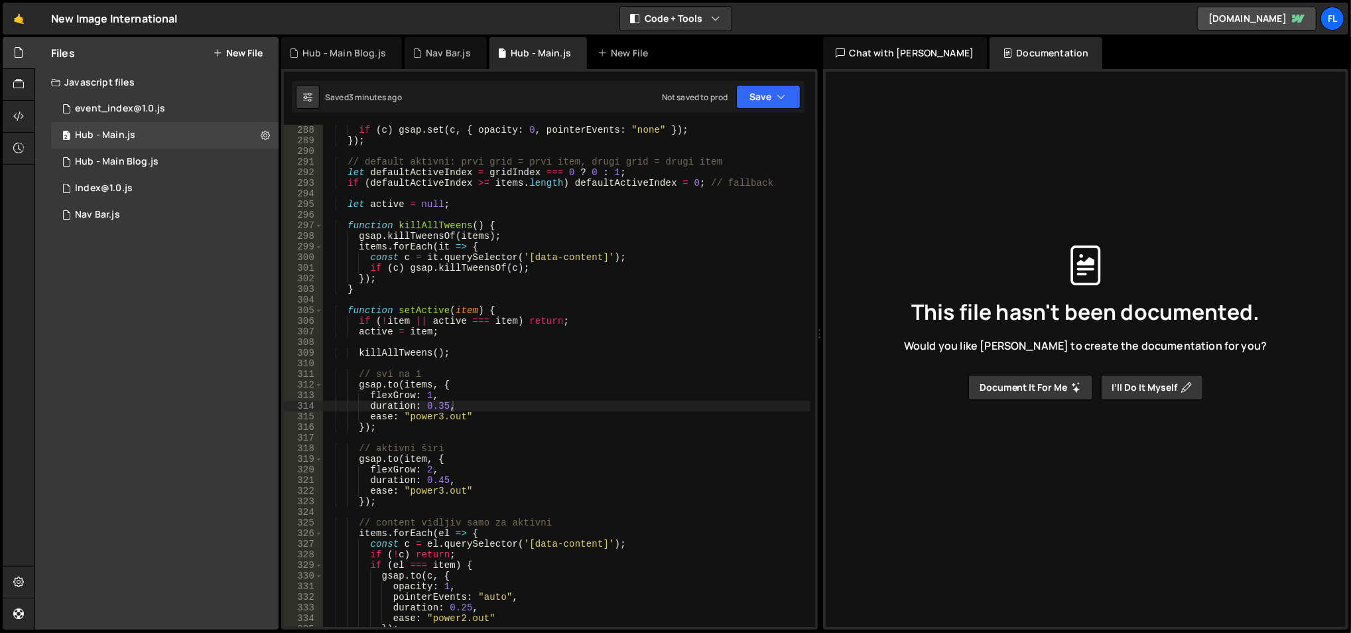
scroll to position [3110, 0]
click at [429, 472] on div "if ( c ) gsap . set ( c , { opacity : 0 , pointerEvents : "none" }) ; }) ; // d…" at bounding box center [566, 387] width 489 height 525
click at [522, 379] on div "if ( c ) gsap . set ( c , { opacity : 0 , pointerEvents : "none" }) ; }) ; // d…" at bounding box center [566, 387] width 489 height 525
type textarea "[DOMAIN_NAME](items, {"
